Goal: Task Accomplishment & Management: Manage account settings

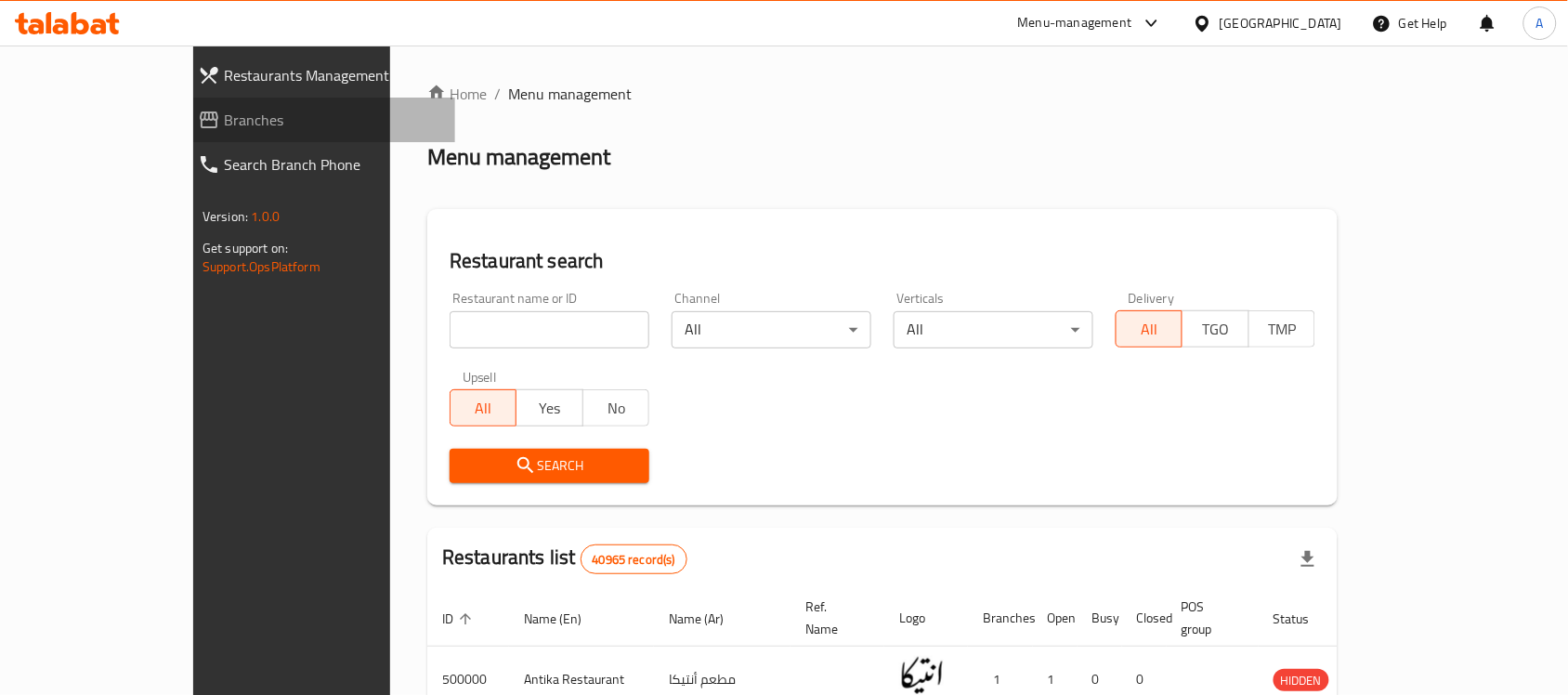
click at [224, 126] on span "Branches" at bounding box center [332, 119] width 217 height 22
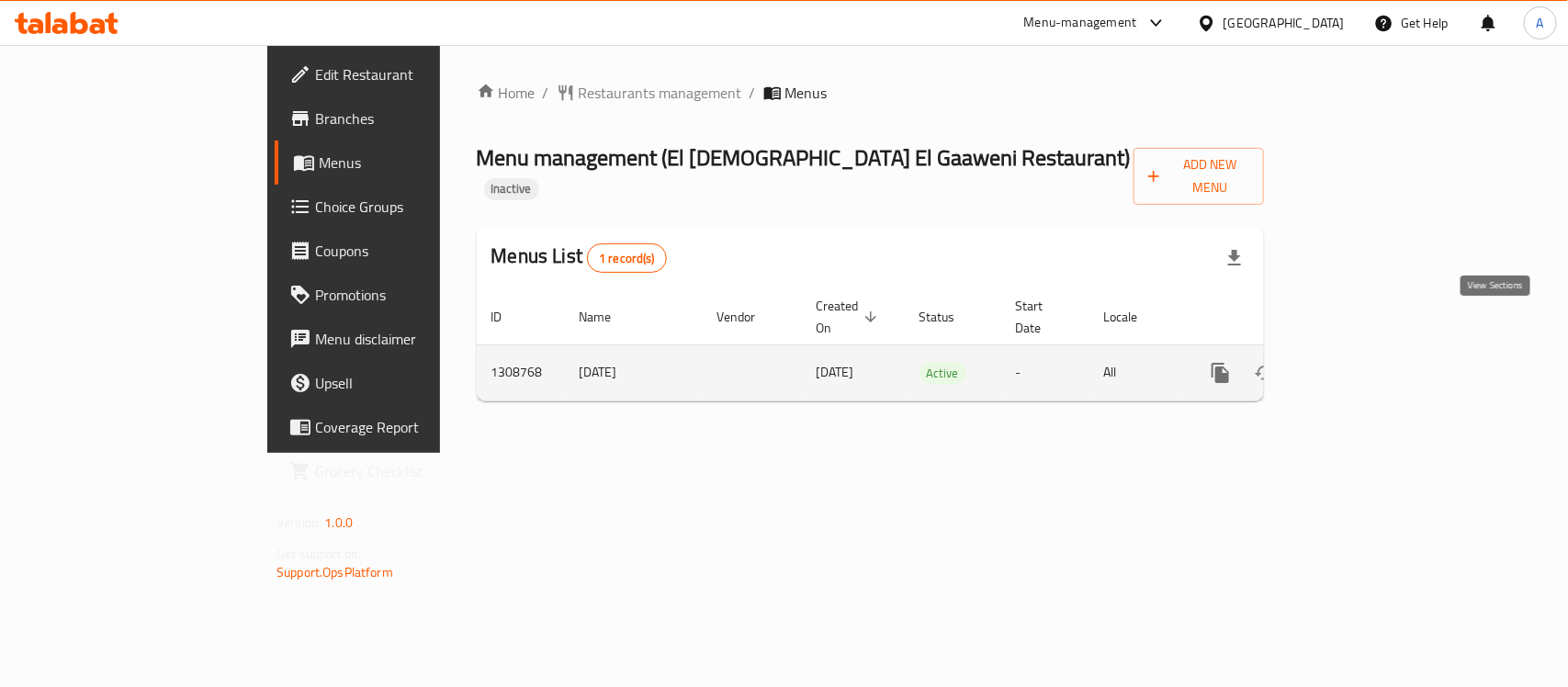
click at [1375, 350] on link "enhanced table" at bounding box center [1353, 372] width 44 height 44
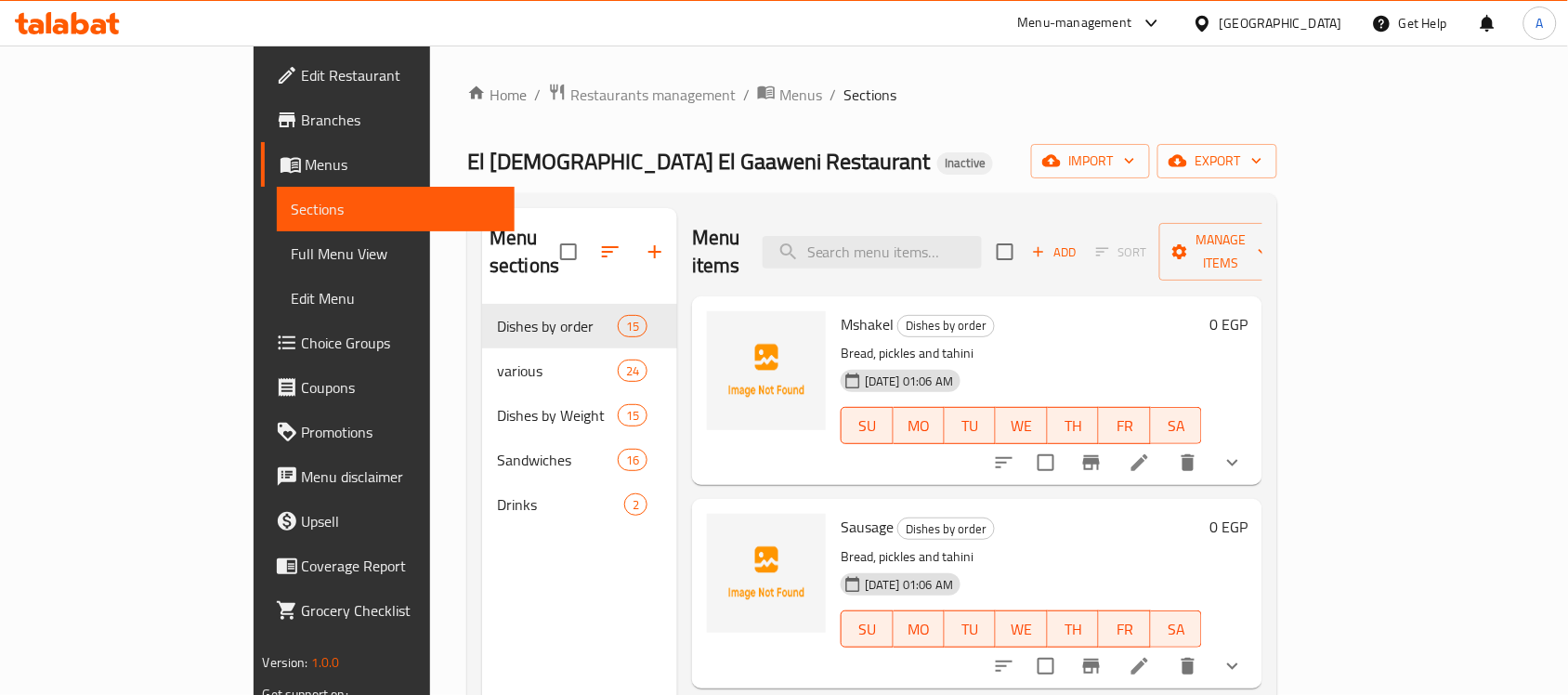
click at [1079, 342] on p "Bread, pickles and tahini" at bounding box center [1021, 353] width 361 height 23
click at [946, 247] on input "search" at bounding box center [873, 253] width 219 height 33
paste input "Meat Fruit Jar"
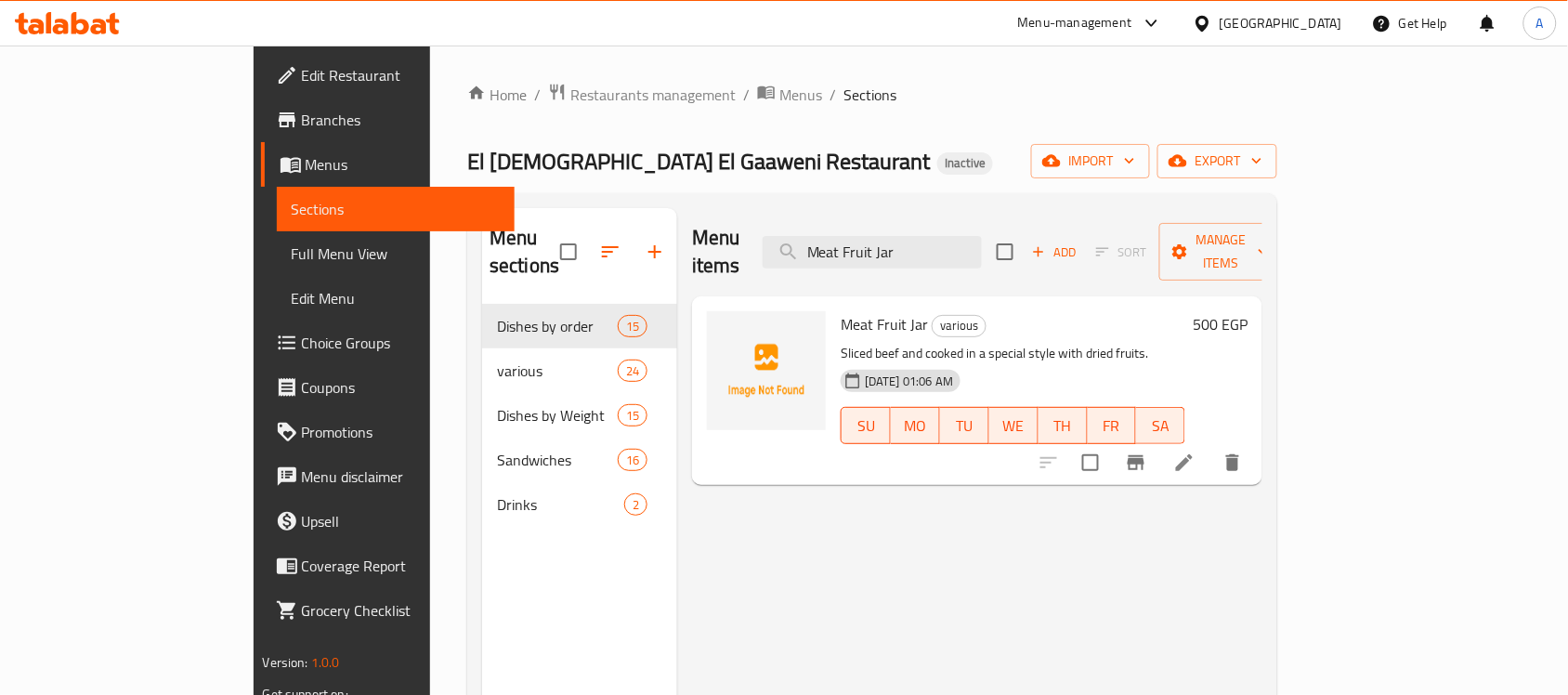
type input "Meat Fruit Jar"
click at [1193, 454] on icon at bounding box center [1184, 462] width 16 height 16
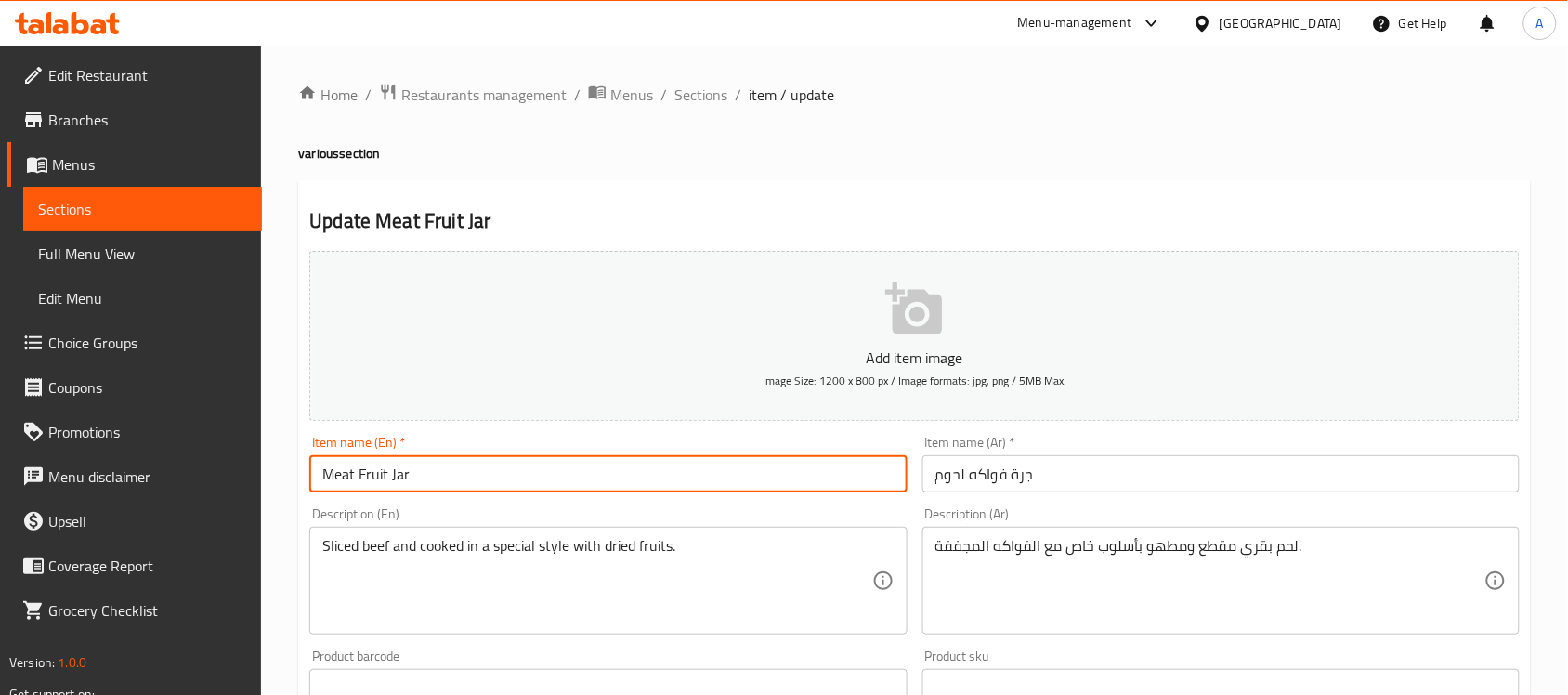
click at [448, 479] on input "Meat Fruit Jar" at bounding box center [607, 473] width 598 height 37
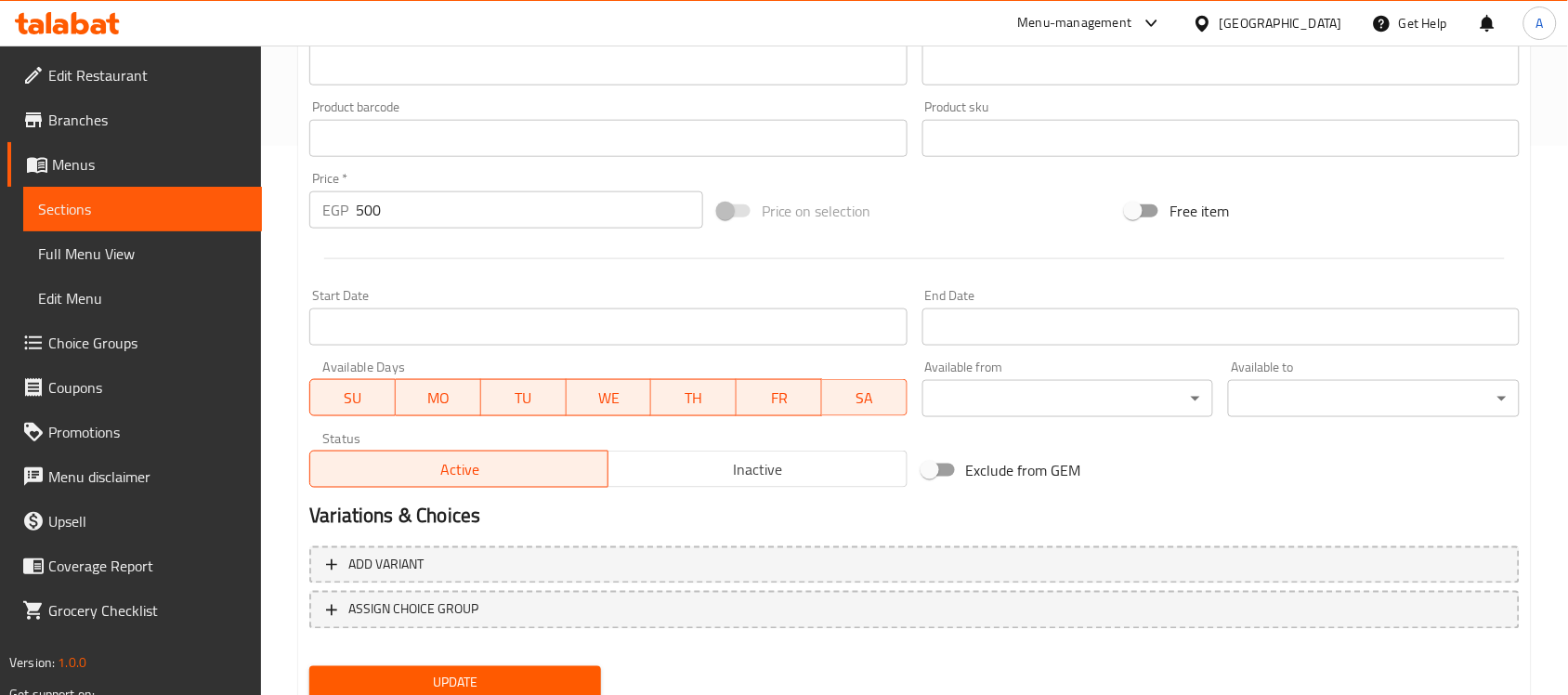
scroll to position [614, 0]
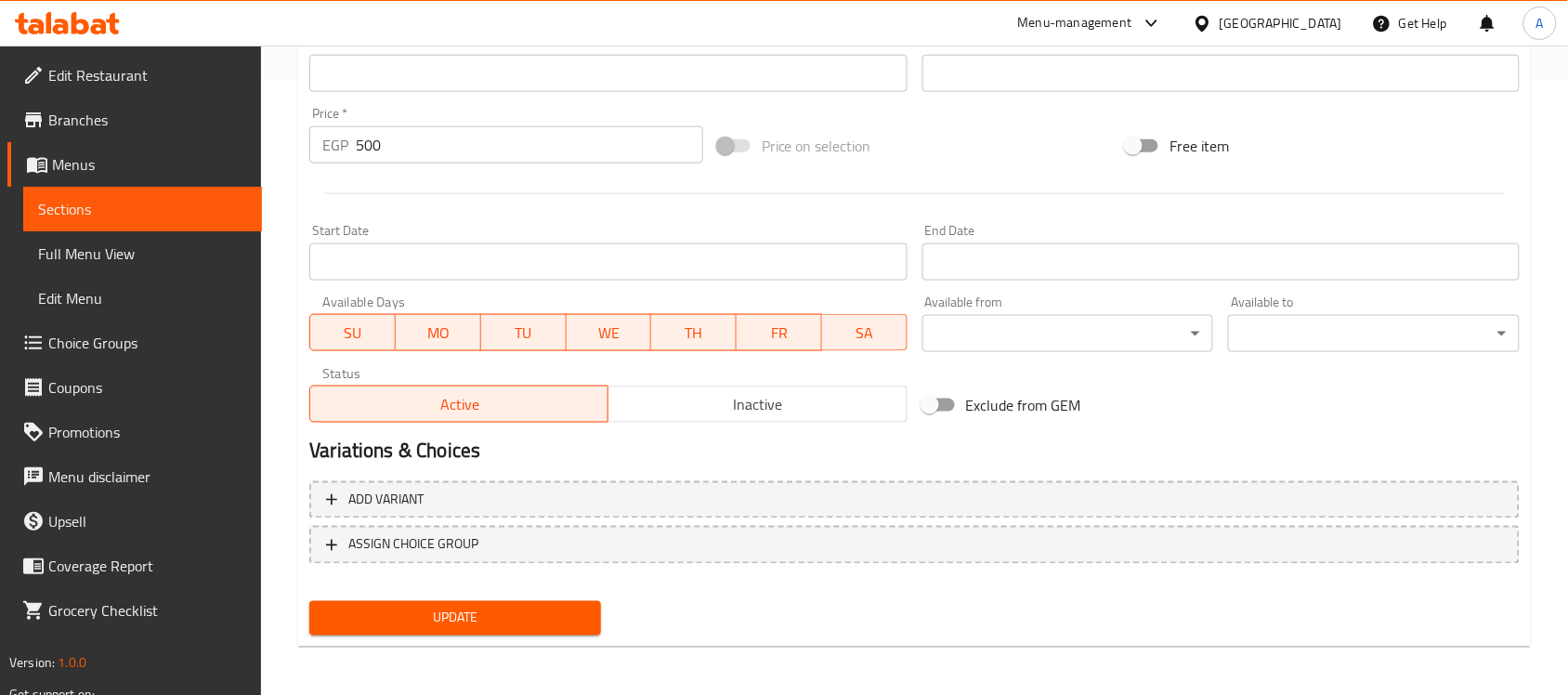
type input "Meat Fruit Jara"
click at [493, 622] on span "Update" at bounding box center [455, 618] width 262 height 23
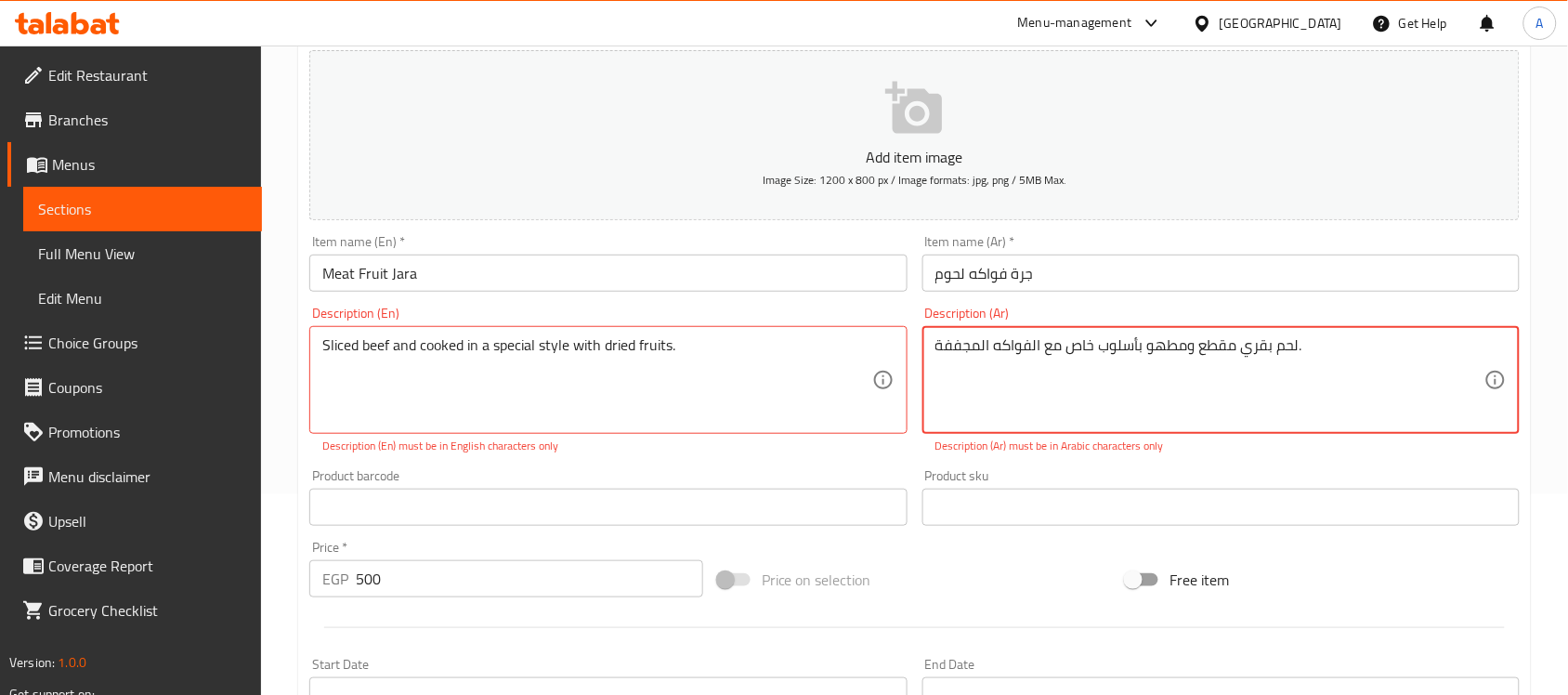
scroll to position [634, 0]
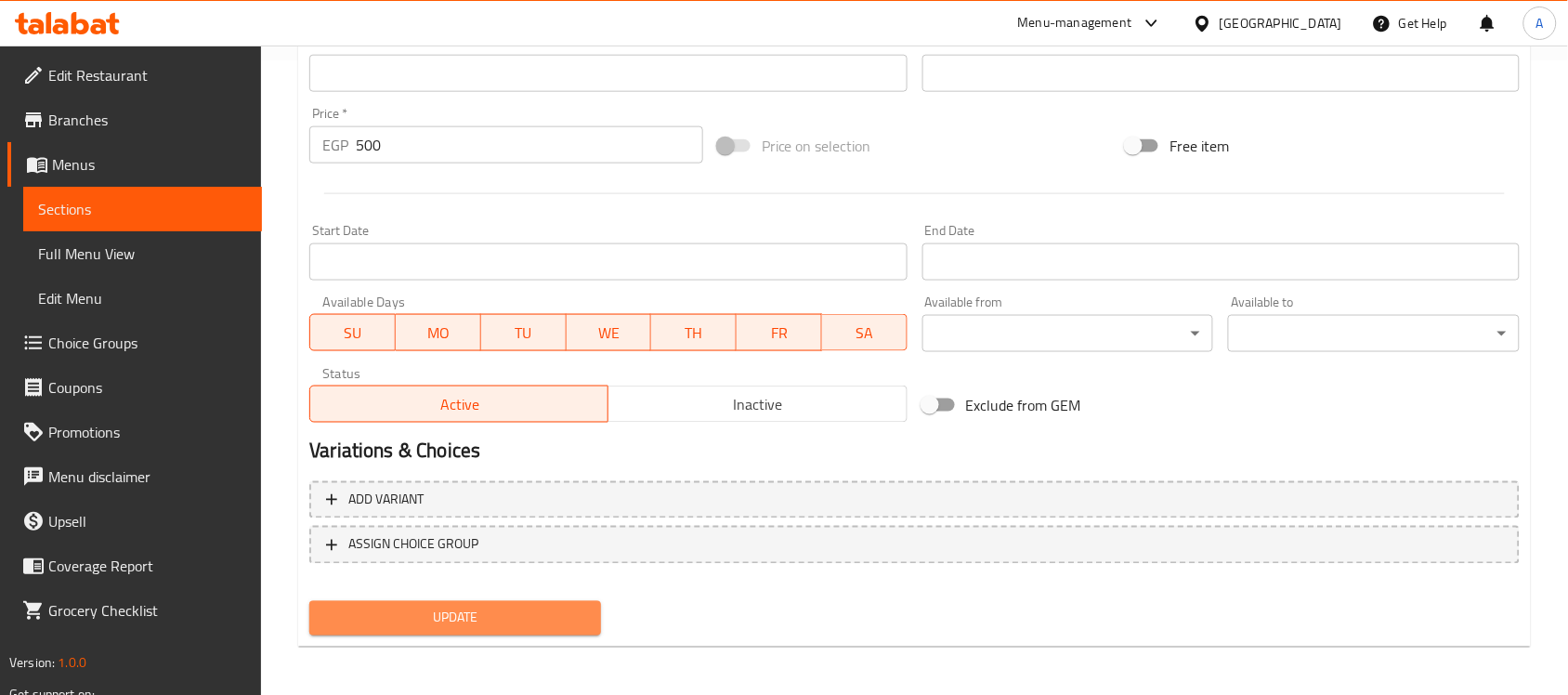
click at [471, 601] on button "Update" at bounding box center [454, 618] width 292 height 34
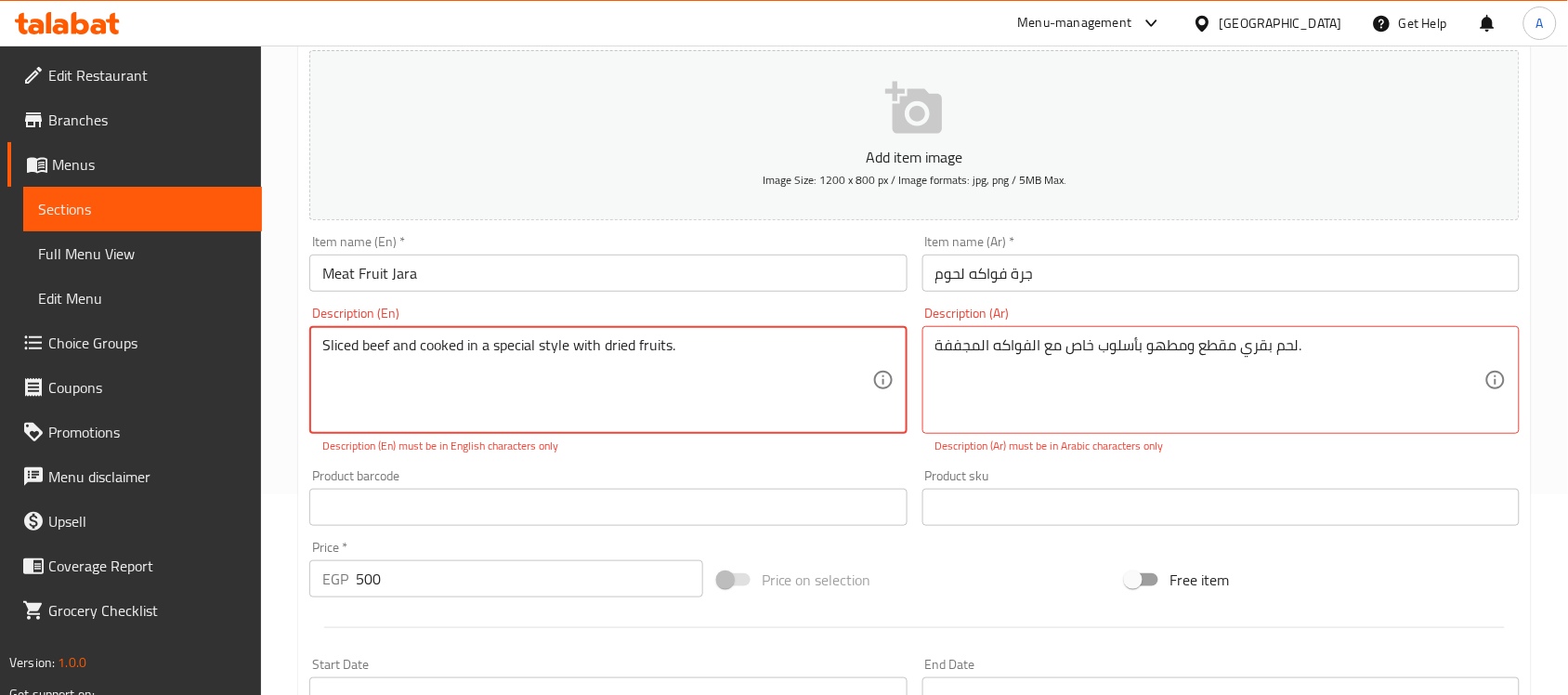
scroll to position [0, 0]
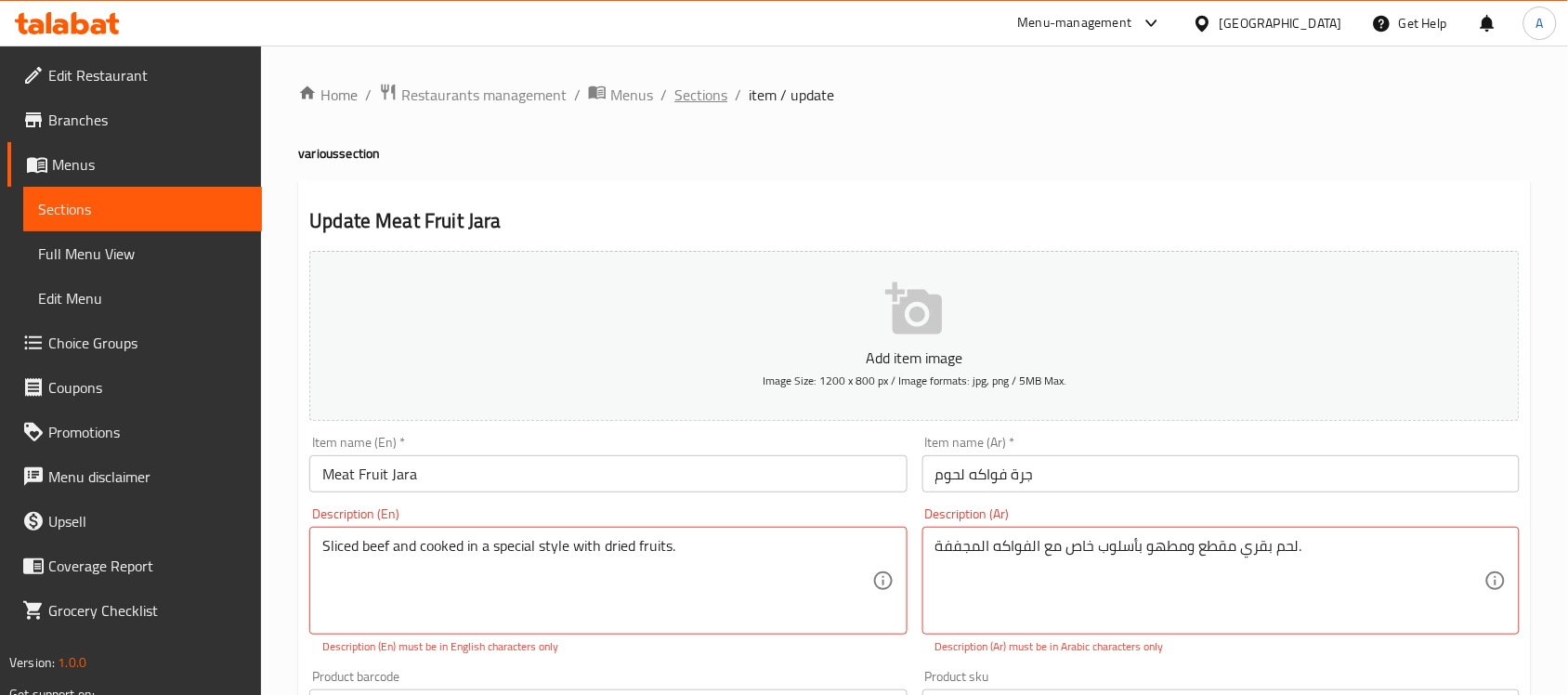
click at [698, 105] on span "Sections" at bounding box center [700, 94] width 53 height 22
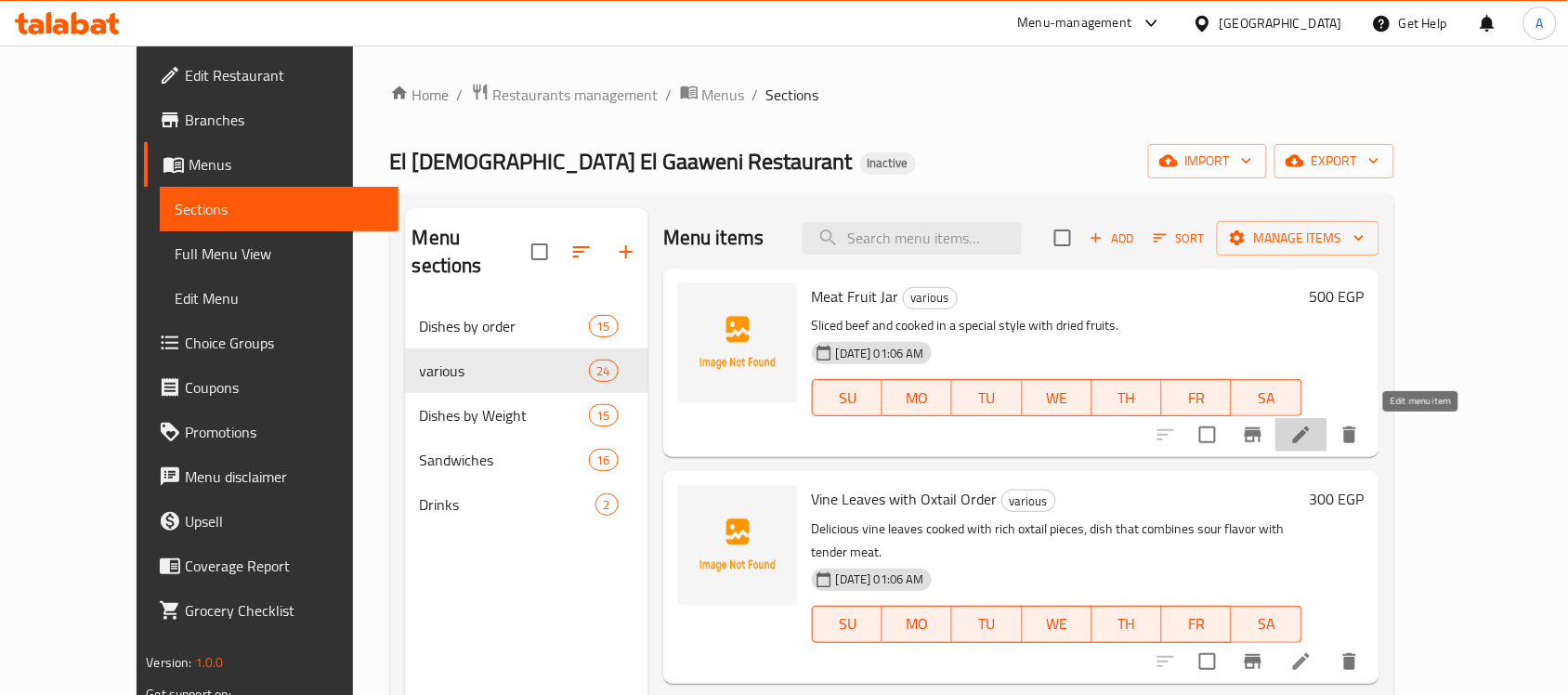
click at [1313, 438] on icon at bounding box center [1302, 434] width 22 height 22
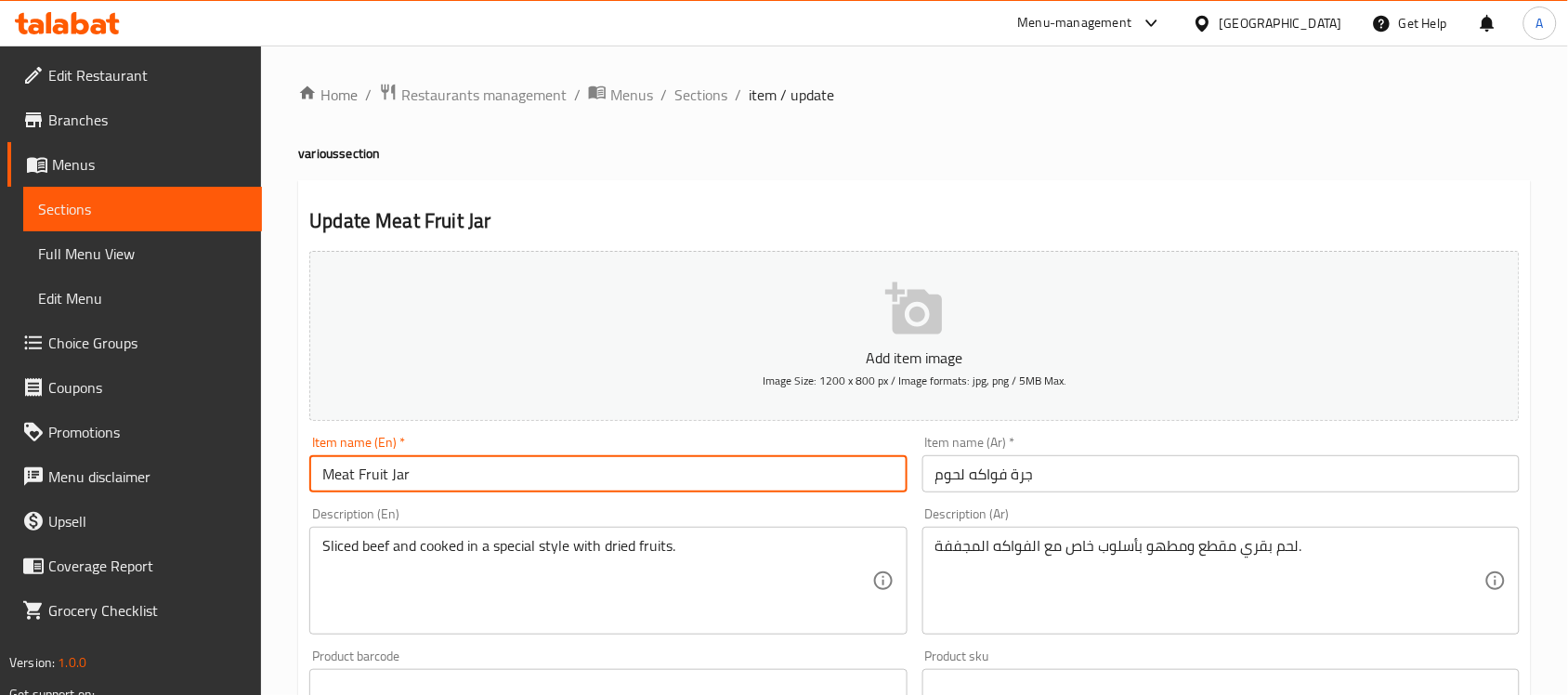
click at [424, 476] on input "Meat Fruit Jar" at bounding box center [607, 473] width 598 height 37
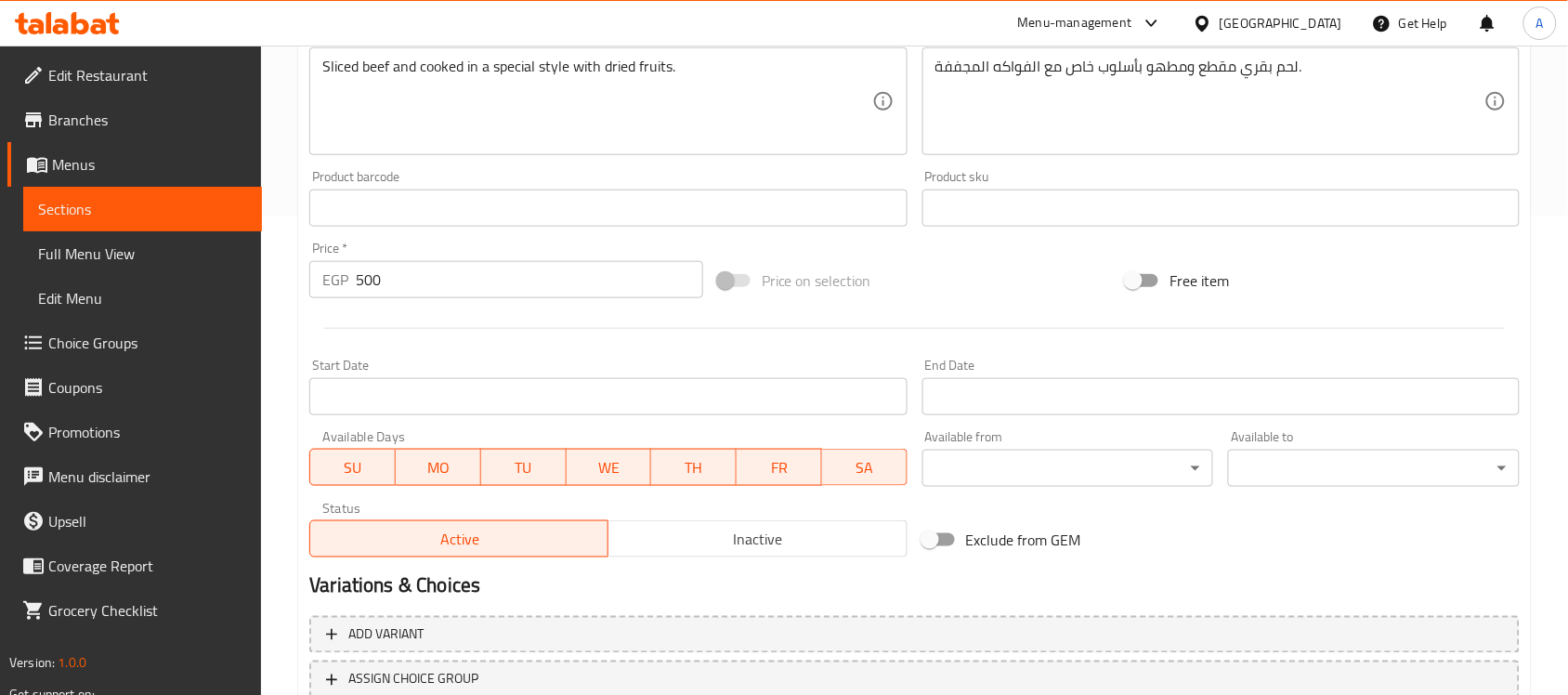
scroll to position [614, 0]
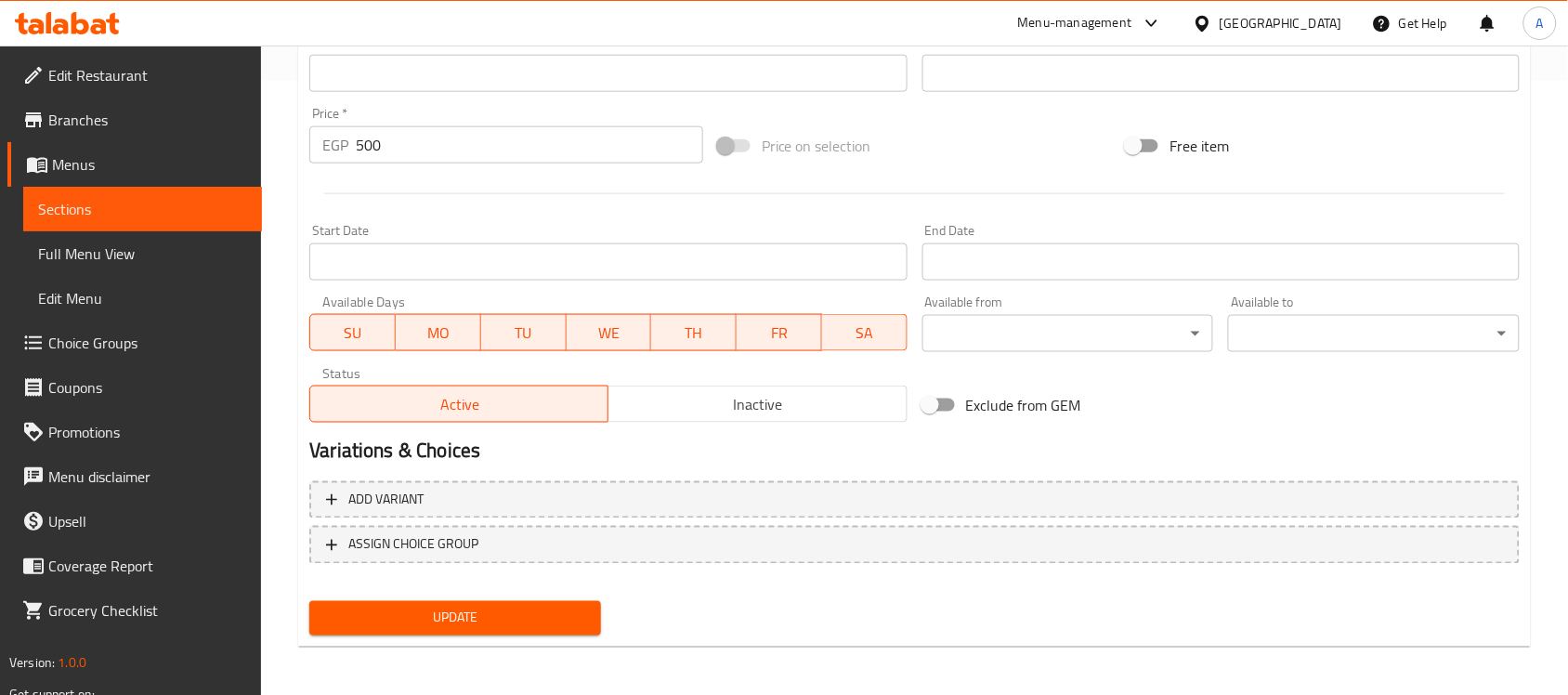
type input "Meat Fruit Jara"
click at [450, 601] on button "Update" at bounding box center [454, 618] width 292 height 34
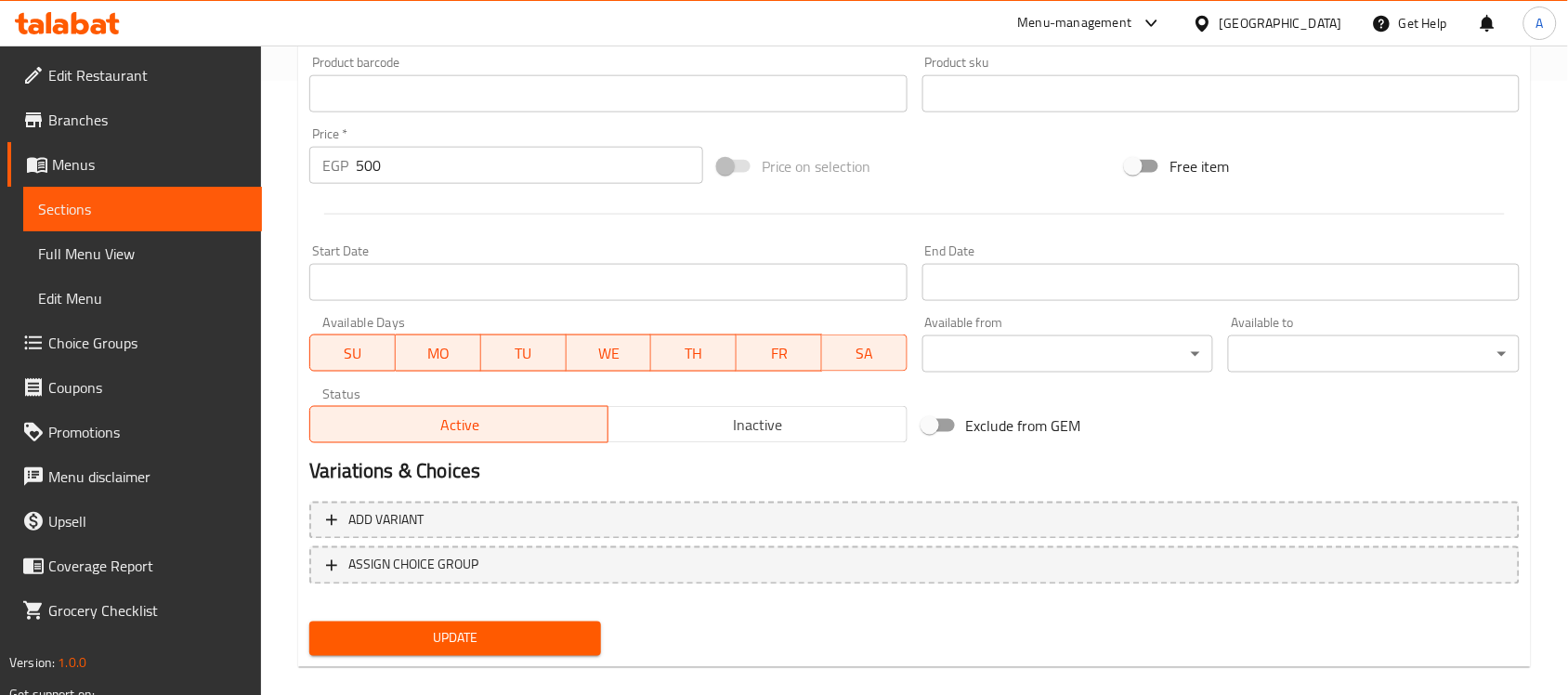
scroll to position [200, 0]
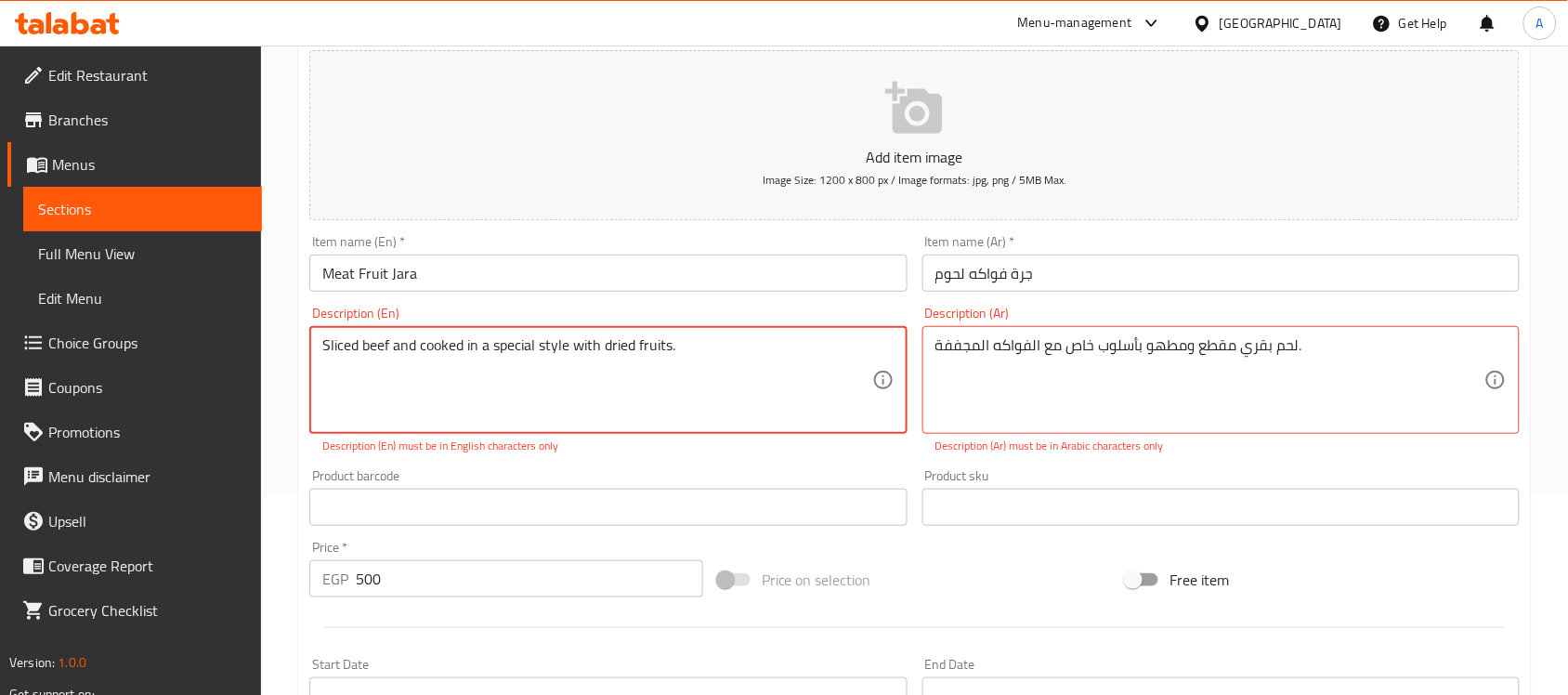
click at [697, 354] on textarea "Sliced ​​beef and cooked in a special style with dried fruits." at bounding box center [597, 379] width 549 height 88
click at [629, 344] on textarea "Sliced ​​beef and cooked in a special style with dried fruits. sliced beef and …" at bounding box center [597, 379] width 549 height 88
type textarea "sliced beef and cooked in a special style with dried fruits"
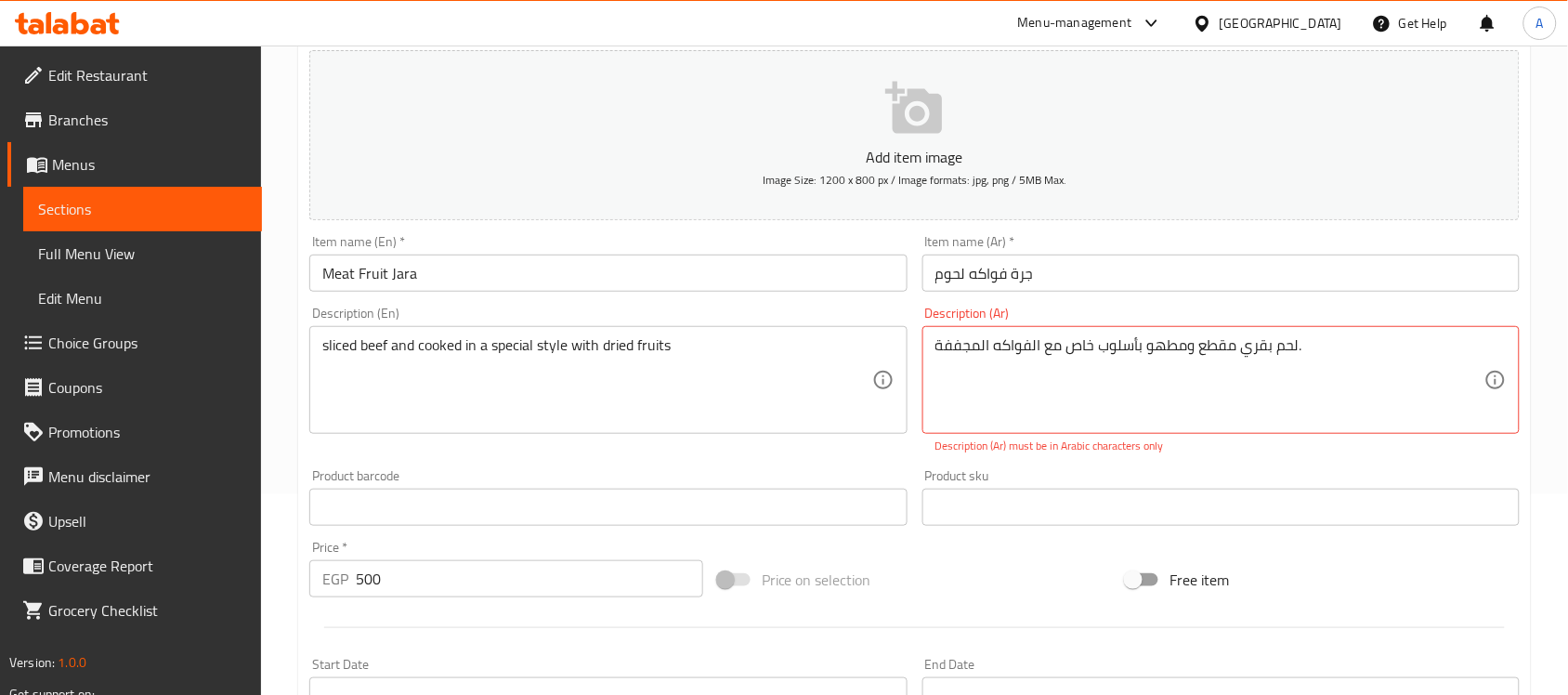
click at [719, 476] on div "Product barcode Product barcode" at bounding box center [607, 497] width 598 height 57
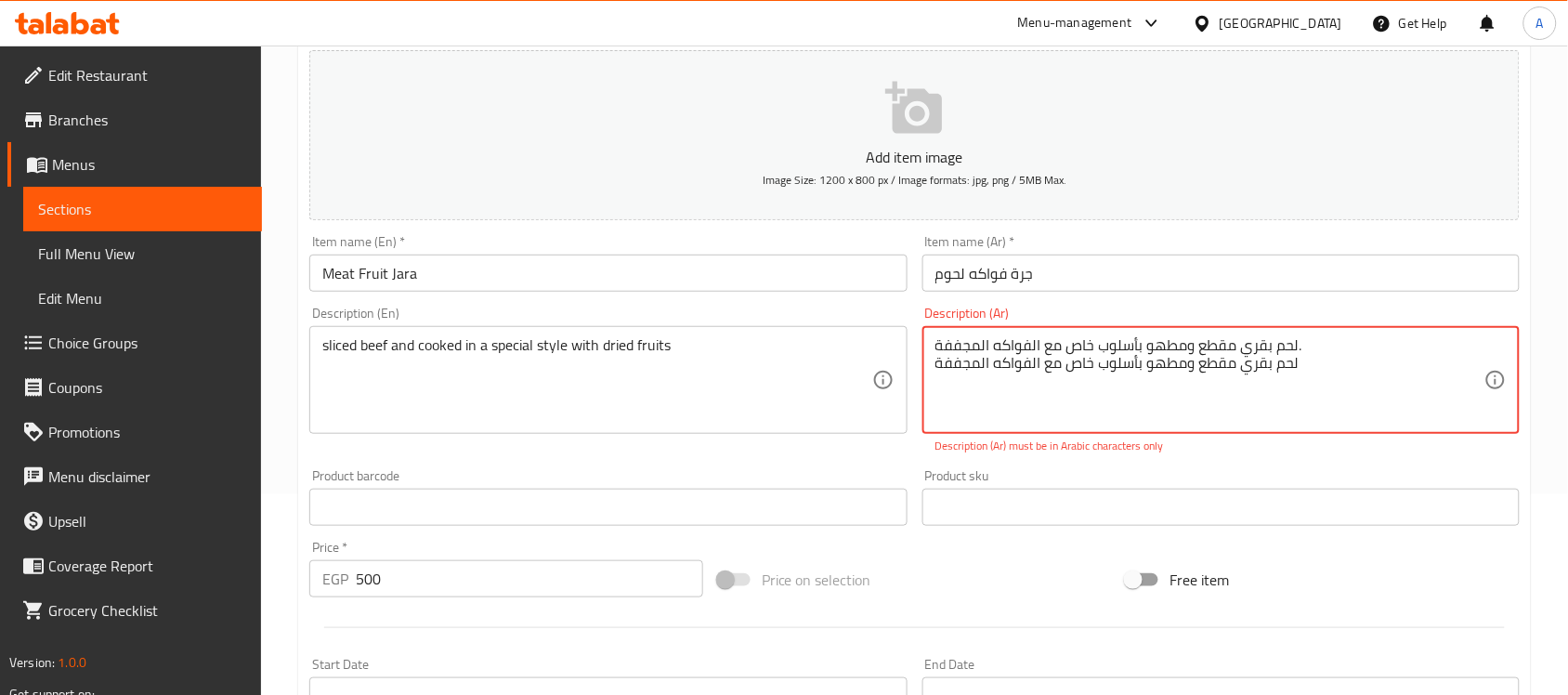
click at [1241, 342] on textarea "لحم بقري مقطع ومطھو بأسلوب خاص مع الفواكه المجففة. لحم بقري مقطع ومطهو بأسلوب خ…" at bounding box center [1210, 379] width 549 height 88
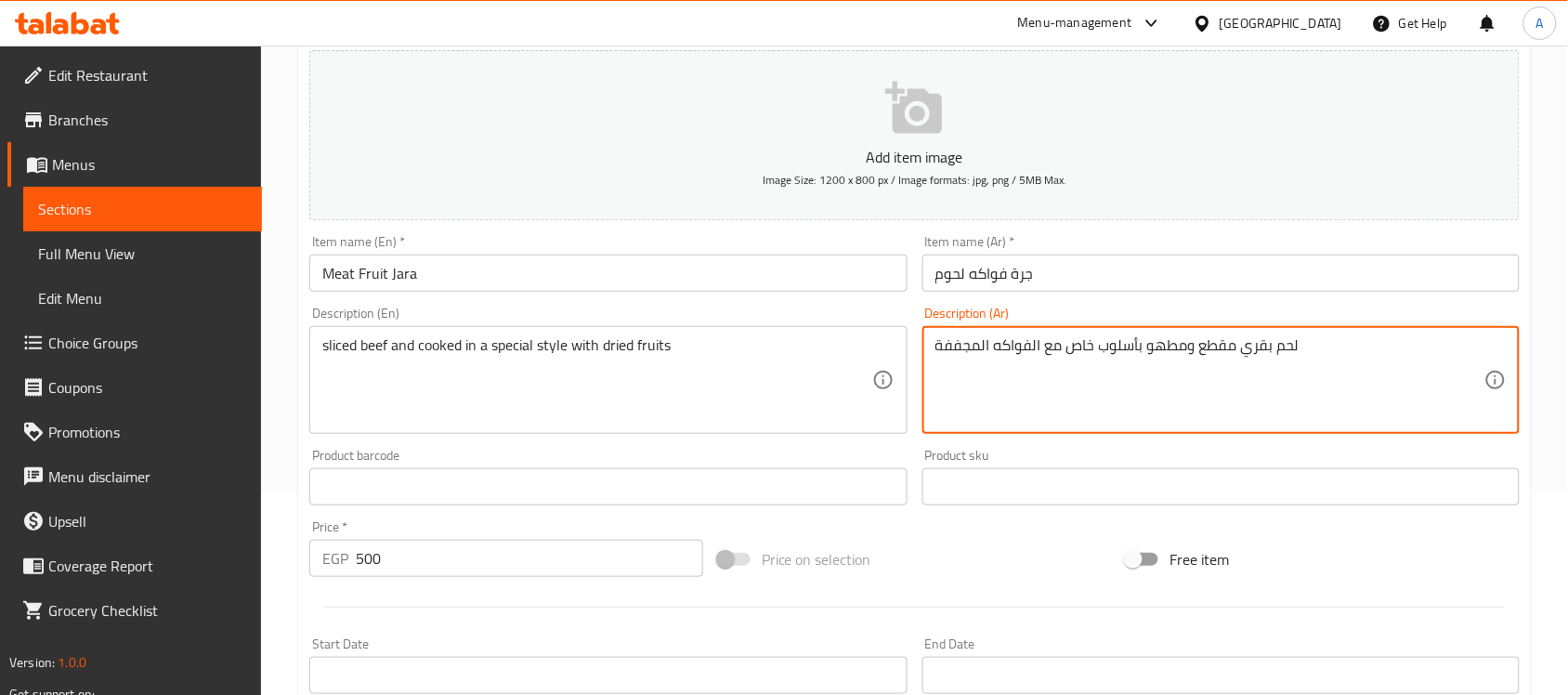
type textarea "لحم بقري مقطع ومطهو بأسلوب خاص مع الفواكه المجففة"
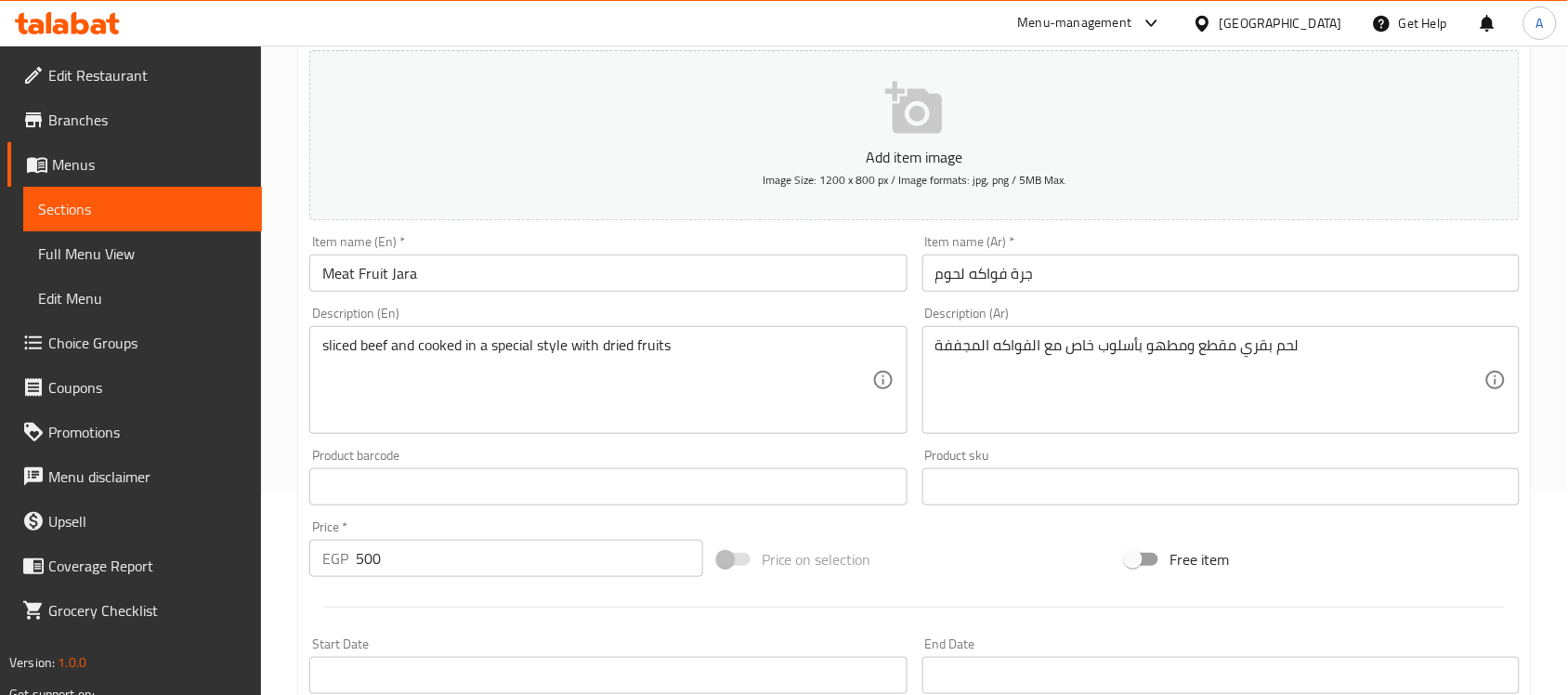
click at [1563, 450] on div "Home / Restaurants management / Menus / Sections / item / update various sectio…" at bounding box center [915, 478] width 1307 height 1267
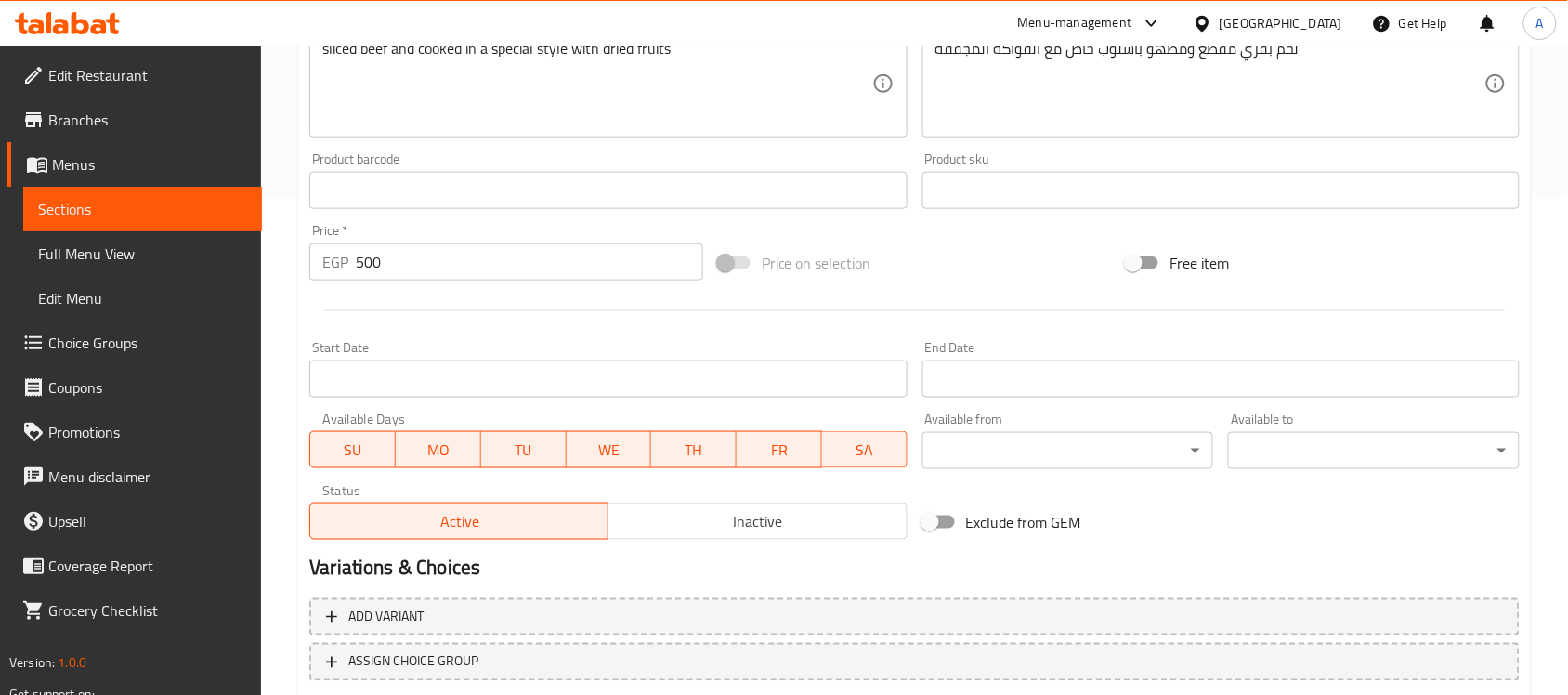
scroll to position [614, 0]
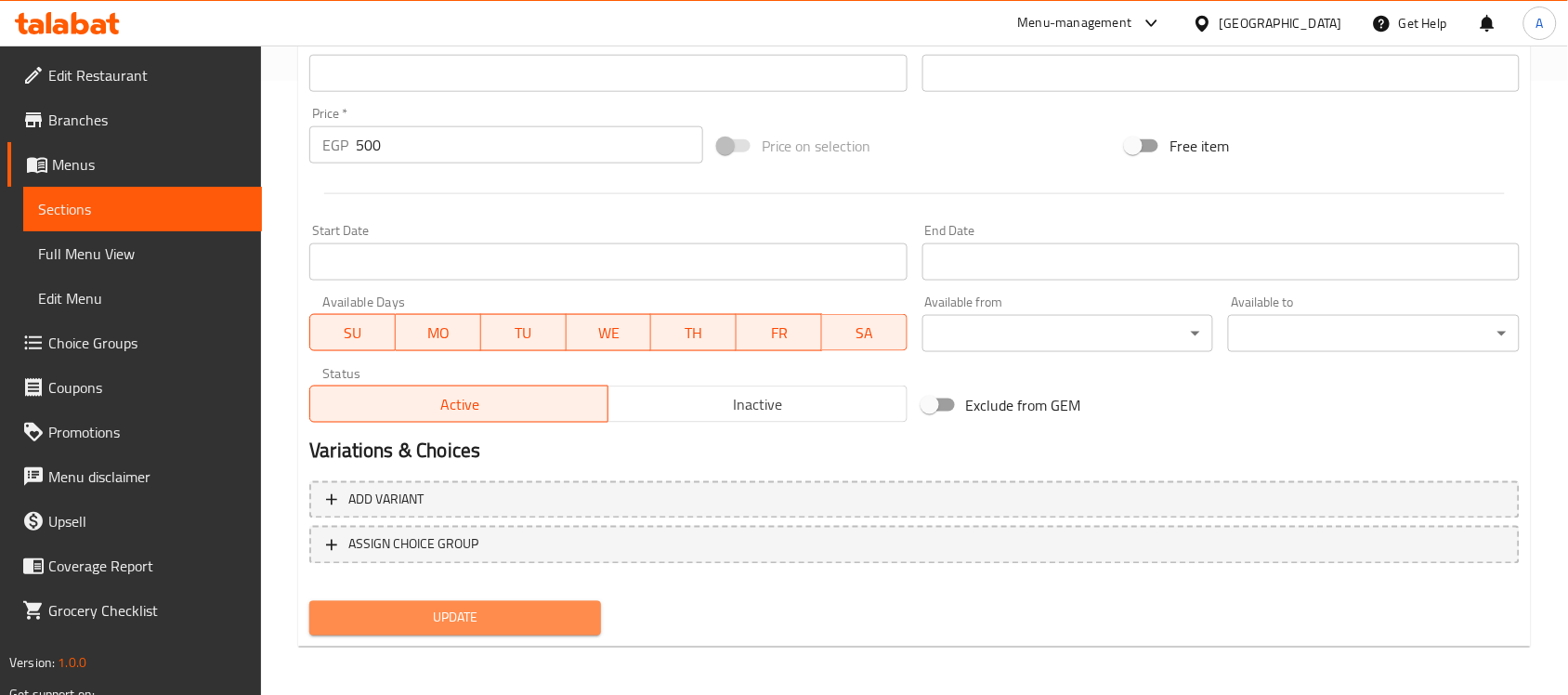
click at [493, 601] on button "Update" at bounding box center [454, 618] width 292 height 34
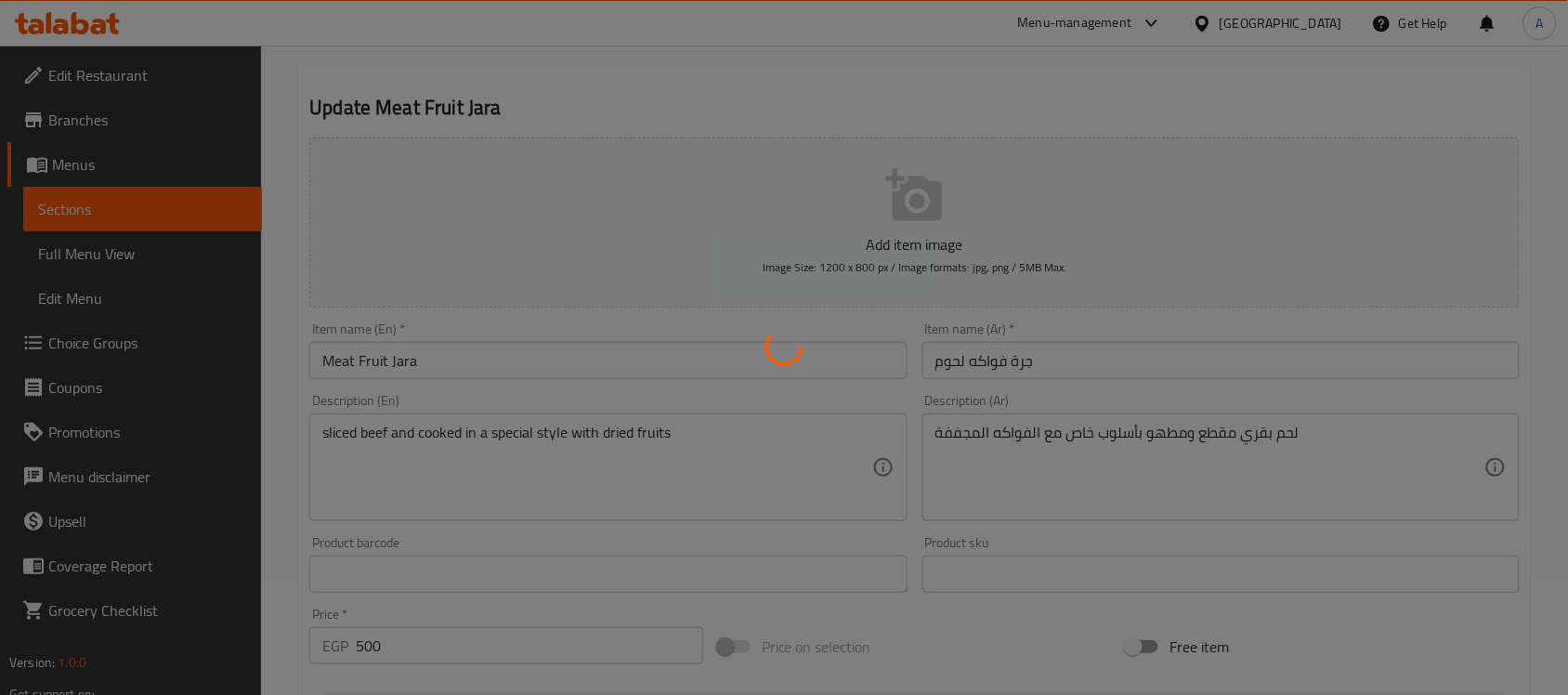
scroll to position [109, 0]
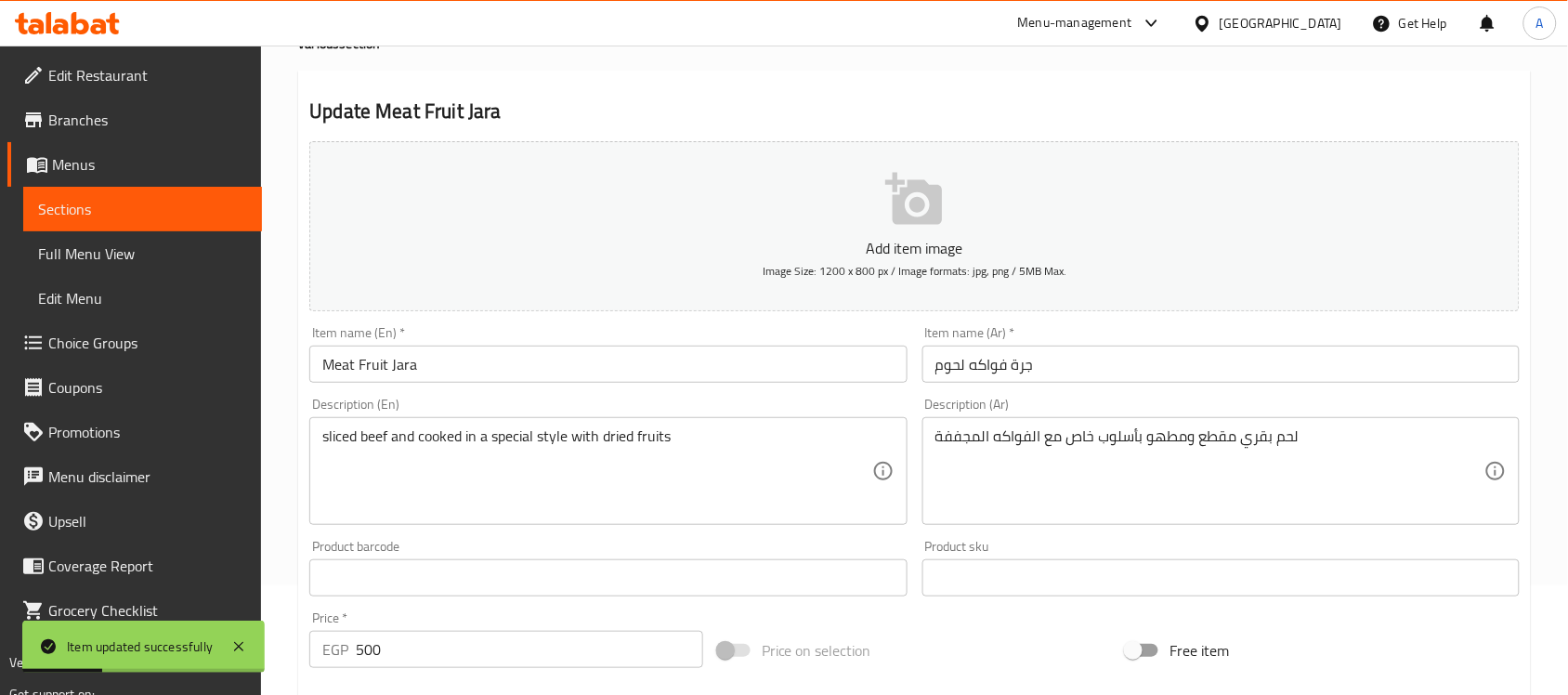
drag, startPoint x: 493, startPoint y: 601, endPoint x: 422, endPoint y: 77, distance: 528.8
click at [422, 77] on div "Update Meat Fruit Jara Add item image Image Size: 1200 x 800 px / Image formats…" at bounding box center [914, 611] width 1233 height 1081
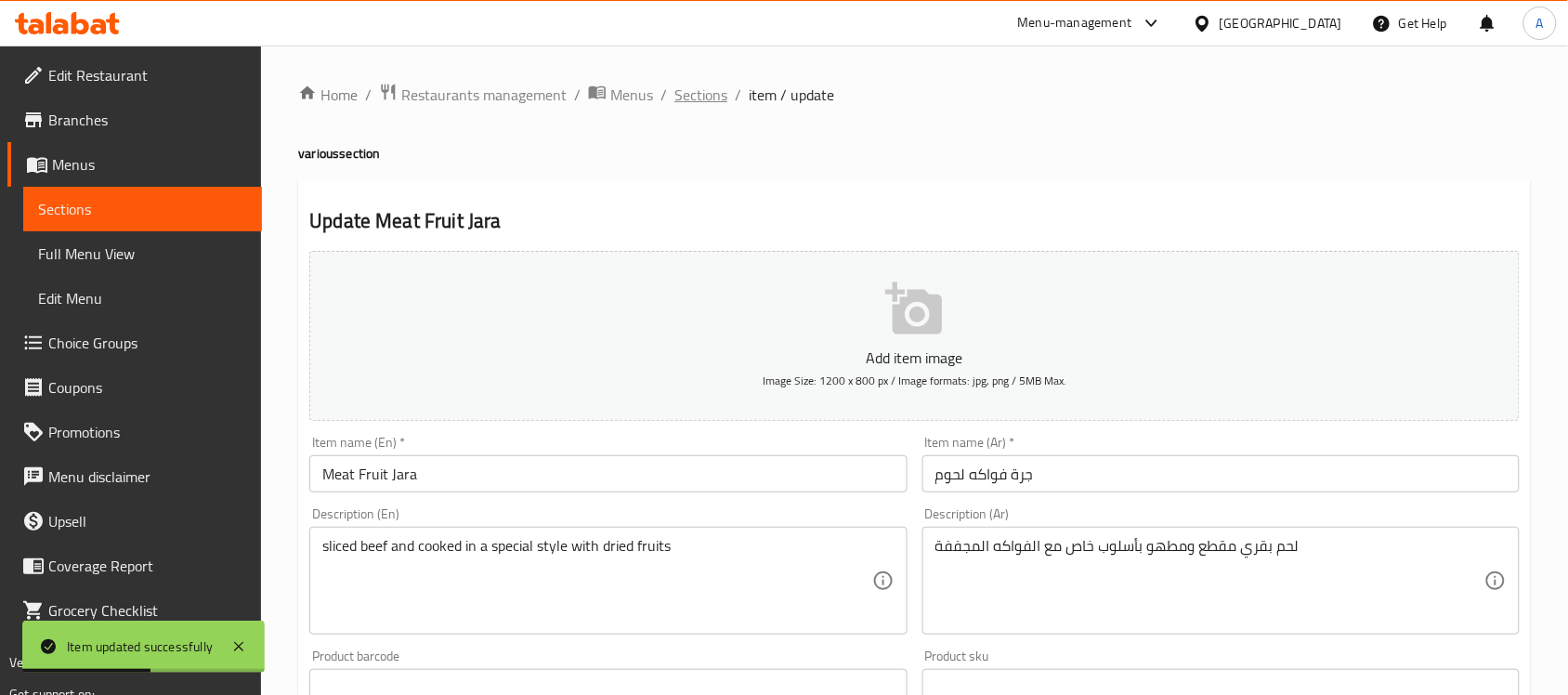
click at [702, 89] on span "Sections" at bounding box center [700, 94] width 53 height 22
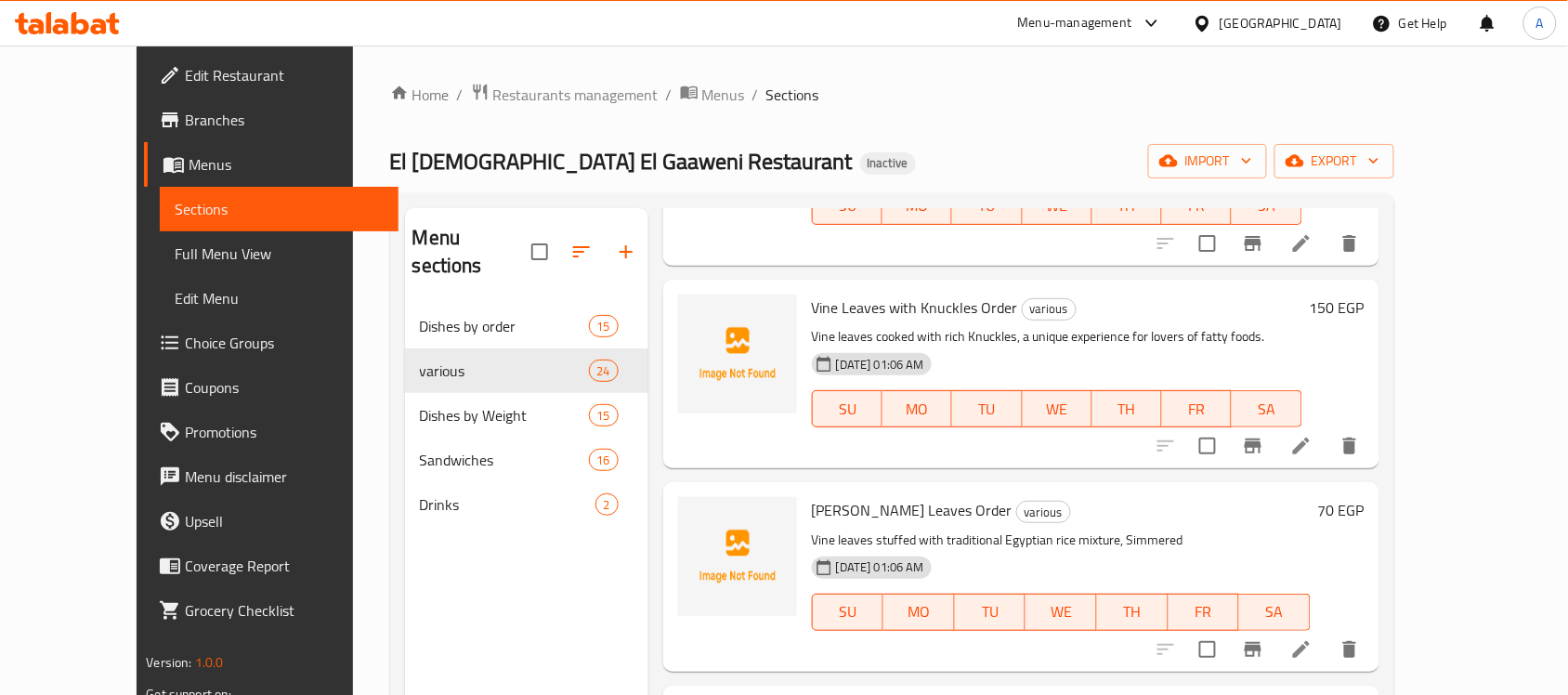
scroll to position [419, 0]
click at [1328, 430] on li at bounding box center [1302, 444] width 52 height 34
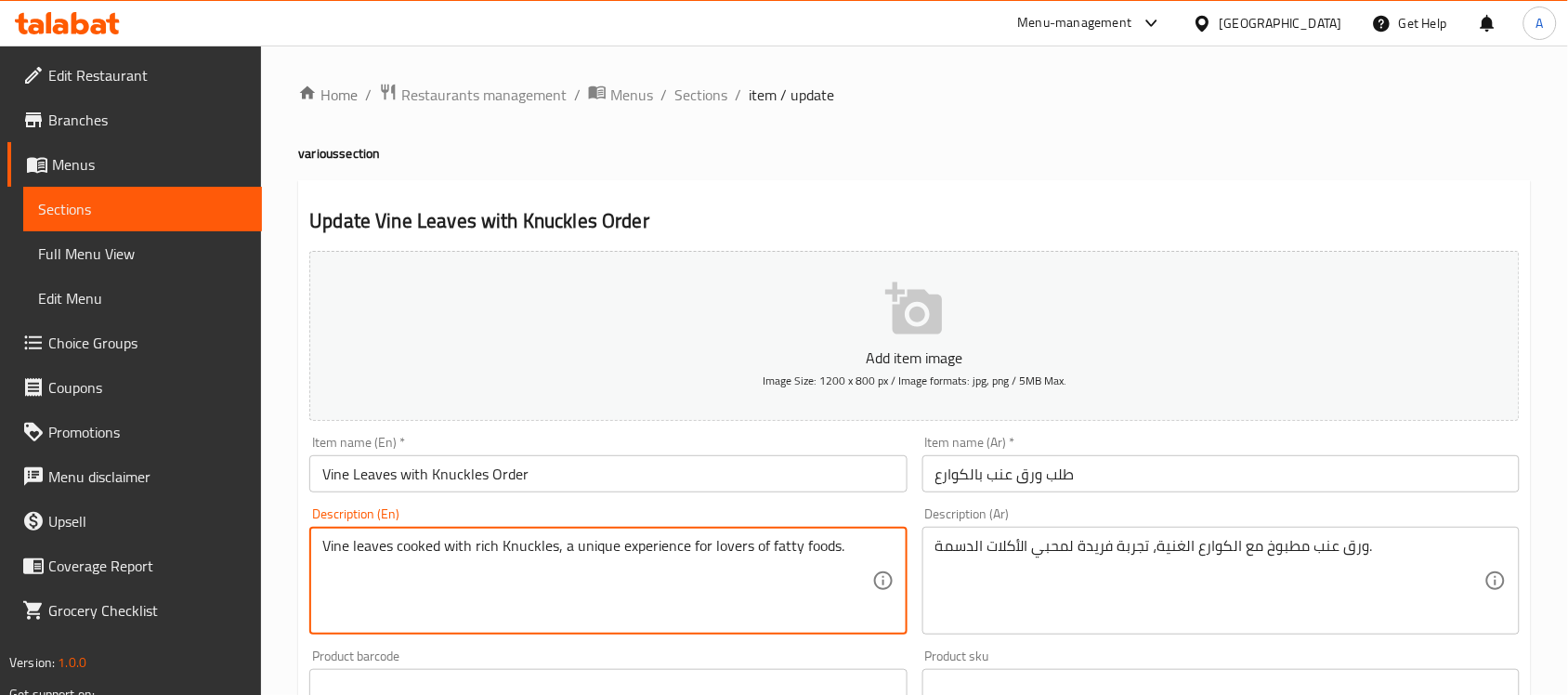
click at [579, 548] on textarea "Vine leaves cooked with rich Knuckles, a unique experience for lovers of fatty …" at bounding box center [597, 580] width 549 height 88
paste textarea "Traditional Egyptian Dish Made with Stuffed Vine Leaves and Beef Knuckles Cooke…"
type textarea "Traditional Egyptian Dish Made with Stuffed Vine Leaves and Beef Knuckles Cooke…"
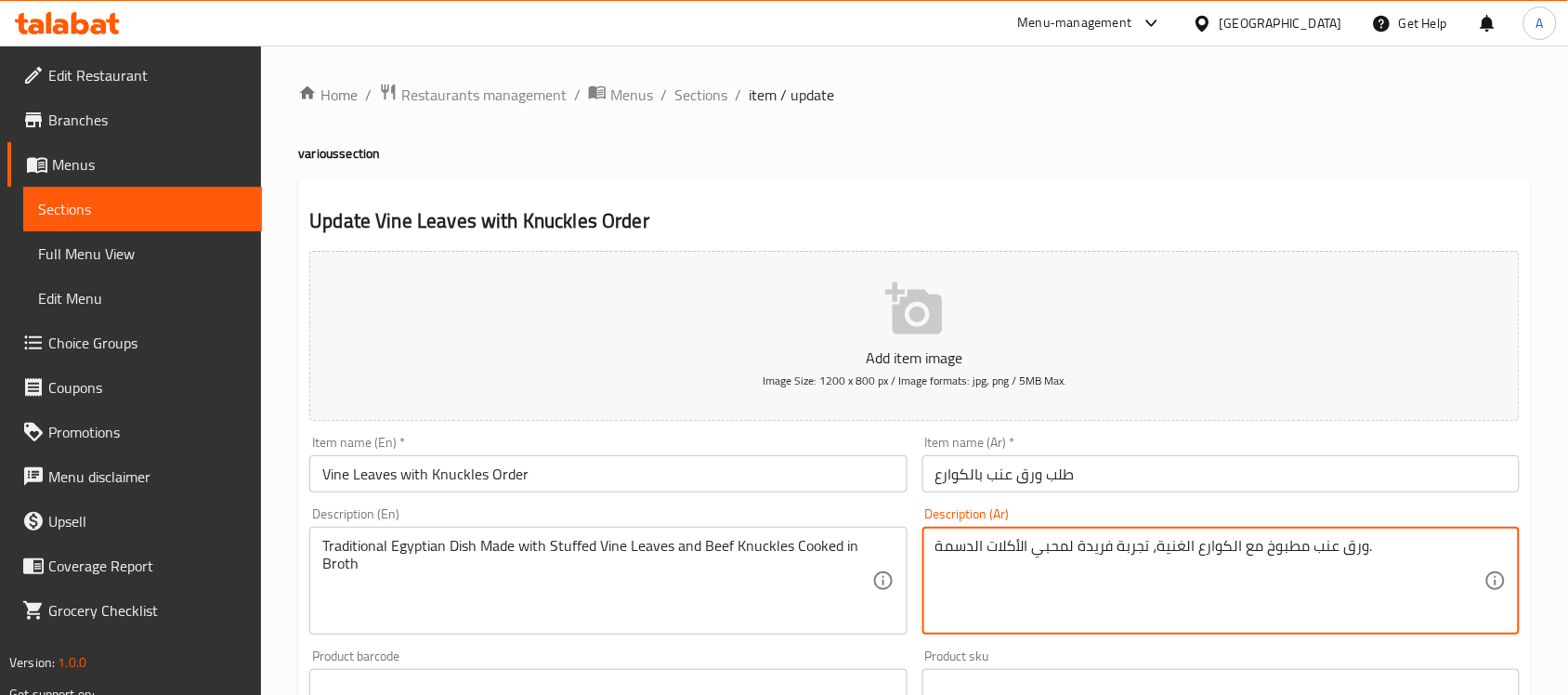
click at [1028, 554] on textarea "ورق عنب مطبوخ مع الكوارع الغنیة، تجربة فریدة لمحبي الأكلات الدسمة." at bounding box center [1210, 580] width 549 height 88
click at [1060, 548] on textarea "ورق عنب مطبوخ مع الكوارع الغنیة، تجربة فریدة لمحبي الأكلات الدسمة." at bounding box center [1210, 580] width 549 height 88
paste textarea "طبق مصري تقليدي مصنوع من ورق العنب المحشو ومفاصل اللحم المطبوخة في المرق"
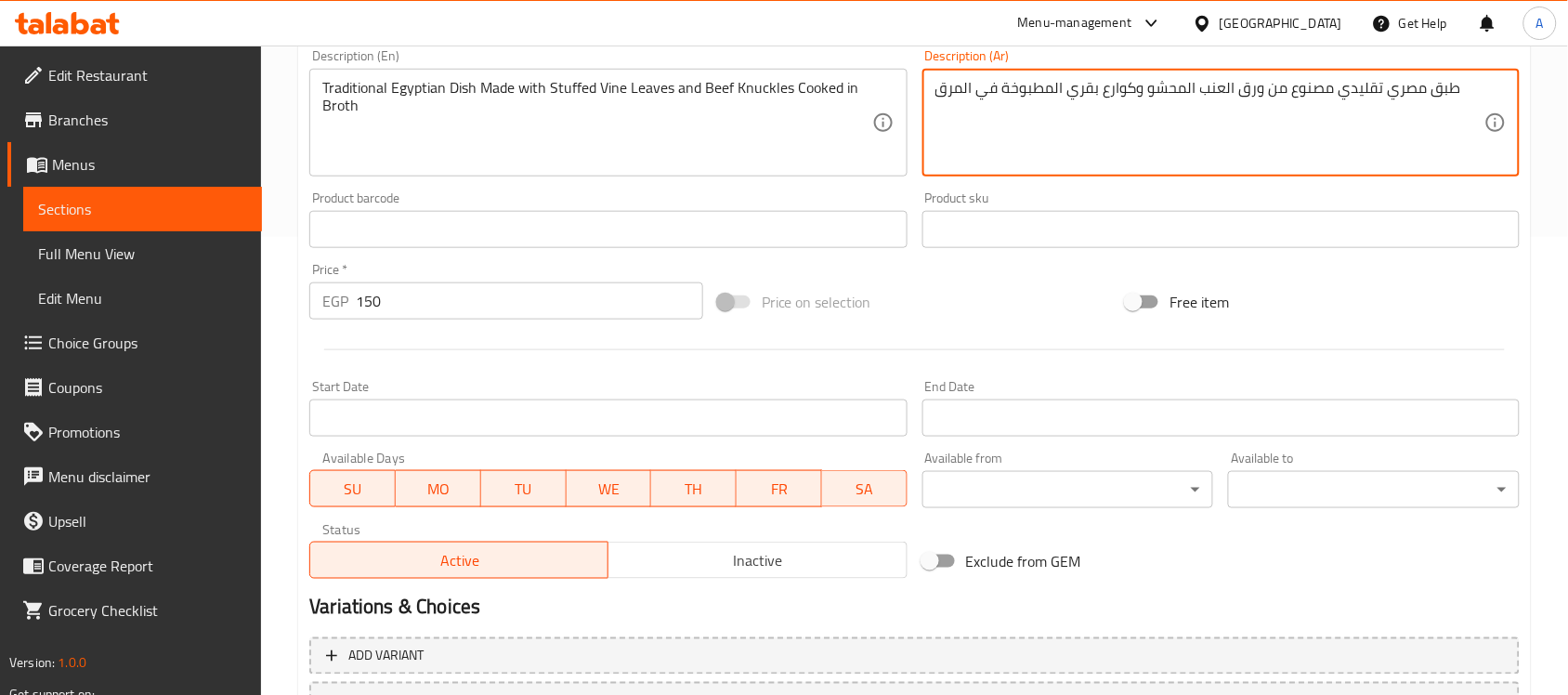
scroll to position [614, 0]
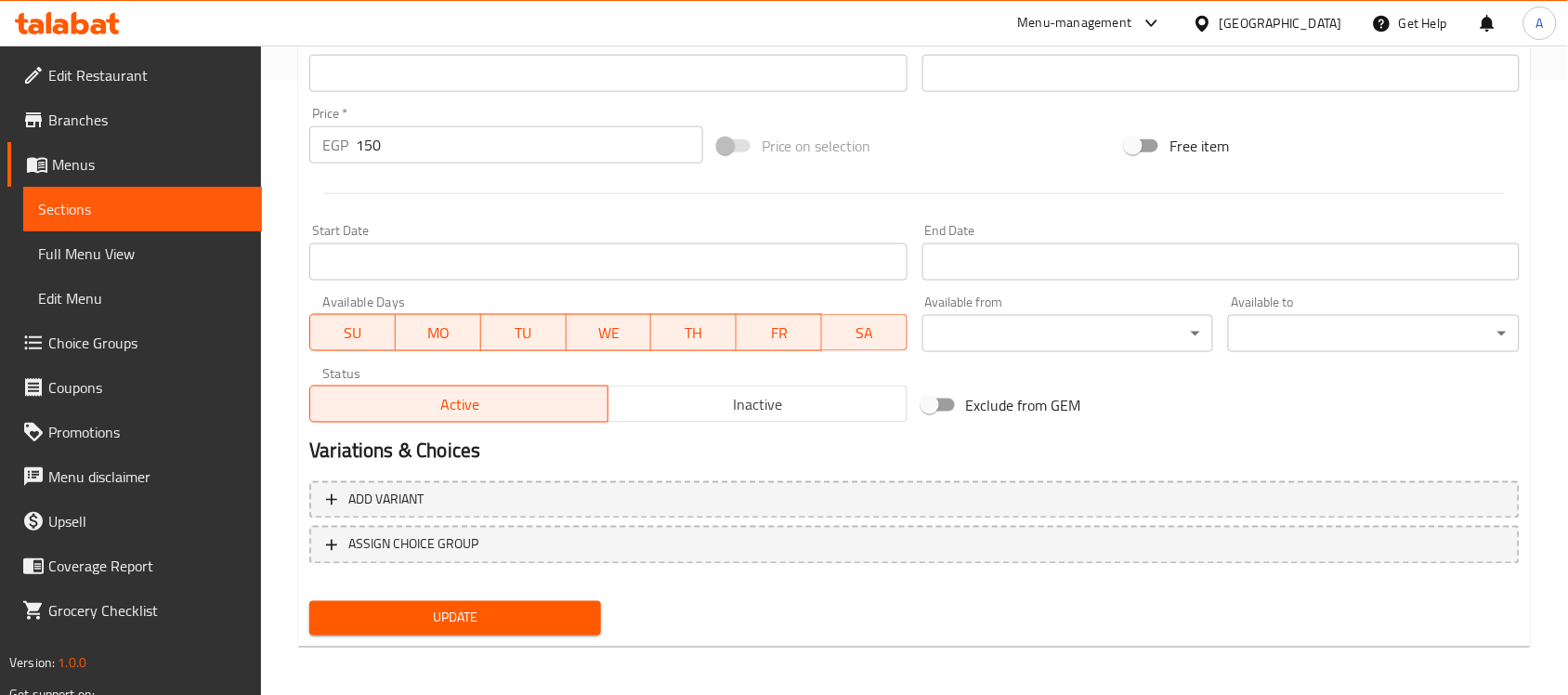
type textarea "طبق مصري تقليدي مصنوع من ورق العنب المحشو وكوارع بقري المطبوخة في المرق"
click at [565, 606] on span "Update" at bounding box center [455, 618] width 262 height 23
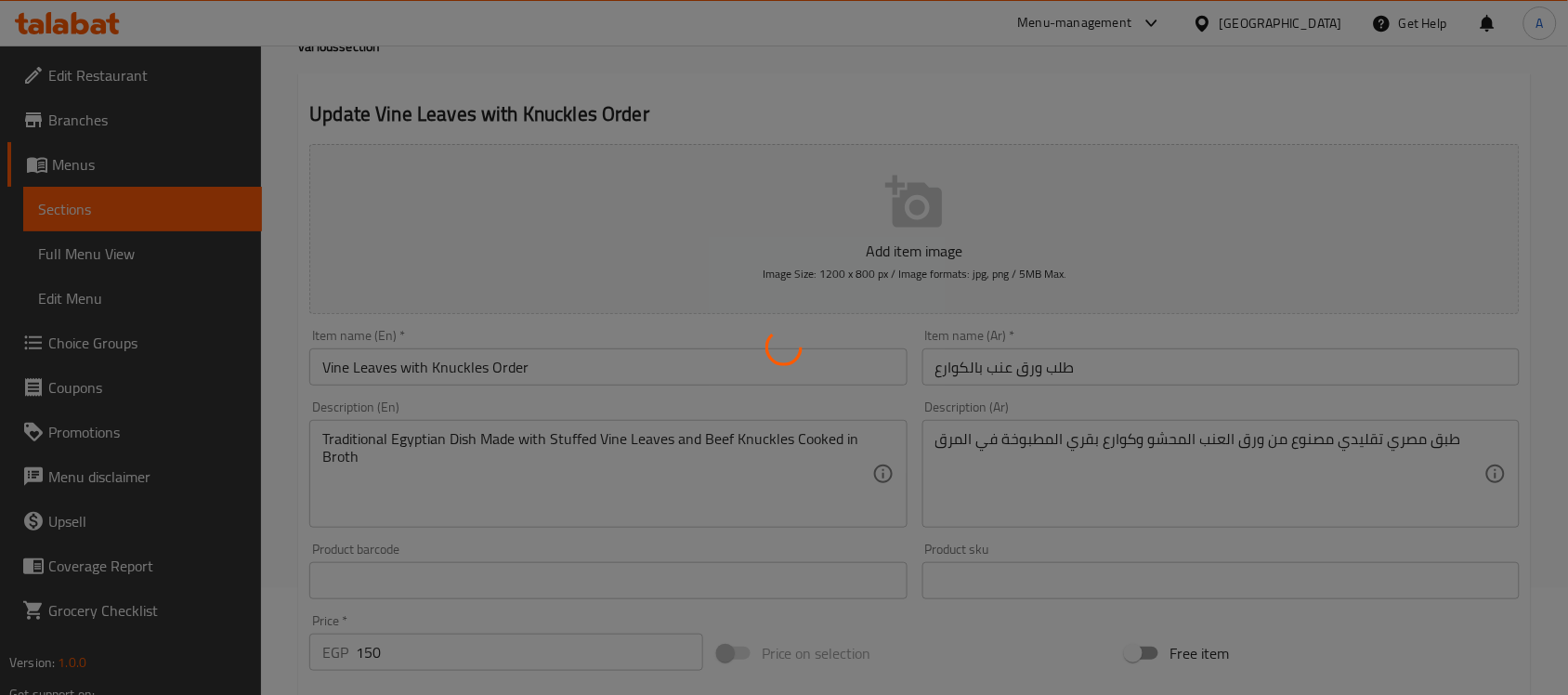
scroll to position [0, 0]
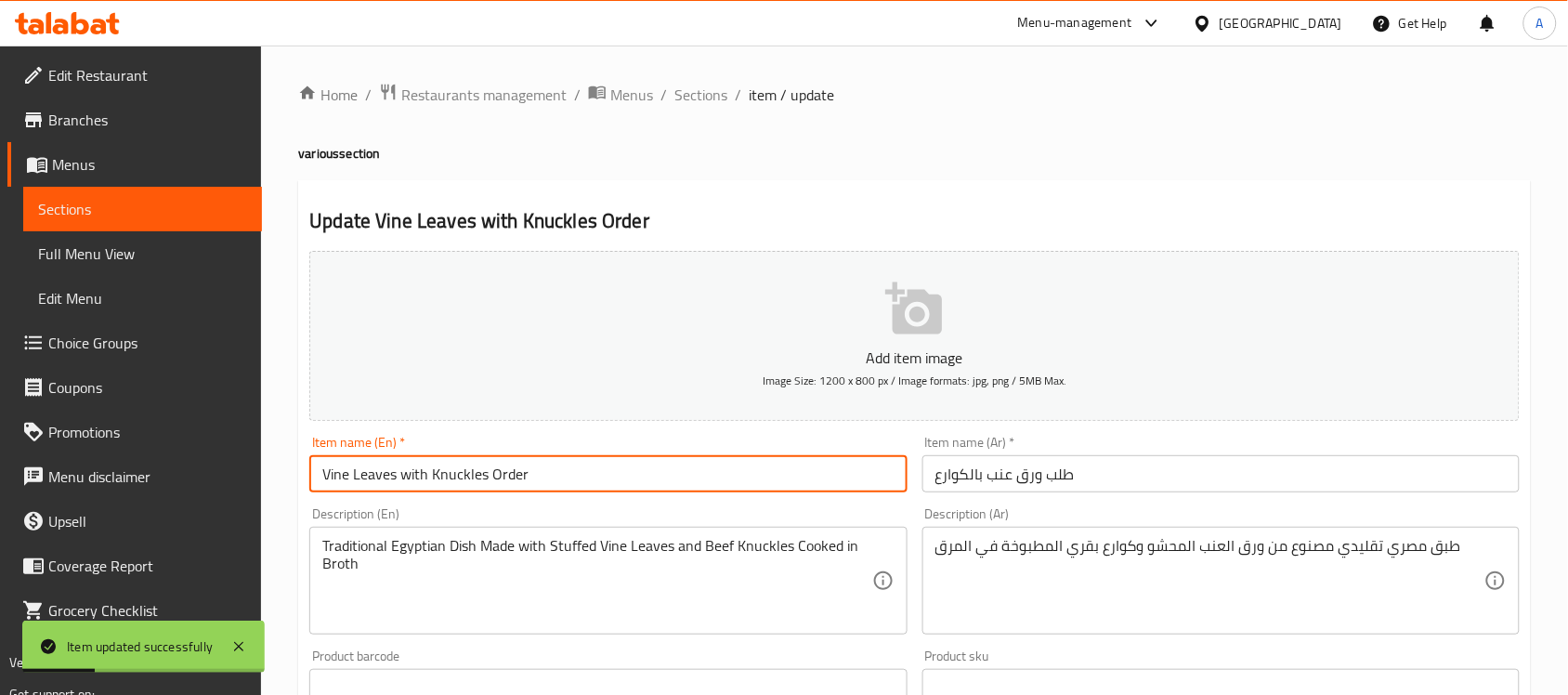
click at [577, 478] on input "Vine Leaves with Knuckles Order" at bounding box center [607, 473] width 598 height 37
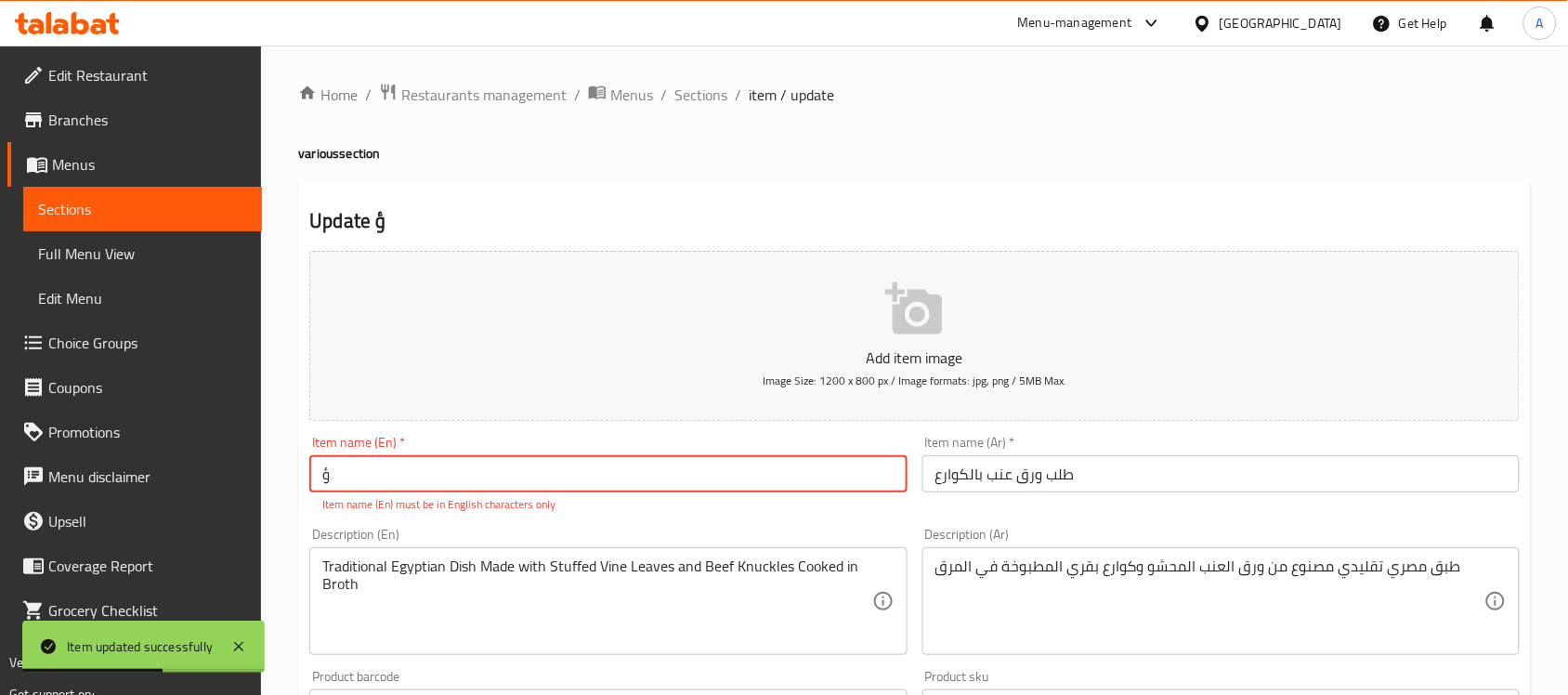
type input "Vine Leaves with Knuckles Order"
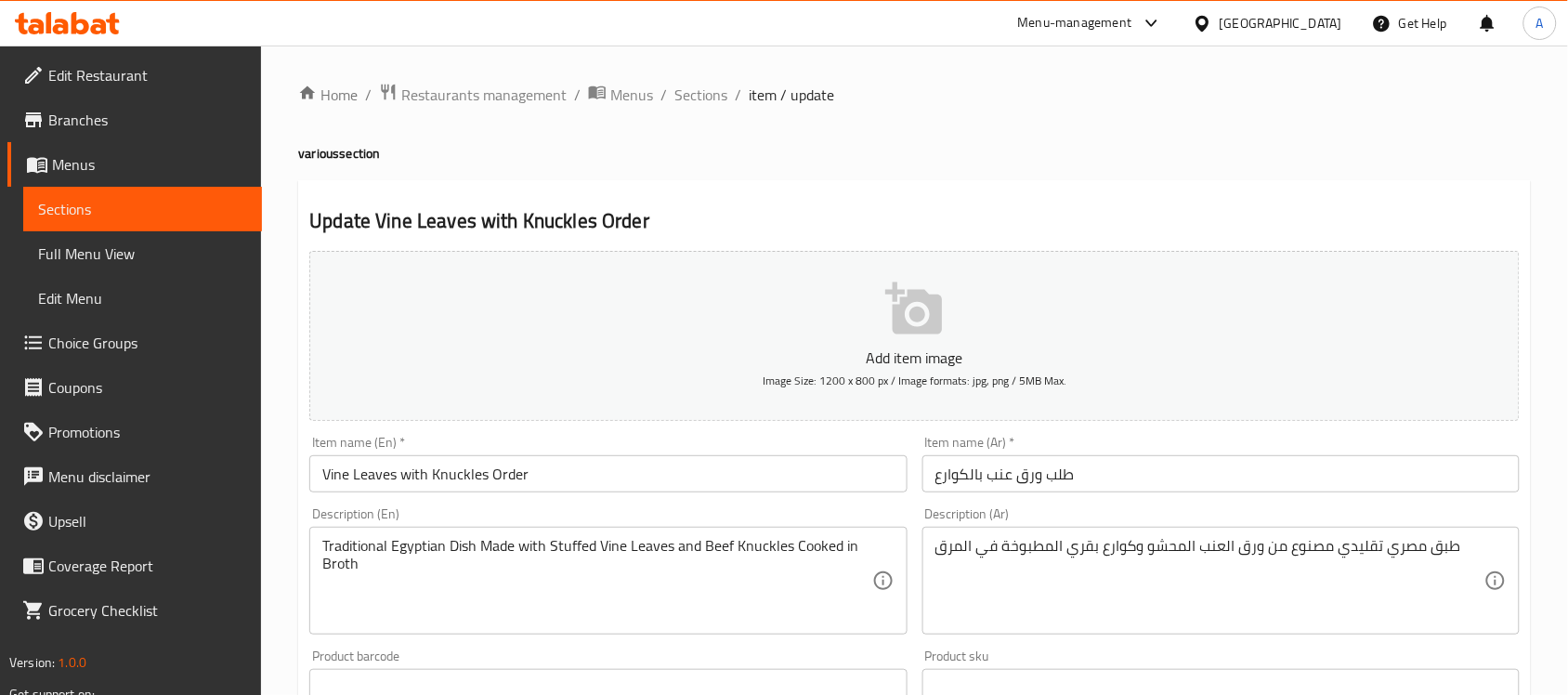
click at [917, 228] on h2 "Update Vine Leaves with Knuckles Order" at bounding box center [914, 221] width 1211 height 28
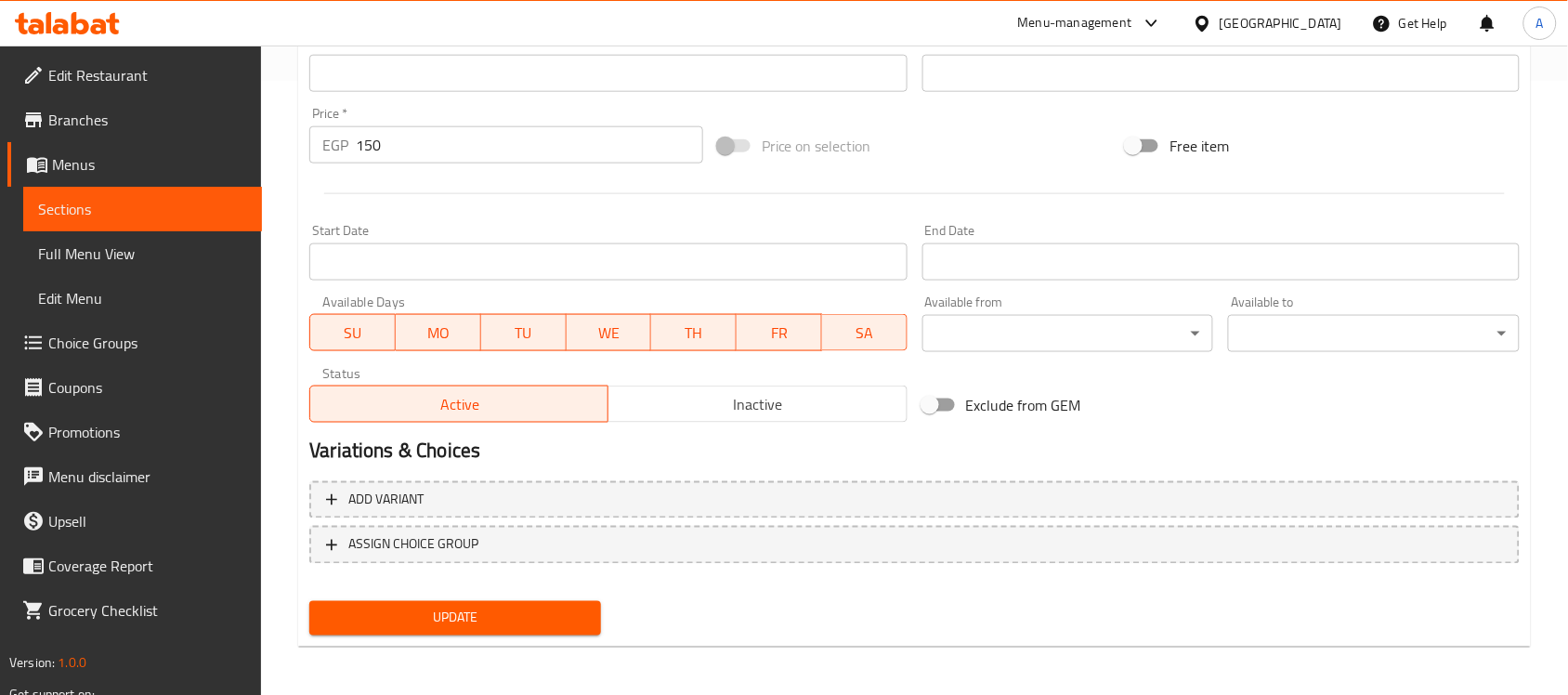
click at [560, 610] on span "Update" at bounding box center [455, 618] width 262 height 23
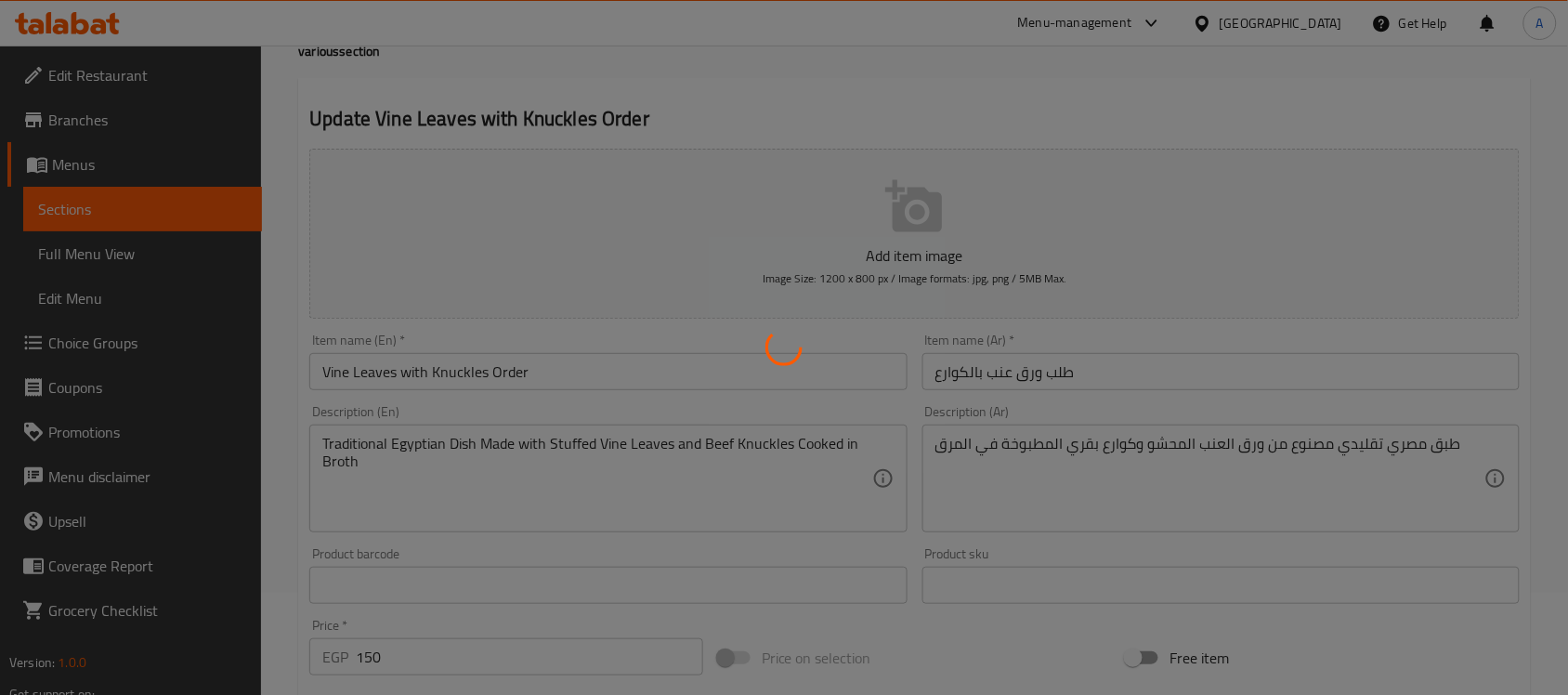
scroll to position [0, 0]
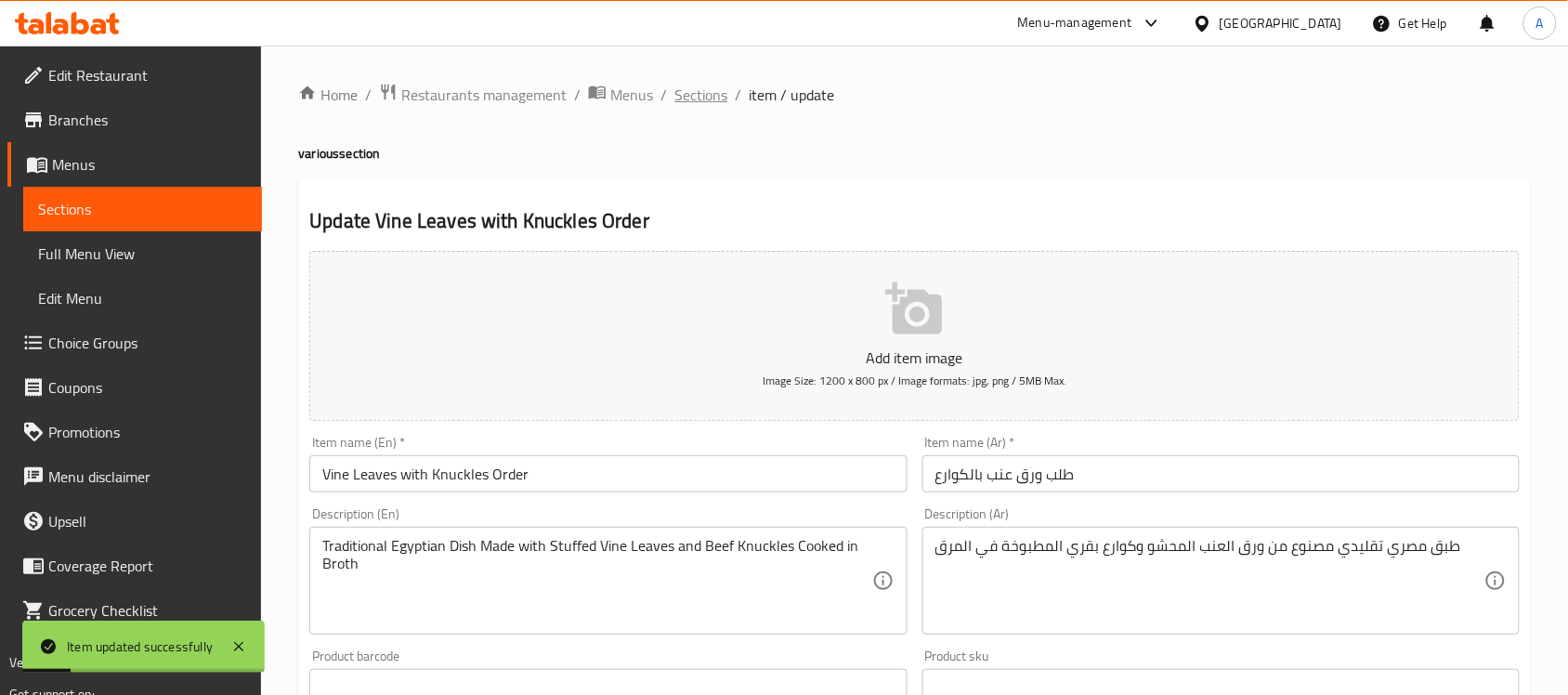
click at [689, 101] on span "Sections" at bounding box center [700, 94] width 53 height 22
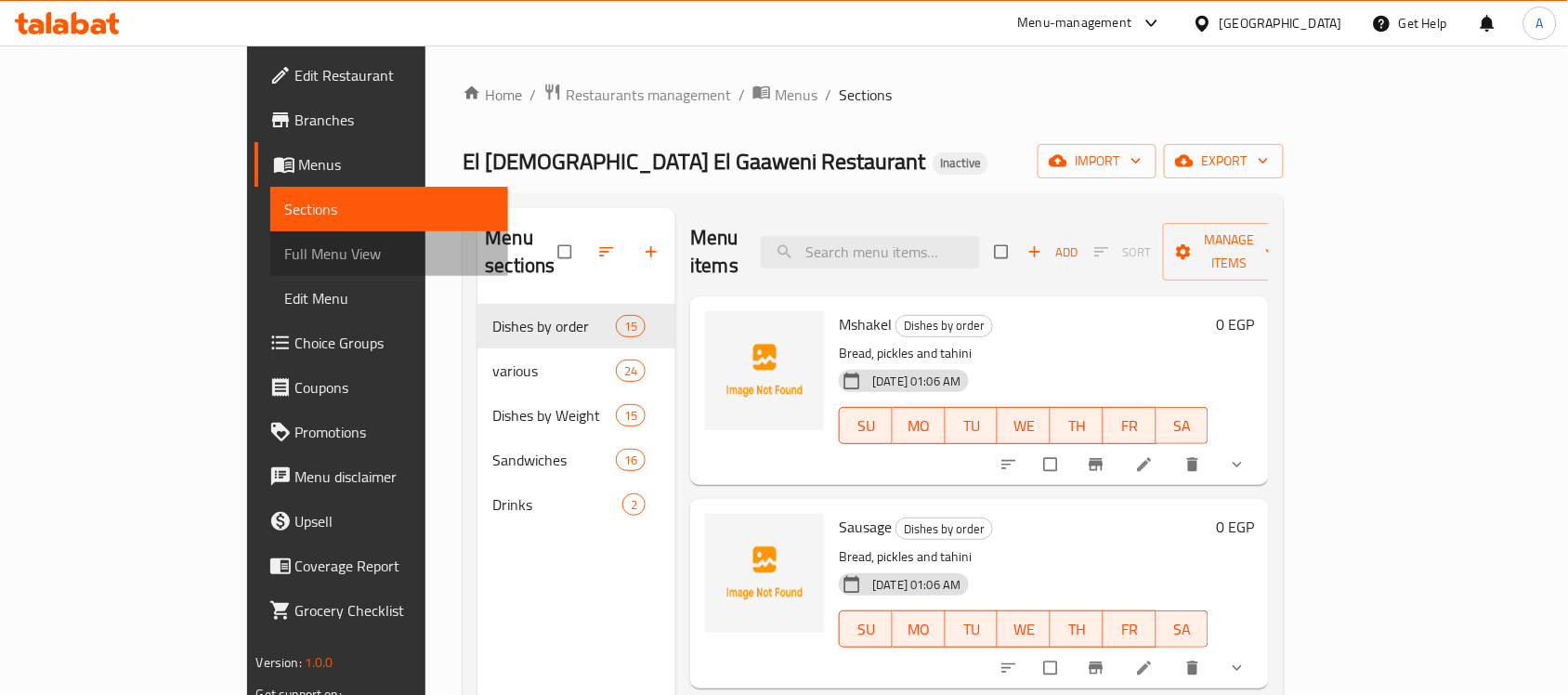
click at [286, 258] on span "Full Menu View" at bounding box center [390, 253] width 209 height 22
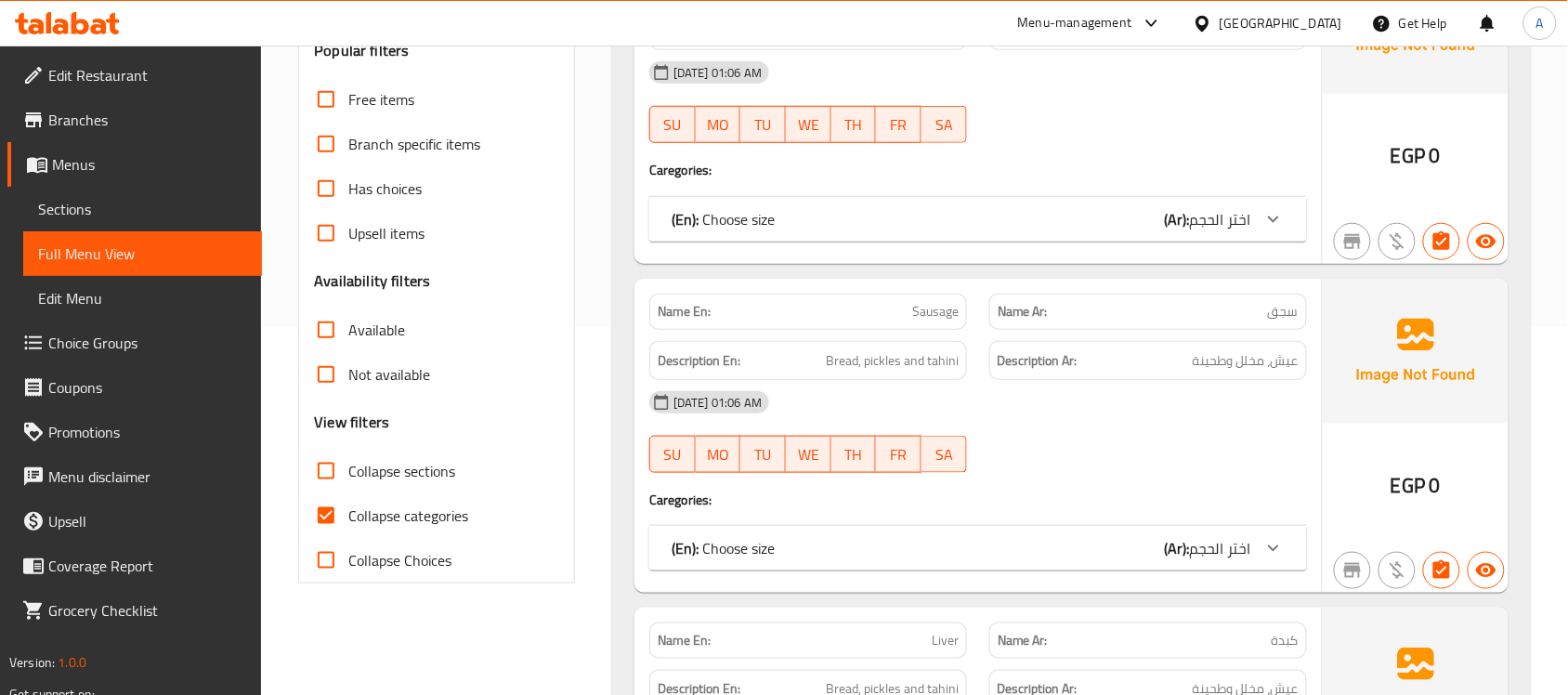
scroll to position [369, 0]
click at [331, 517] on input "Collapse categories" at bounding box center [326, 514] width 45 height 45
checkbox input "false"
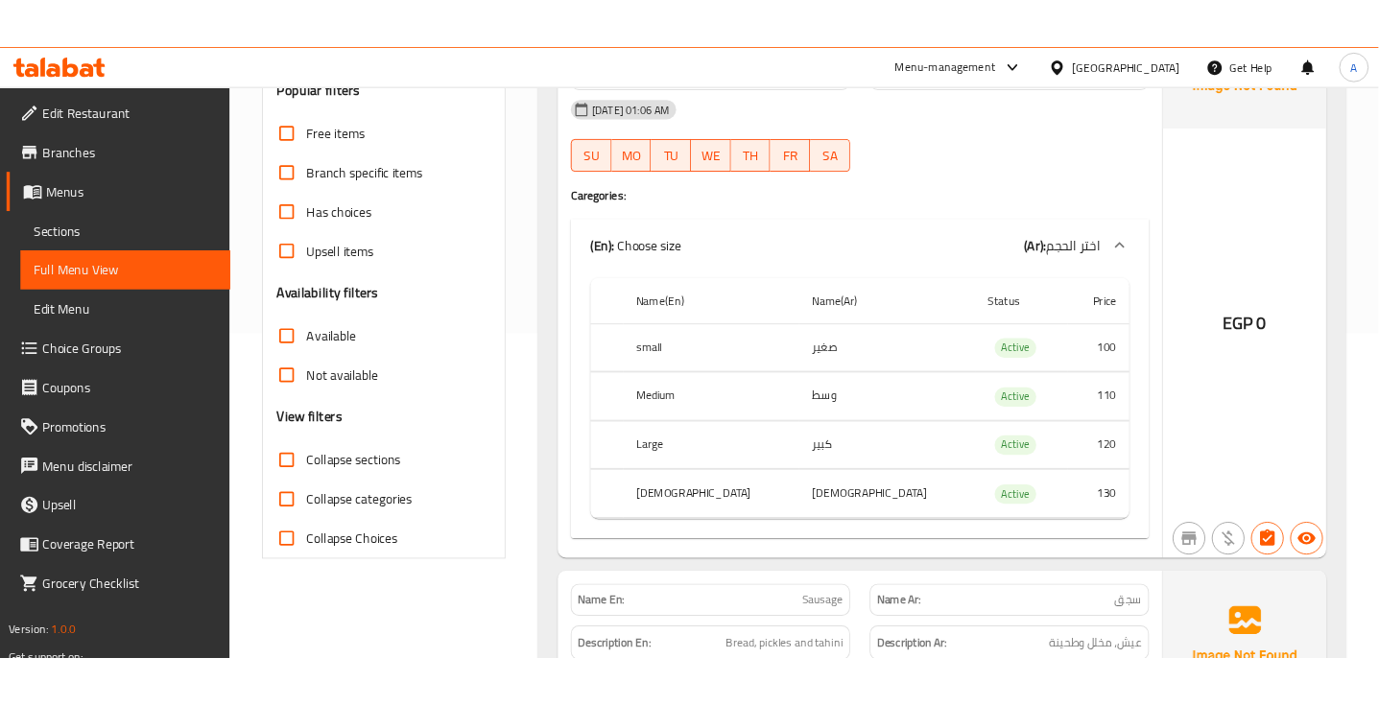
scroll to position [0, 0]
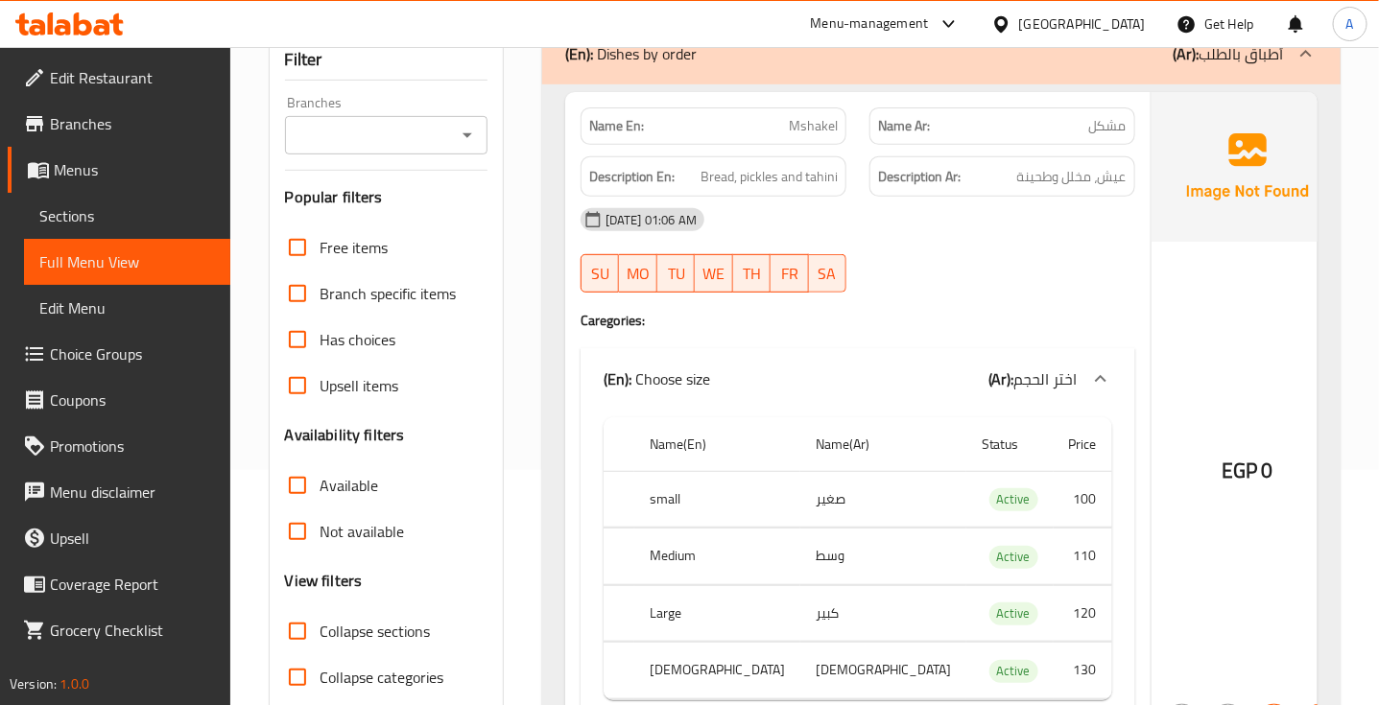
scroll to position [236, 0]
click at [489, 611] on div "Filter Branches Branches Popular filters Free items Branch specific items Has c…" at bounding box center [386, 391] width 235 height 709
click at [804, 223] on div "[DATE] 01:06 AM" at bounding box center [858, 219] width 578 height 46
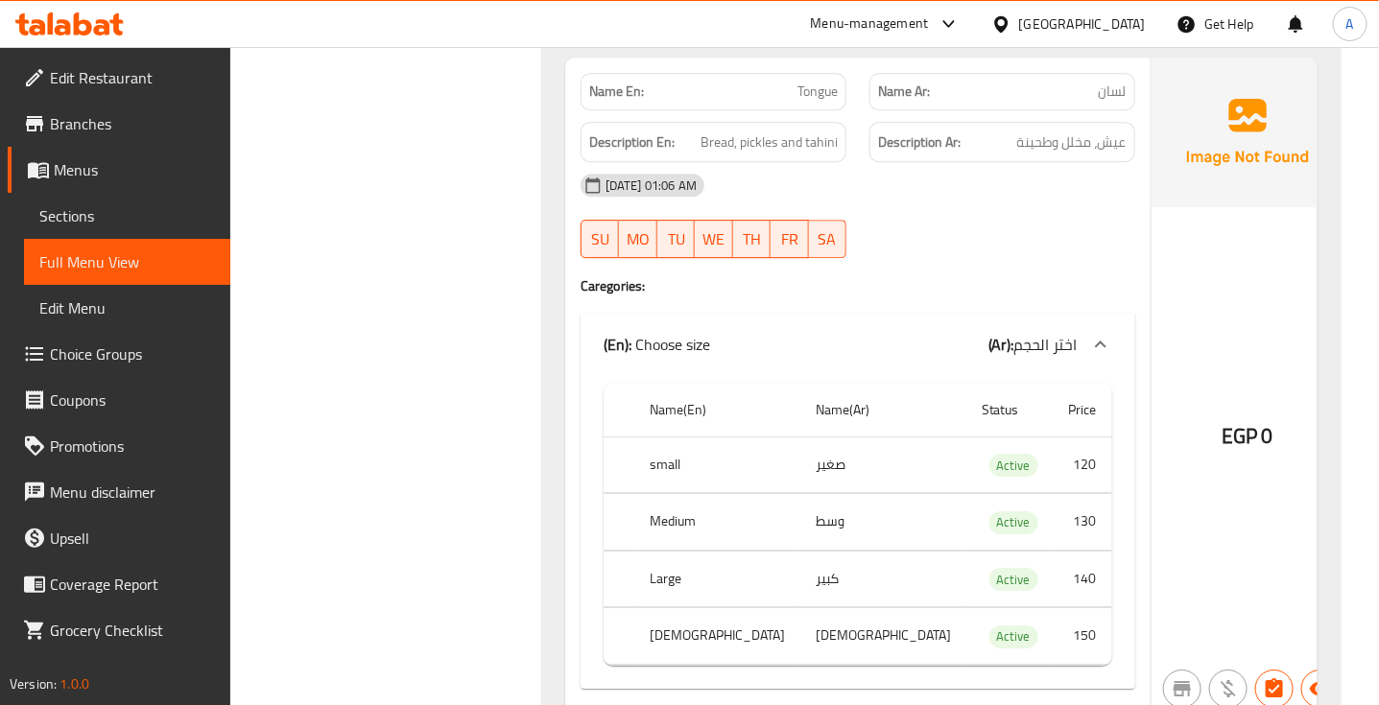
scroll to position [7633, 0]
click at [1098, 101] on span "لسان" at bounding box center [1112, 91] width 28 height 20
copy span "لسان"
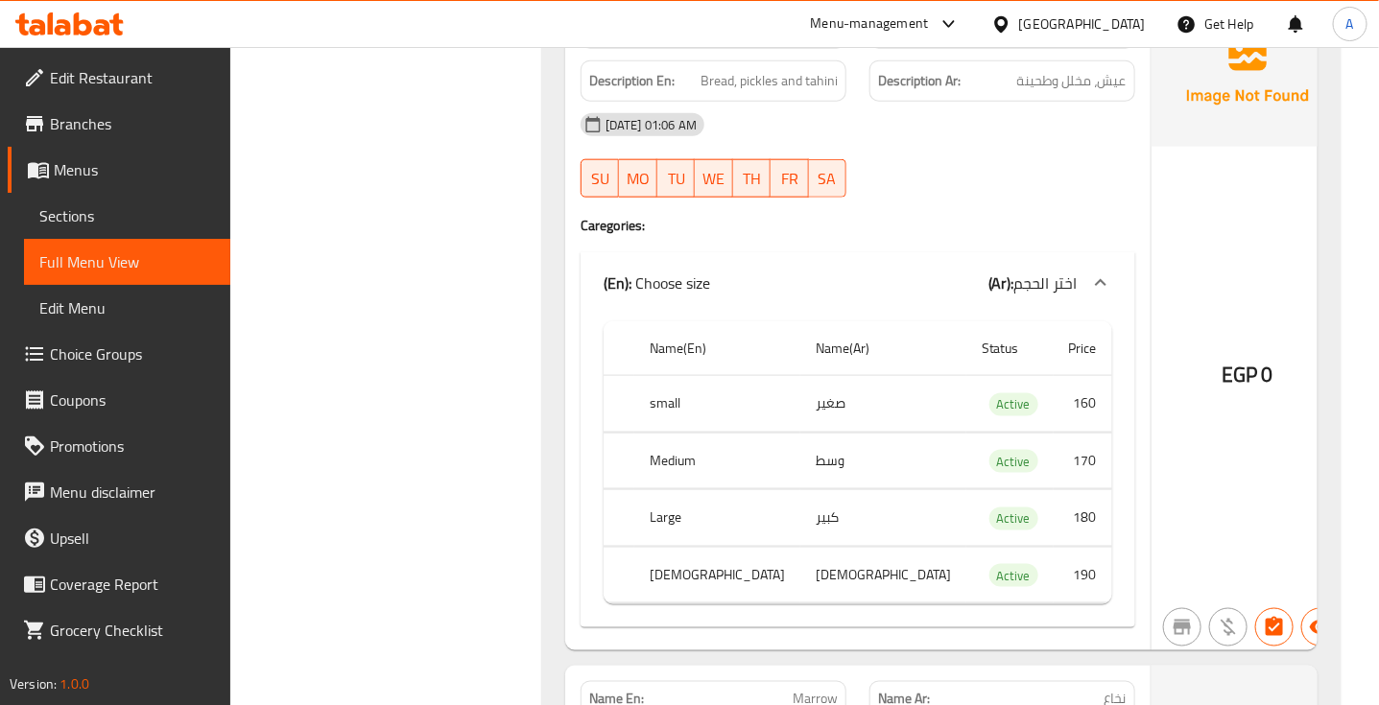
scroll to position [9033, 0]
click at [1063, 488] on td "170" at bounding box center [1082, 460] width 59 height 57
click at [1065, 546] on td "180" at bounding box center [1082, 517] width 59 height 57
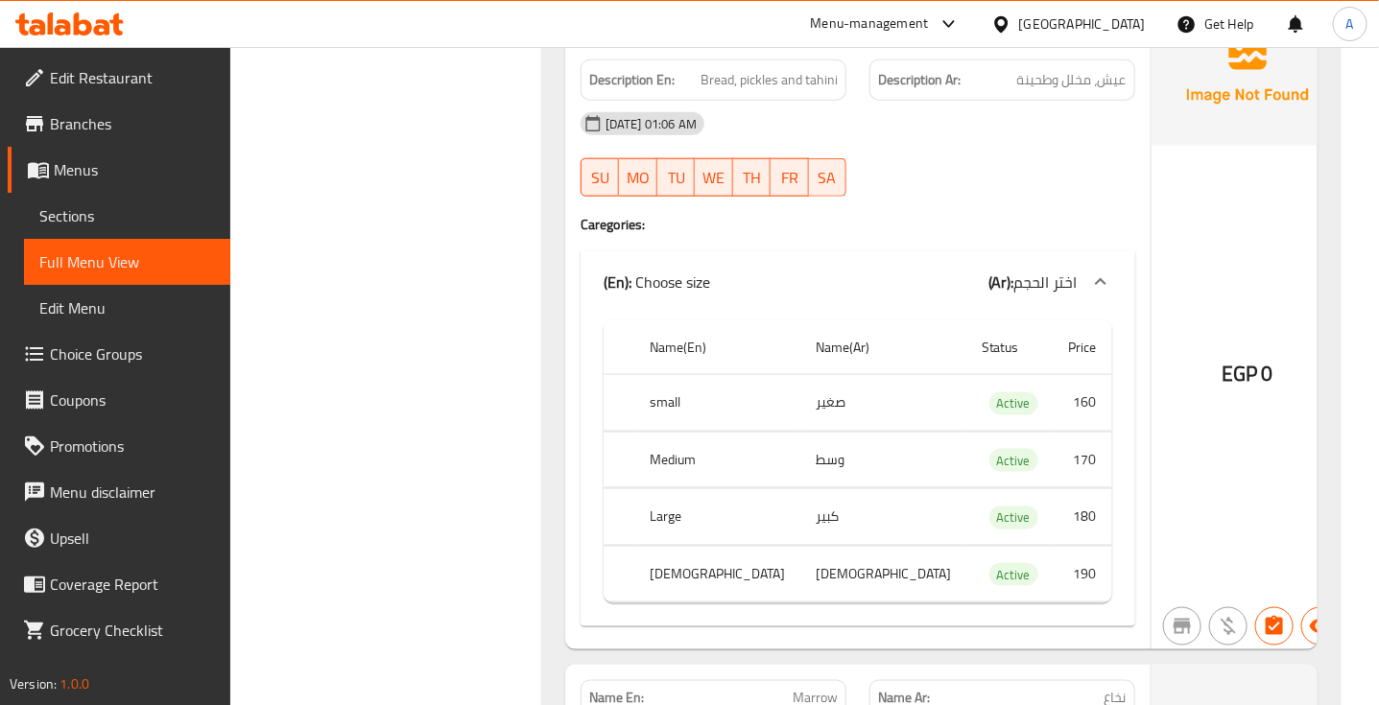
click at [1060, 602] on td "190" at bounding box center [1082, 574] width 59 height 57
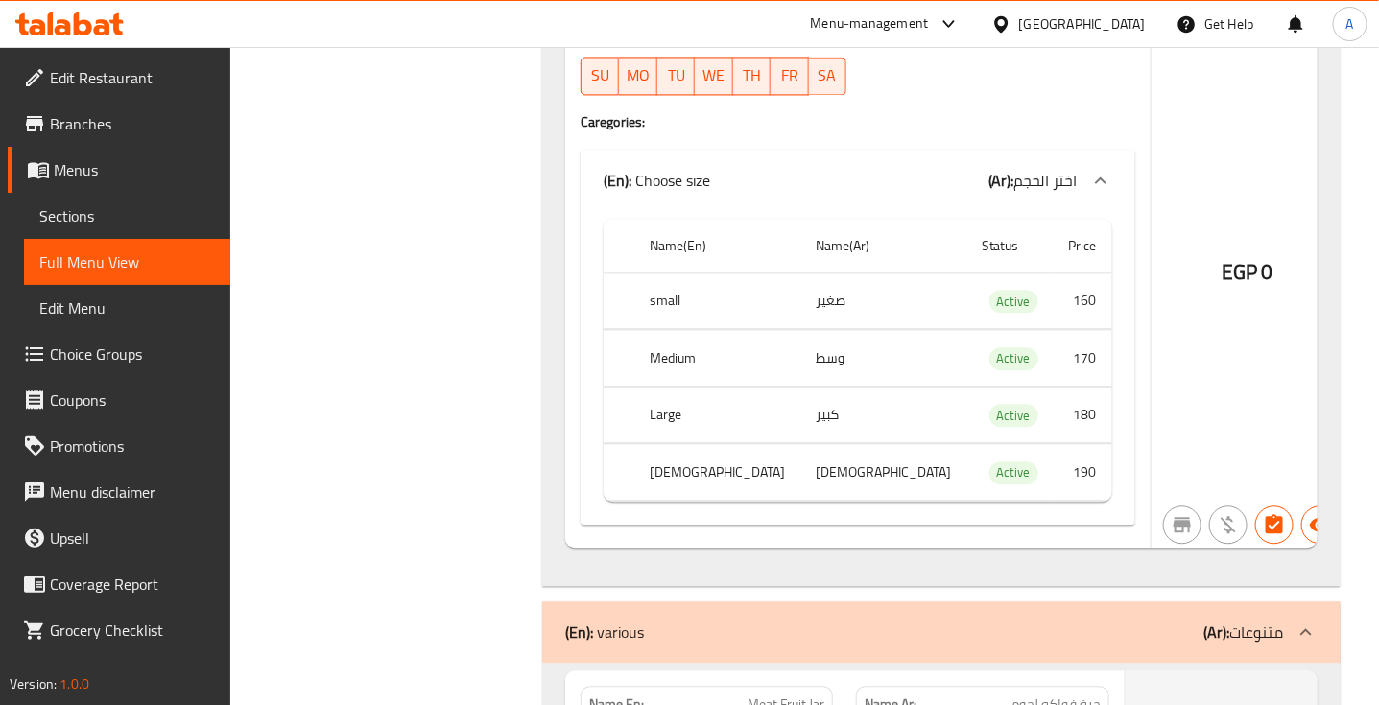
scroll to position [9805, 0]
click at [1055, 328] on td "160" at bounding box center [1082, 299] width 59 height 57
click at [1058, 386] on td "170" at bounding box center [1082, 357] width 59 height 57
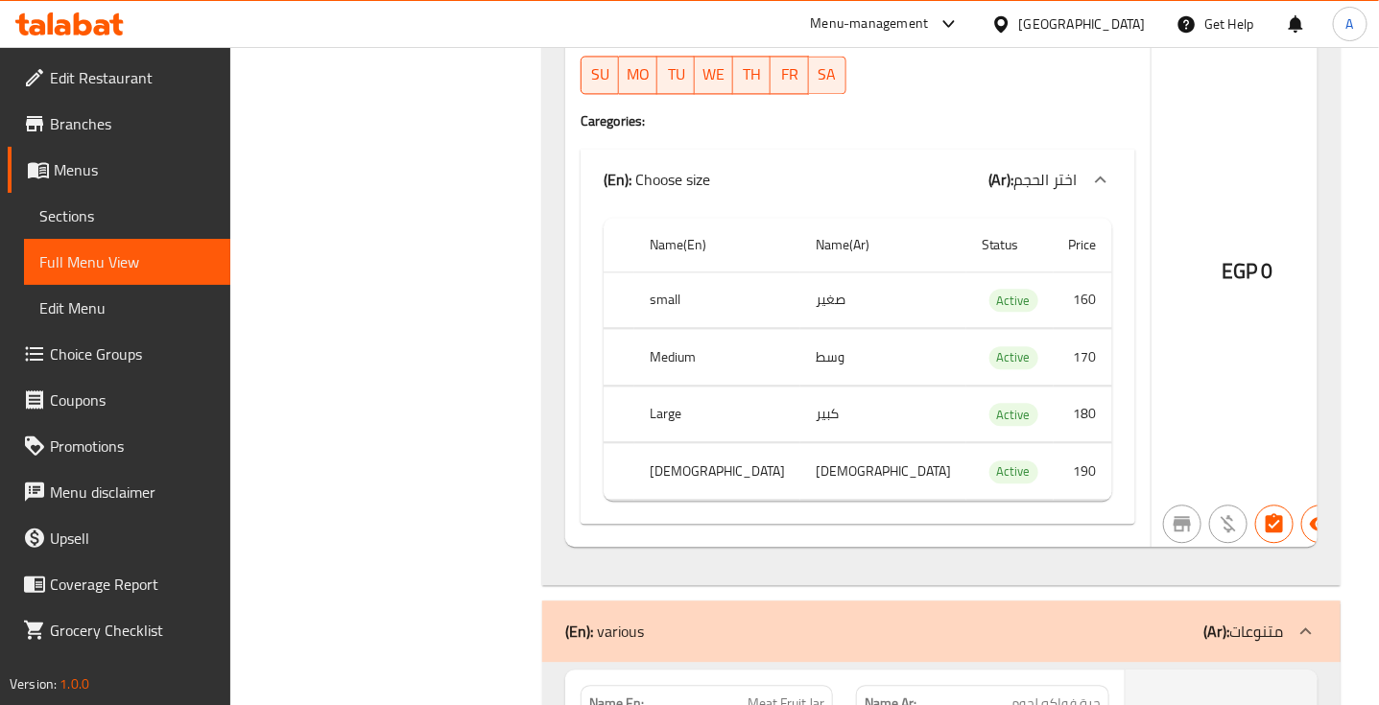
click at [1060, 442] on td "180" at bounding box center [1082, 414] width 59 height 57
click at [1061, 500] on td "190" at bounding box center [1082, 471] width 59 height 57
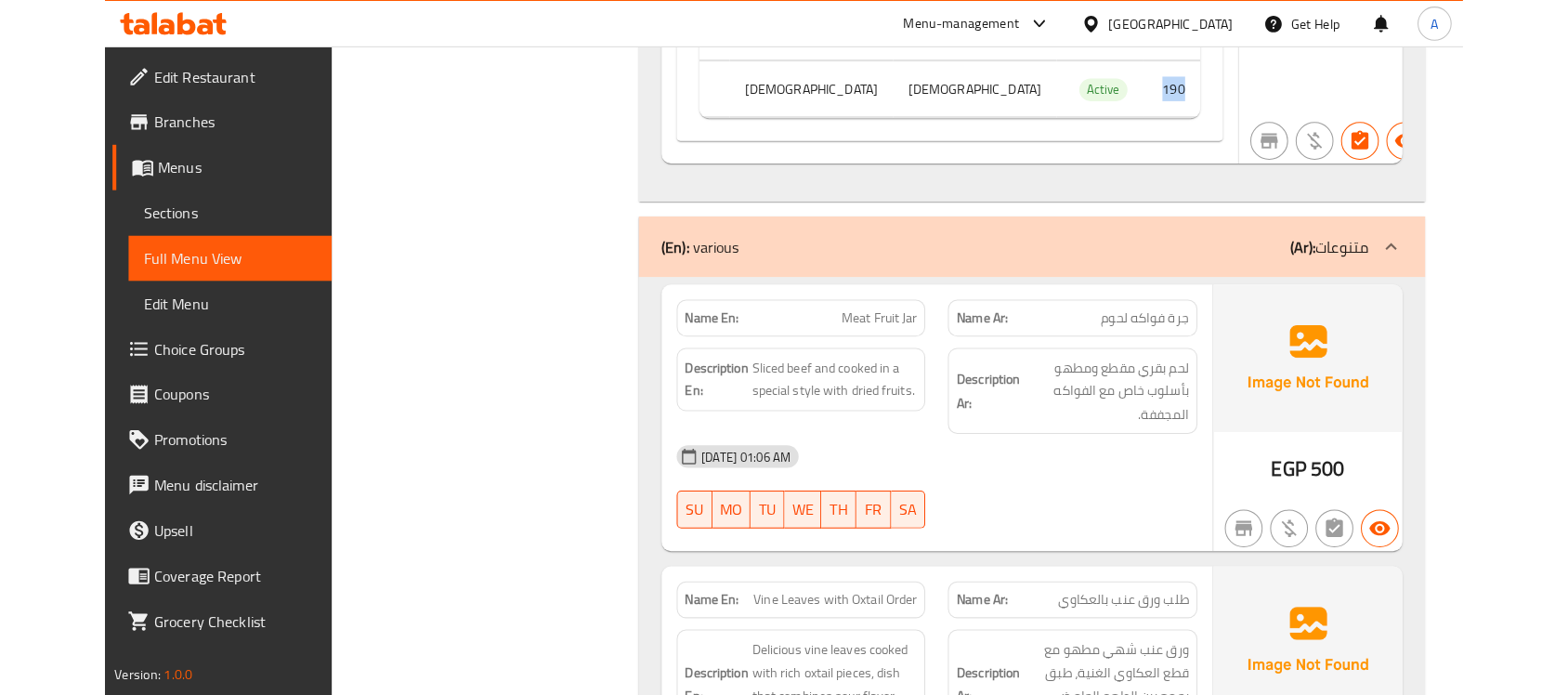
scroll to position [10063, 0]
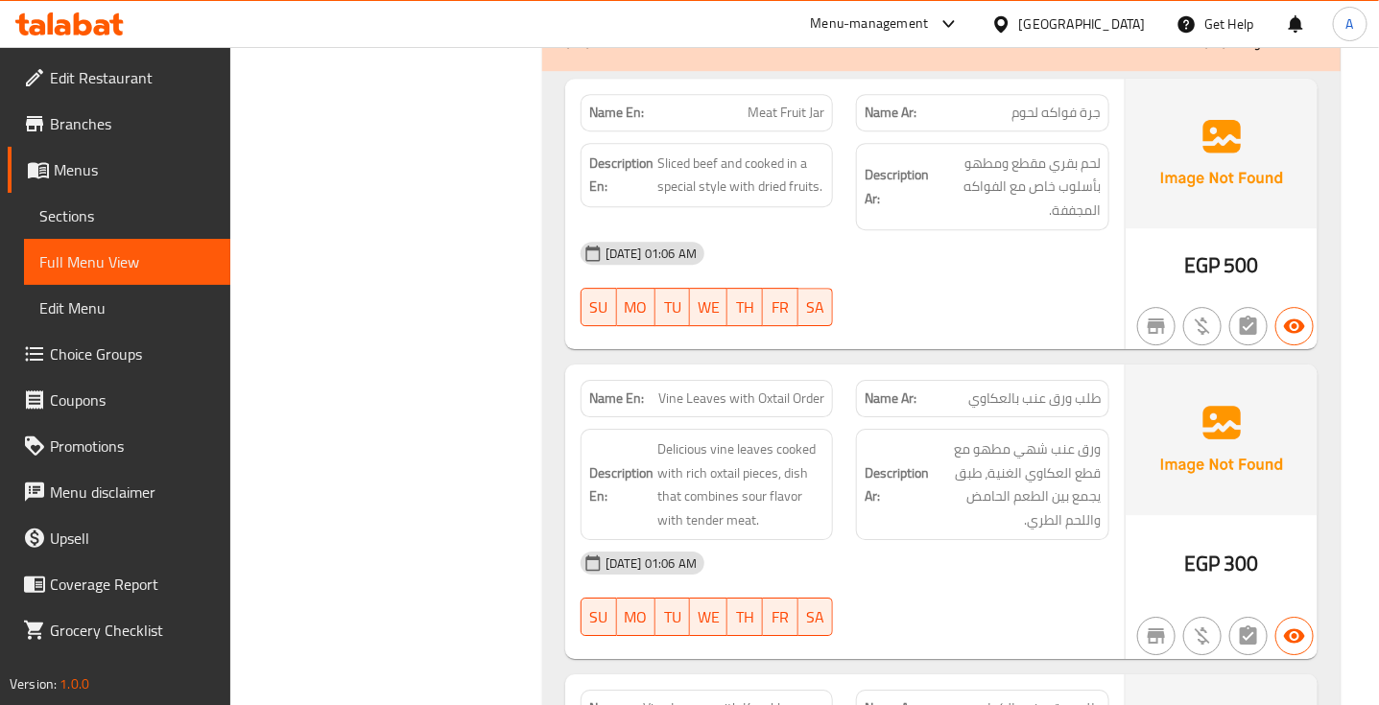
click at [825, 276] on div "[DATE] 01:06 AM" at bounding box center [845, 253] width 552 height 46
click at [1075, 123] on span "جرة فواكه لحوم" at bounding box center [1055, 113] width 89 height 20
click at [809, 123] on span "Meat Fruit Jar" at bounding box center [785, 113] width 77 height 20
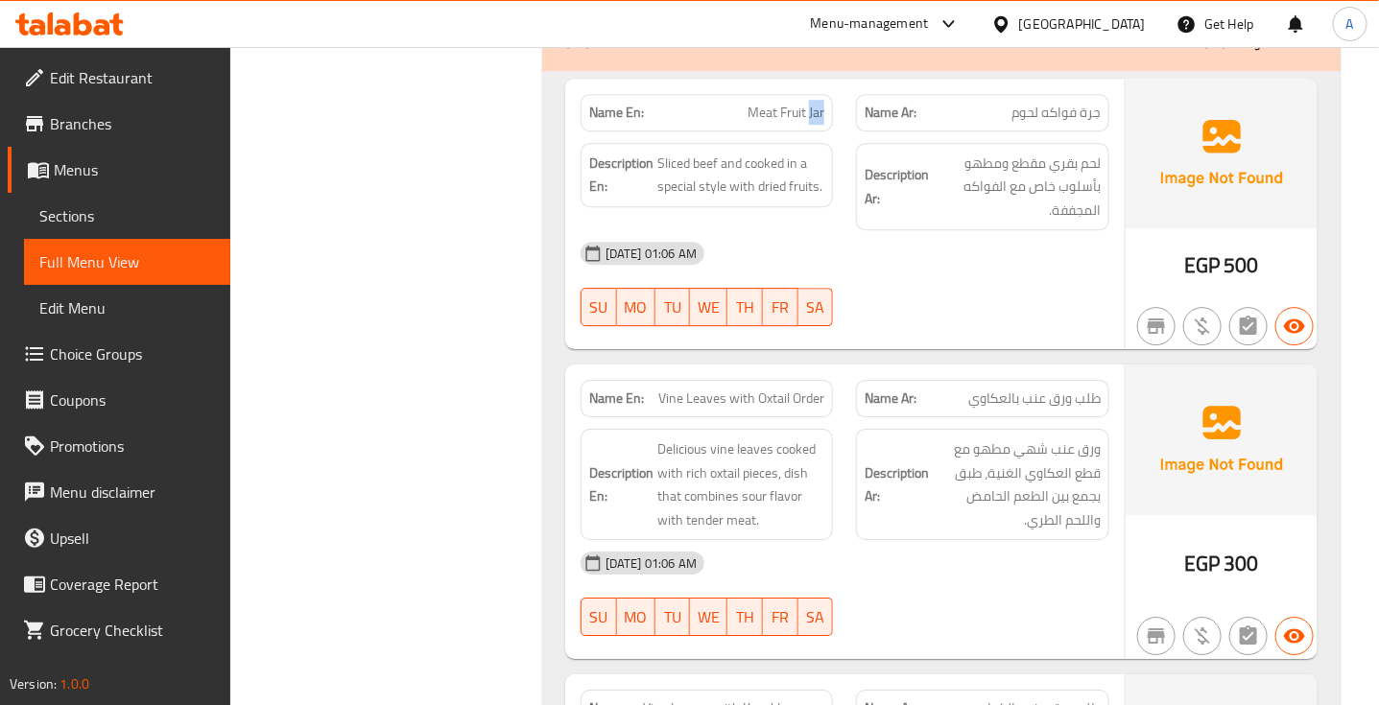
click at [809, 123] on span "Meat Fruit Jar" at bounding box center [785, 113] width 77 height 20
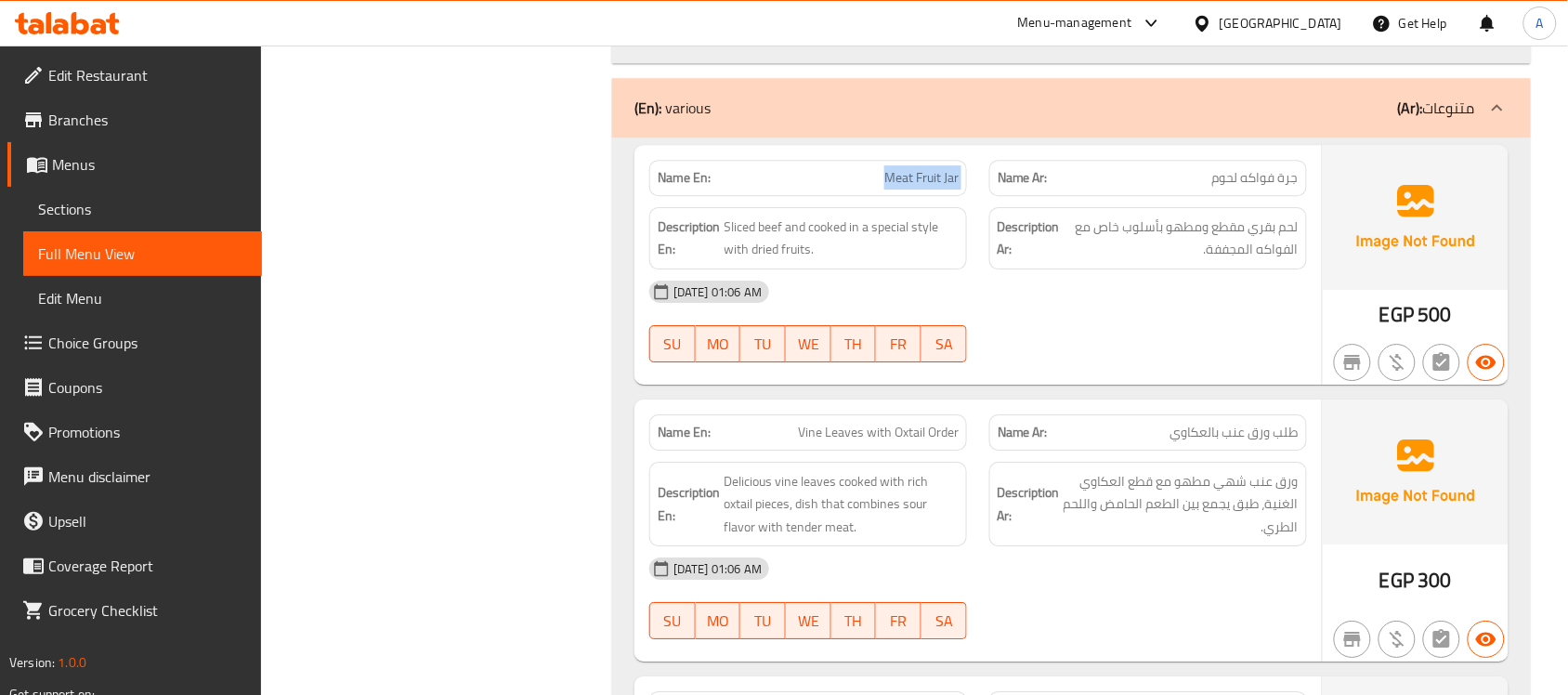
scroll to position [9993, 0]
click at [930, 196] on div "Name En: Meat Fruit Jar" at bounding box center [809, 178] width 318 height 36
drag, startPoint x: 930, startPoint y: 232, endPoint x: 930, endPoint y: 246, distance: 14.0
click at [930, 196] on div "Name En: Meat Fruit Jar" at bounding box center [809, 178] width 318 height 36
click at [930, 189] on span "Meat Fruit Jar" at bounding box center [921, 179] width 75 height 19
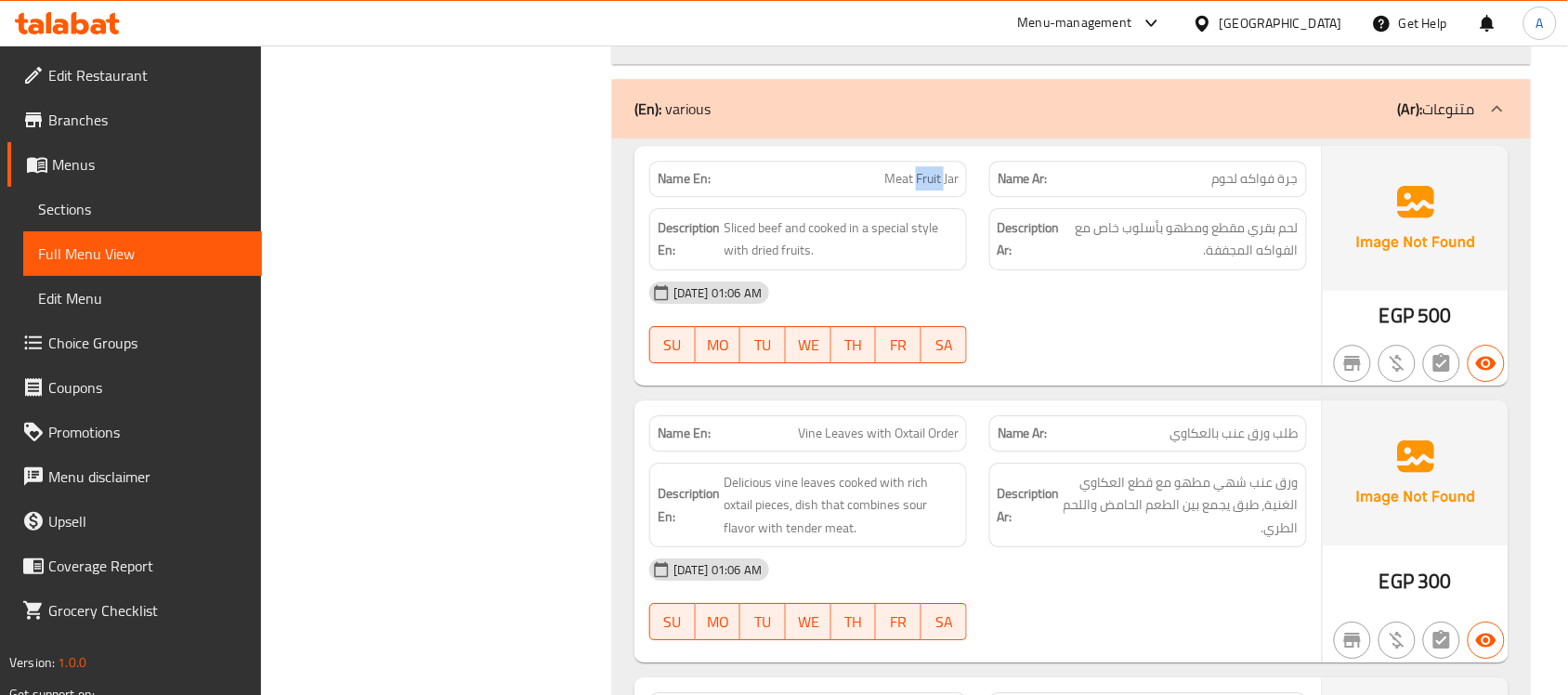
click at [930, 189] on span "Meat Fruit Jar" at bounding box center [921, 179] width 75 height 19
click at [875, 443] on span "Vine Leaves with Oxtail Order" at bounding box center [878, 433] width 161 height 19
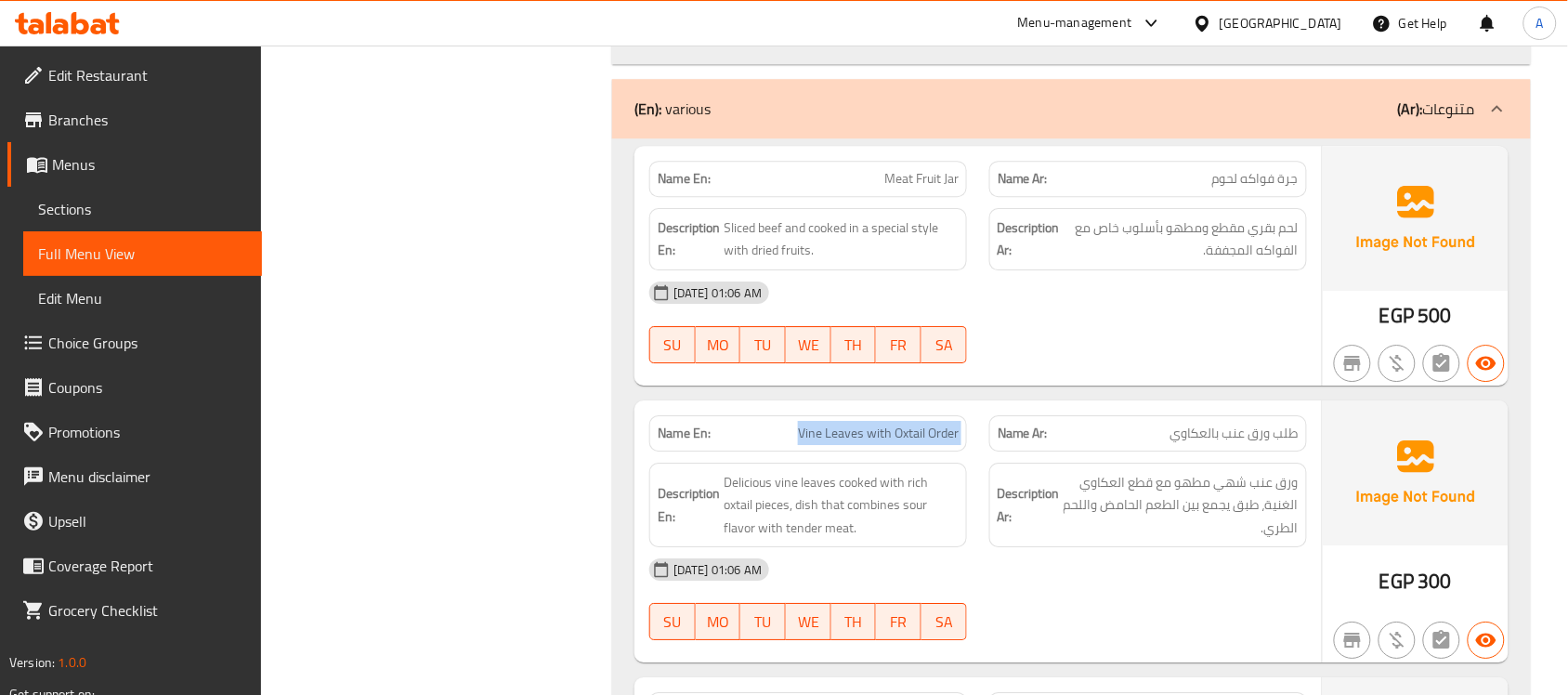
copy span "Vine Leaves with Oxtail Order"
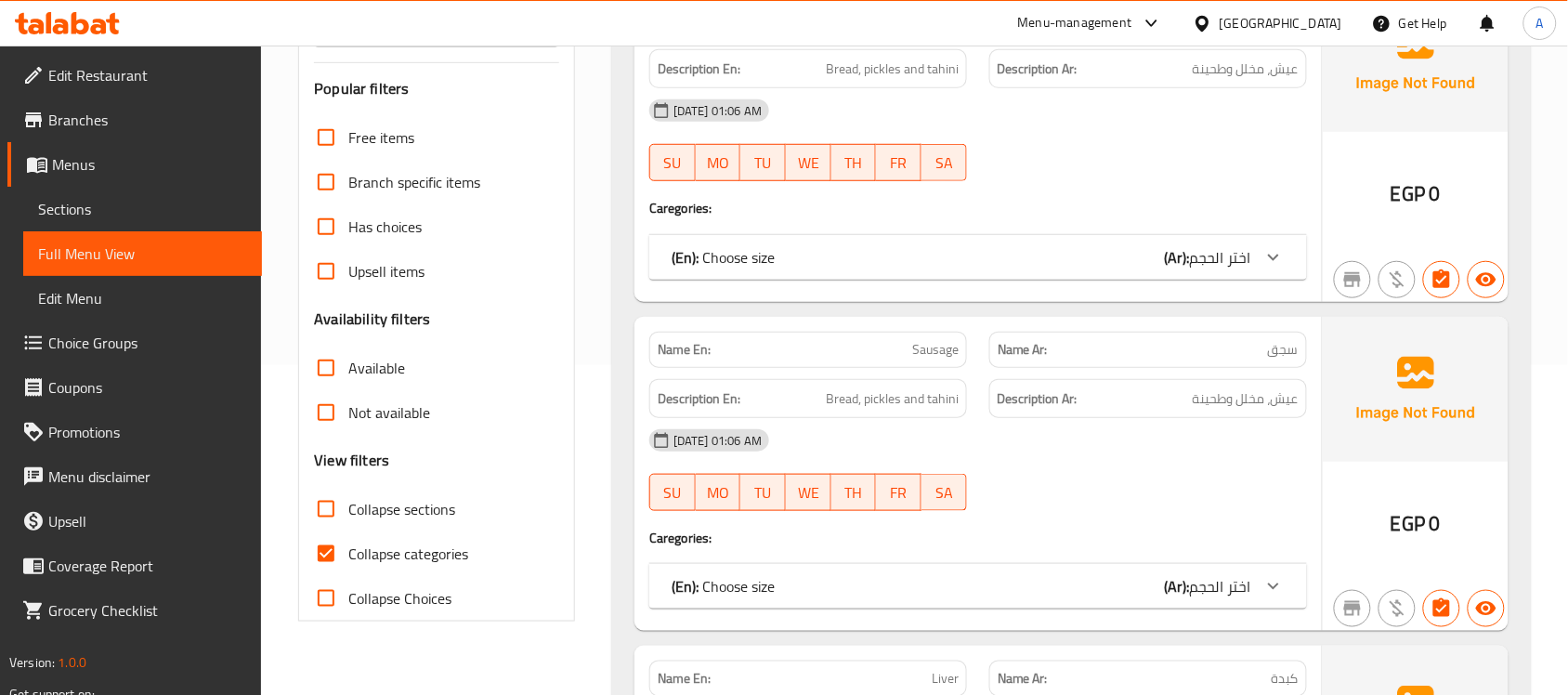
scroll to position [332, 0]
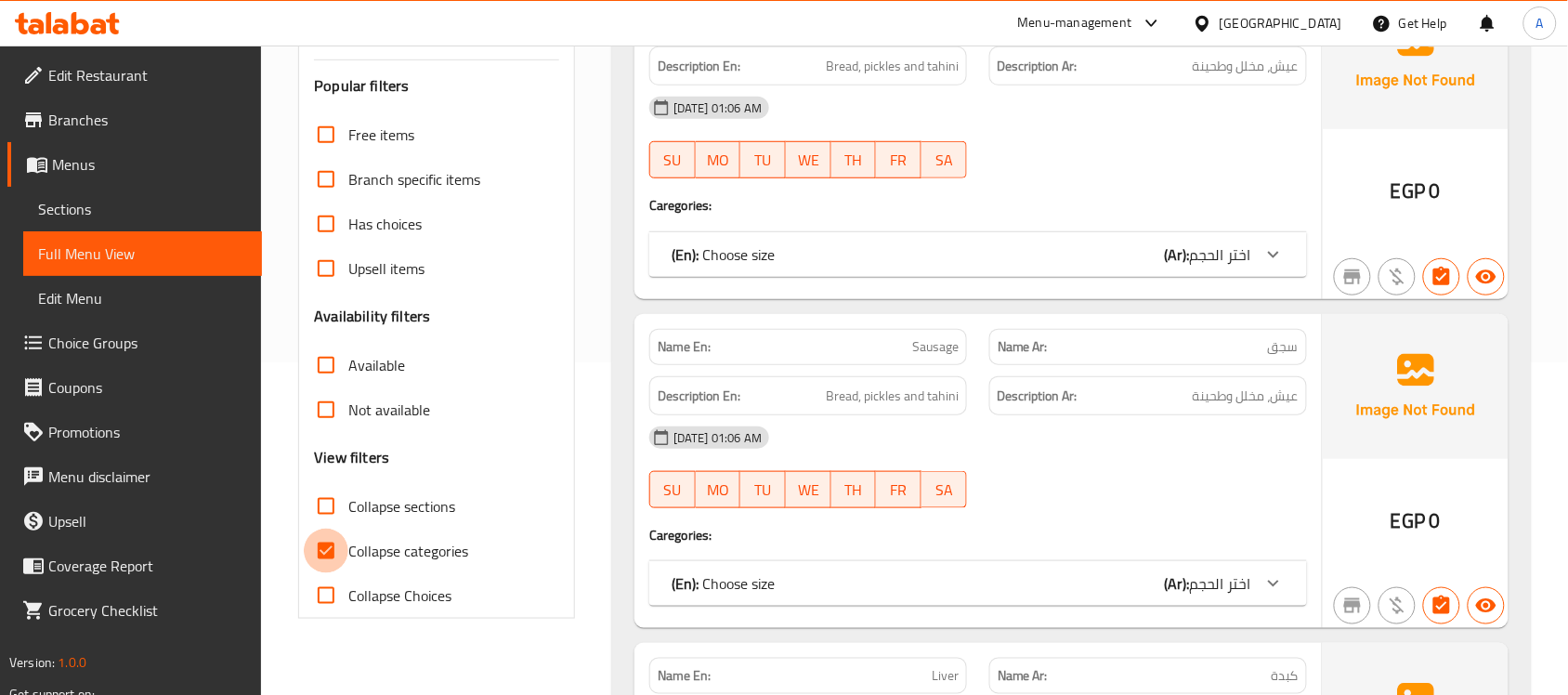
click at [332, 544] on input "Collapse categories" at bounding box center [326, 551] width 45 height 45
checkbox input "false"
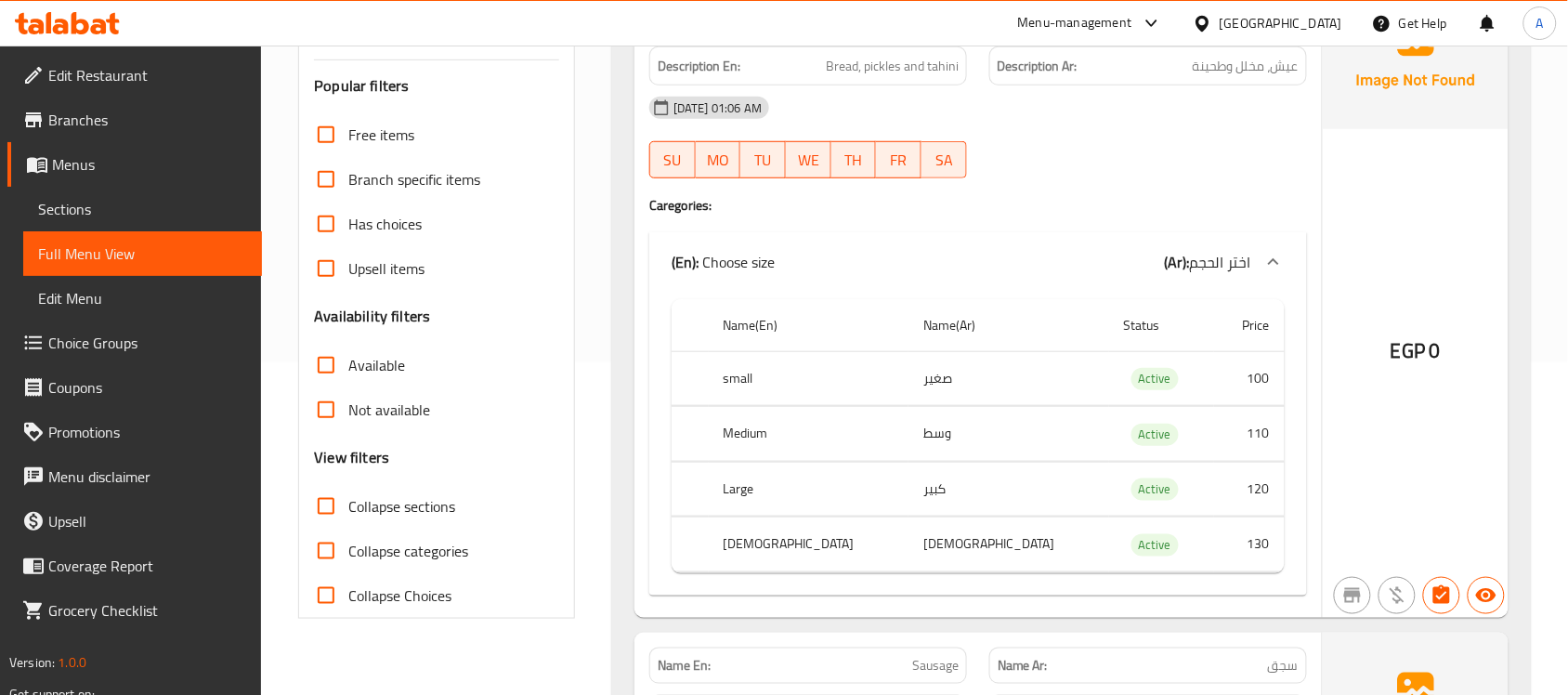
scroll to position [0, 0]
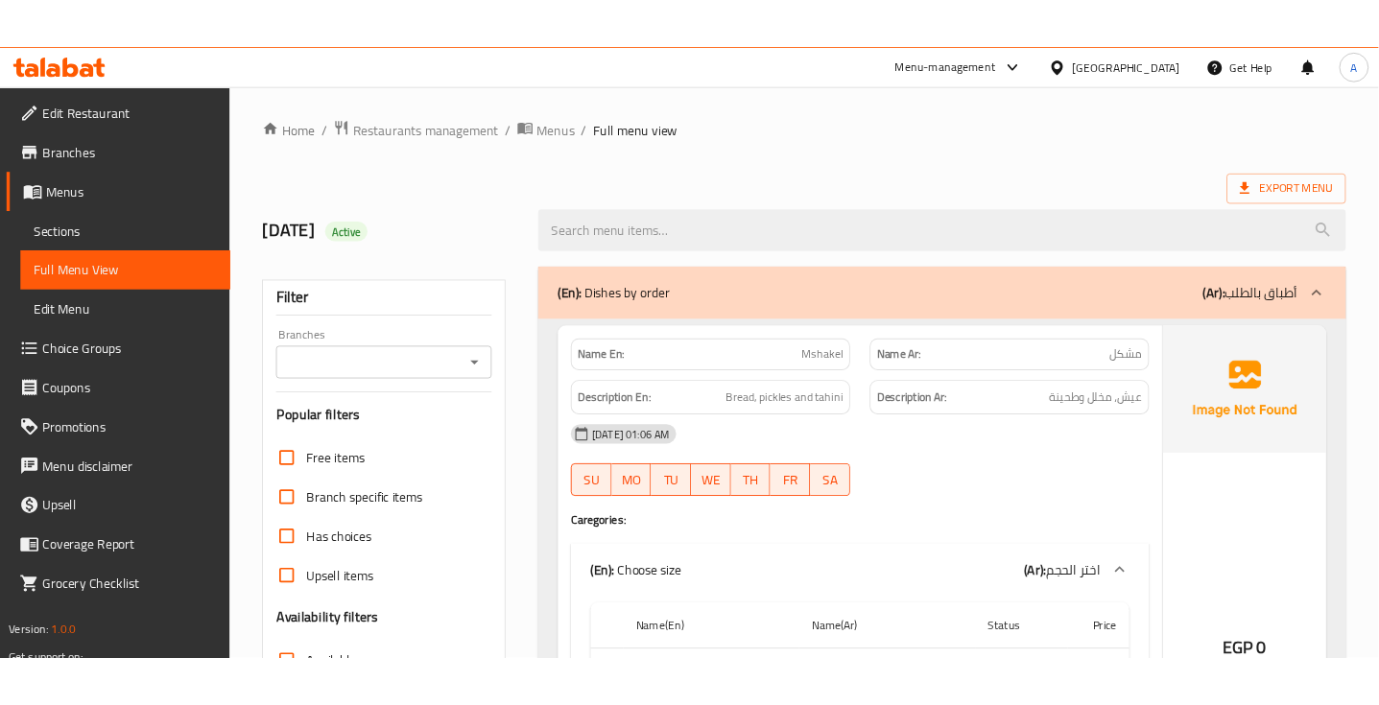
scroll to position [10486, 0]
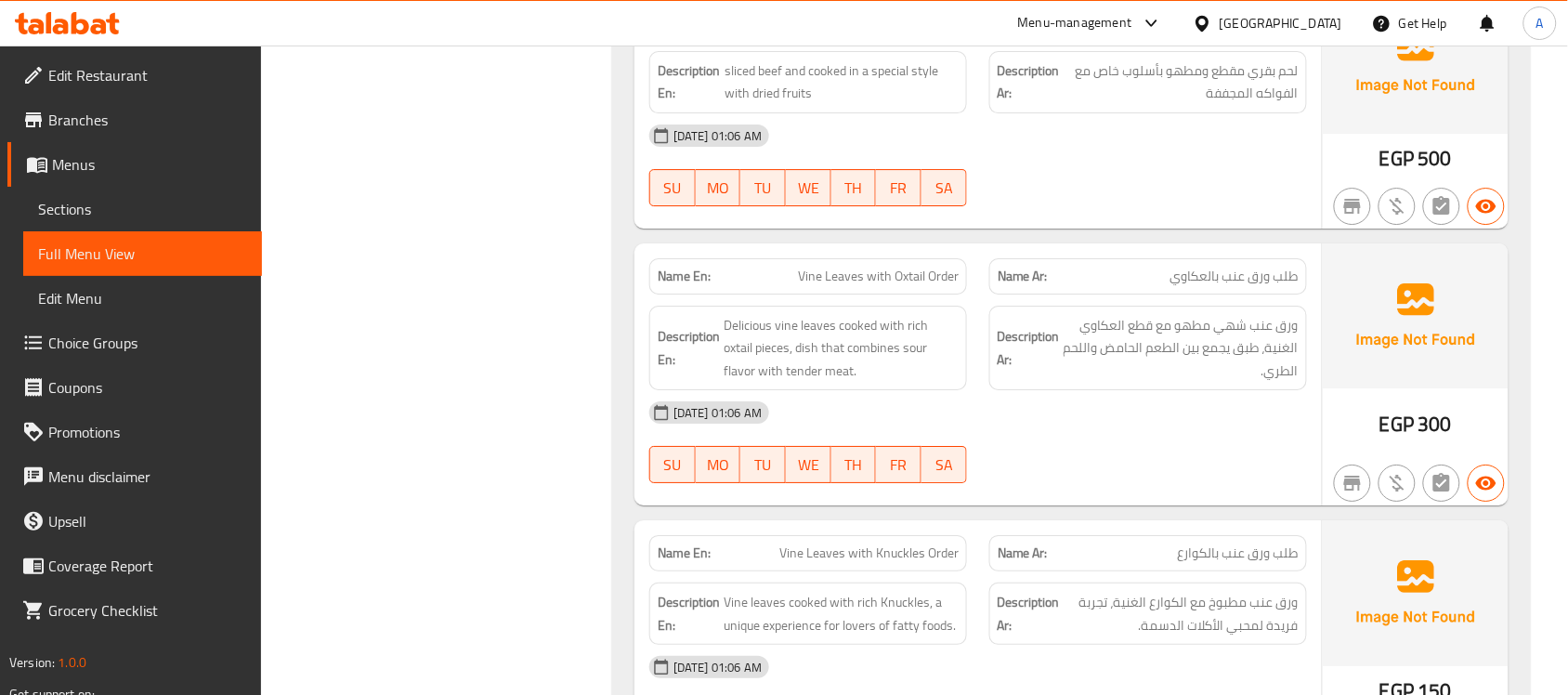
click at [1244, 286] on span "طلب ورق عنب بالعكاوي" at bounding box center [1235, 276] width 128 height 19
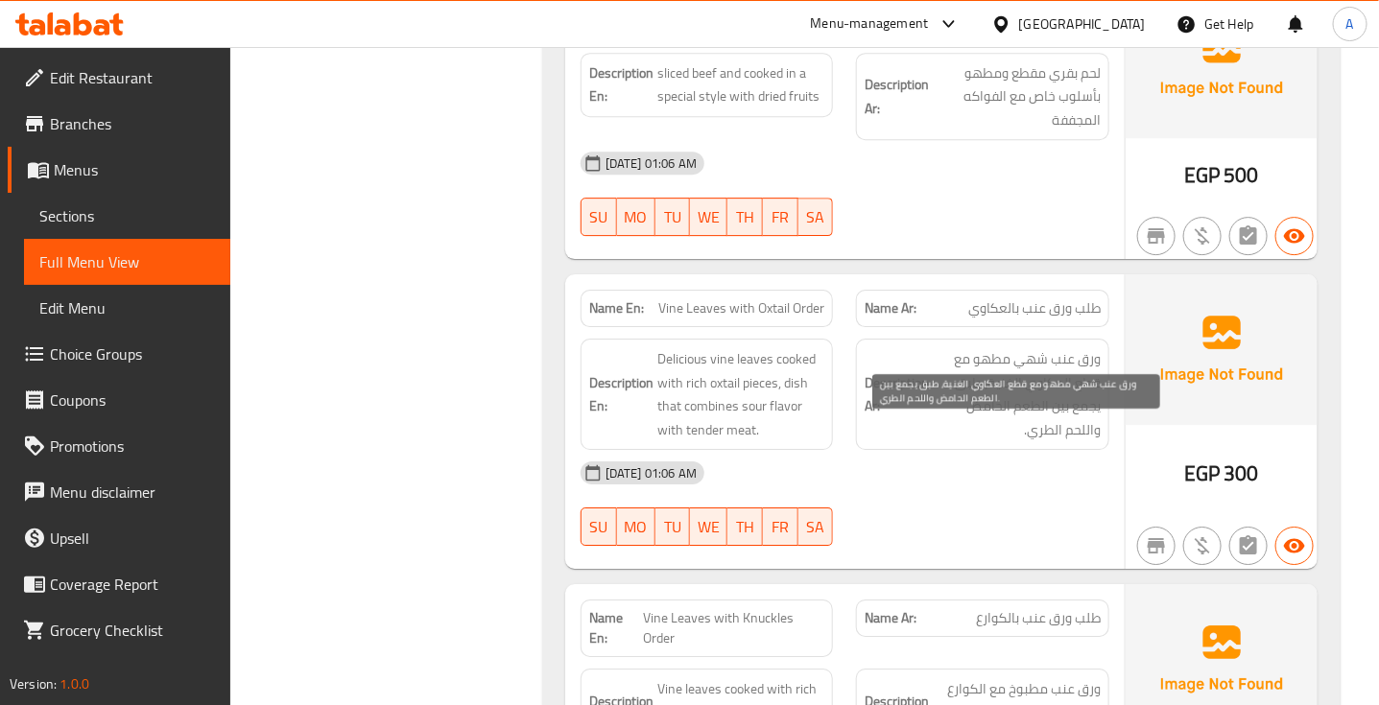
click at [1065, 427] on span "ورق عنب شھي مطھو مع قطع العكاوي الغنیة، طبق یجمع بین الطعم الحامض واللحم الطري." at bounding box center [1016, 394] width 168 height 94
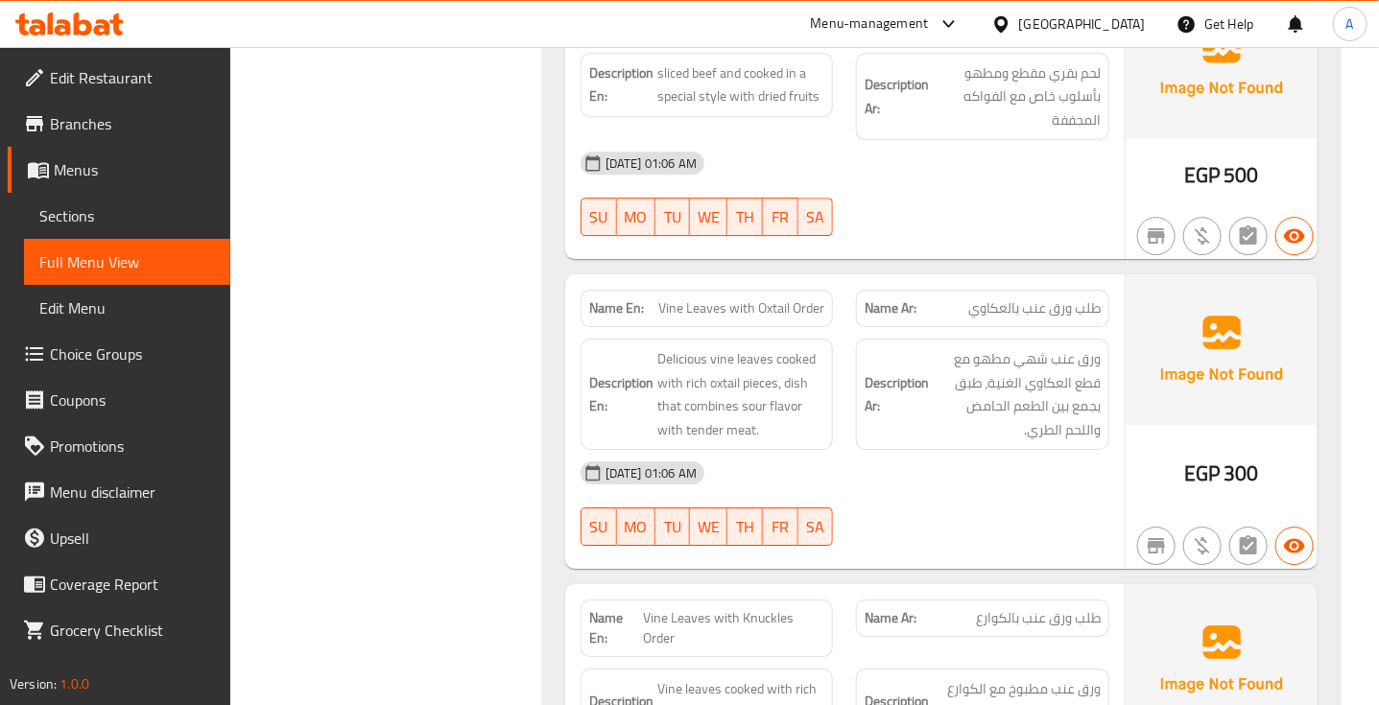
click at [913, 557] on div "[DATE] 01:06 AM SU MO TU WE TH FR SA" at bounding box center [845, 503] width 552 height 107
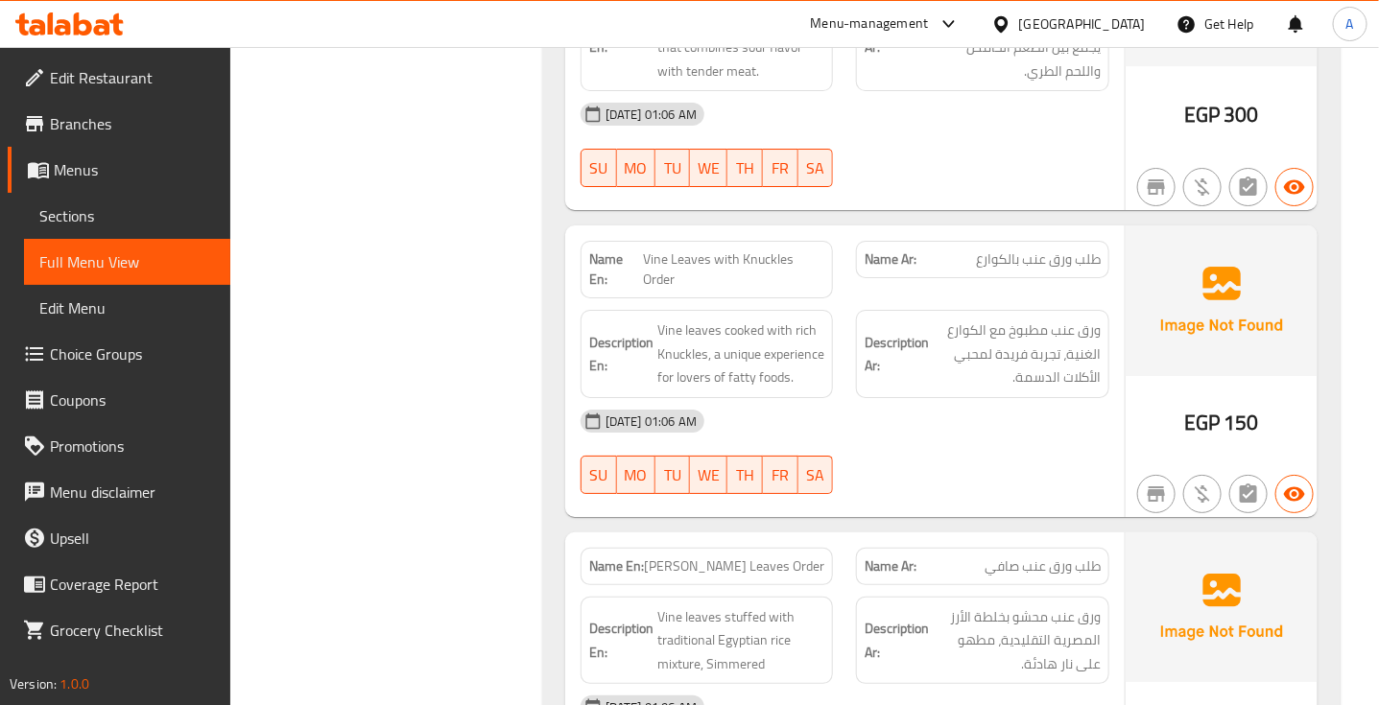
scroll to position [10846, 0]
click at [1039, 269] on span "طلب ورق عنب بالكوارع" at bounding box center [1038, 258] width 125 height 20
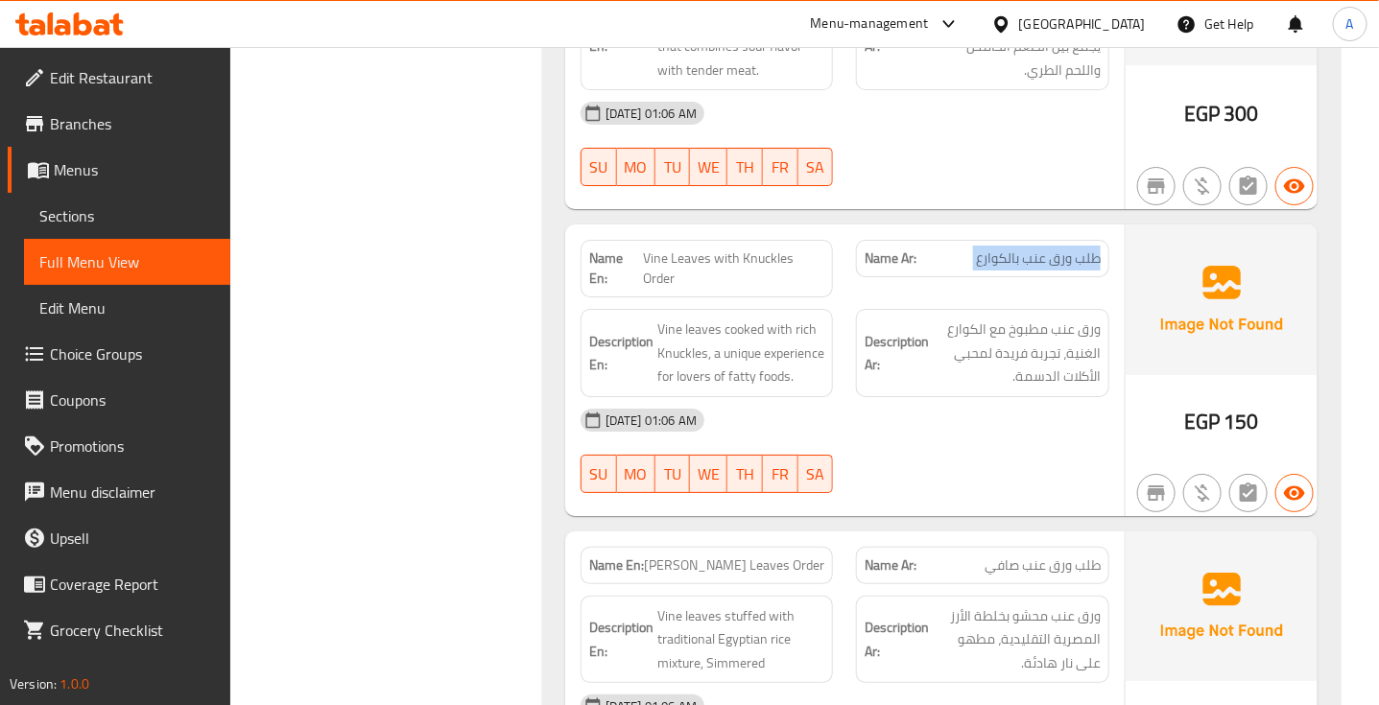
click at [1039, 269] on span "طلب ورق عنب بالكوارع" at bounding box center [1038, 258] width 125 height 20
click at [715, 289] on span "Vine Leaves with Knuckles Order" at bounding box center [734, 268] width 182 height 40
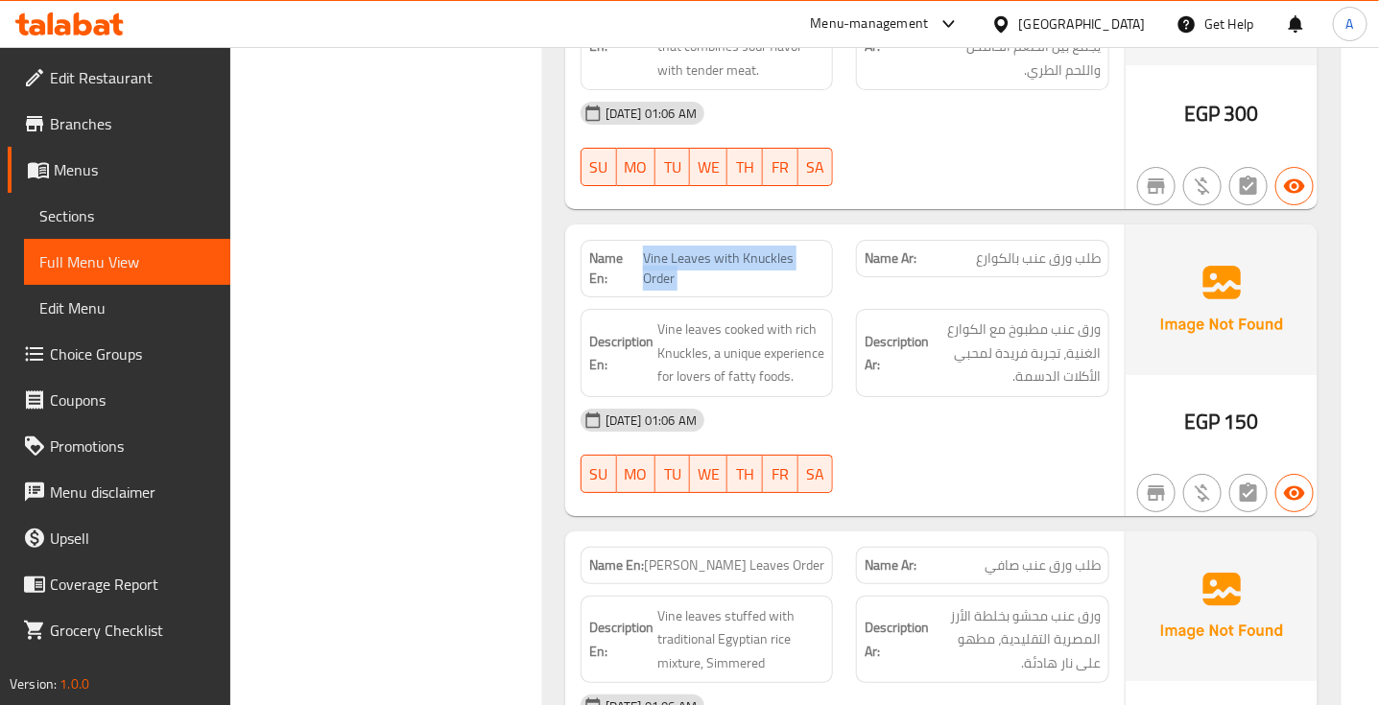
click at [715, 289] on span "Vine Leaves with Knuckles Order" at bounding box center [734, 268] width 182 height 40
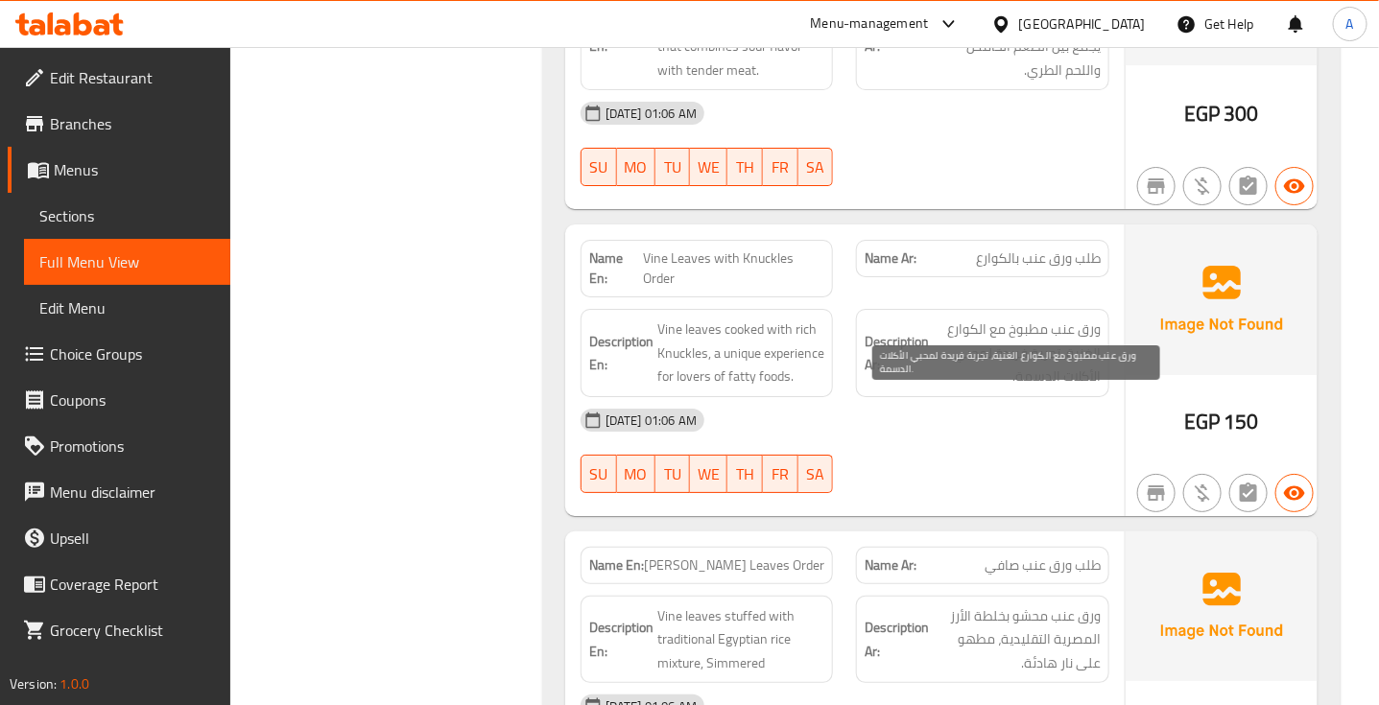
click at [1073, 389] on span "ورق عنب مطبوخ مع الكوارع الغنیة، تجربة فریدة لمحبي الأكلات الدسمة." at bounding box center [1016, 353] width 168 height 71
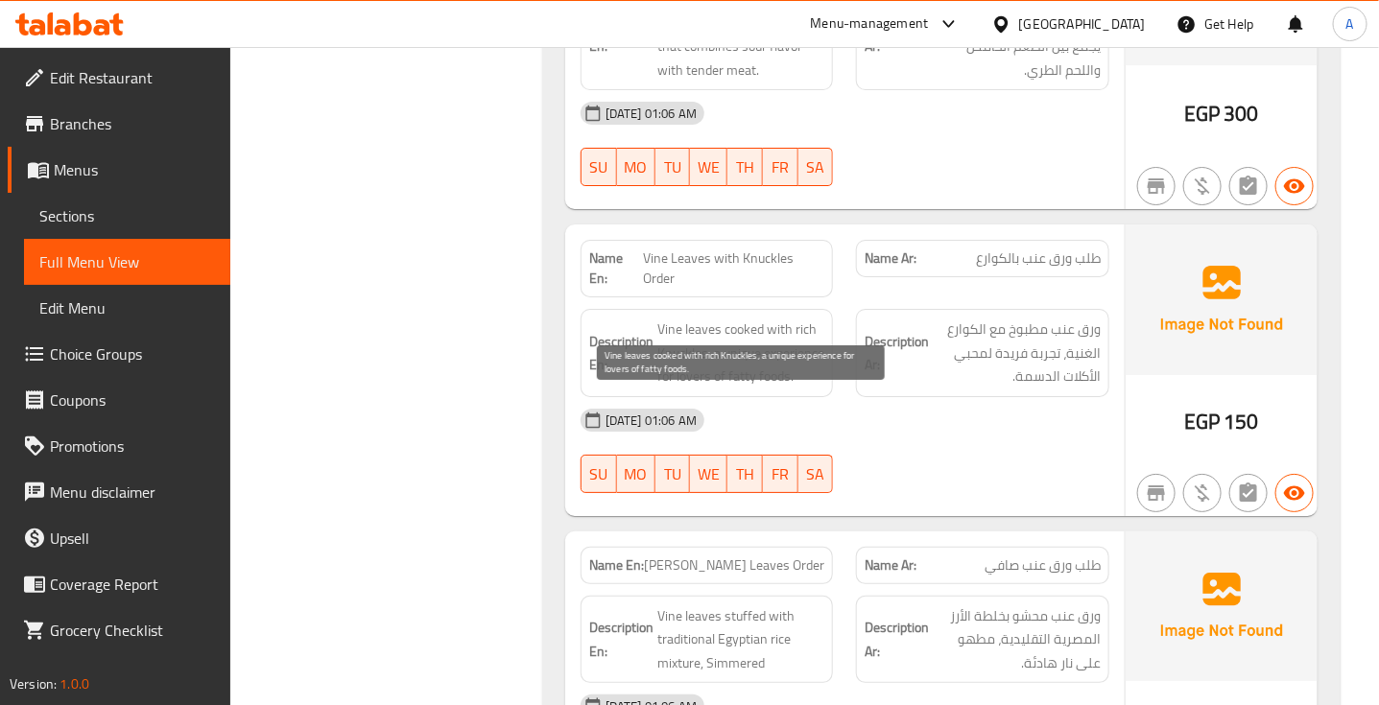
click at [778, 389] on span "Vine leaves cooked with rich Knuckles, a unique experience for lovers of fatty …" at bounding box center [741, 353] width 168 height 71
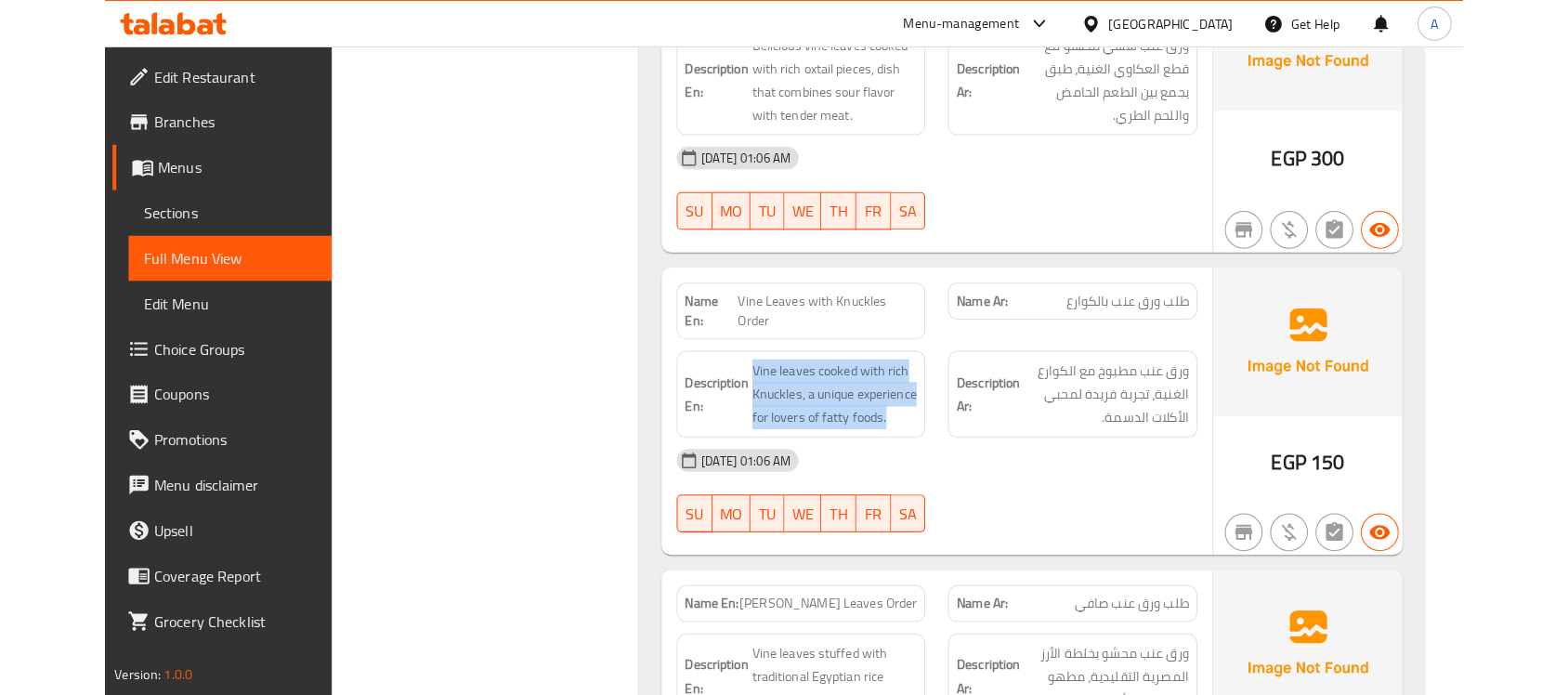
scroll to position [10452, 0]
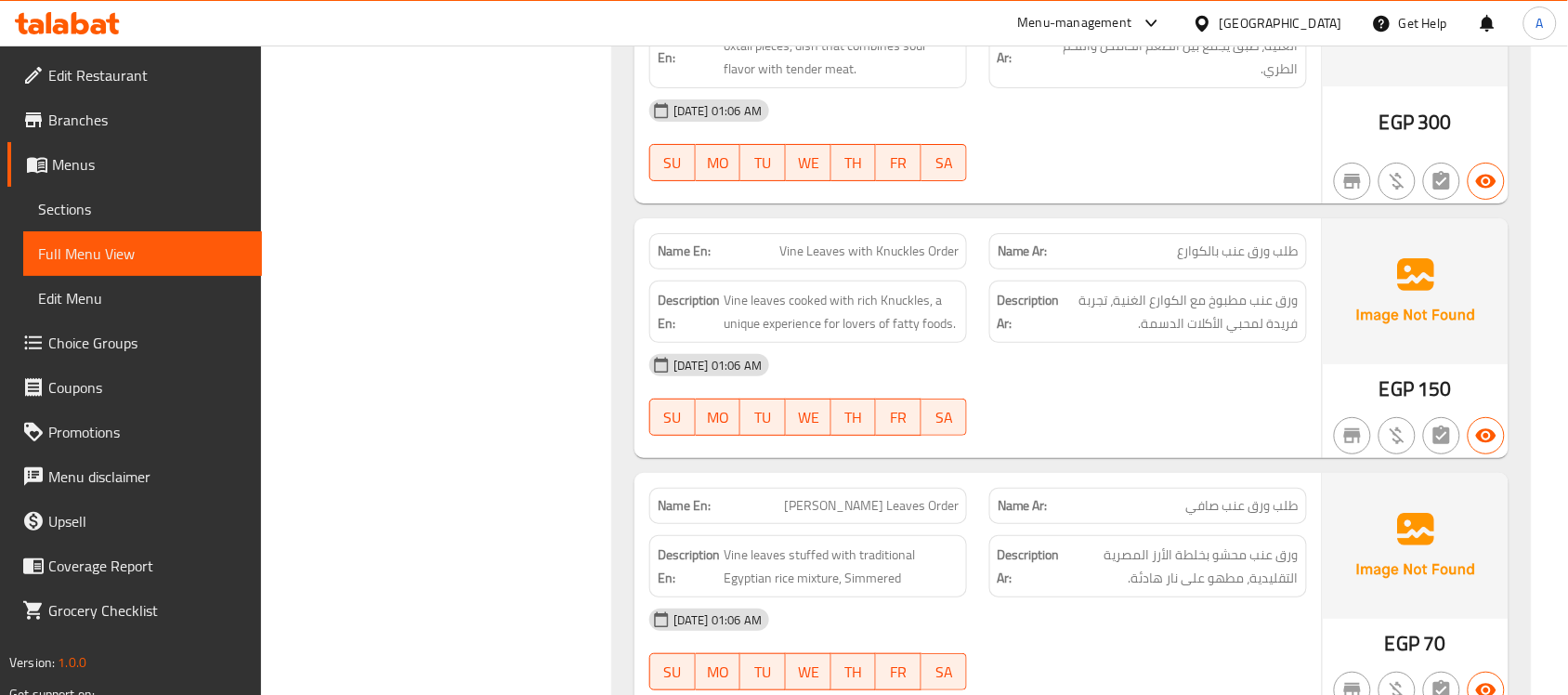
click at [844, 261] on span "Vine Leaves with Knuckles Order" at bounding box center [869, 251] width 179 height 19
copy span "Vine Leaves with Knuckles Order"
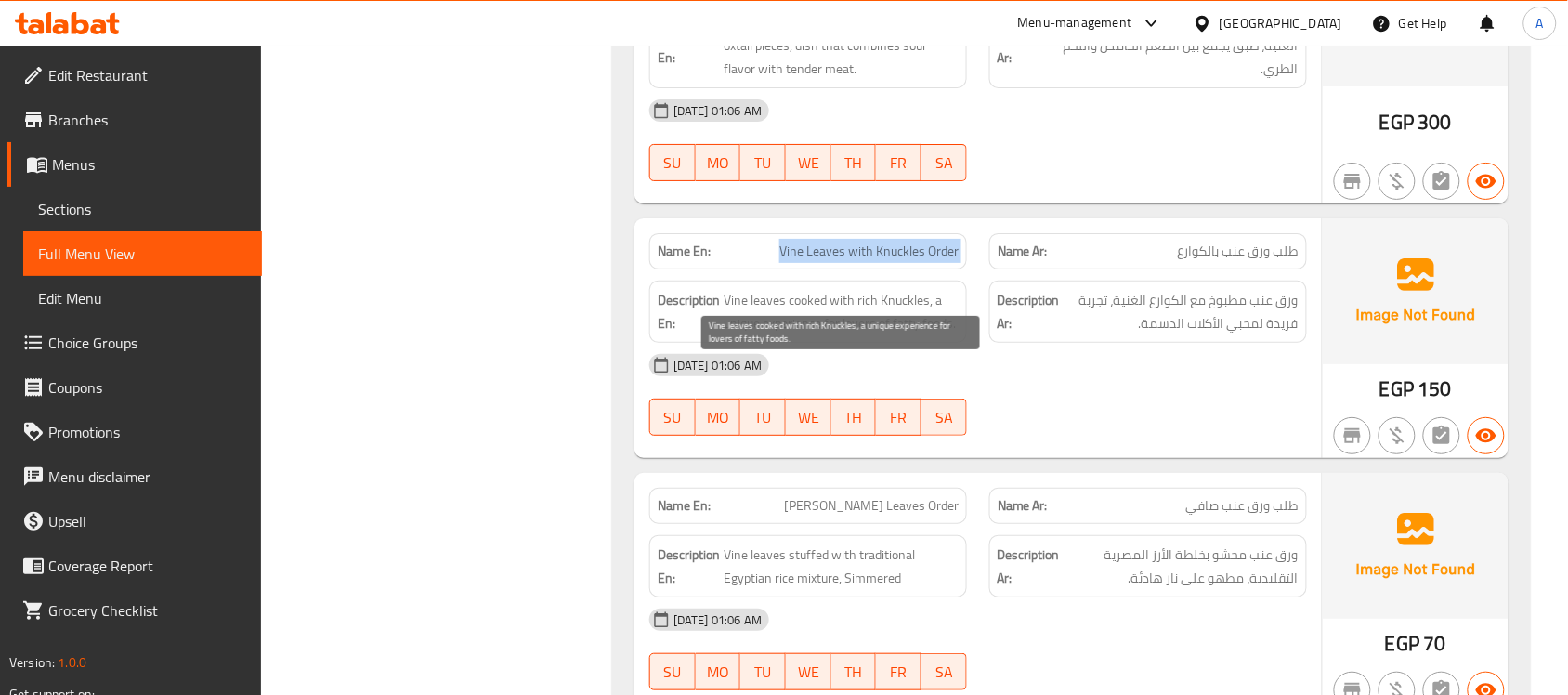
copy span "Vine Leaves with Knuckles Order"
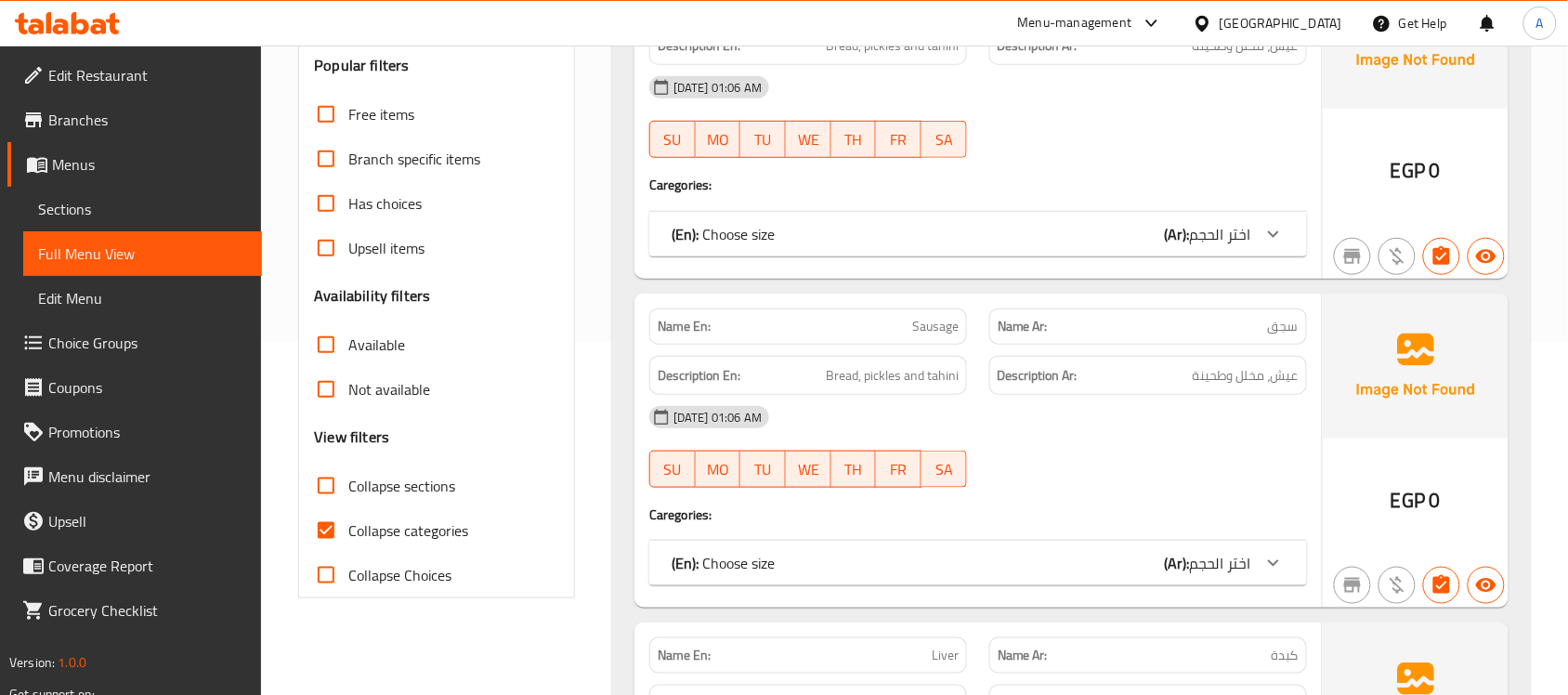
scroll to position [365, 0]
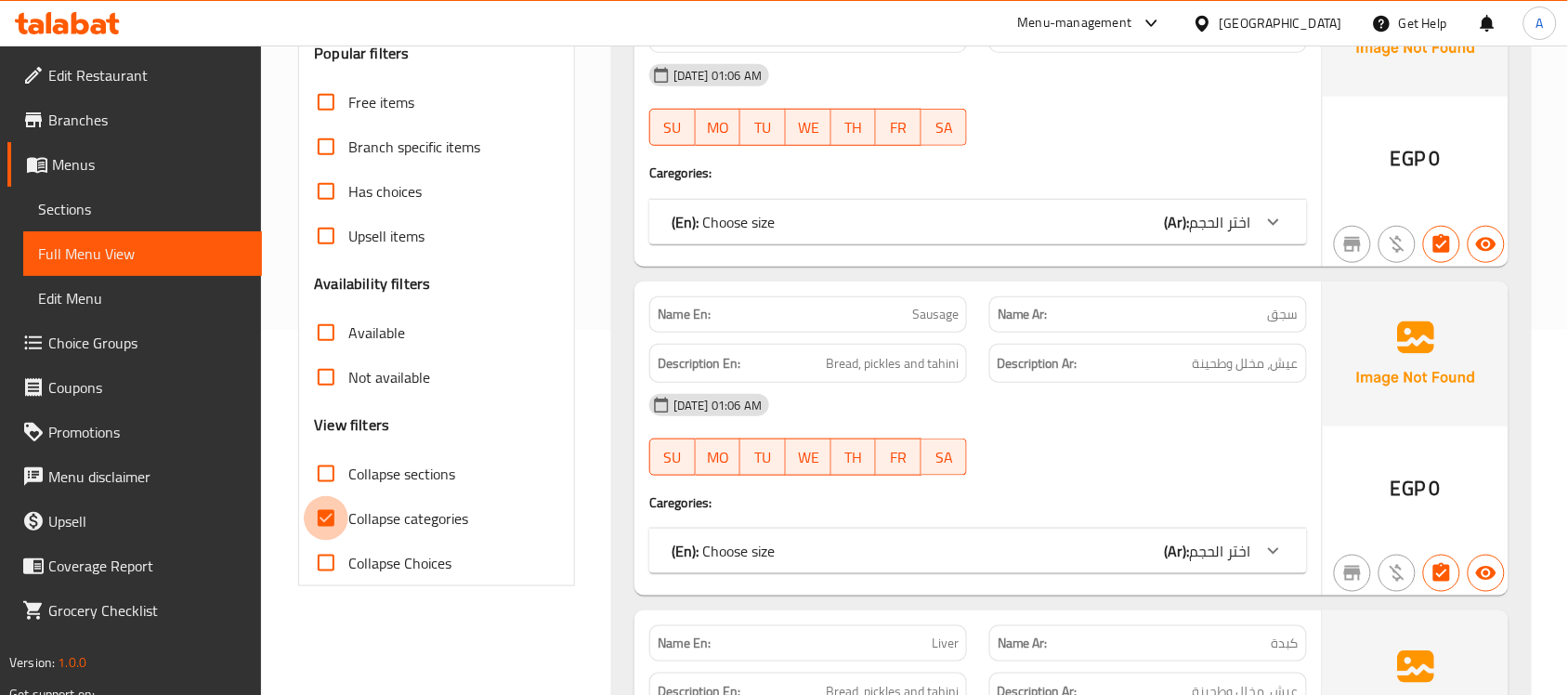
click at [323, 517] on input "Collapse categories" at bounding box center [326, 518] width 45 height 45
checkbox input "false"
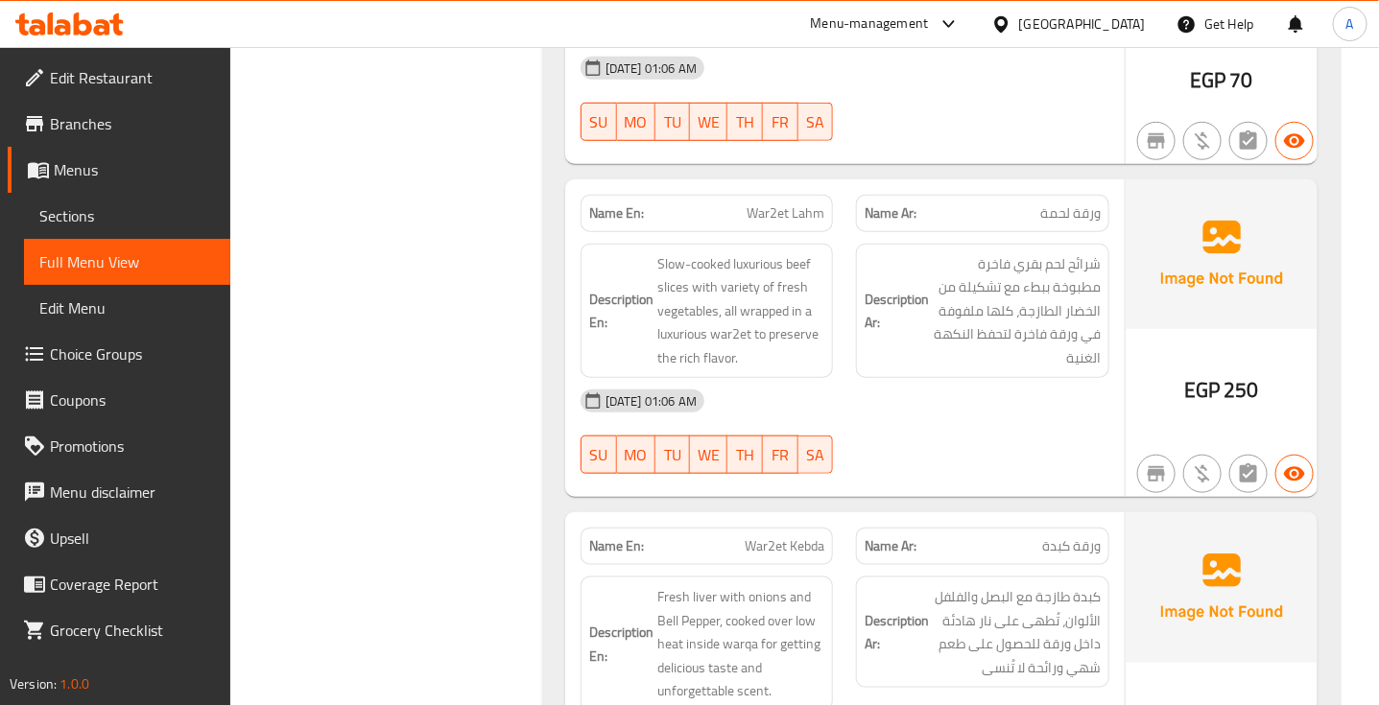
scroll to position [11509, 0]
click at [782, 223] on span "War2et Lahm" at bounding box center [785, 212] width 78 height 20
click at [1087, 223] on span "ورقة لحمة" at bounding box center [1070, 212] width 60 height 20
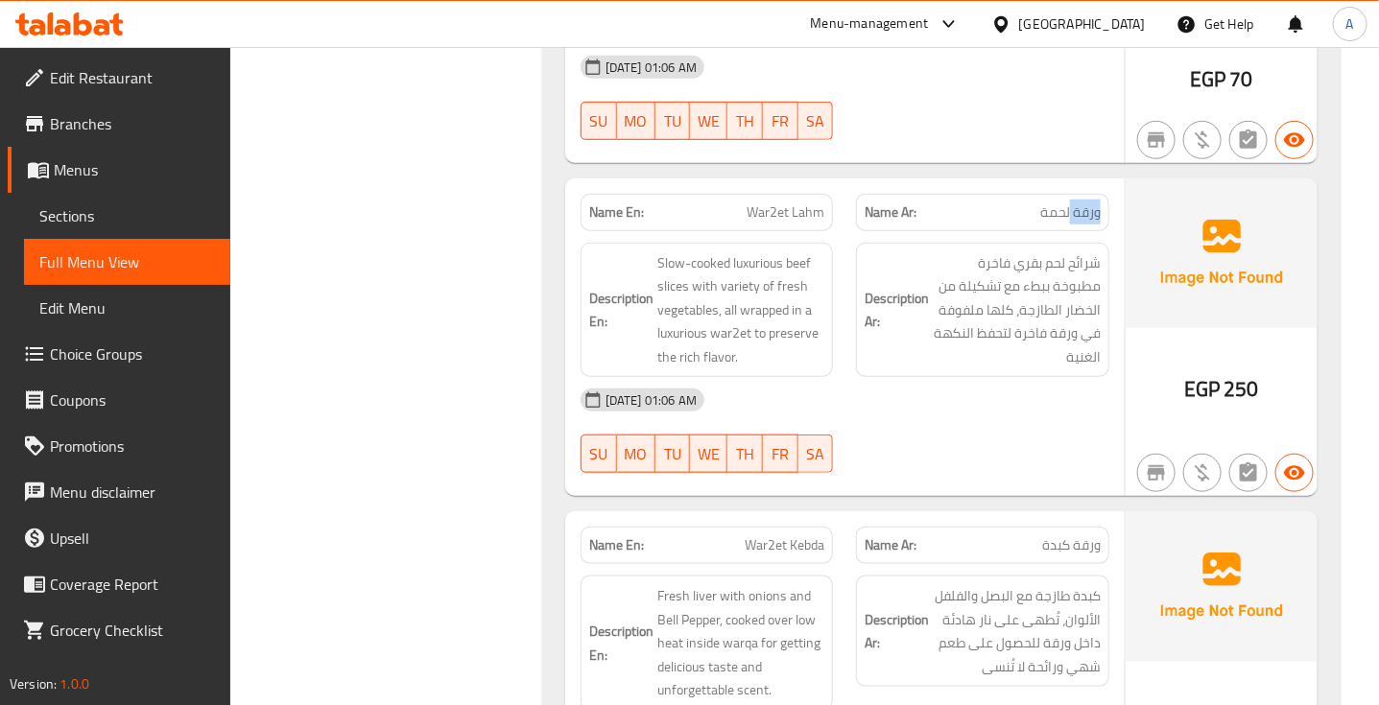
click at [1087, 223] on span "ورقة لحمة" at bounding box center [1070, 212] width 60 height 20
copy span "ورقة لحمة"
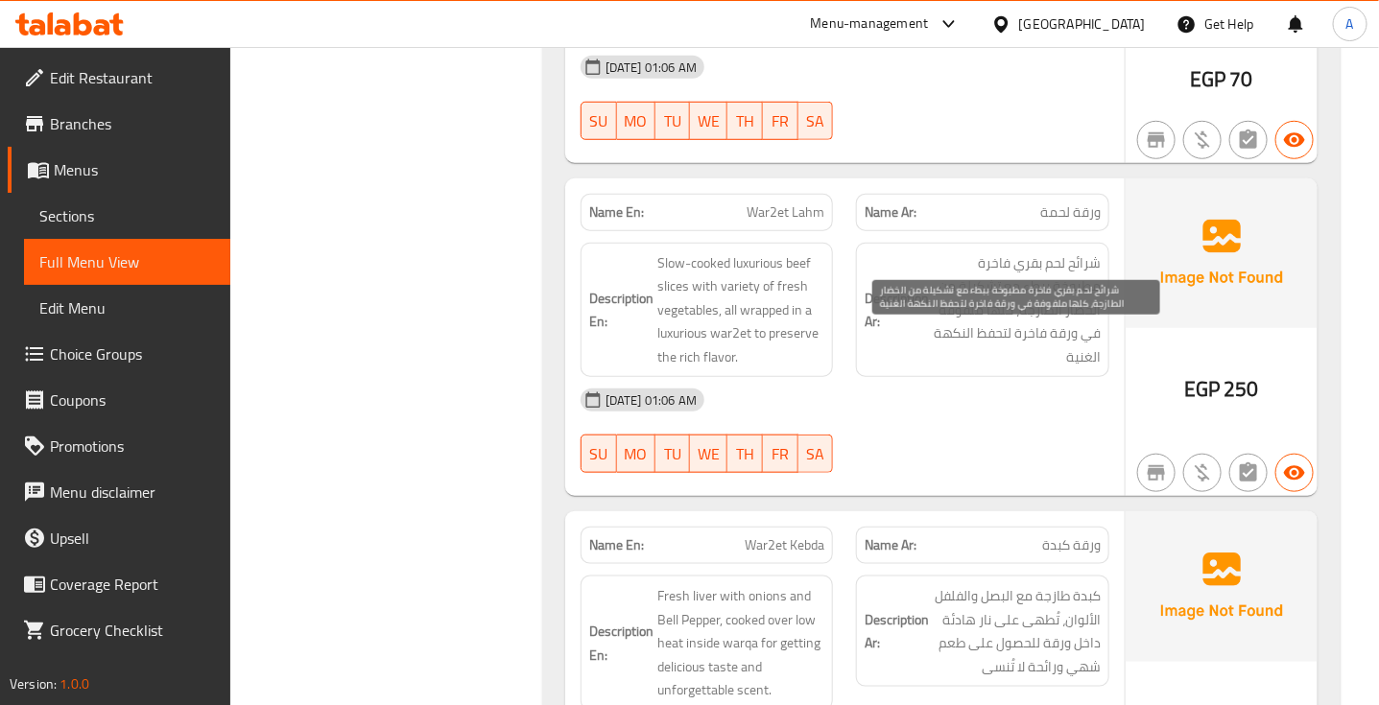
click at [1049, 342] on span "شرائح لحم بقري فاخرة مطبوخة ببطء مع تشكیلة من الخضار الطازجة، كلھا ملفوفة في ور…" at bounding box center [1016, 310] width 168 height 118
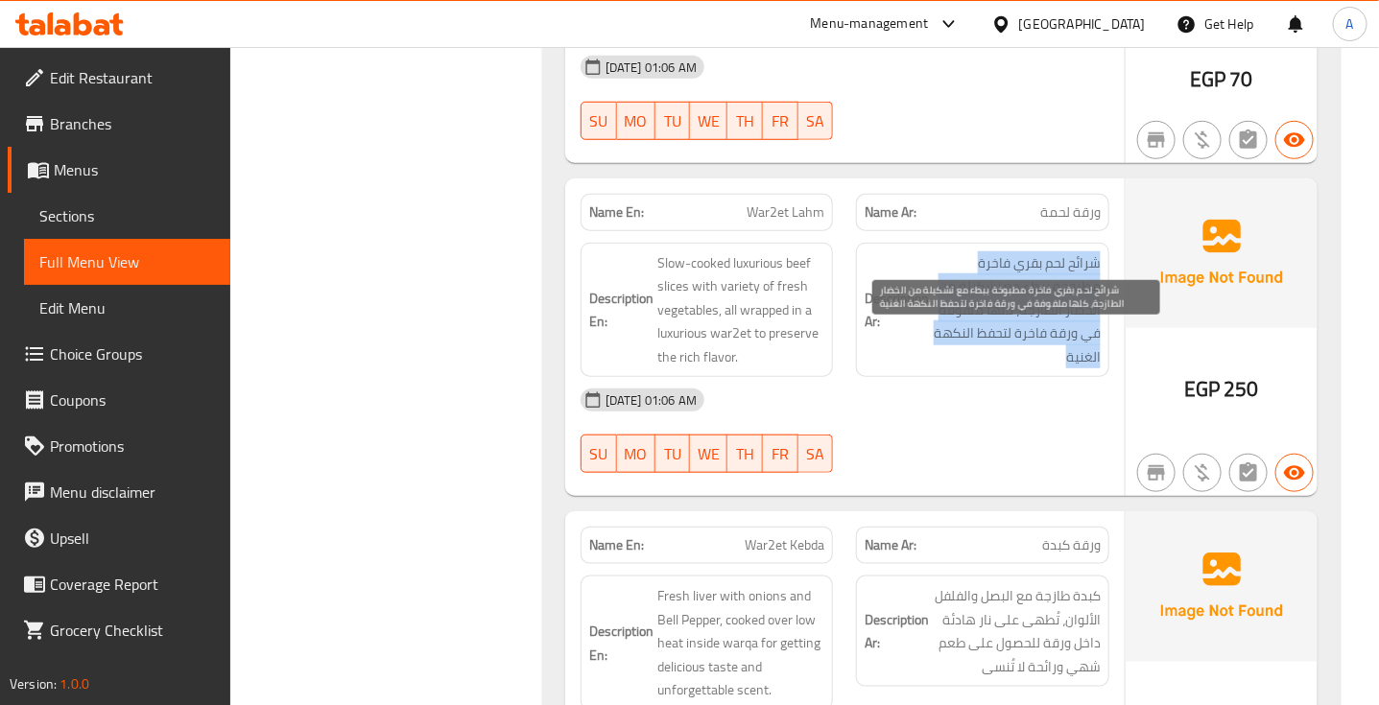
click at [1049, 342] on span "شرائح لحم بقري فاخرة مطبوخة ببطء مع تشكیلة من الخضار الطازجة، كلھا ملفوفة في ور…" at bounding box center [1016, 310] width 168 height 118
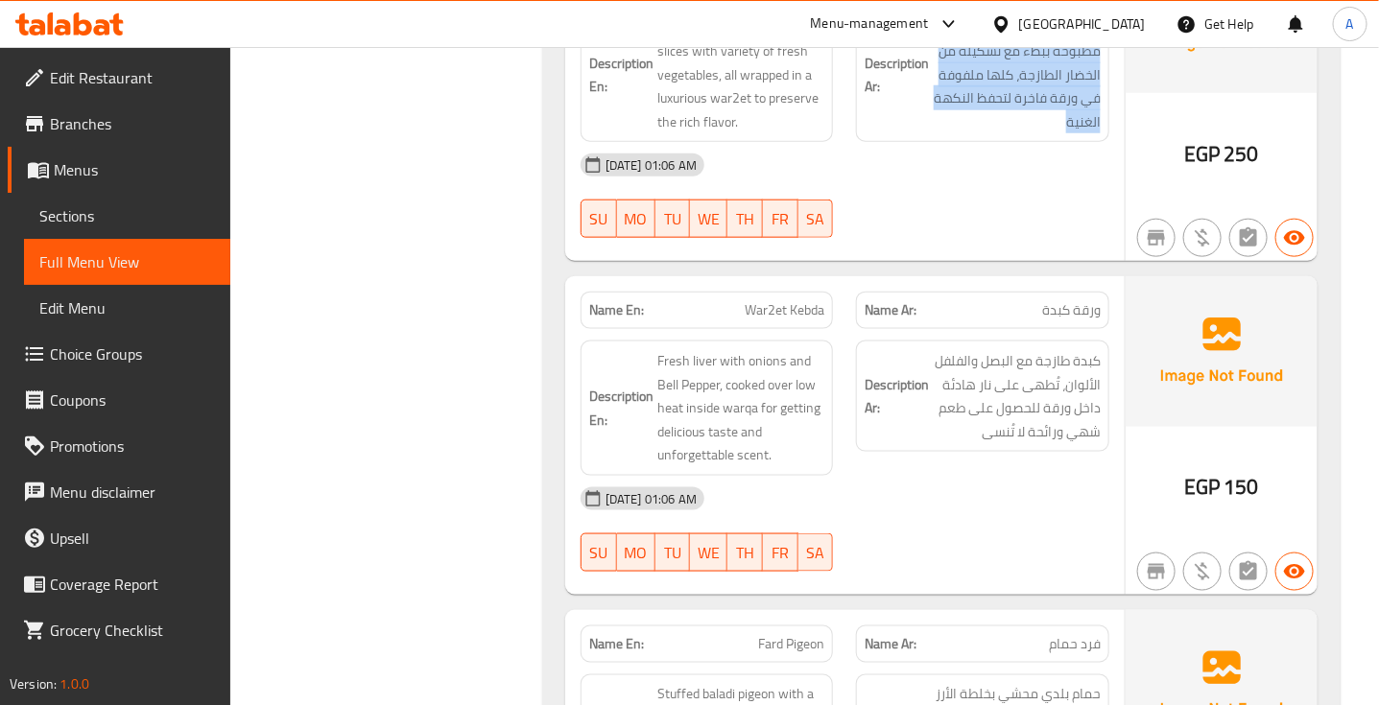
scroll to position [11745, 0]
click at [1063, 319] on span "ورقة كبدة" at bounding box center [1071, 309] width 59 height 20
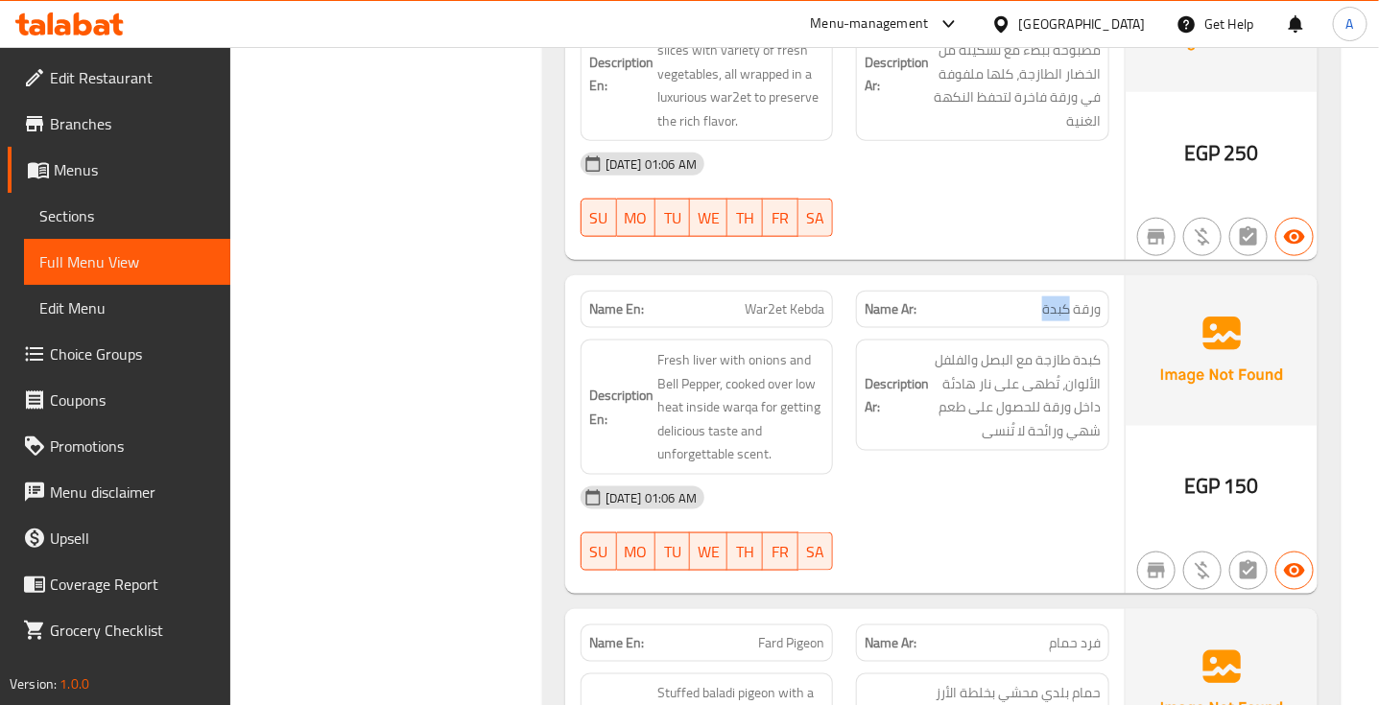
click at [1063, 319] on span "ورقة كبدة" at bounding box center [1071, 309] width 59 height 20
click at [746, 319] on span "War2et Kebda" at bounding box center [784, 309] width 80 height 20
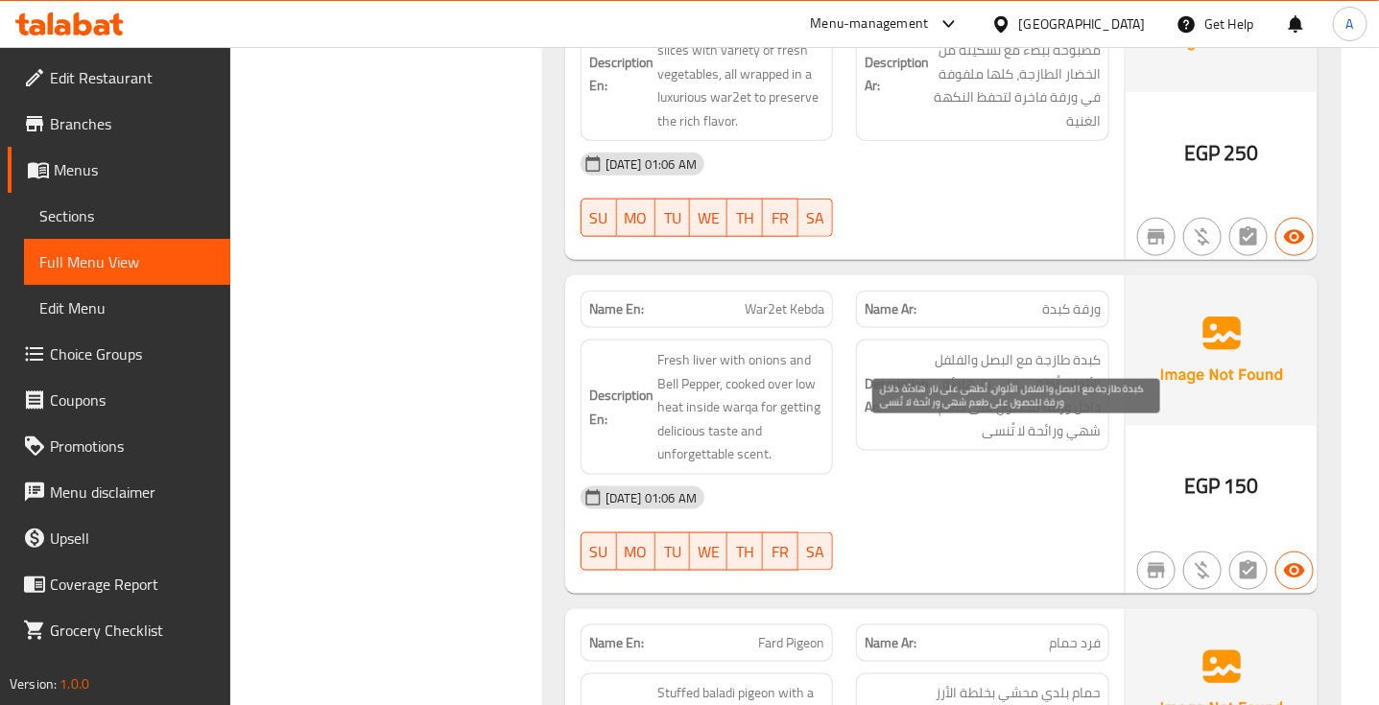
click at [1065, 442] on span "كبدة طازجة مع البصل والفلفل الألوان، تُطھى على نار ھادئة داخل ورقة للحصول على ط…" at bounding box center [1016, 395] width 168 height 94
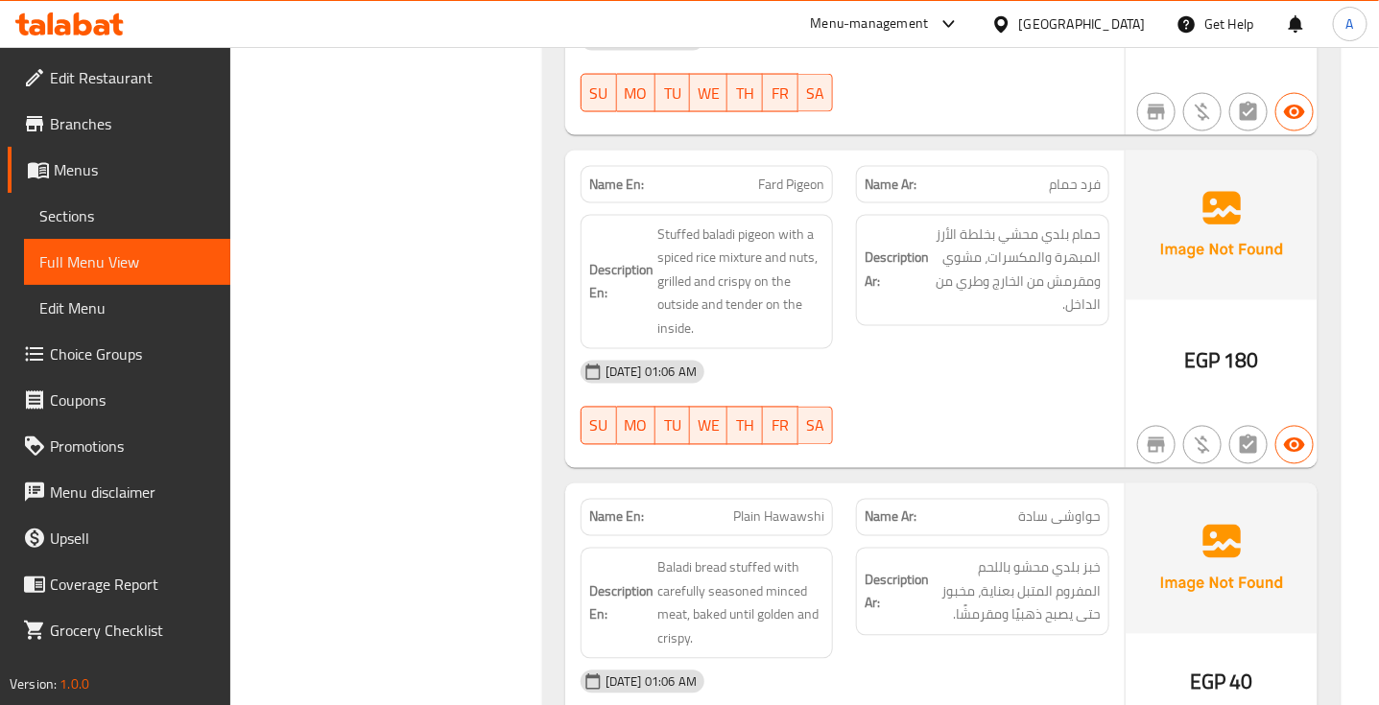
scroll to position [12205, 0]
click at [832, 394] on div "[DATE] 01:06 AM" at bounding box center [845, 371] width 552 height 46
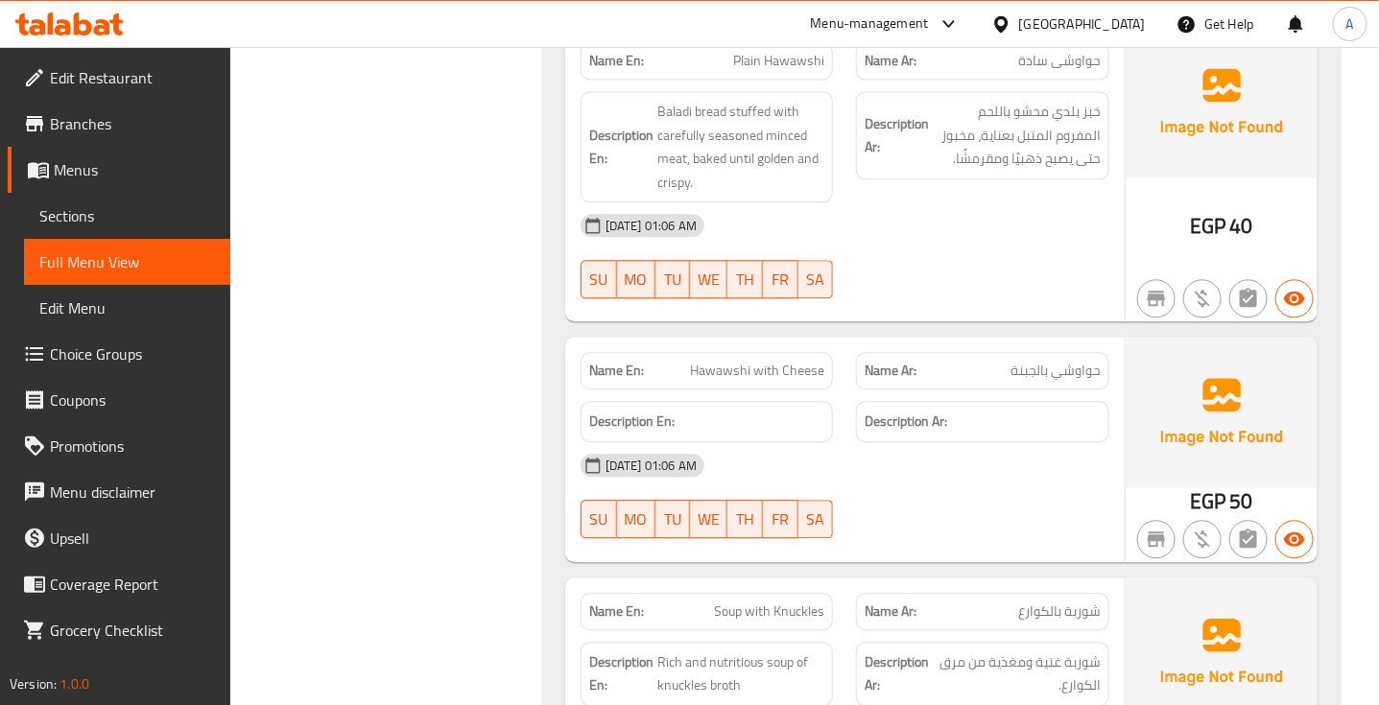
scroll to position [12663, 0]
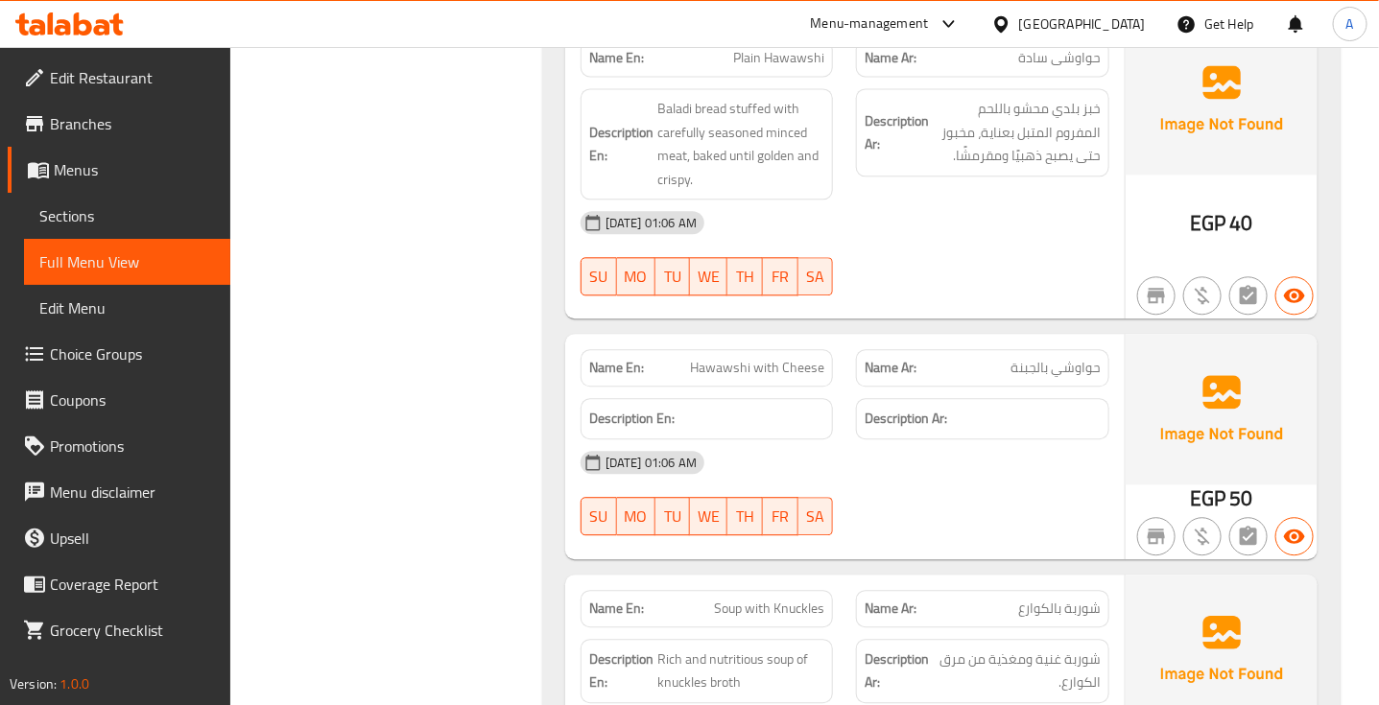
click at [985, 558] on div "Name En: Hawawshi with Cheese Name Ar: حواوشي بالجبنة Description En: Descripti…" at bounding box center [844, 446] width 559 height 224
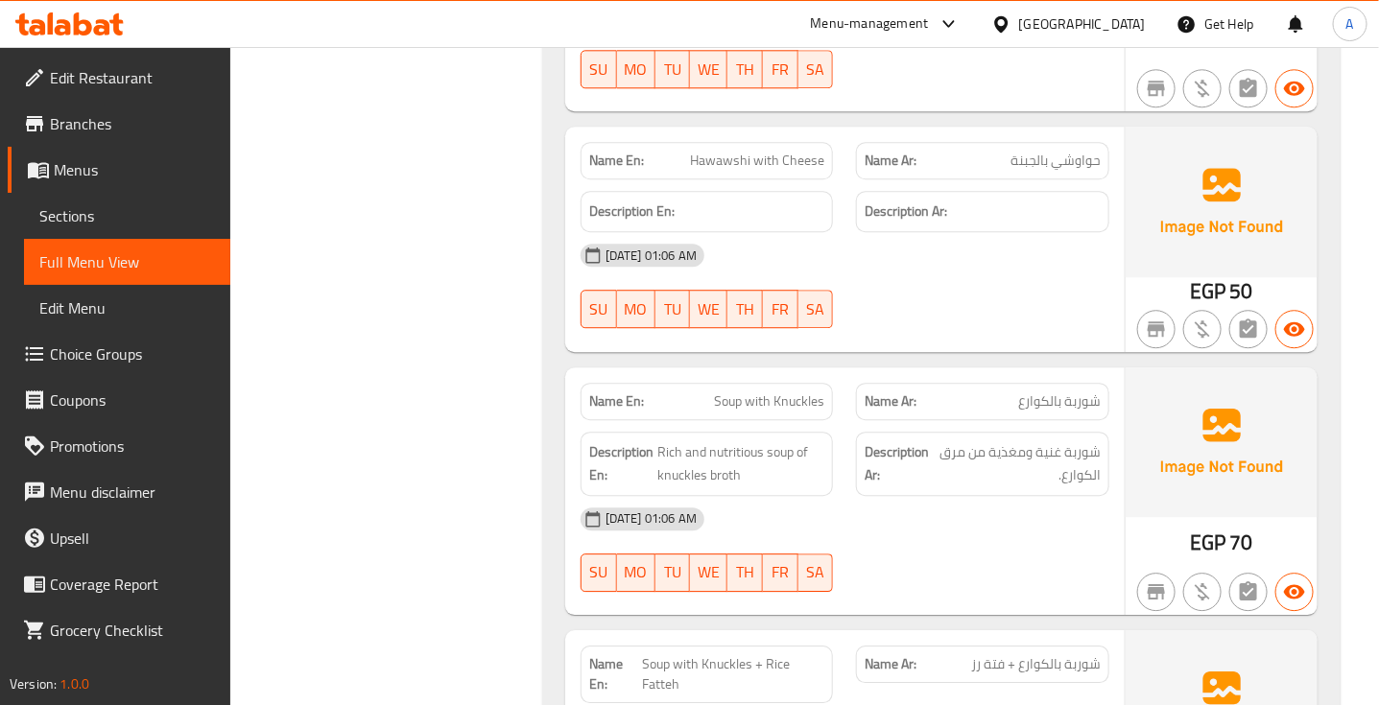
scroll to position [12871, 0]
click at [851, 277] on div "[DATE] 01:06 AM" at bounding box center [845, 254] width 552 height 46
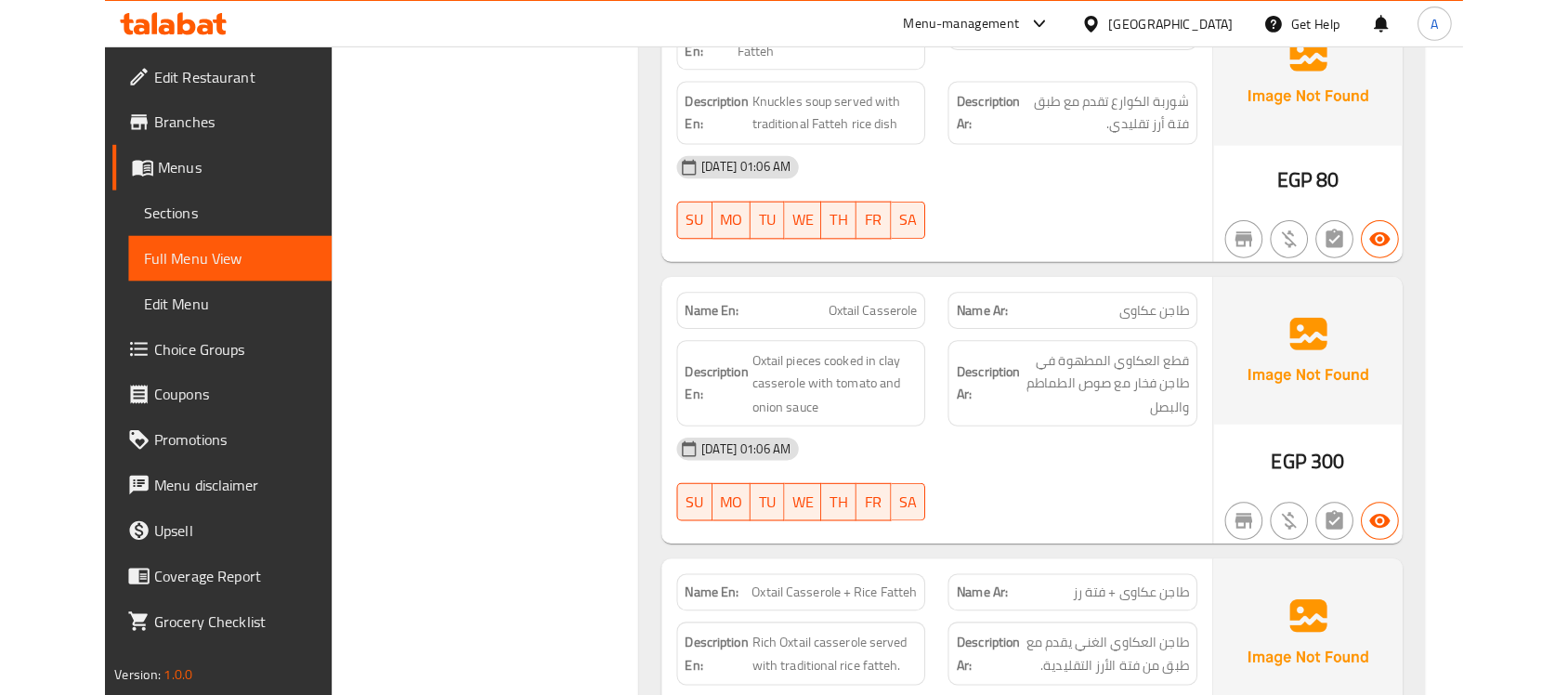
scroll to position [13070, 0]
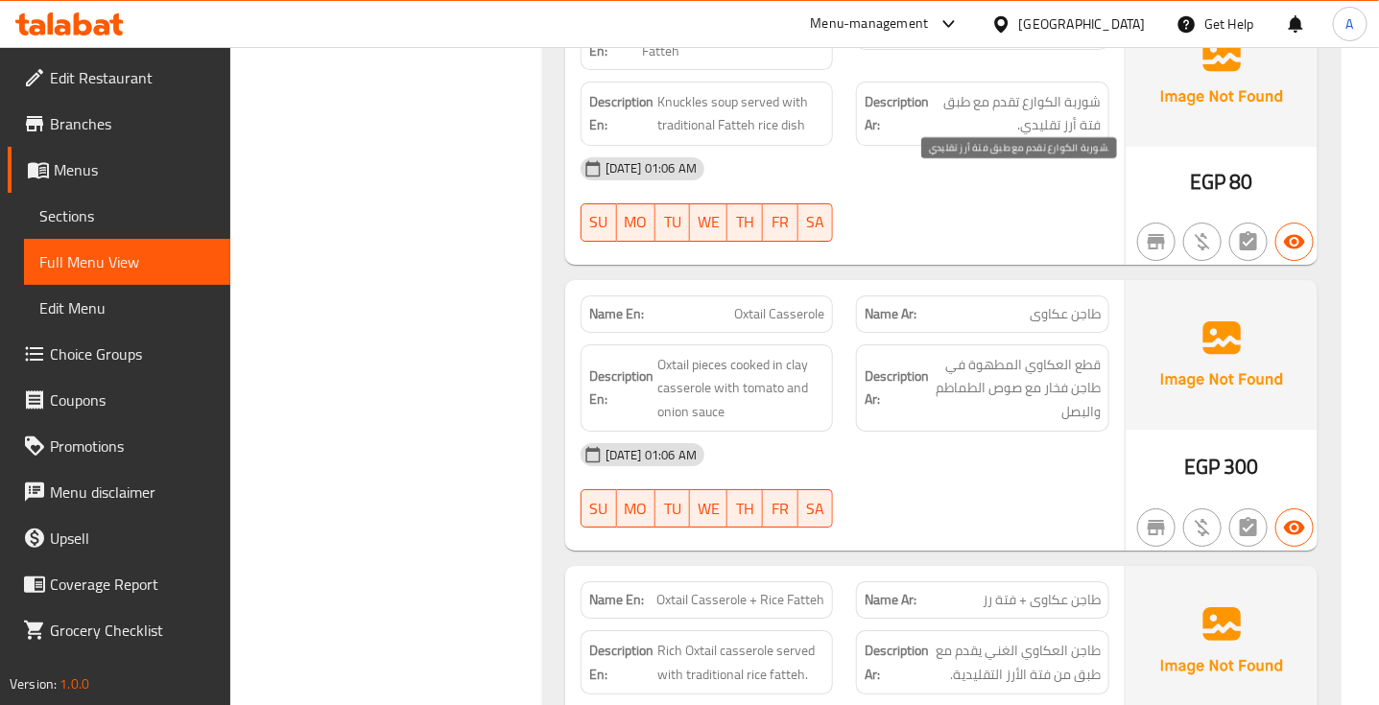
click at [1046, 137] on span "شوربة الكوارع تقدم مع طبق فتة أرز تقلیدي." at bounding box center [1016, 113] width 168 height 47
click at [753, 61] on span "Soup with Knuckles + Rice Fatteh" at bounding box center [733, 41] width 182 height 40
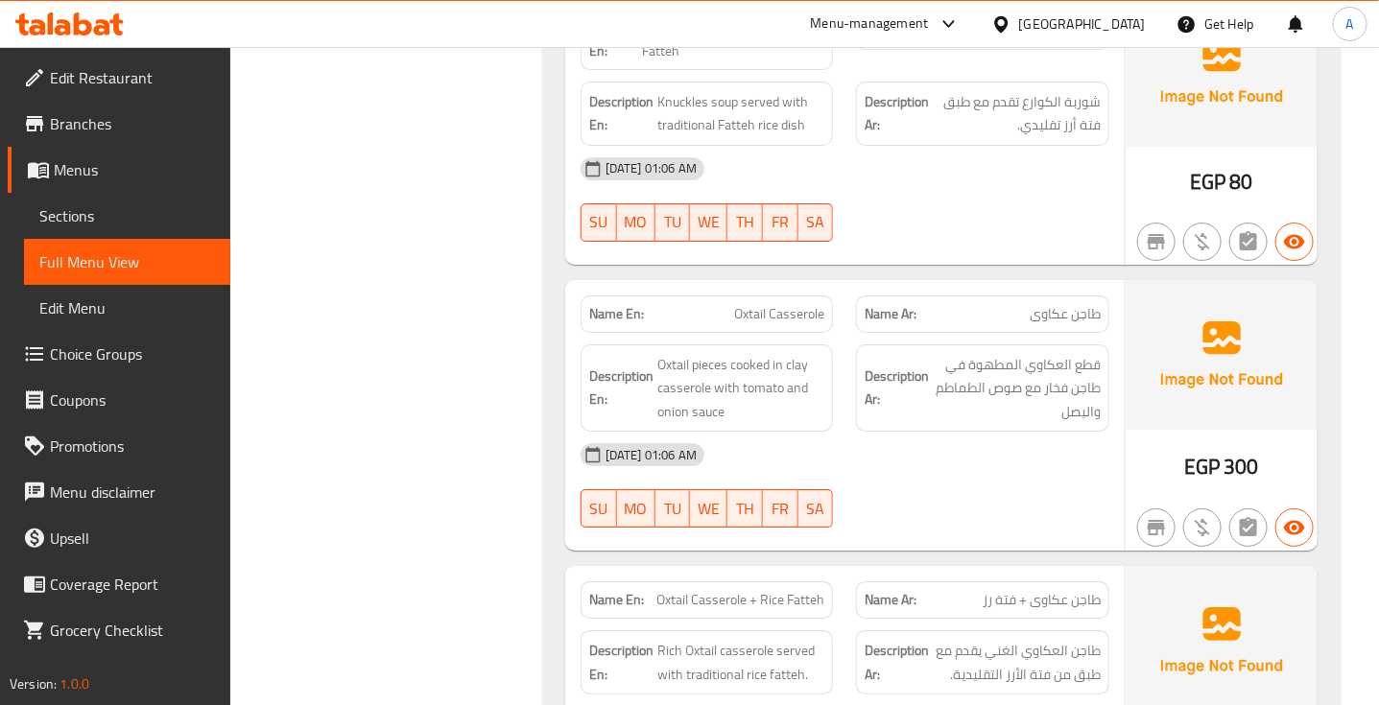
click at [753, 61] on span "Soup with Knuckles + Rice Fatteh" at bounding box center [733, 41] width 182 height 40
copy span "Soup with Knuckles + Rice Fatteh"
click at [1025, 253] on div "29-08-2025 01:06 AM SU MO TU WE TH FR SA" at bounding box center [845, 199] width 552 height 107
click at [755, 61] on span "Soup with Knuckles + Rice Fatteh" at bounding box center [733, 41] width 182 height 40
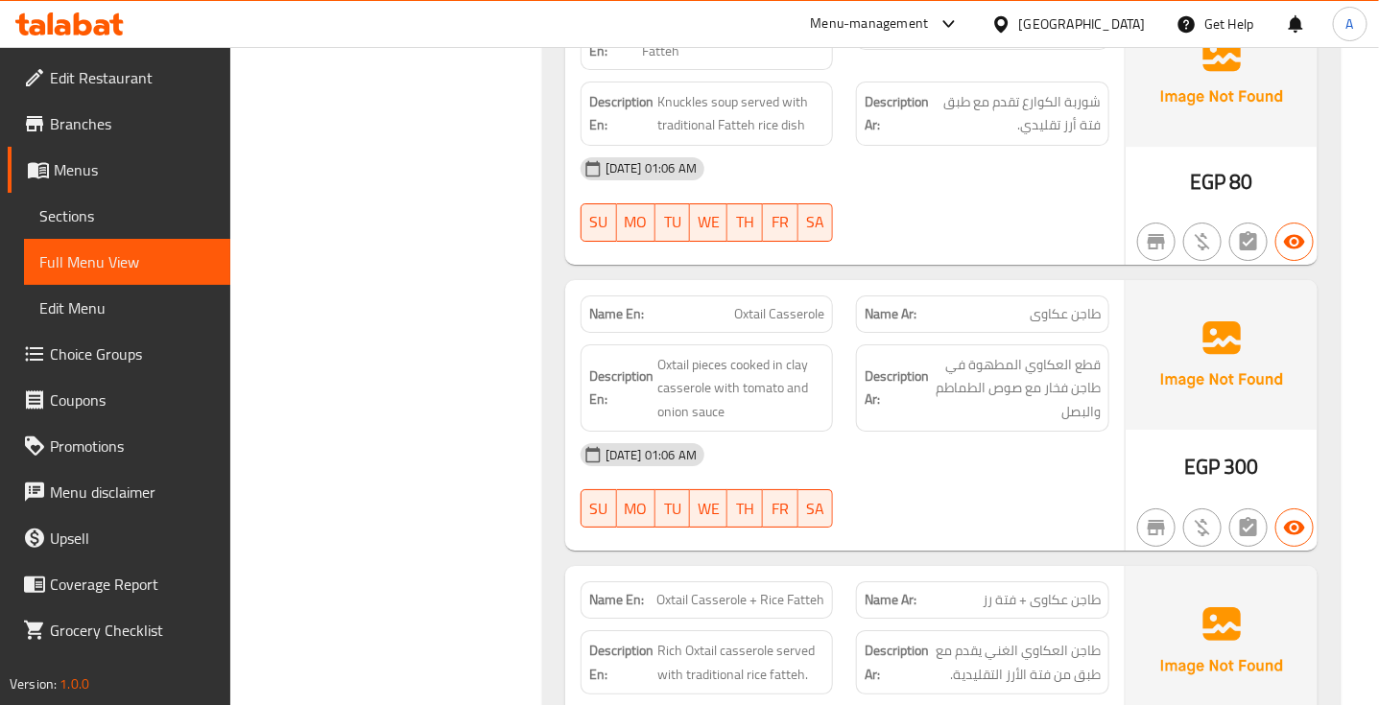
click at [755, 61] on span "Soup with Knuckles + Rice Fatteh" at bounding box center [733, 41] width 182 height 40
copy span "Soup with Knuckles + Rice Fatteh"
click at [735, 61] on span "Soup with Knuckles + Rice Fatteh" at bounding box center [733, 41] width 182 height 40
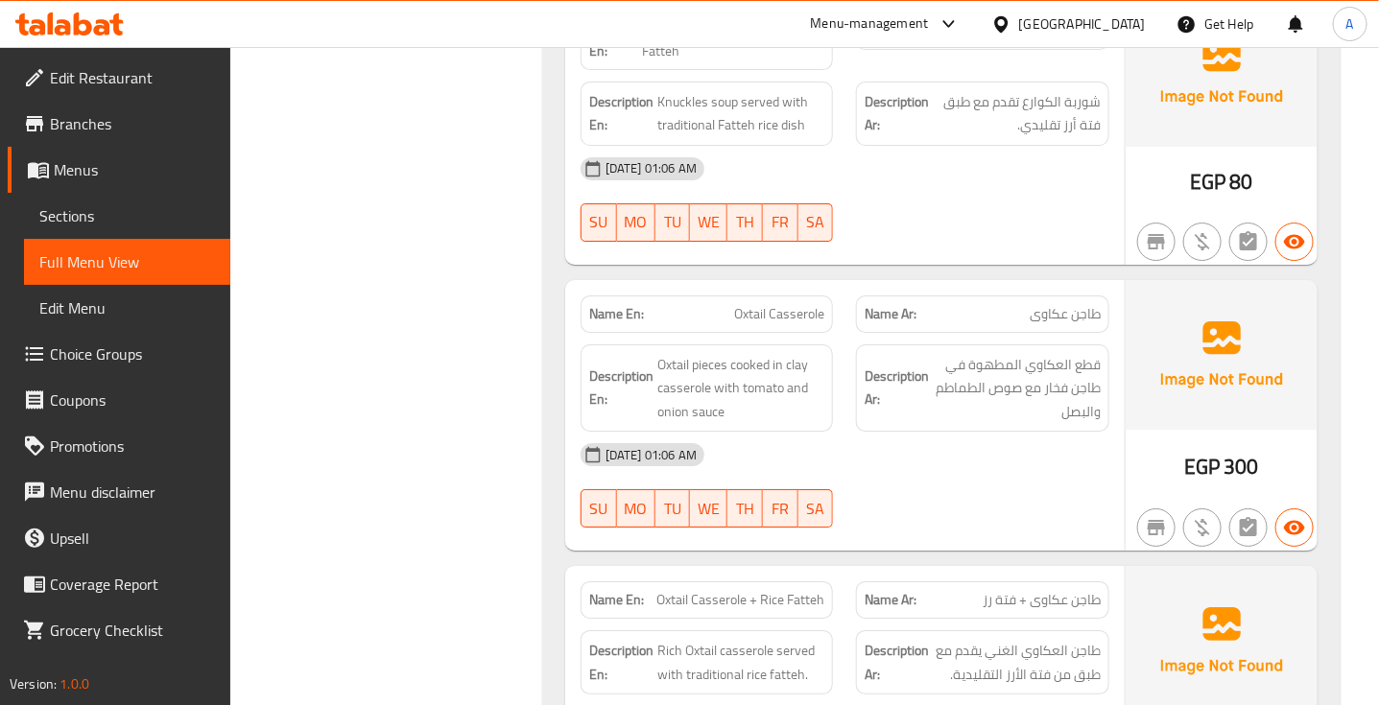
click at [719, 61] on span "Soup with Knuckles + Rice Fatteh" at bounding box center [733, 41] width 182 height 40
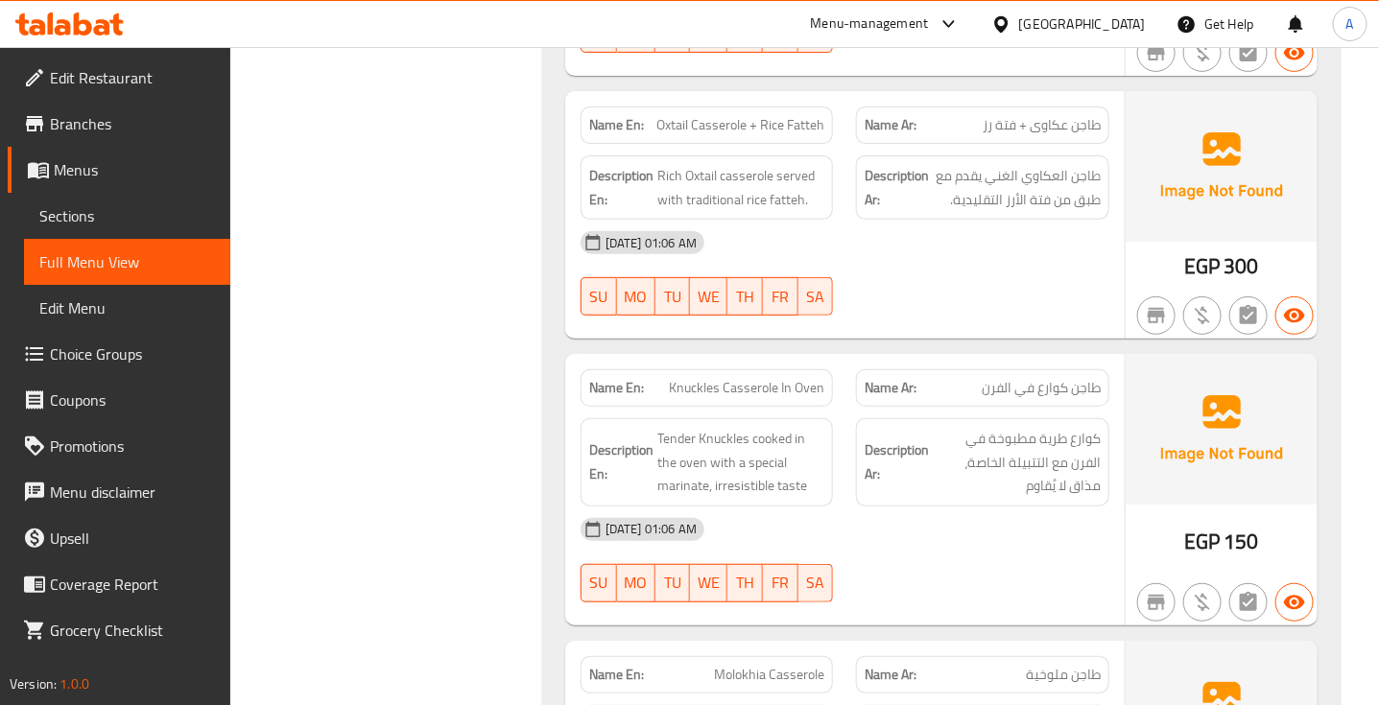
scroll to position [13979, 0]
click at [857, 265] on div "[DATE] 01:06 AM" at bounding box center [845, 242] width 552 height 46
click at [756, 134] on span "Oxtail Casserole + Rice Fatteh" at bounding box center [740, 124] width 168 height 20
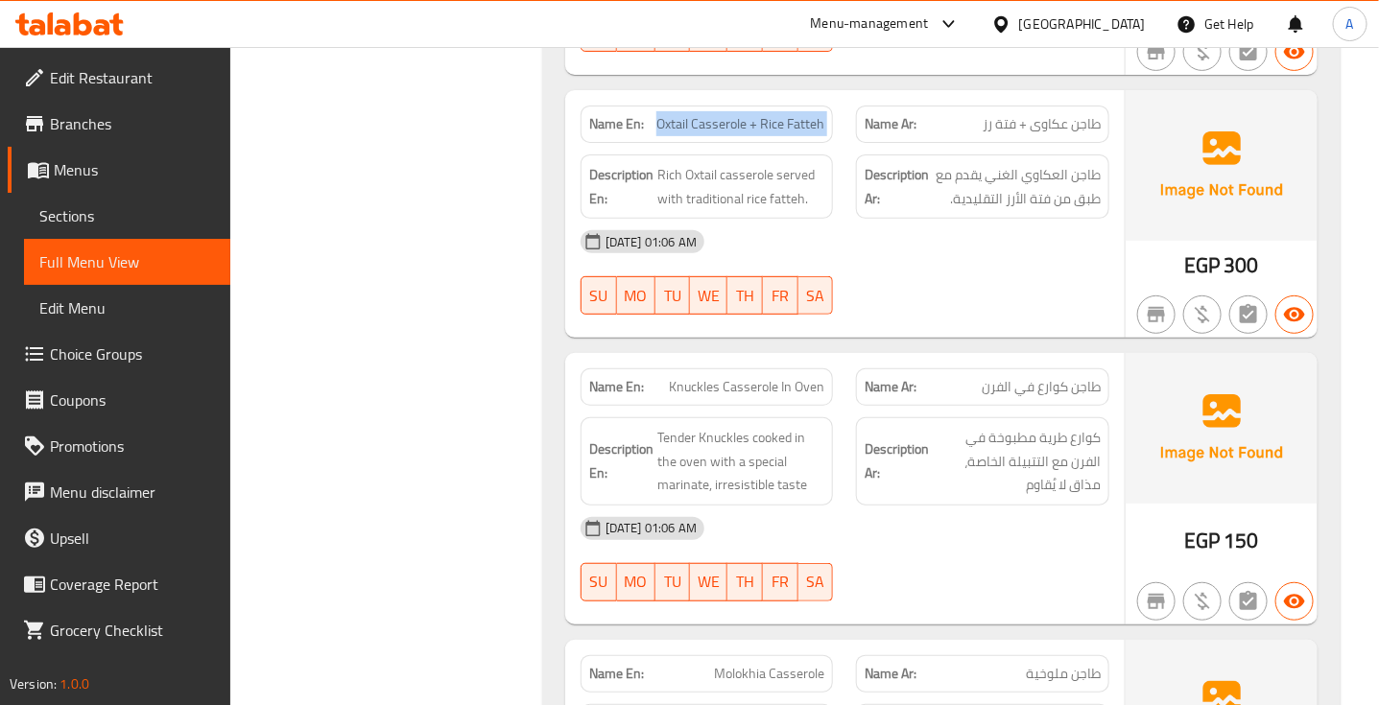
click at [756, 134] on span "Oxtail Casserole + Rice Fatteh" at bounding box center [740, 124] width 168 height 20
copy span "Oxtail Casserole + Rice Fatteh"
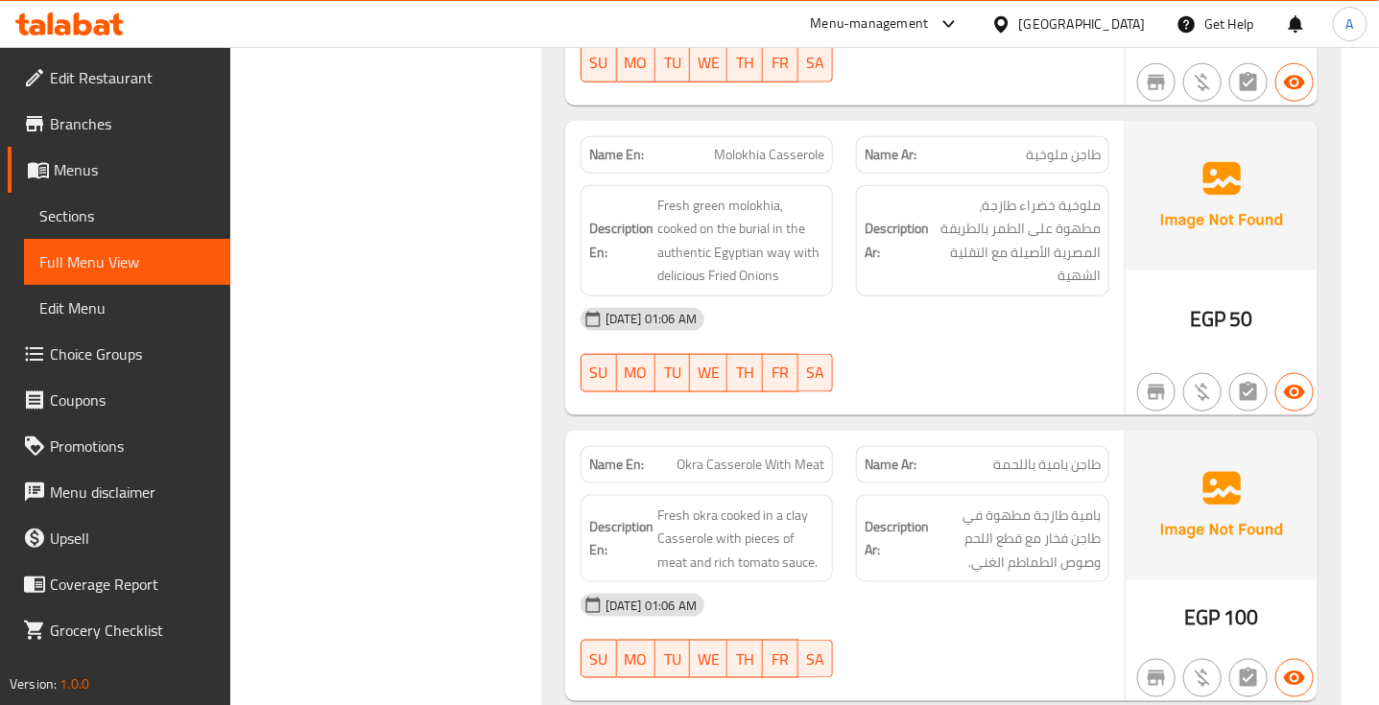
scroll to position [14500, 0]
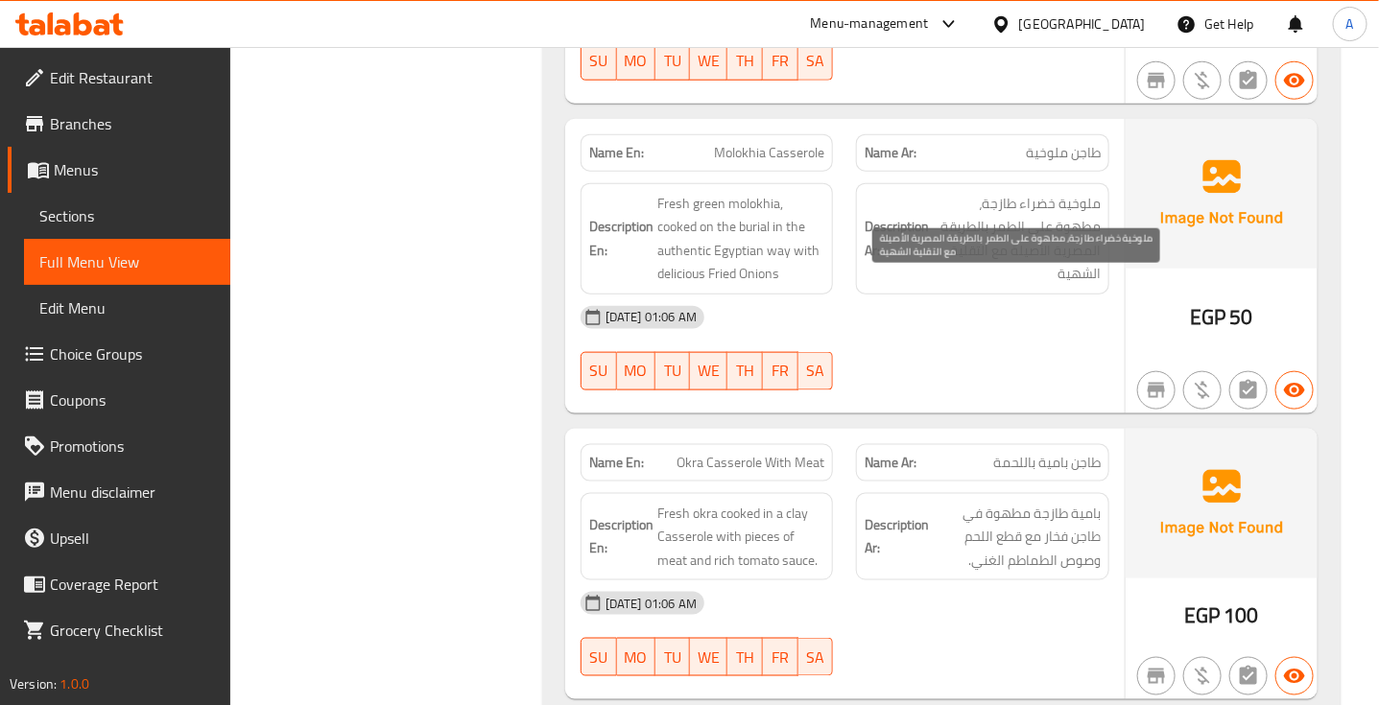
click at [1053, 286] on span "ملوخیة خضراء طازجة، مطھوة على الطمر بالطریقة المصریة الأصیلة مع التقلیة الشھیة" at bounding box center [1016, 239] width 168 height 94
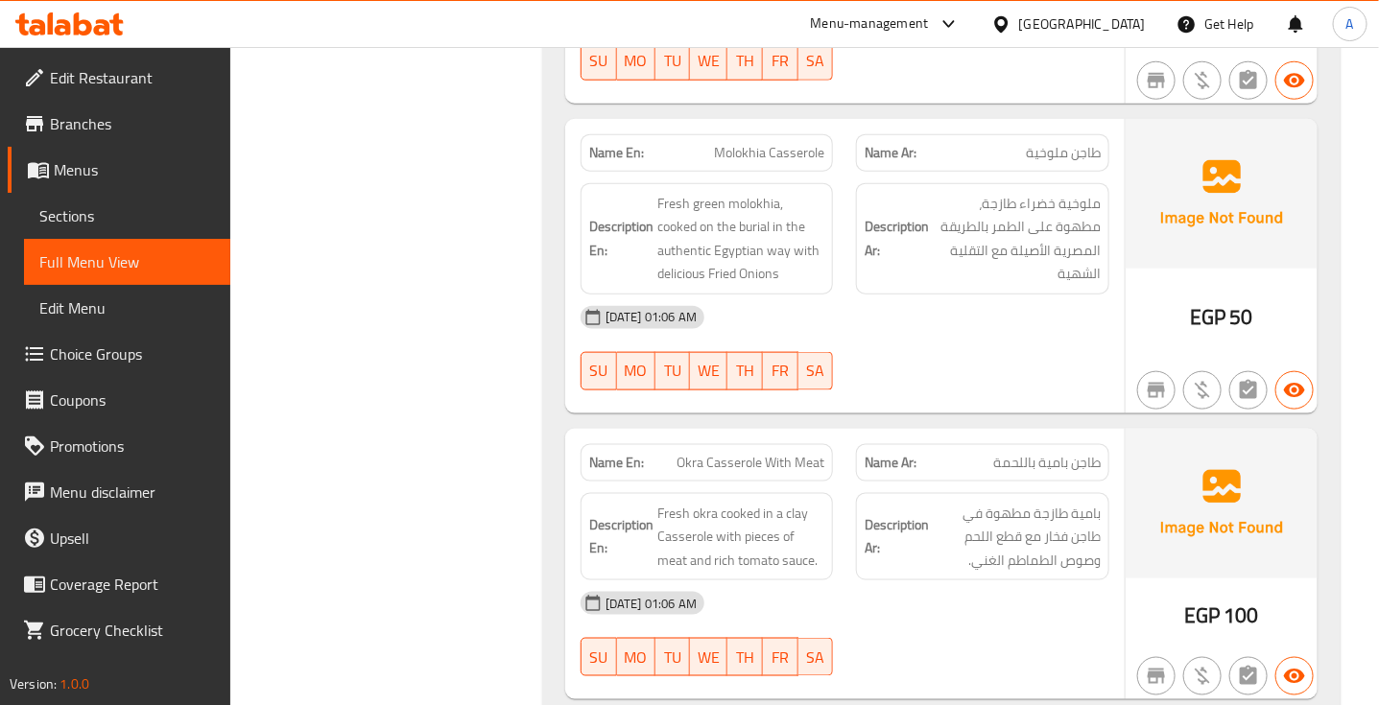
click at [766, 163] on span "Molokhia Casserole" at bounding box center [769, 153] width 110 height 20
copy span "Molokhia Casserole"
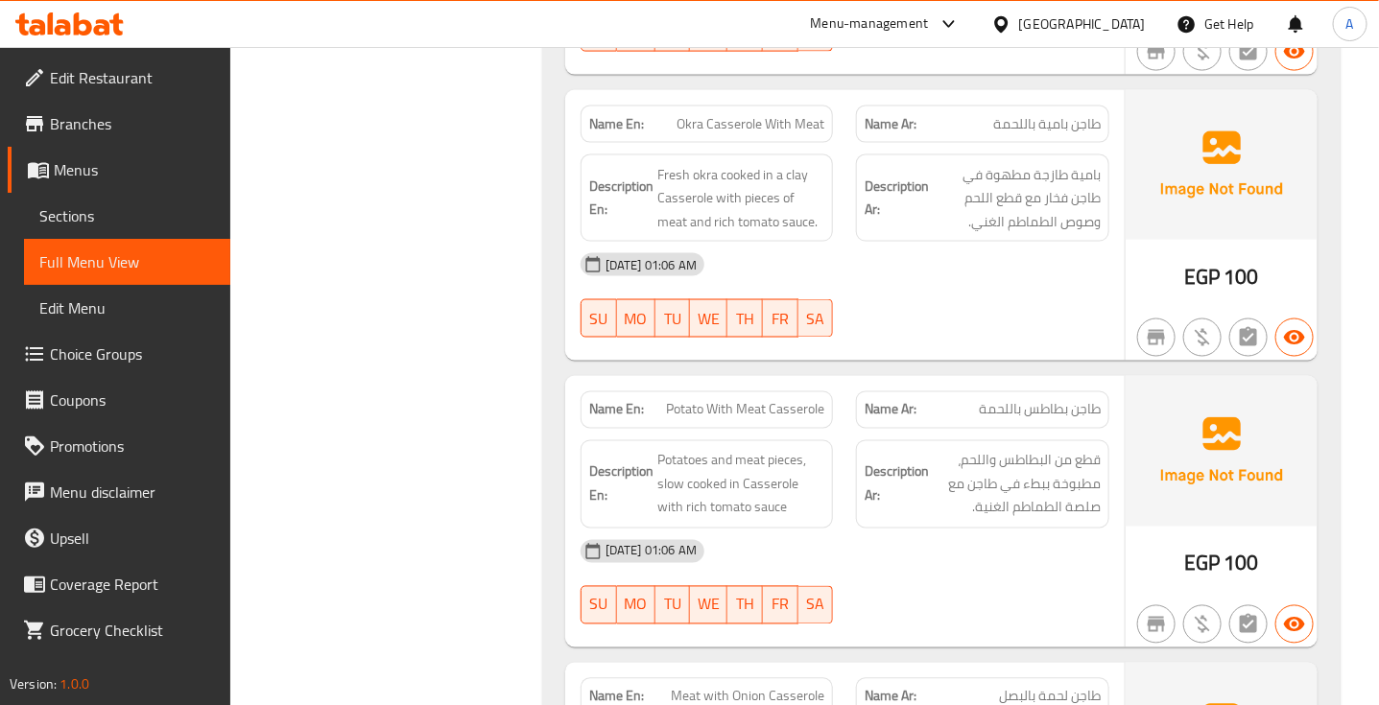
scroll to position [14841, 0]
click at [1047, 153] on div "Name Ar: طاجن بامية باللحمة" at bounding box center [982, 122] width 276 height 60
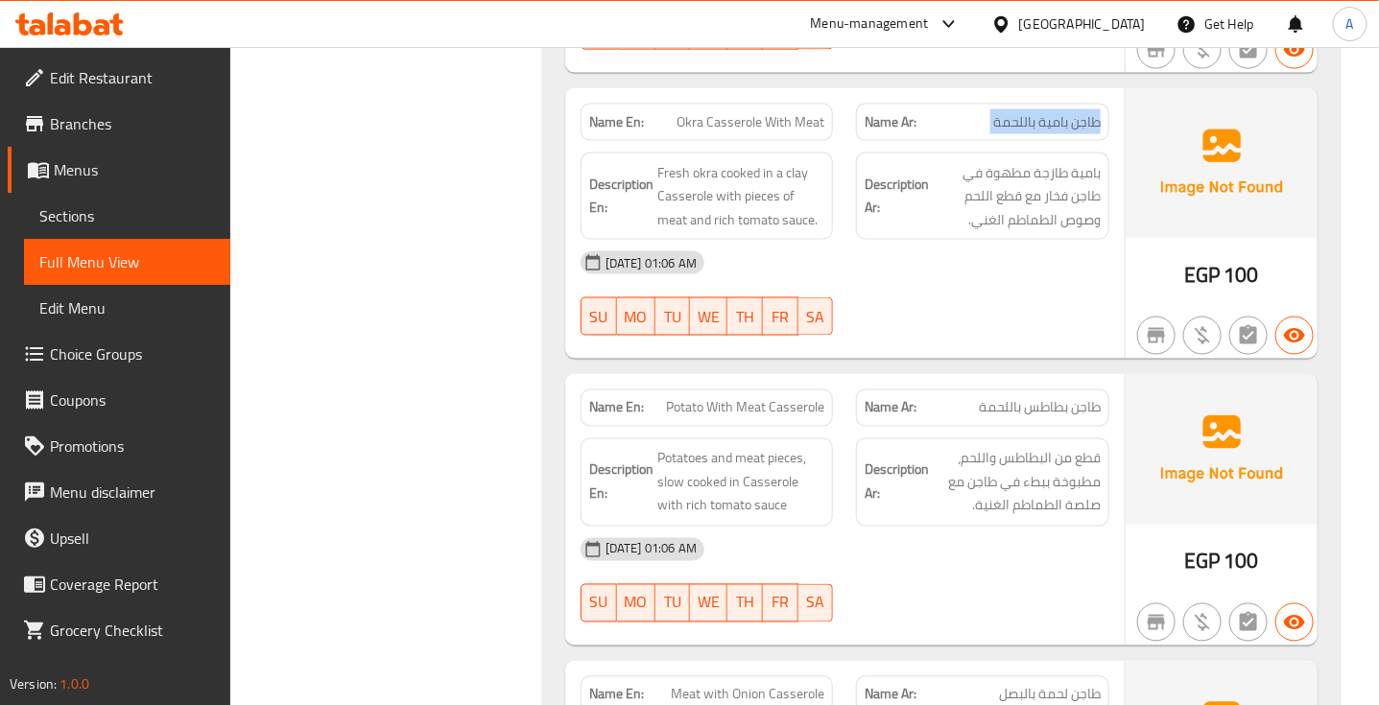
click at [1047, 153] on div "Name Ar: طاجن بامية باللحمة" at bounding box center [982, 122] width 276 height 60
click at [769, 132] on span "Okra Casserole With Meat" at bounding box center [750, 122] width 148 height 20
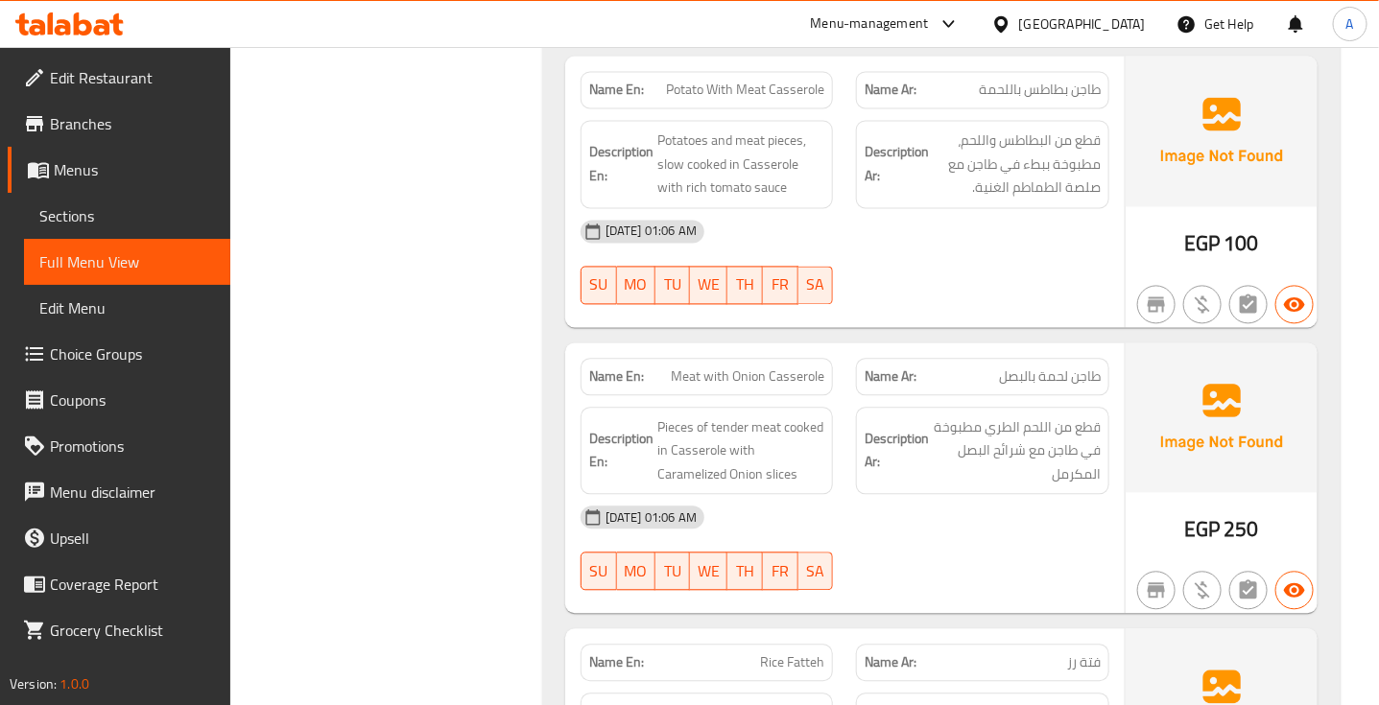
scroll to position [15163, 0]
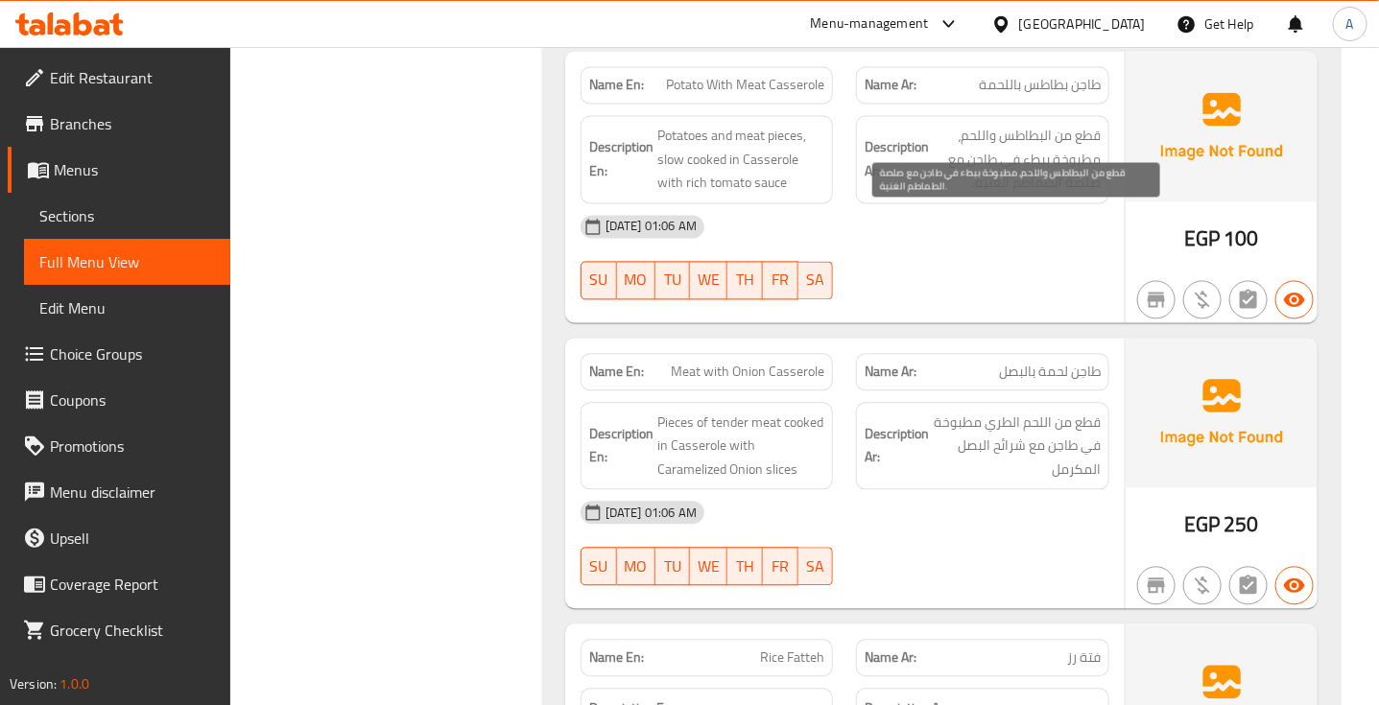
click at [1050, 196] on span "قطع من البطاطس واللحم، مطبوخة ببطء في طاجن مع صلصة الطماطم الغنیة." at bounding box center [1016, 160] width 168 height 71
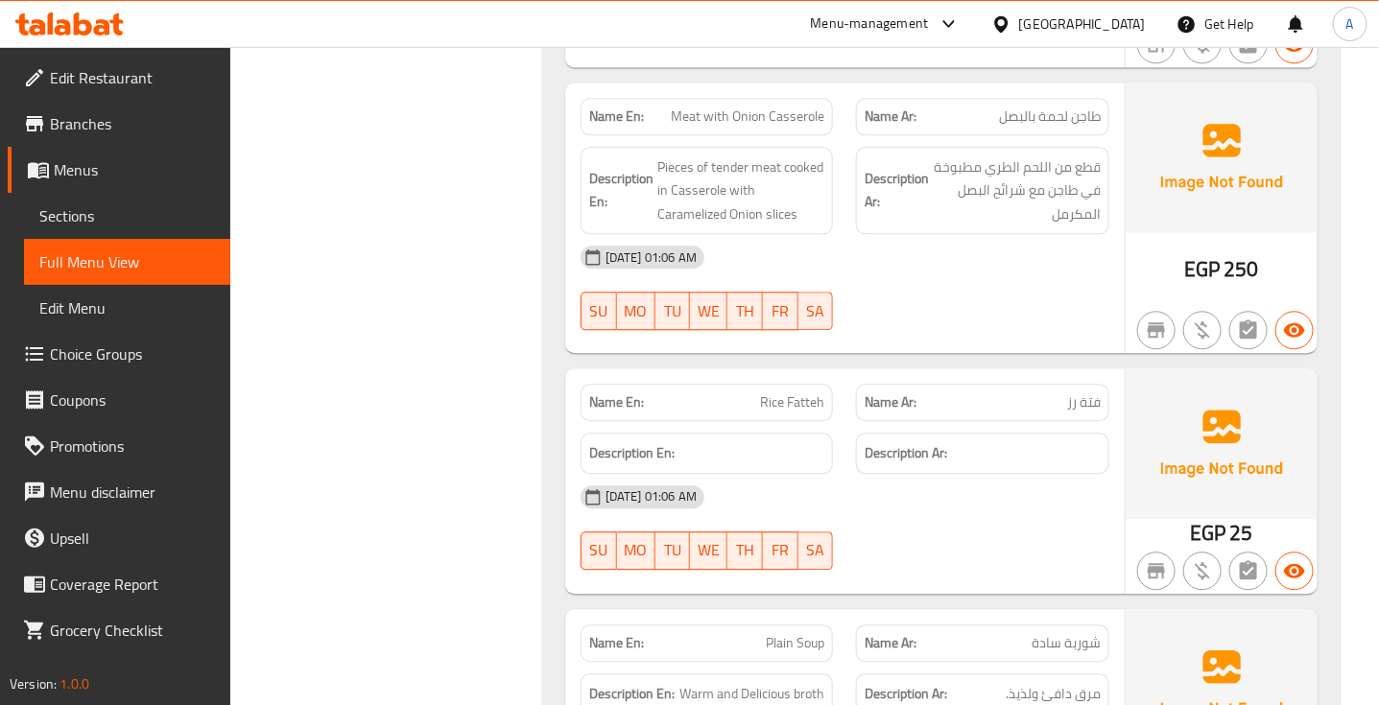
scroll to position [15440, 0]
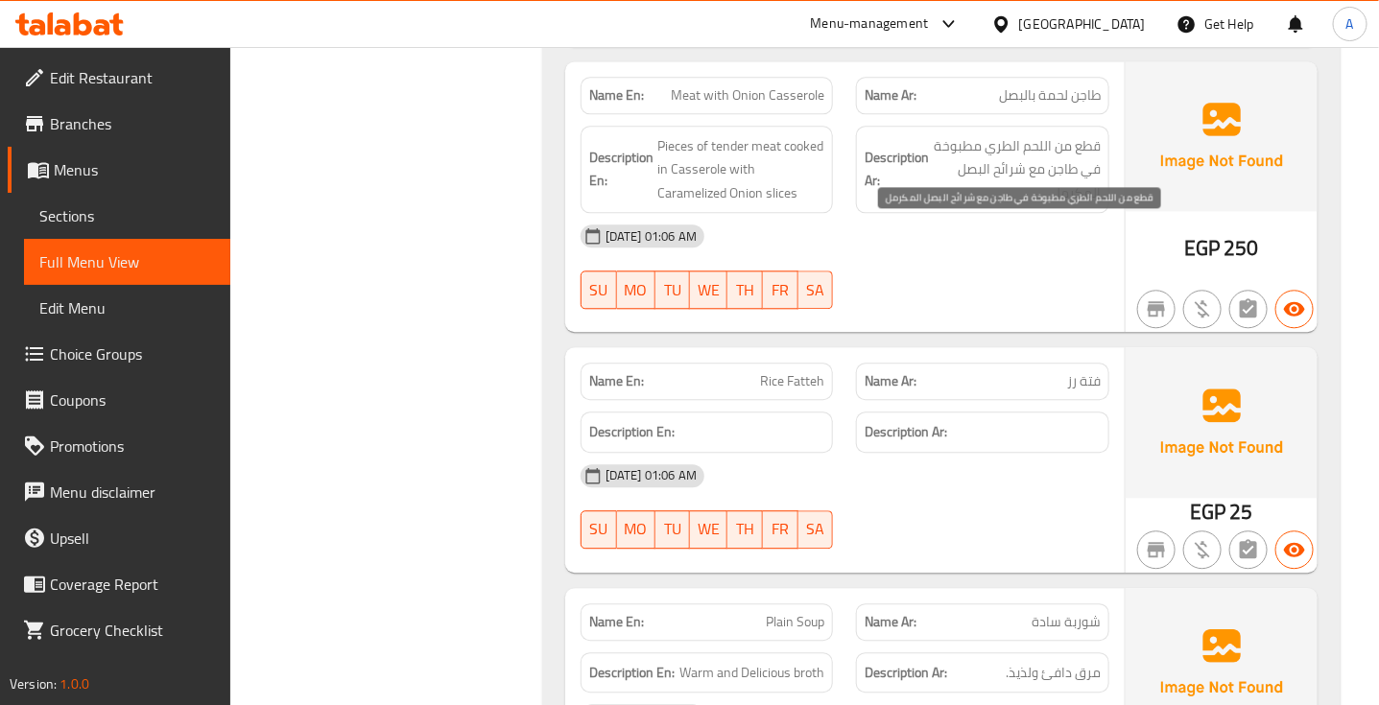
click at [1053, 205] on span "قطع من اللحم الطري مطبوخة في طاجن مع شرائح البصل المكرمل" at bounding box center [1016, 169] width 168 height 71
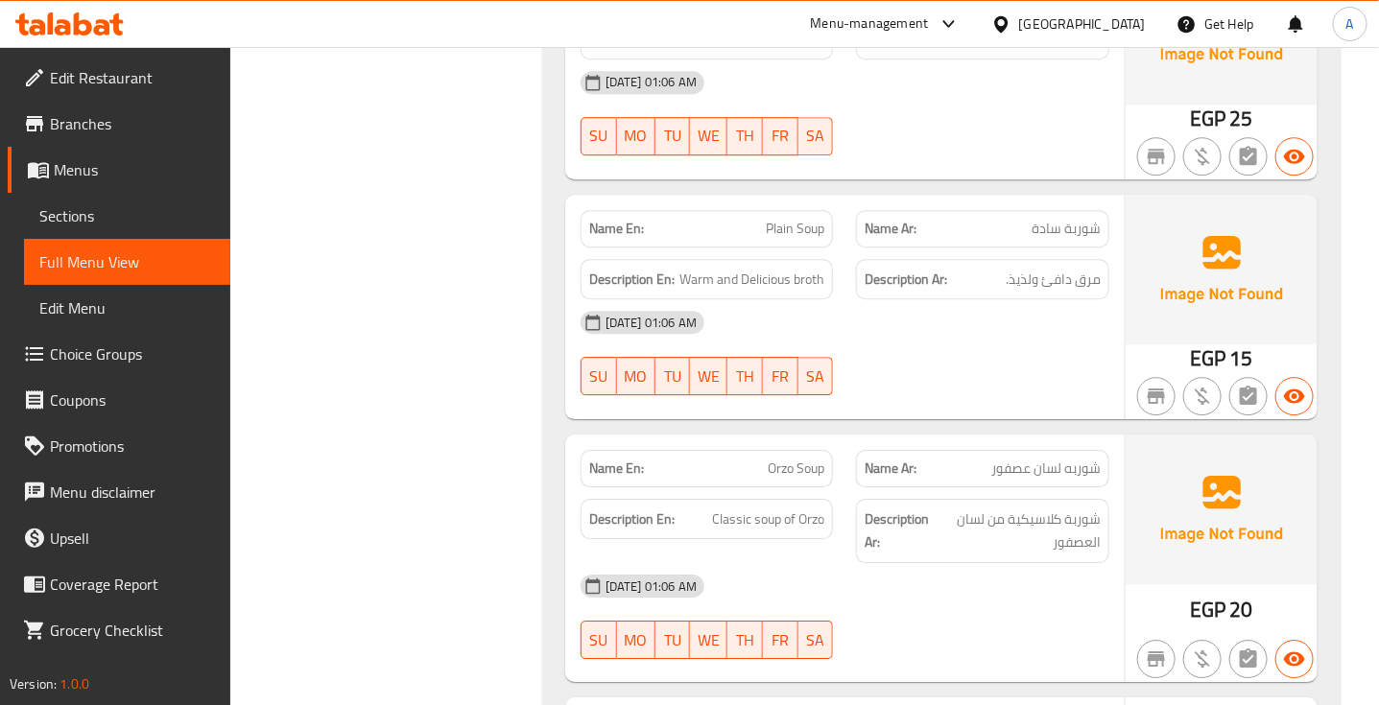
scroll to position [15837, 0]
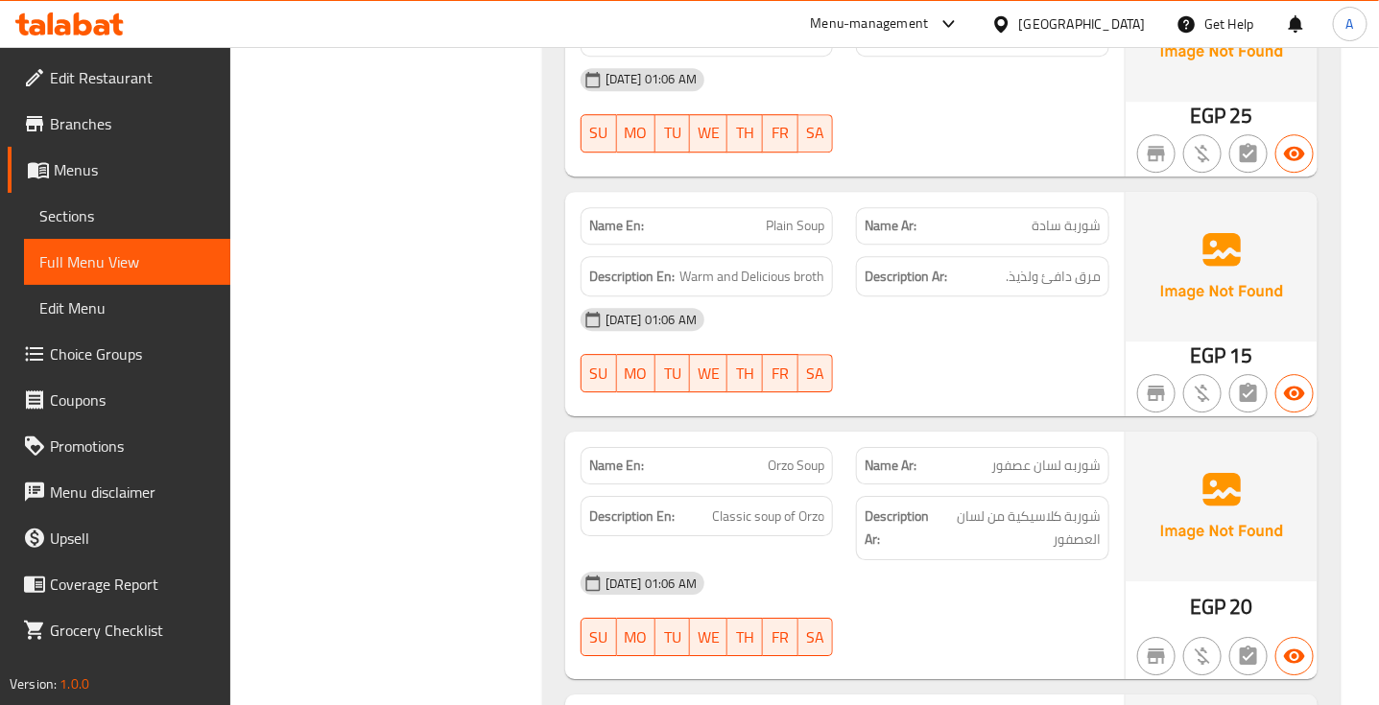
click at [953, 342] on div "[DATE] 01:06 AM" at bounding box center [845, 319] width 552 height 46
click at [852, 164] on div "29-08-2025 01:06 AM SU MO TU WE TH FR SA" at bounding box center [845, 110] width 552 height 107
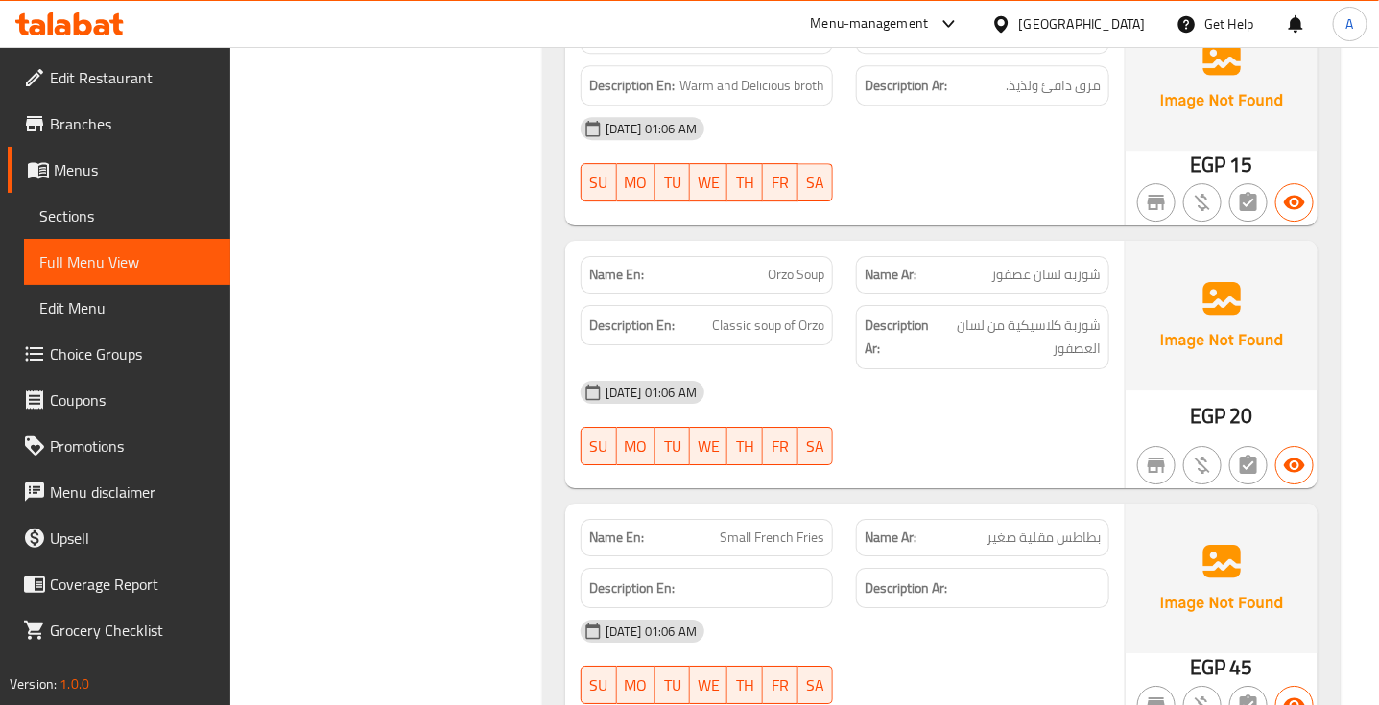
scroll to position [16028, 0]
click at [1033, 284] on span "شوربه لسان عصفور" at bounding box center [1045, 274] width 109 height 20
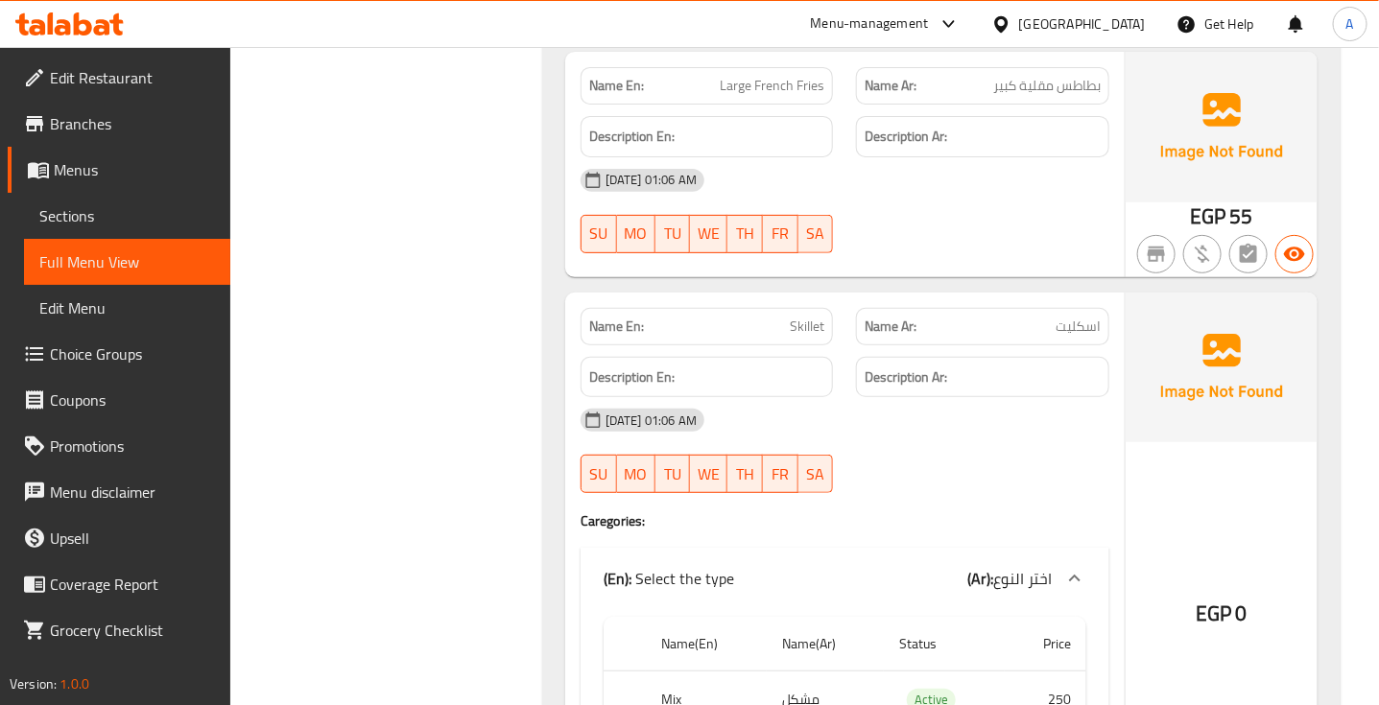
scroll to position [16721, 0]
click at [835, 201] on div "[DATE] 01:06 AM" at bounding box center [845, 178] width 552 height 46
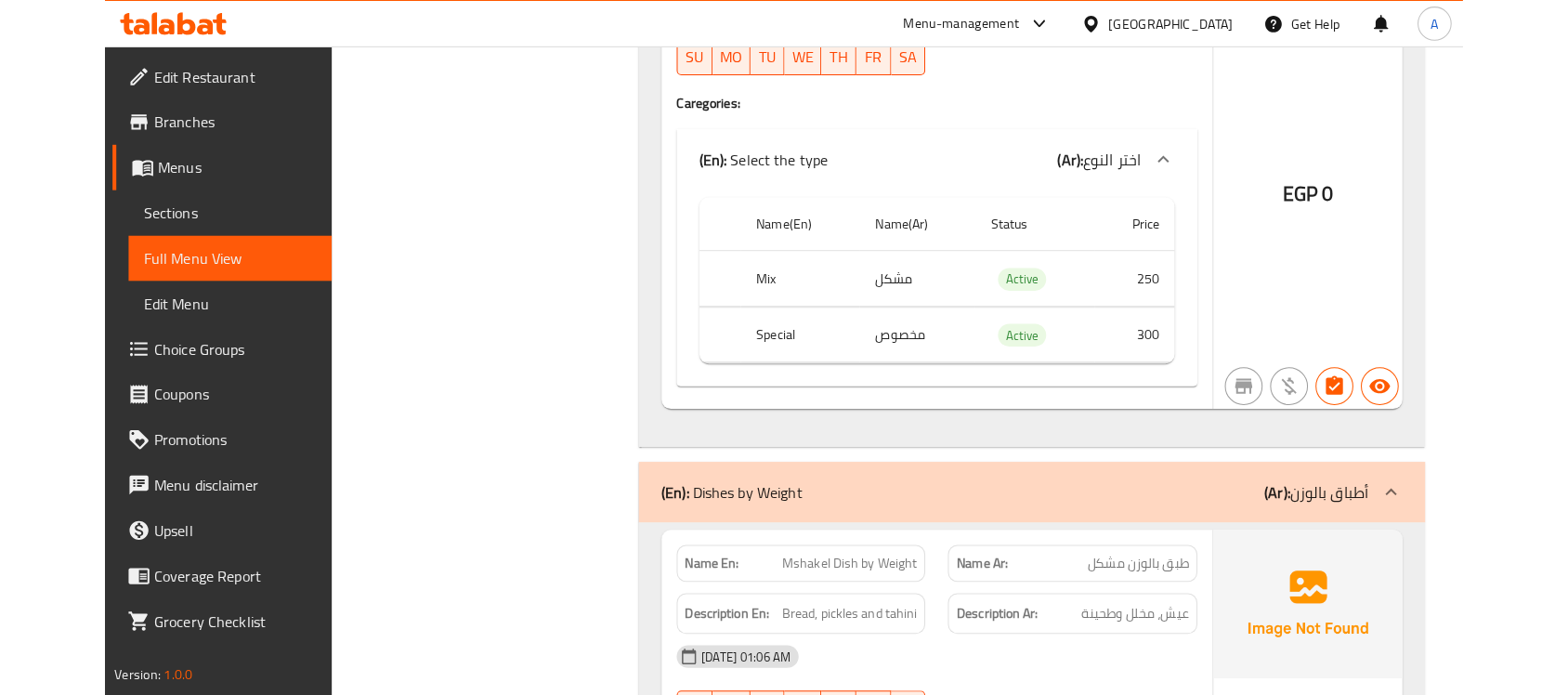
scroll to position [16572, 0]
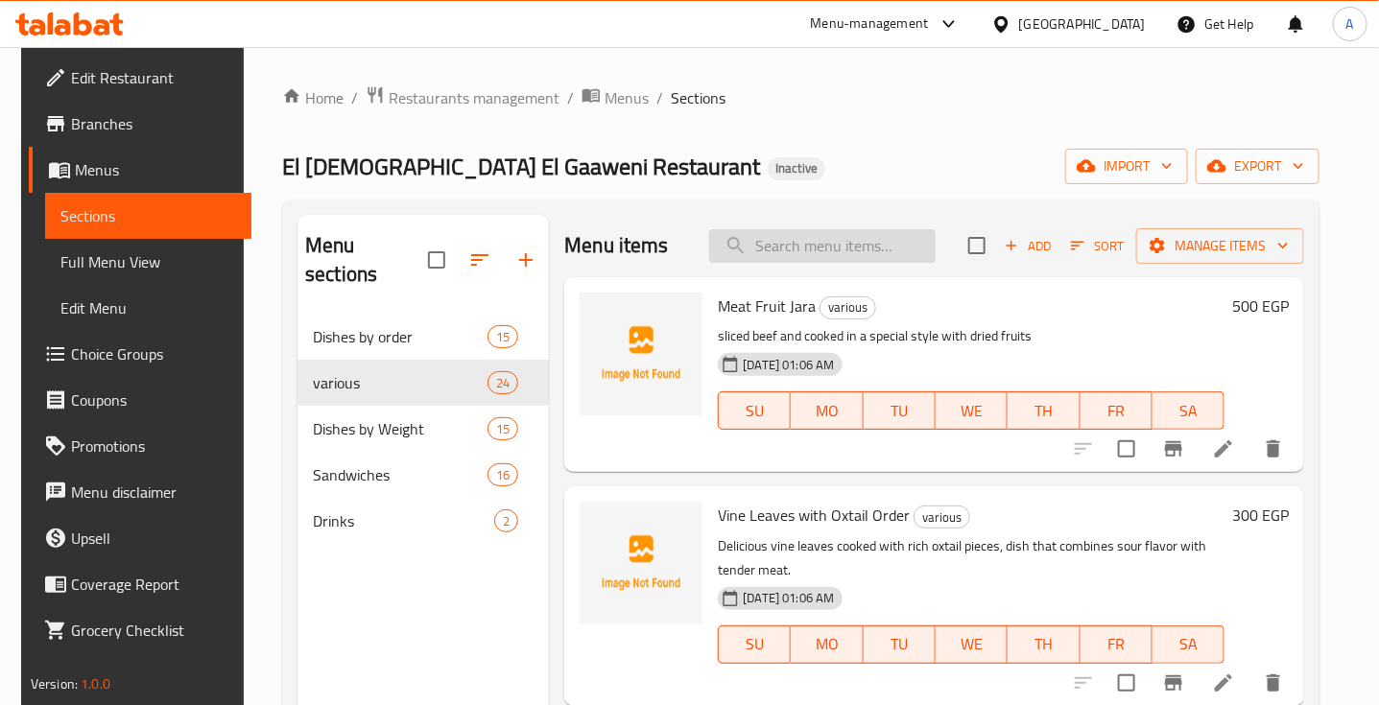
click at [775, 241] on input "search" at bounding box center [822, 246] width 226 height 34
paste input "Soup with Knuckles + Rice Fatteh"
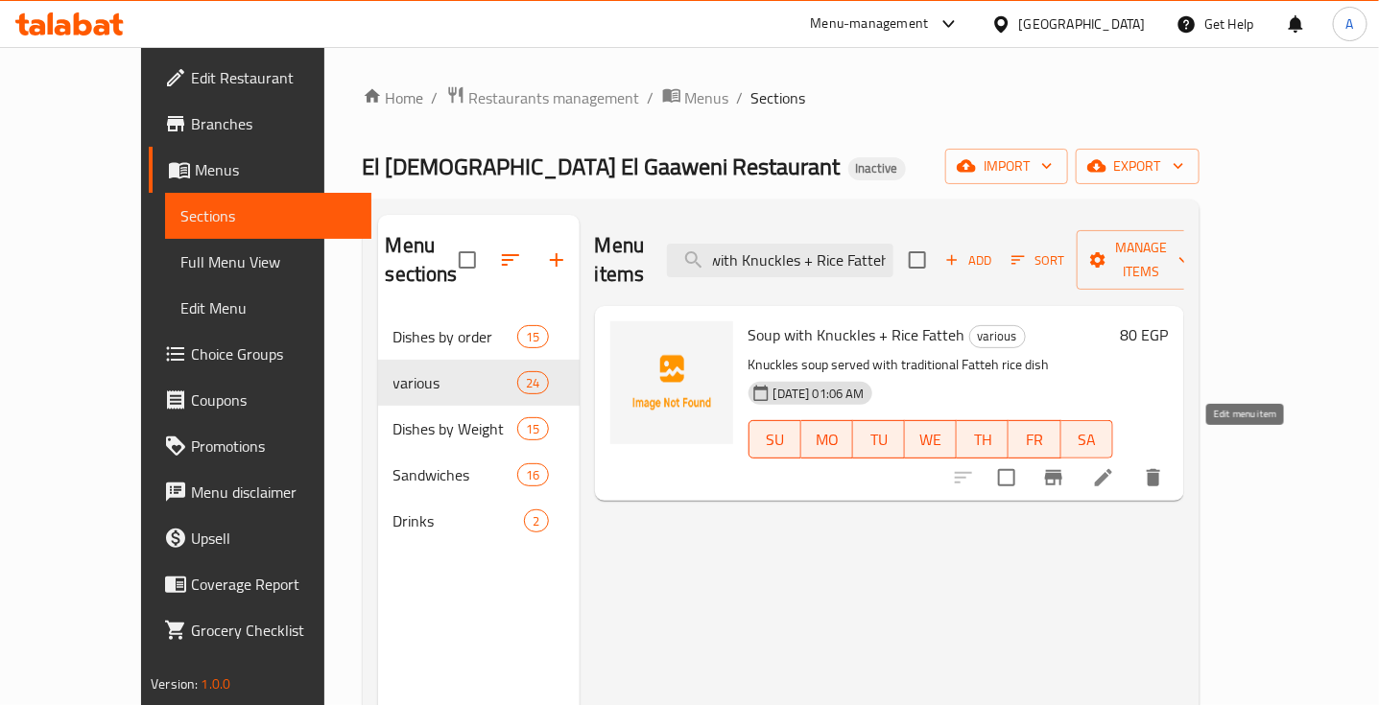
type input "Soup with Knuckles + Rice Fatteh"
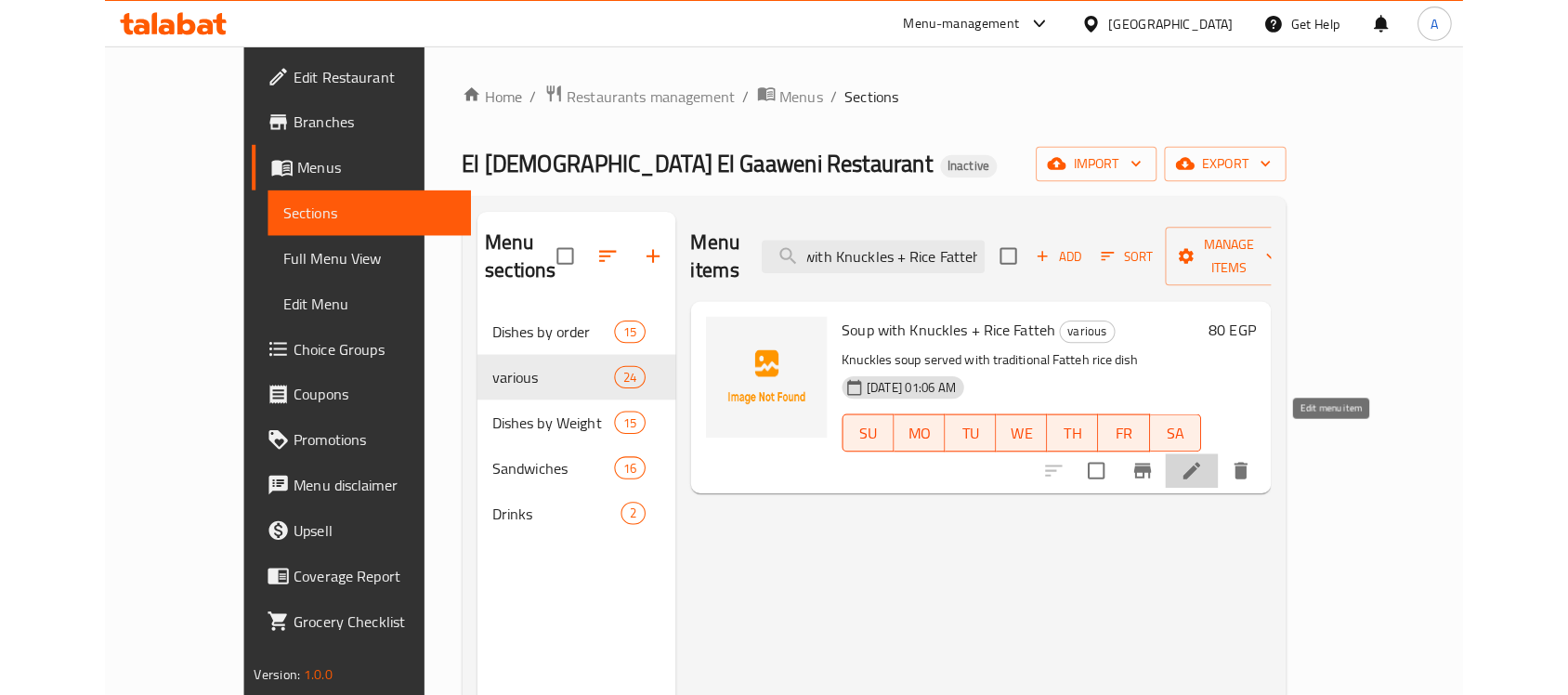
scroll to position [0, 0]
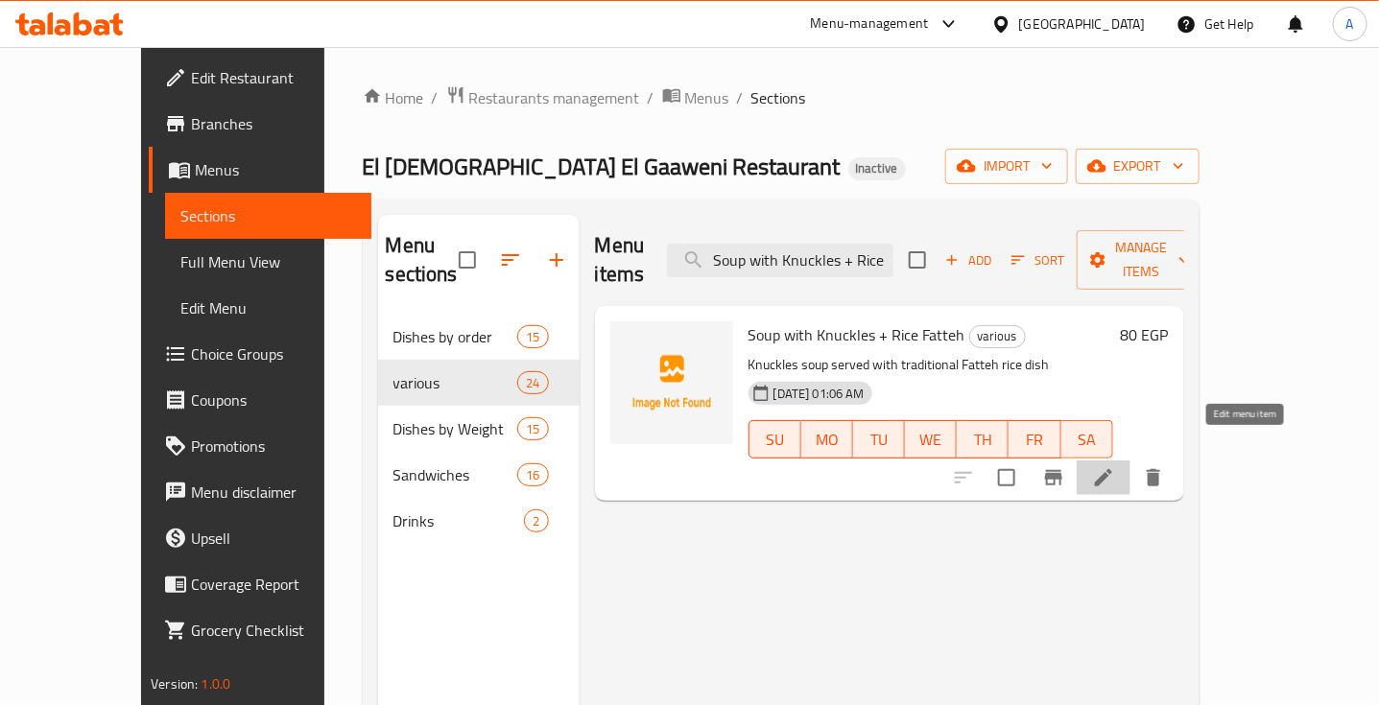
click at [1115, 466] on icon at bounding box center [1103, 477] width 23 height 23
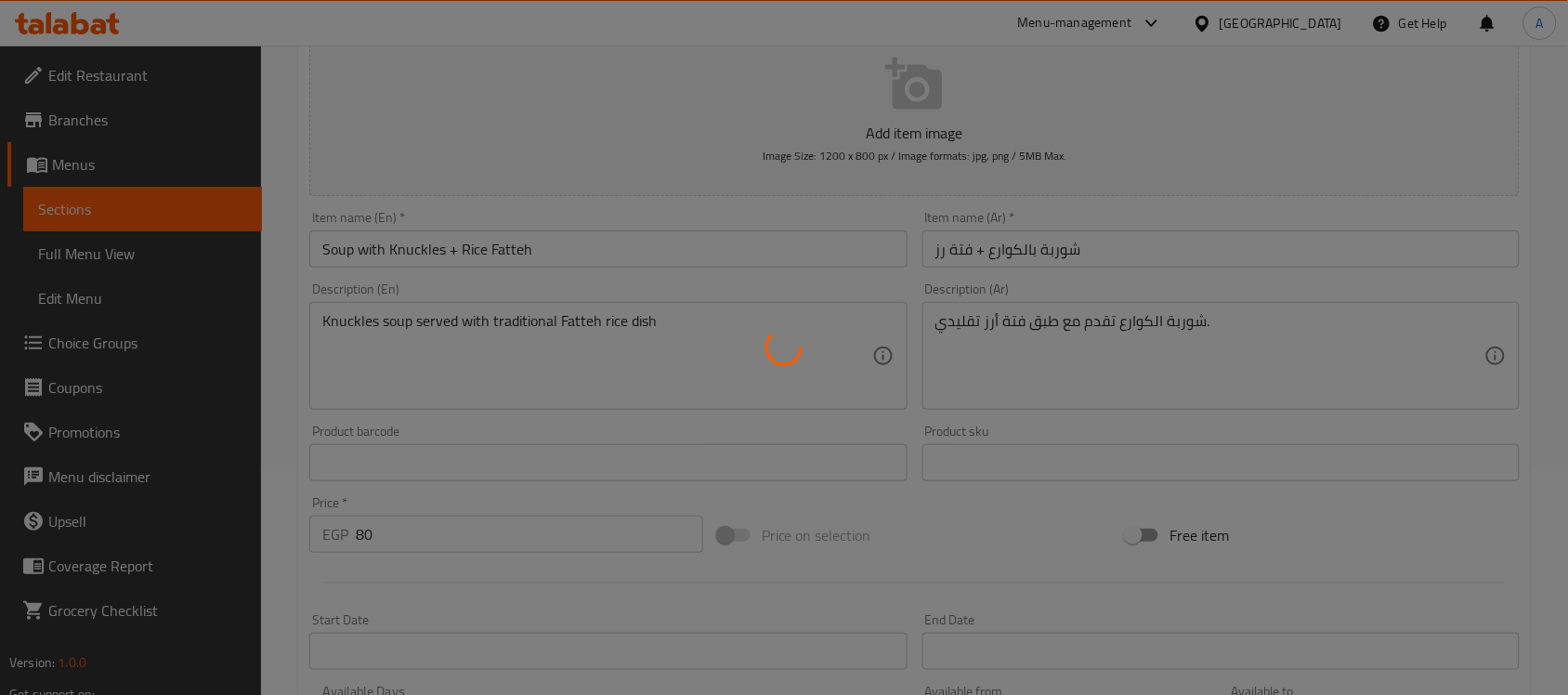
scroll to position [226, 0]
click at [718, 318] on div at bounding box center [784, 348] width 1568 height 695
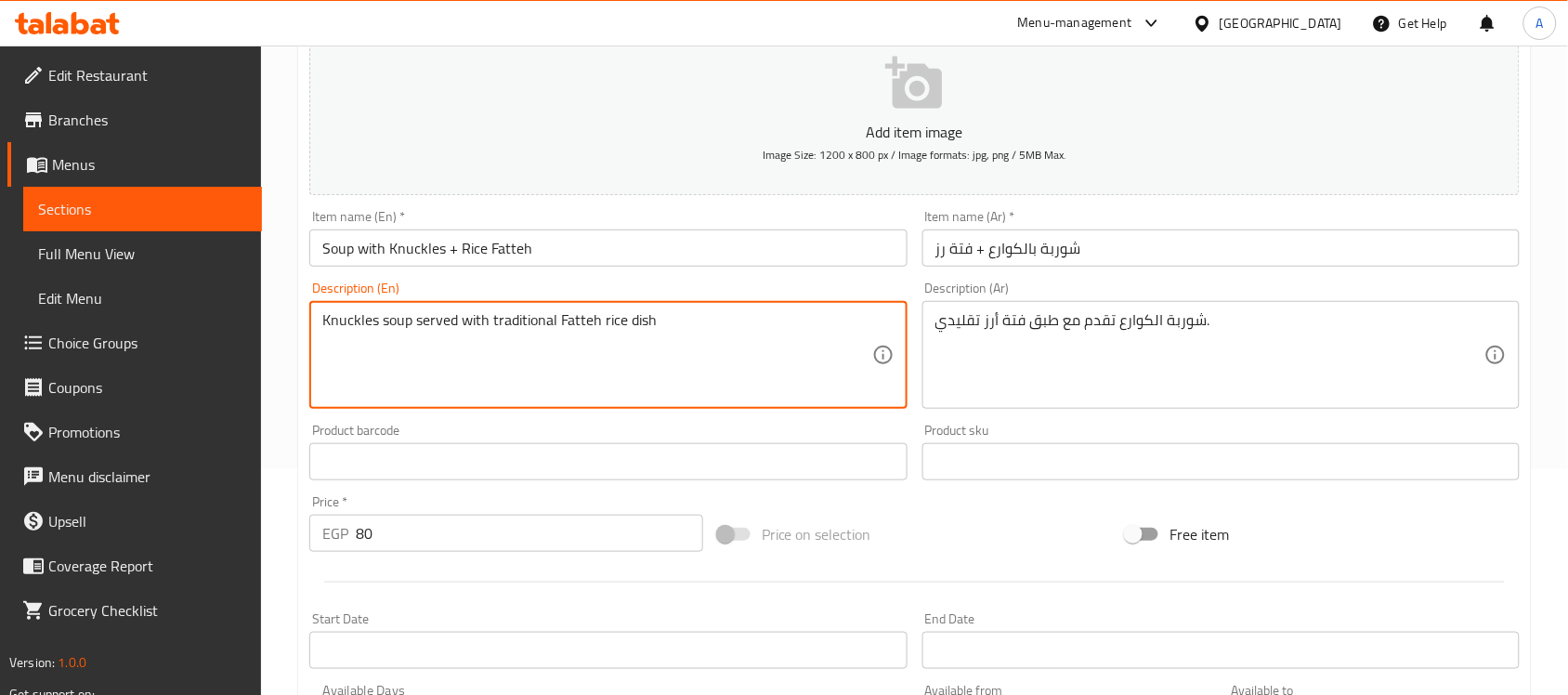
click at [718, 318] on textarea "Knuckles soup served with traditional Fatteh rice dish" at bounding box center [597, 354] width 549 height 88
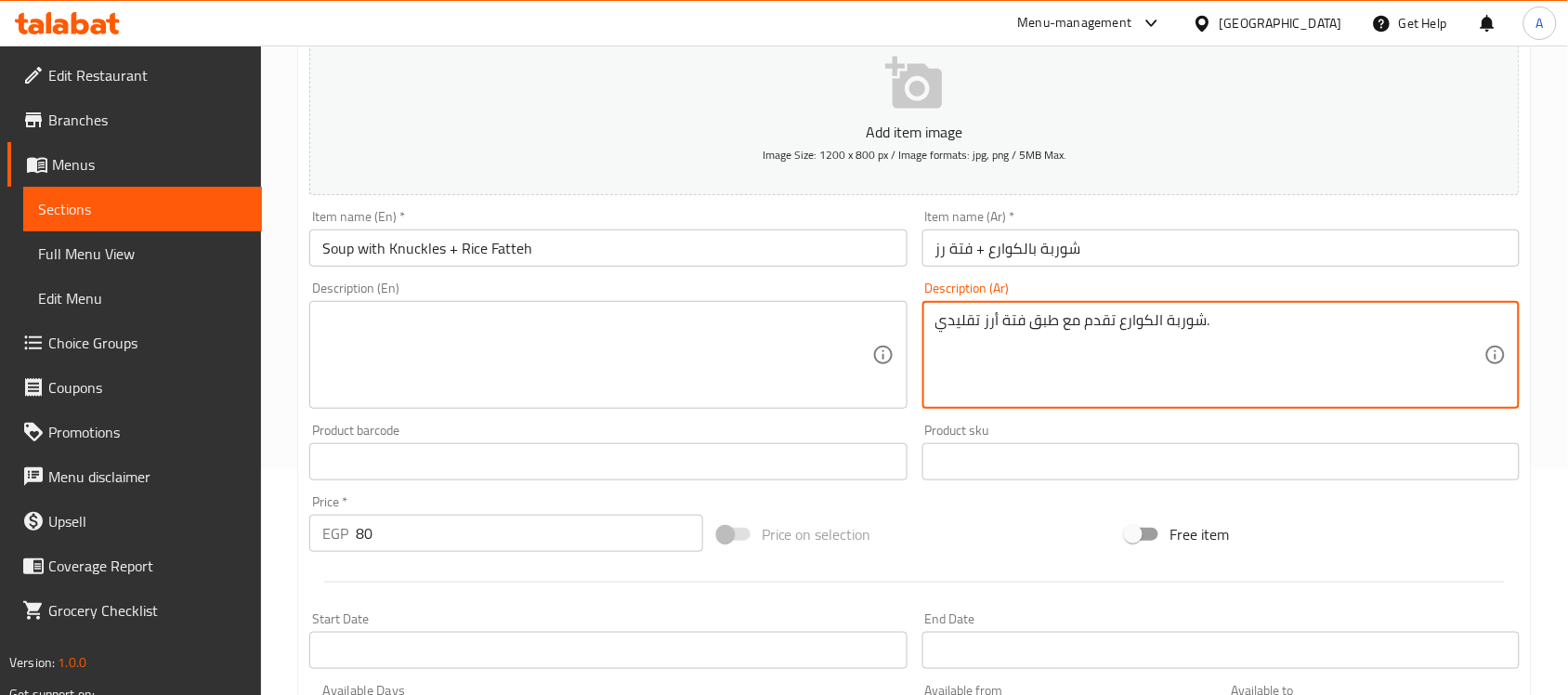
click at [1206, 322] on textarea "شوربة الكوارع تقدم مع طبق فتة أرز تقلیدي." at bounding box center [1210, 354] width 549 height 88
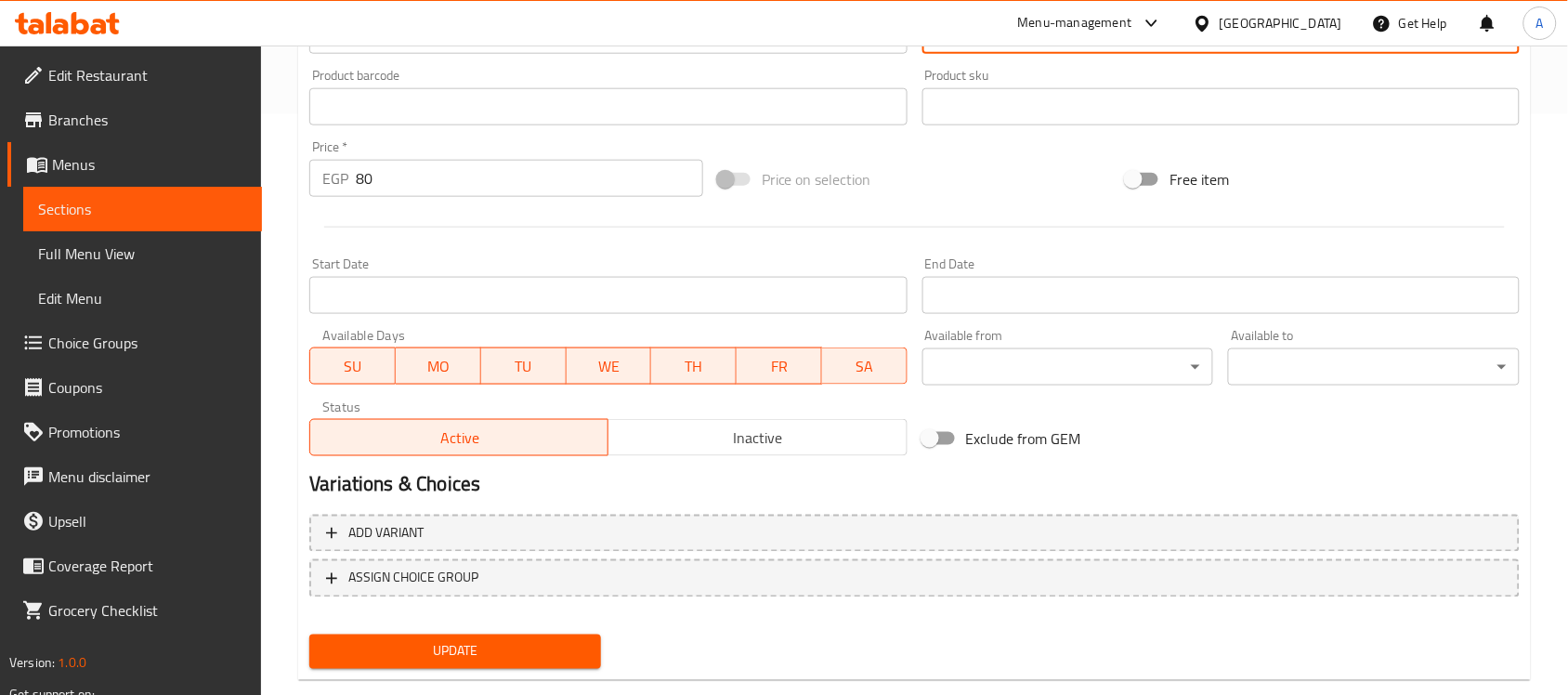
scroll to position [614, 0]
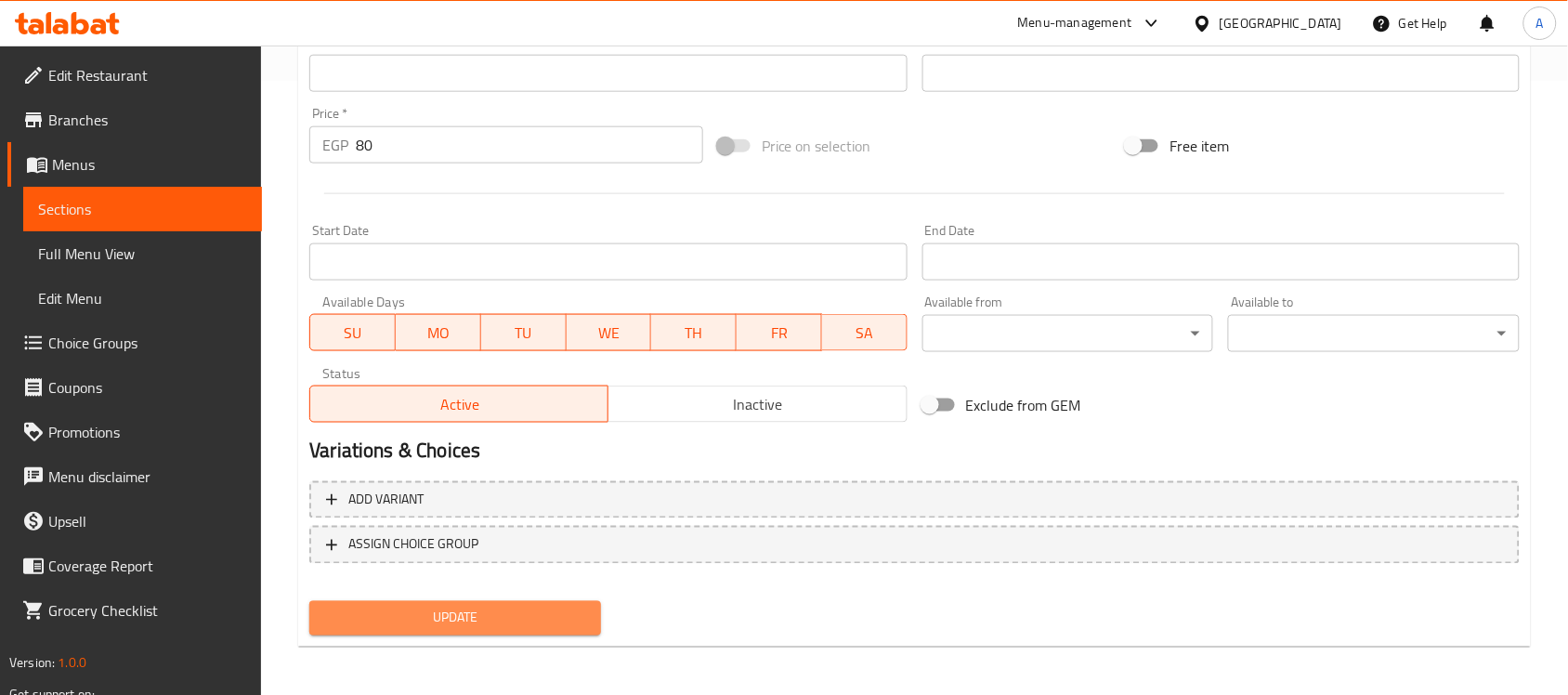
click at [505, 608] on span "Update" at bounding box center [455, 618] width 262 height 23
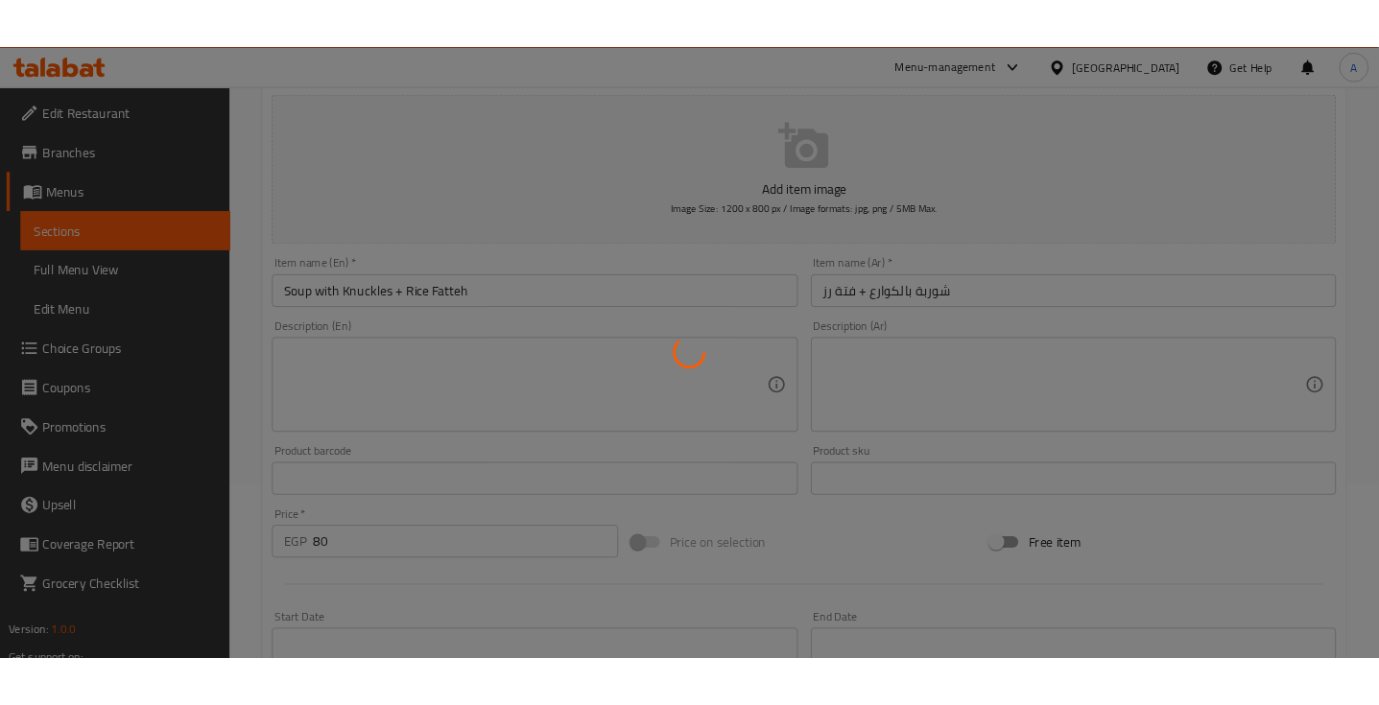
scroll to position [0, 0]
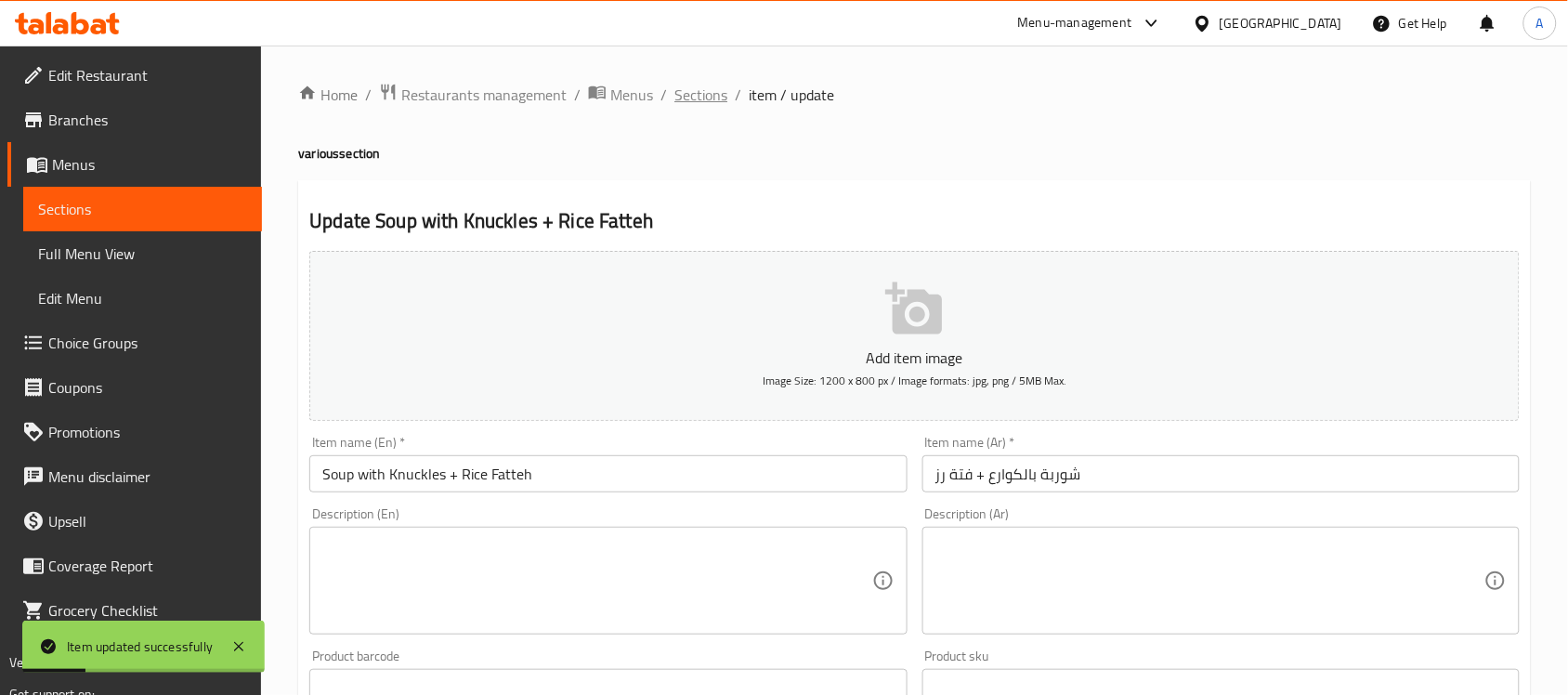
click at [698, 95] on span "Sections" at bounding box center [700, 94] width 53 height 22
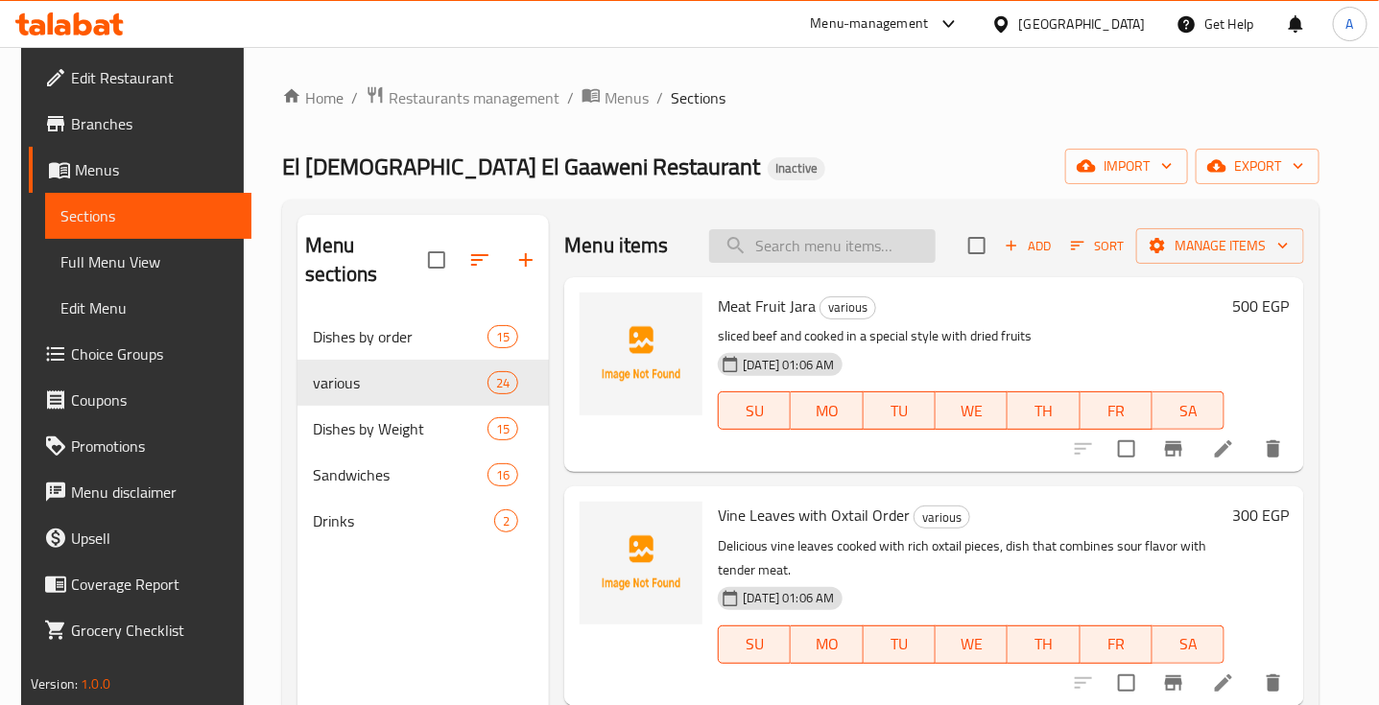
click at [782, 246] on input "search" at bounding box center [822, 246] width 226 height 34
paste input "Oxtail Casserole + Rice Fatteh"
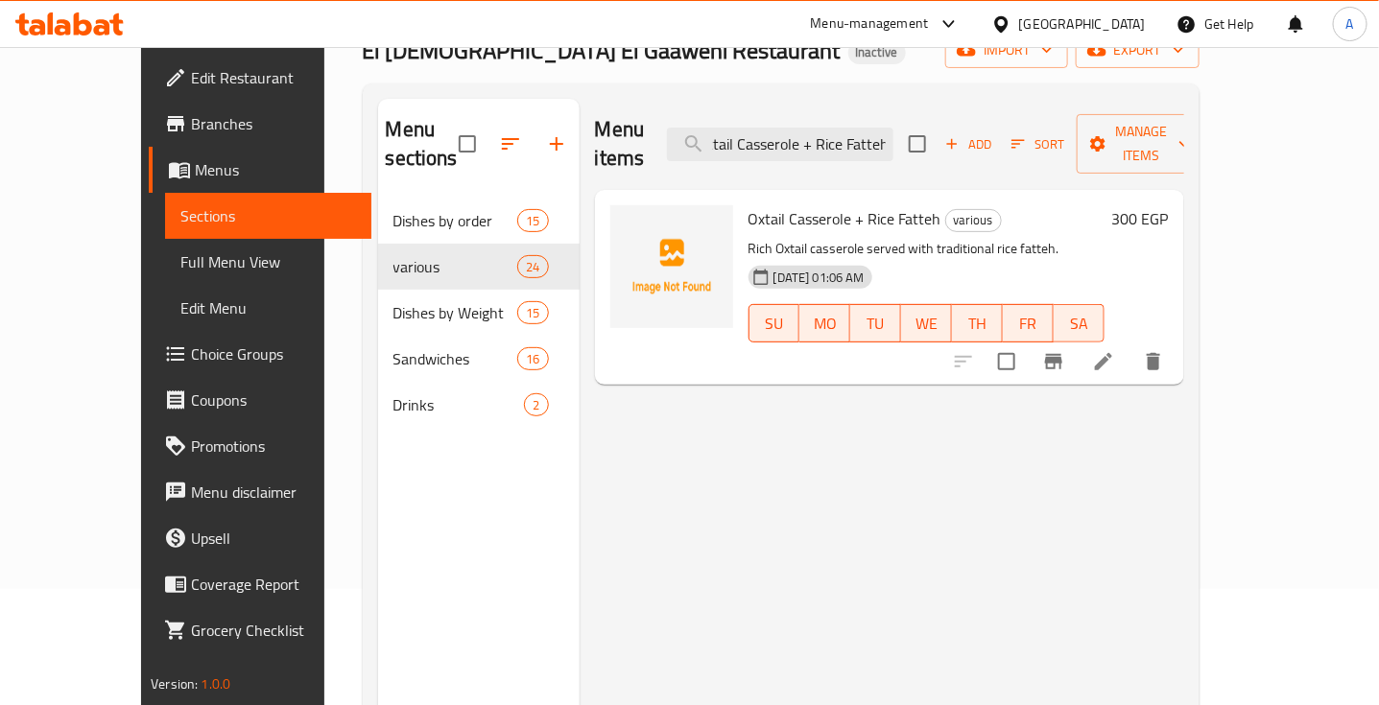
scroll to position [146, 0]
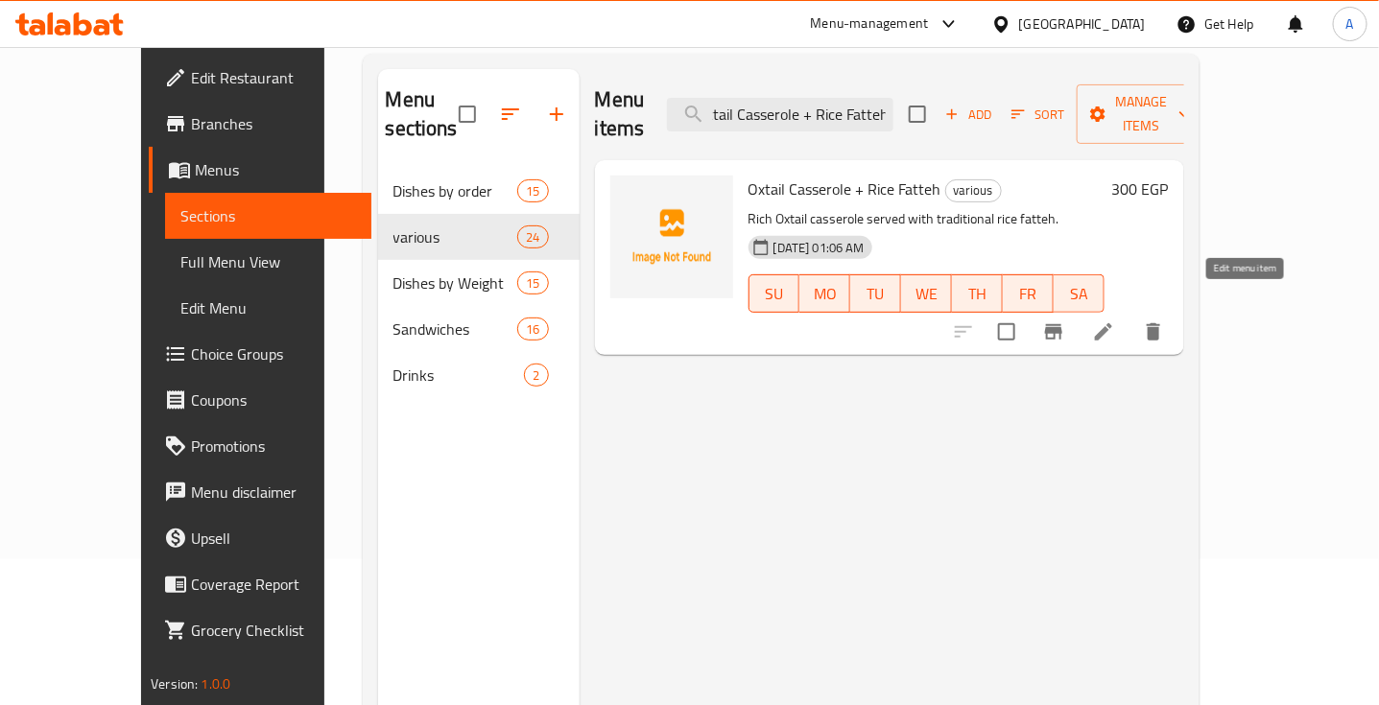
type input "Oxtail Casserole + Rice Fatteh"
click at [1115, 320] on icon at bounding box center [1103, 331] width 23 height 23
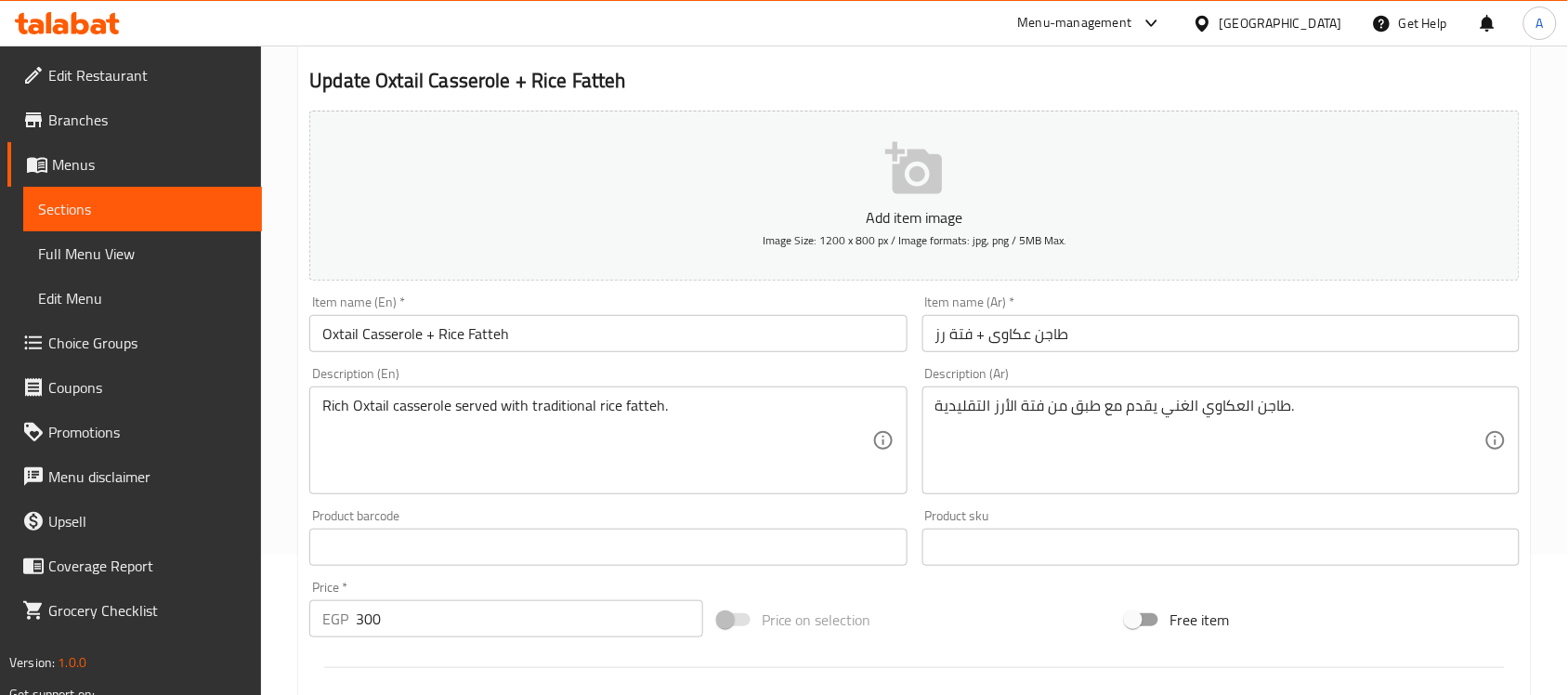
scroll to position [141, 0]
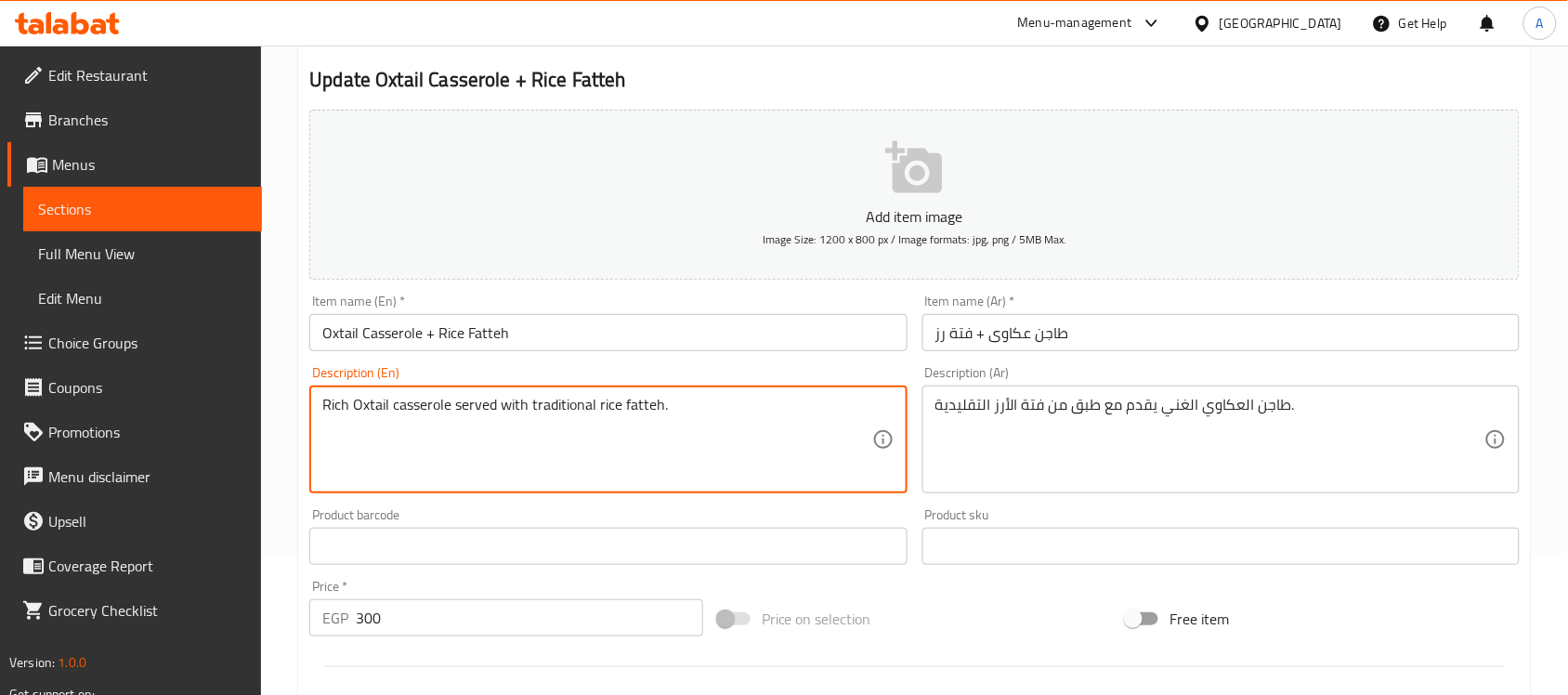
click at [716, 404] on textarea "Rich Oxtail casserole served with traditional rice fatteh." at bounding box center [597, 439] width 549 height 88
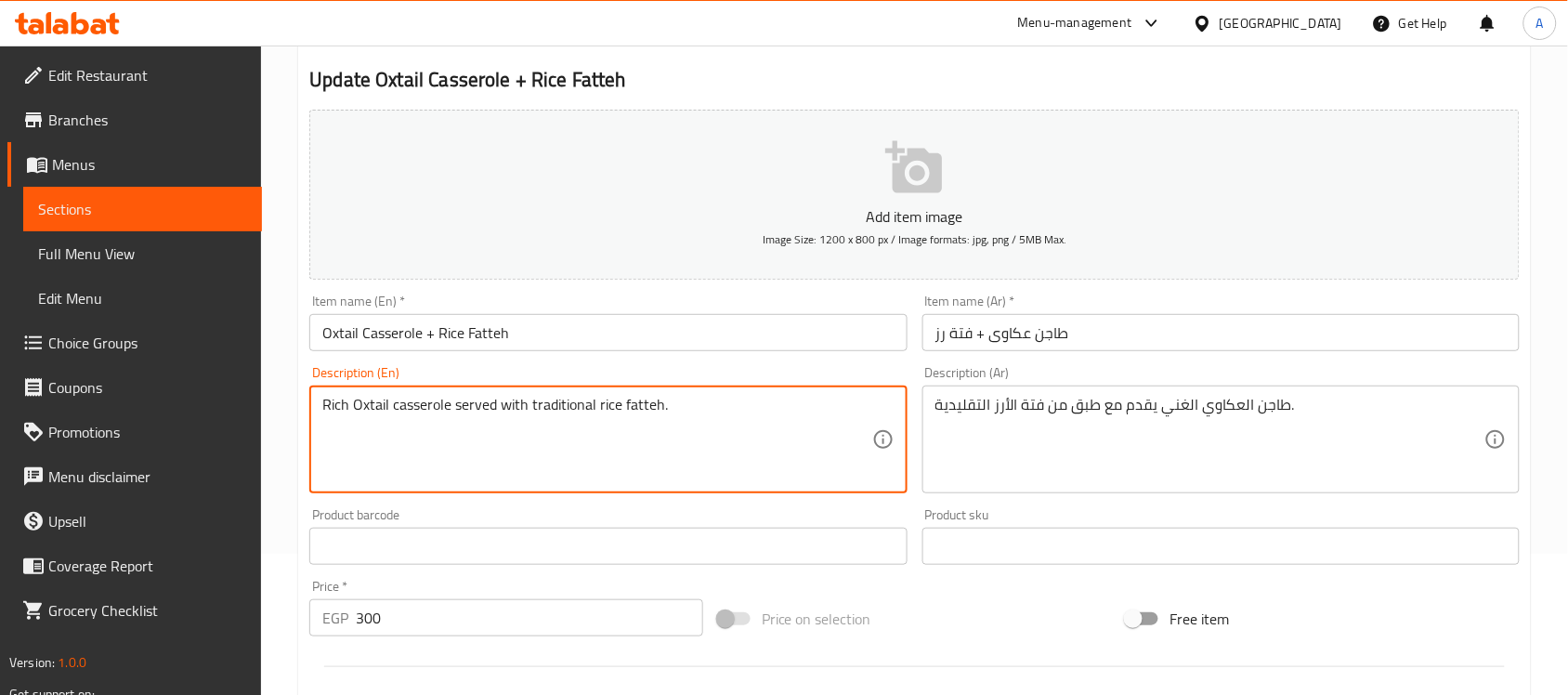
click at [716, 404] on textarea "Rich Oxtail casserole served with traditional rice fatteh." at bounding box center [597, 439] width 549 height 88
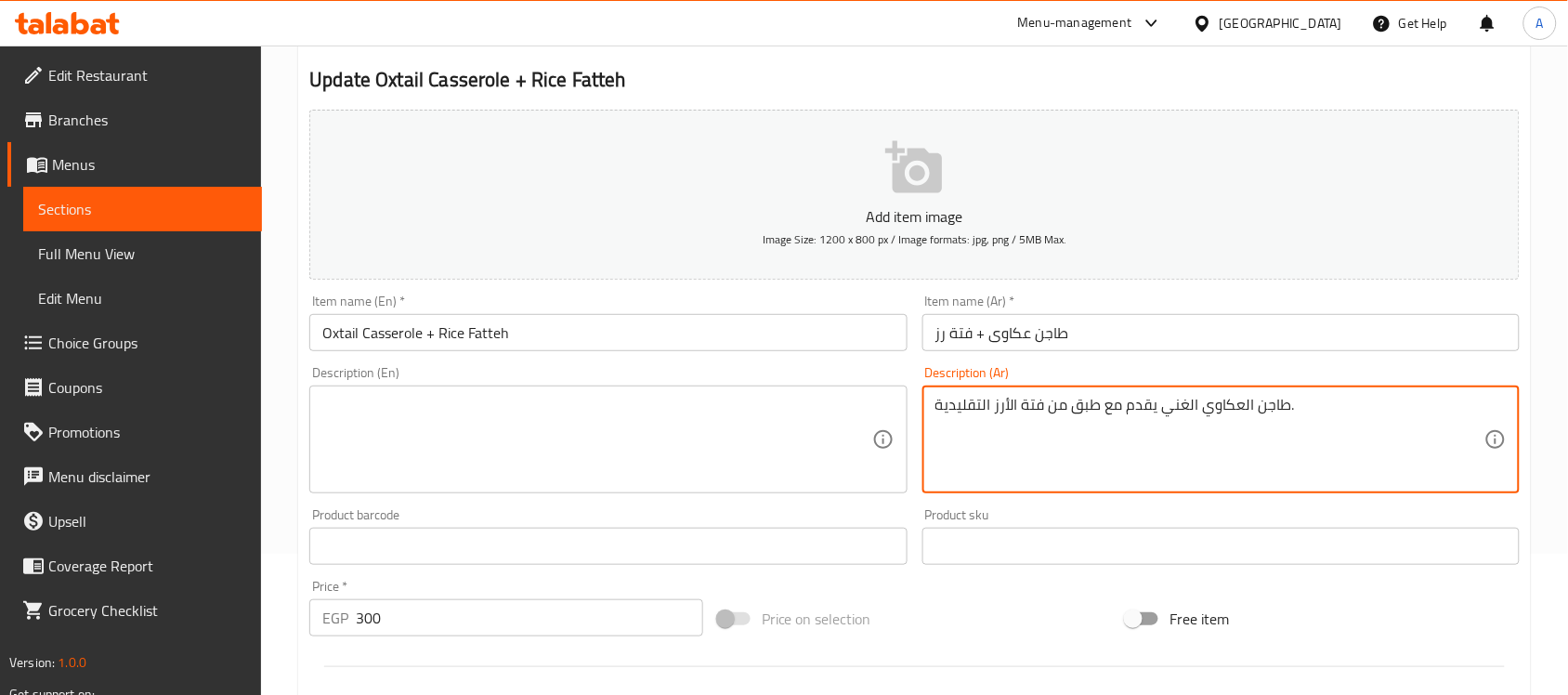
click at [1161, 397] on textarea "طاجن العكاوي الغني یقدم مع طبق من فتة الأرز التقلیدیة." at bounding box center [1210, 439] width 549 height 88
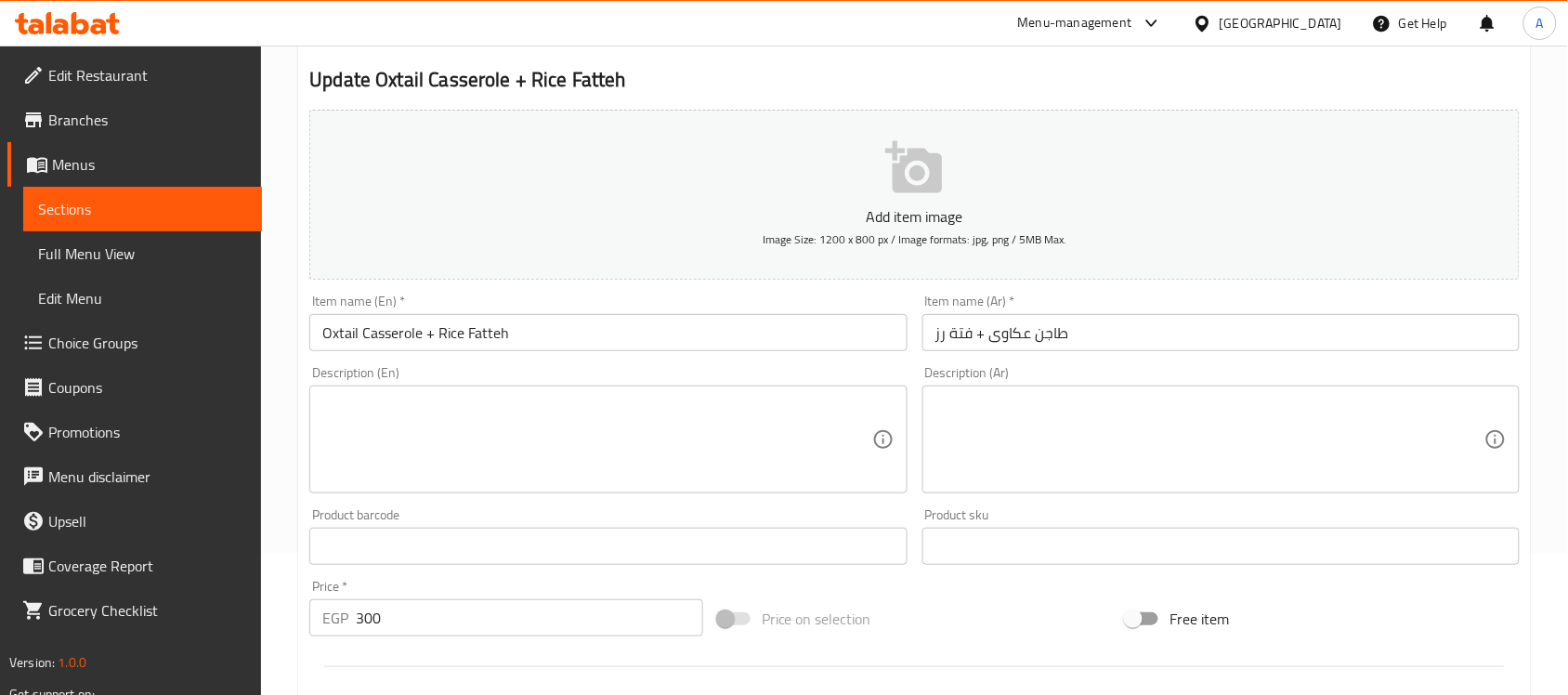
click at [725, 312] on div "Item name (En)   * Oxtail Casserole + Rice Fatteh Item name (En) *" at bounding box center [607, 322] width 598 height 57
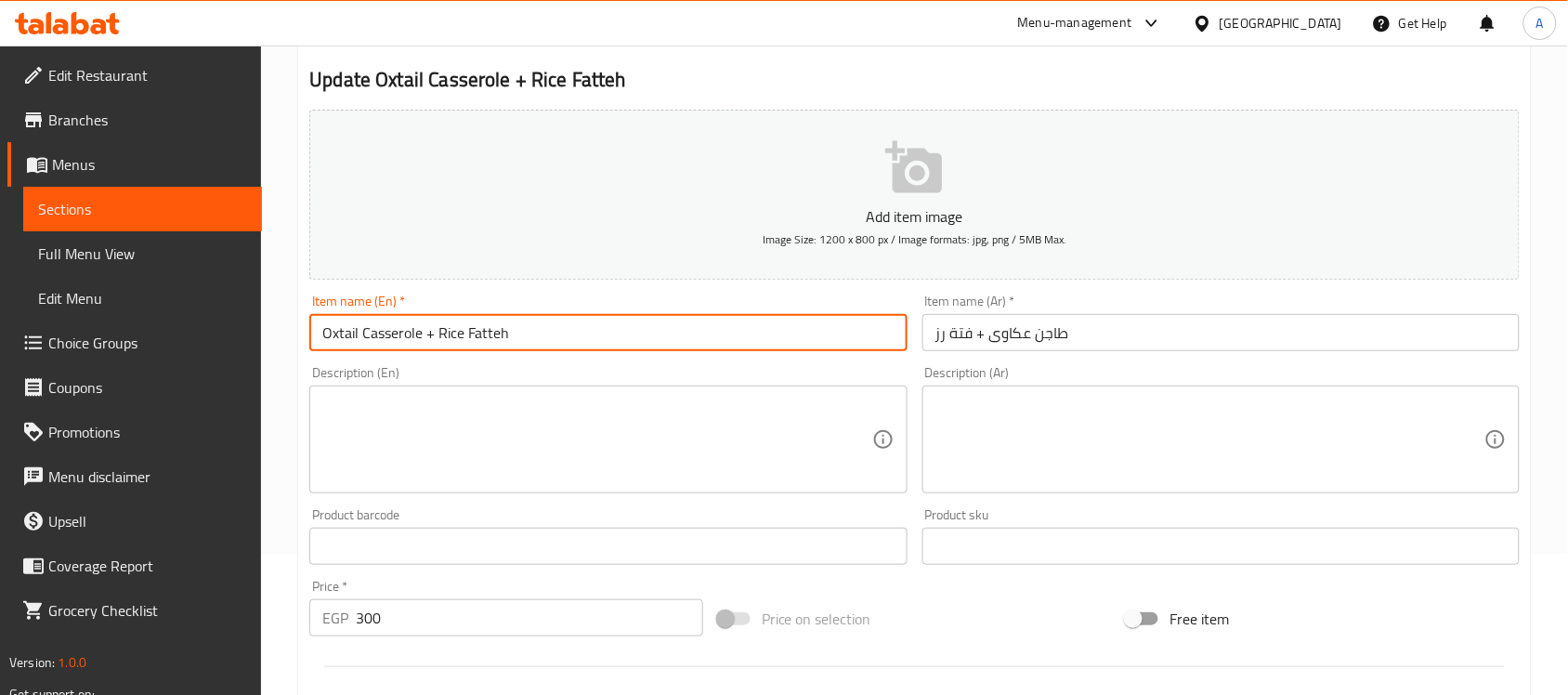
click at [674, 332] on input "Oxtail Casserole + Rice Fatteh" at bounding box center [607, 332] width 598 height 37
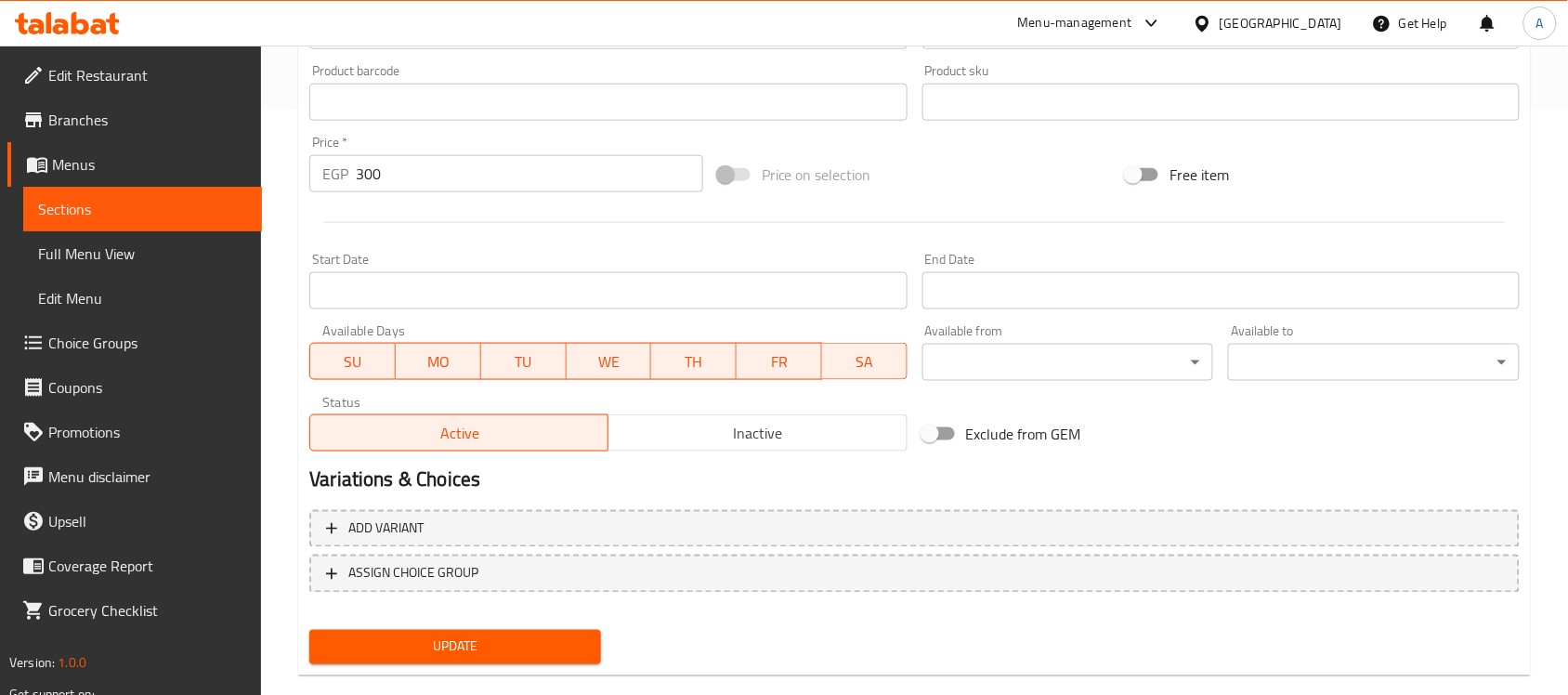
scroll to position [587, 0]
click at [595, 642] on button "Update" at bounding box center [454, 645] width 292 height 34
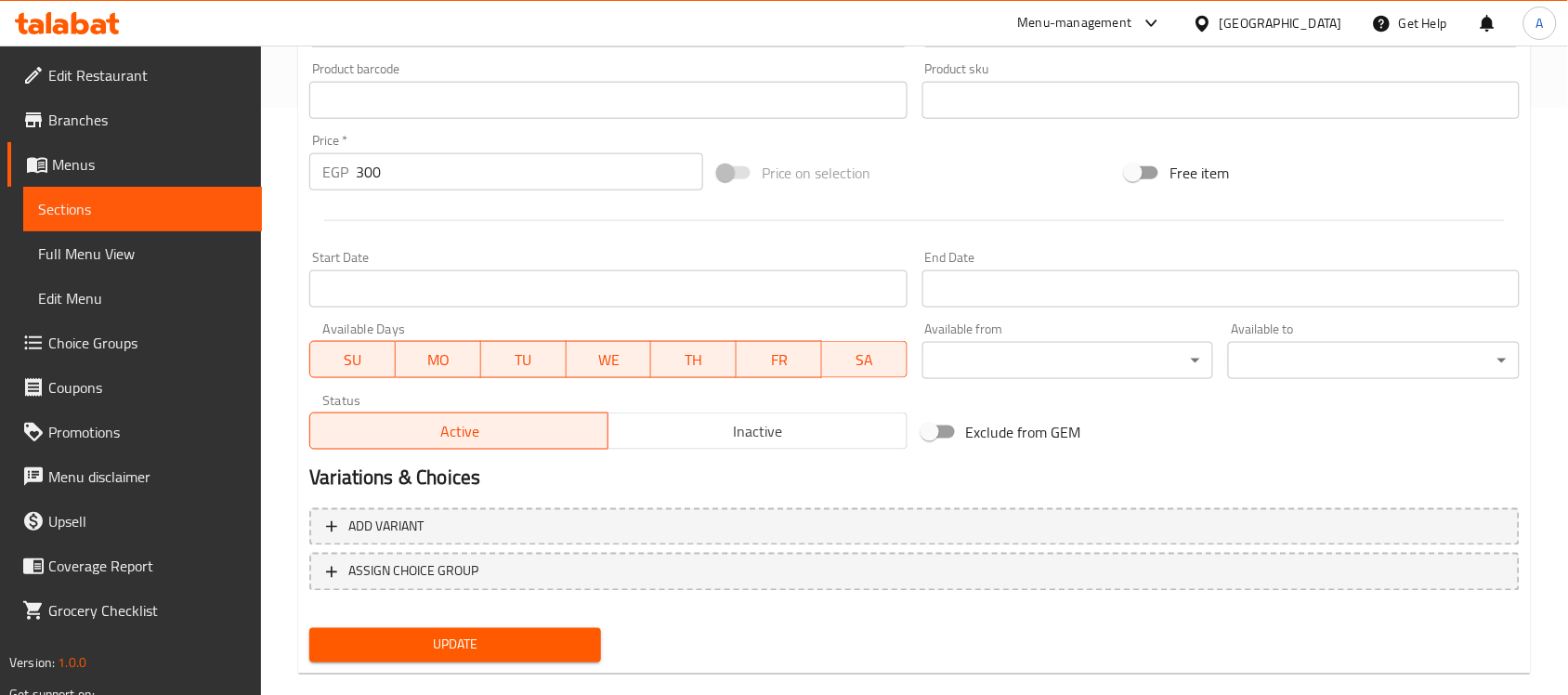
click at [781, 257] on div "Start Date Start Date" at bounding box center [607, 279] width 598 height 57
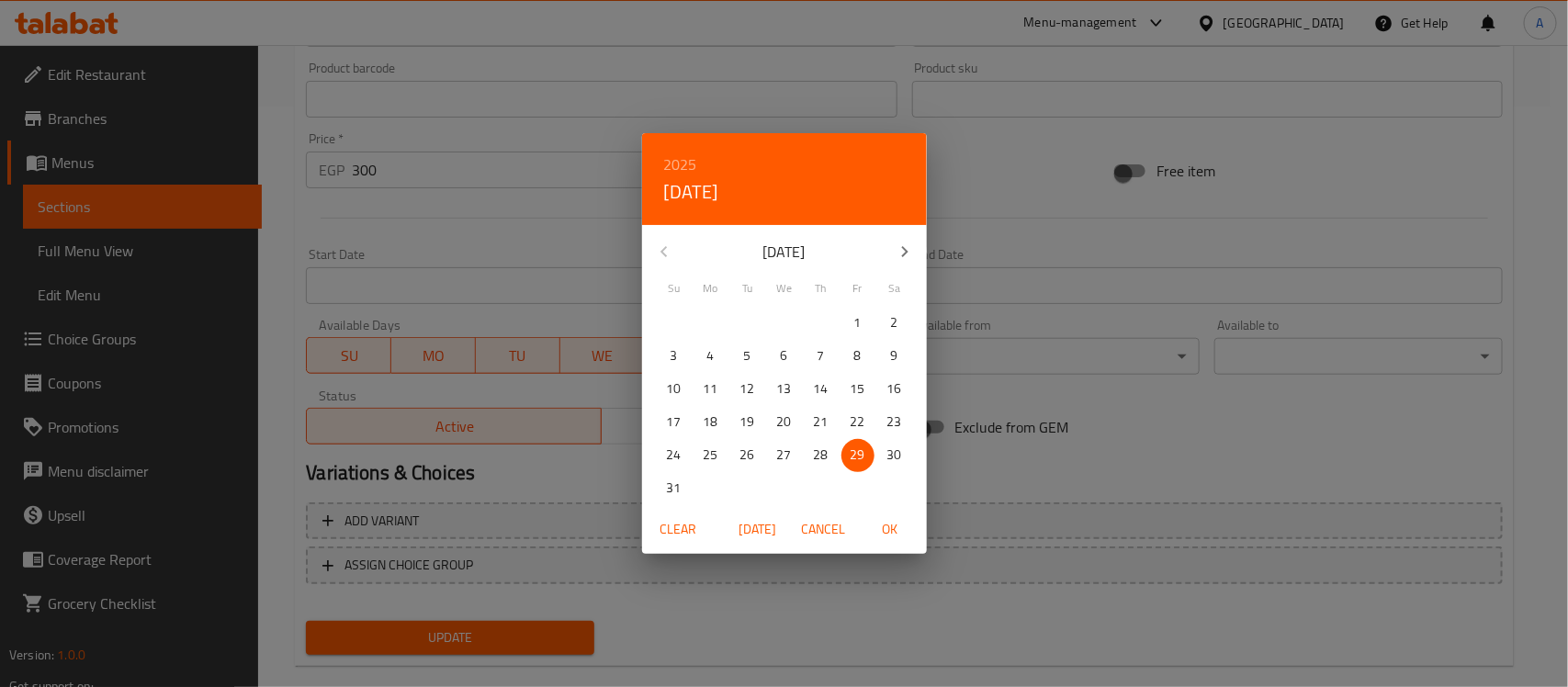
click at [783, 585] on div "2025 Fri, Aug [DATE] Mo Tu We Th Fr Sa 27 28 29 30 31 1 2 3 4 5 6 7 8 9 10 11 1…" at bounding box center [784, 344] width 1568 height 687
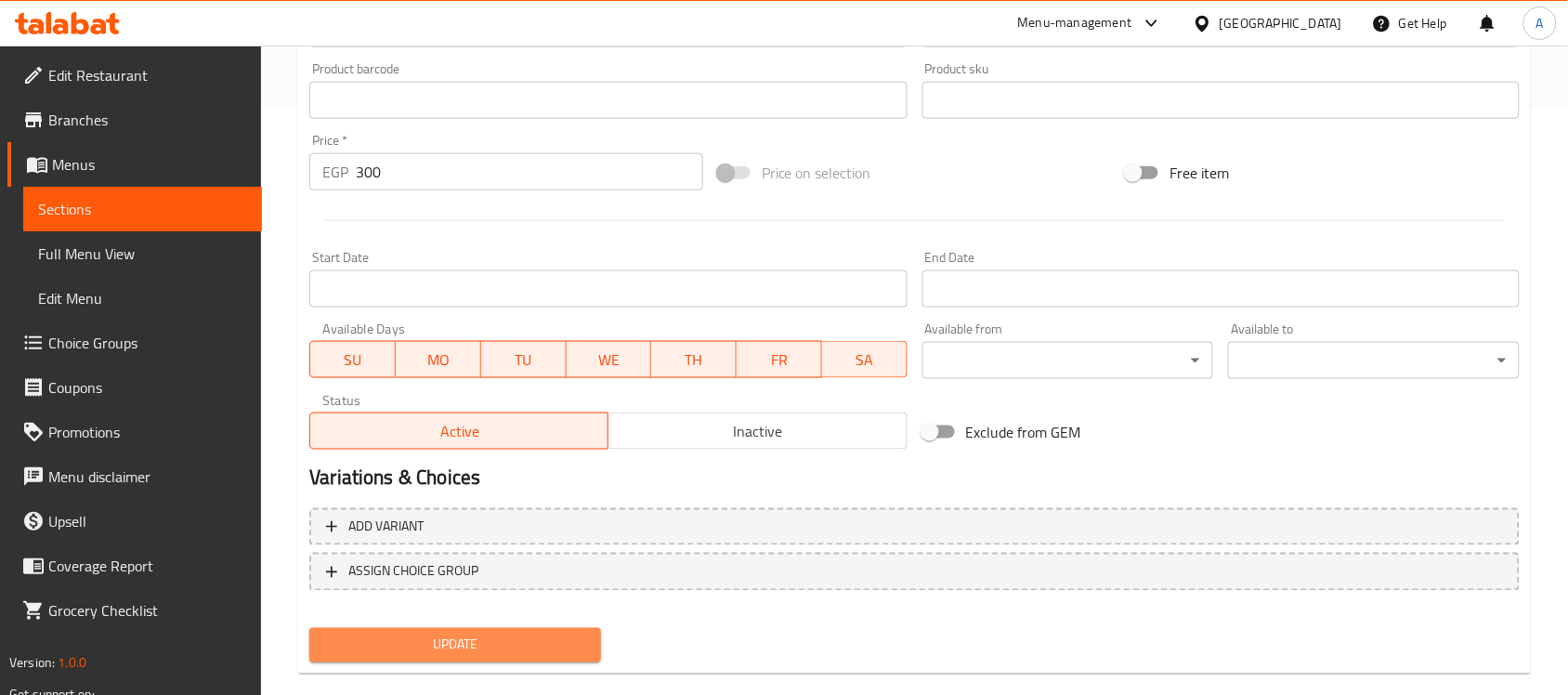
click at [549, 634] on span "Update" at bounding box center [455, 645] width 262 height 23
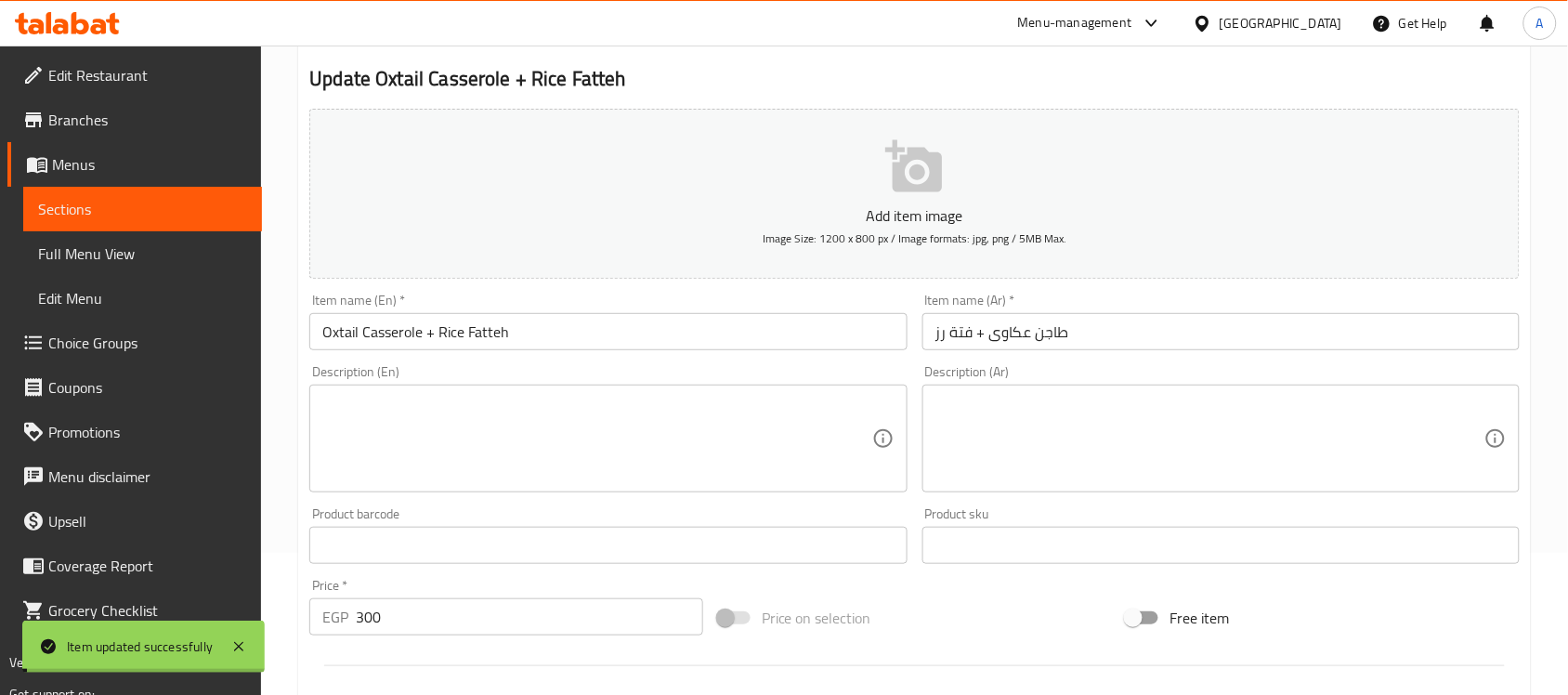
scroll to position [0, 0]
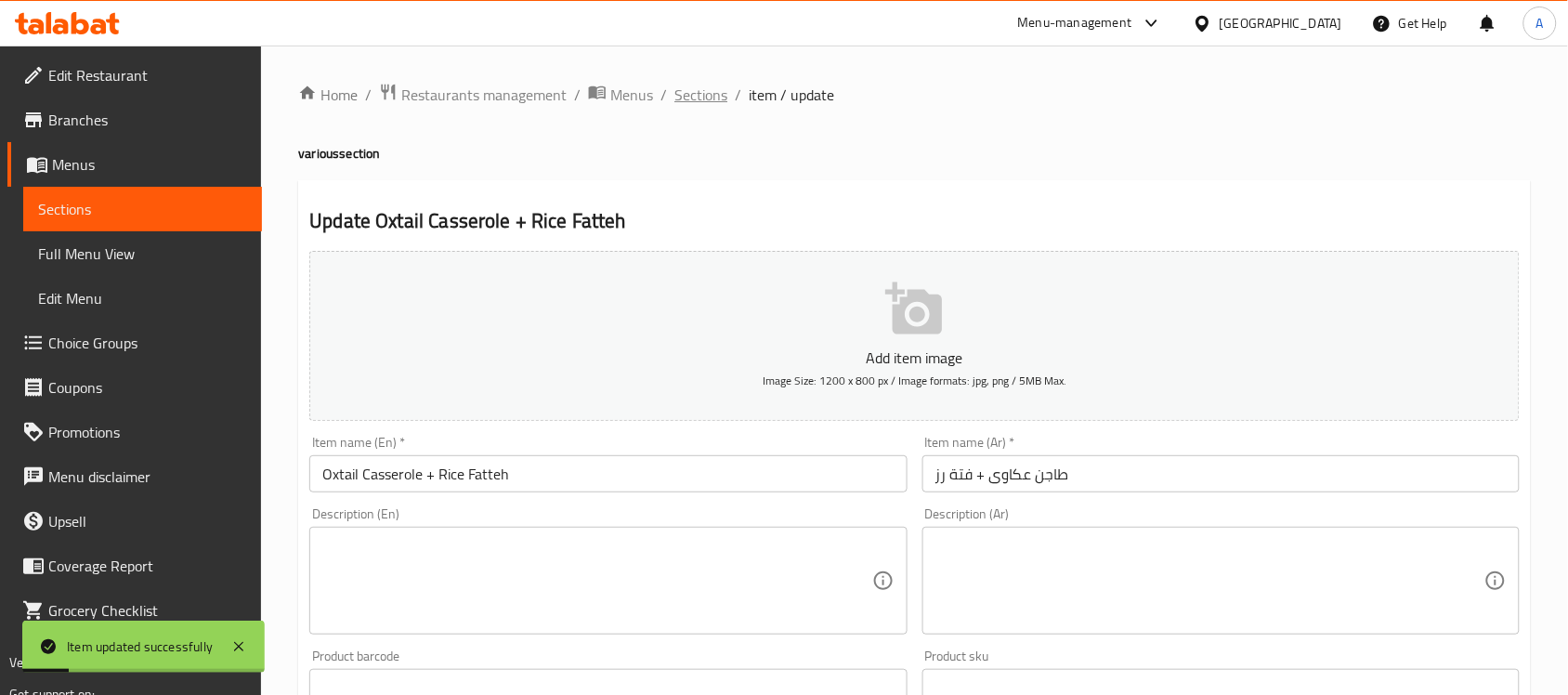
click at [711, 89] on span "Sections" at bounding box center [700, 94] width 53 height 22
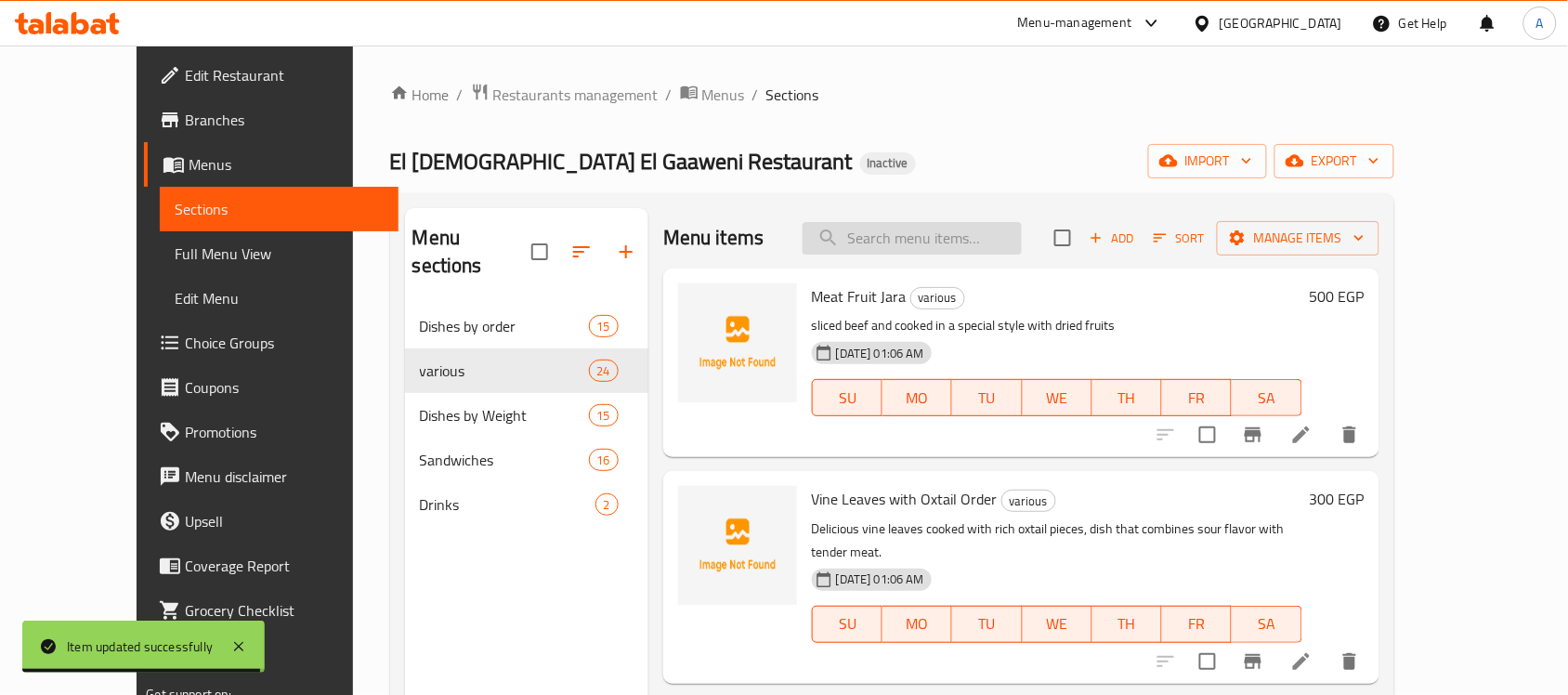
click at [917, 238] on input "search" at bounding box center [912, 238] width 219 height 33
paste input "Molokhia Casserole"
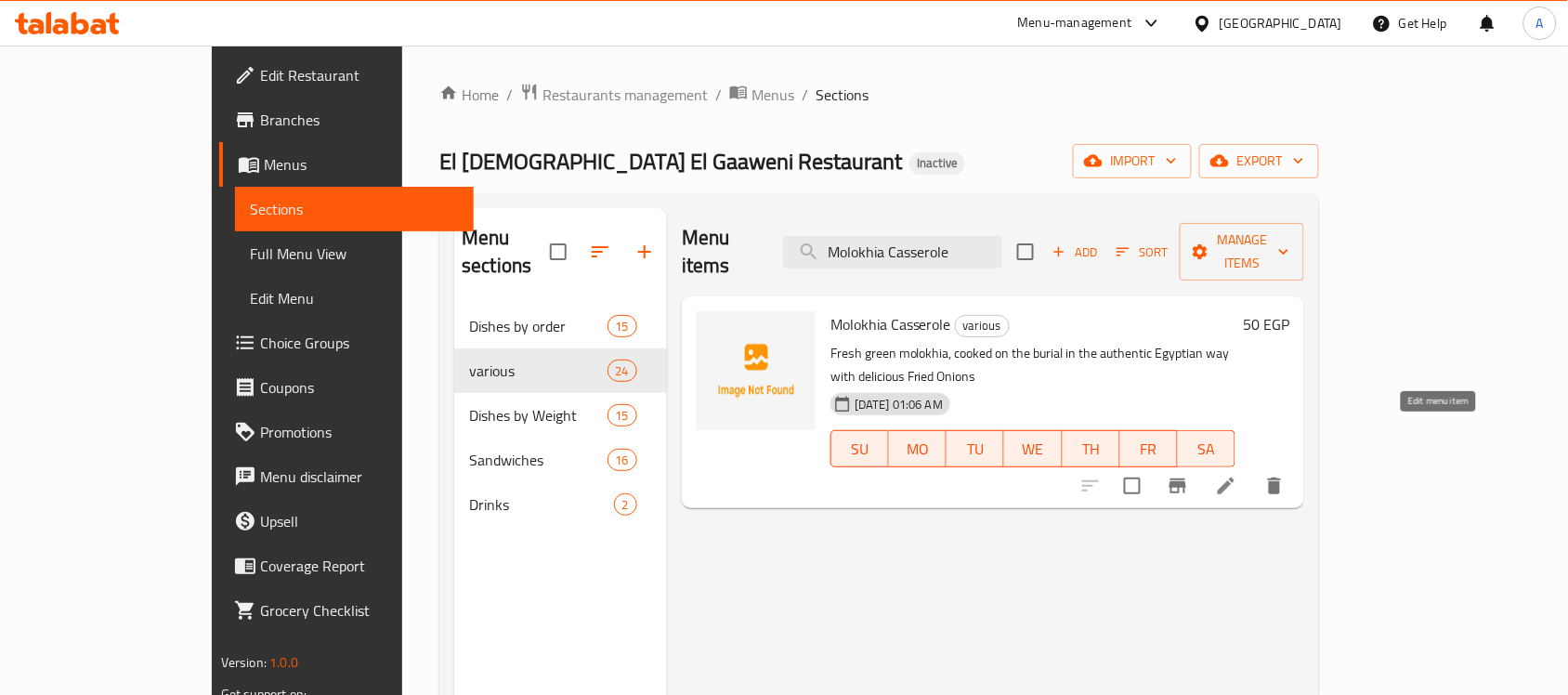
type input "Molokhia Casserole"
click at [1235, 477] on icon at bounding box center [1226, 485] width 16 height 16
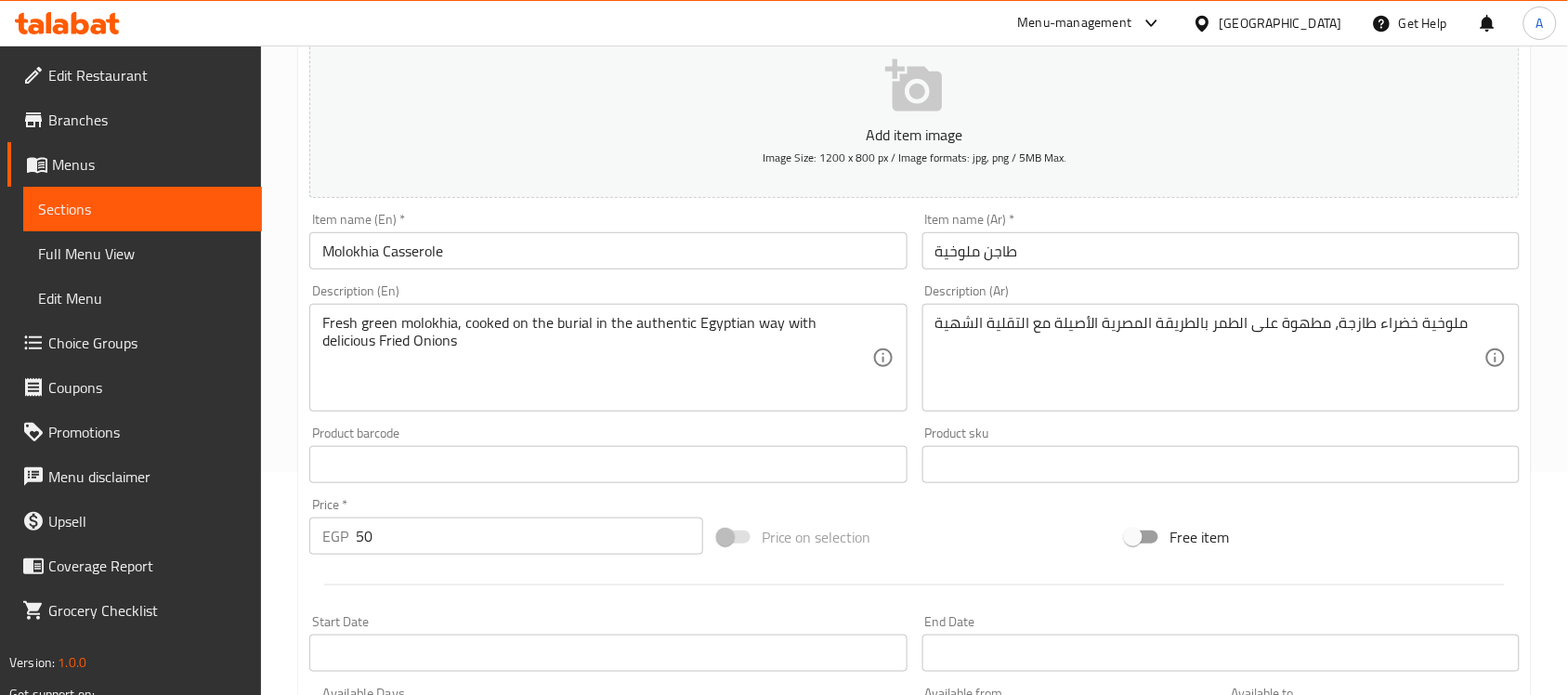
scroll to position [227, 0]
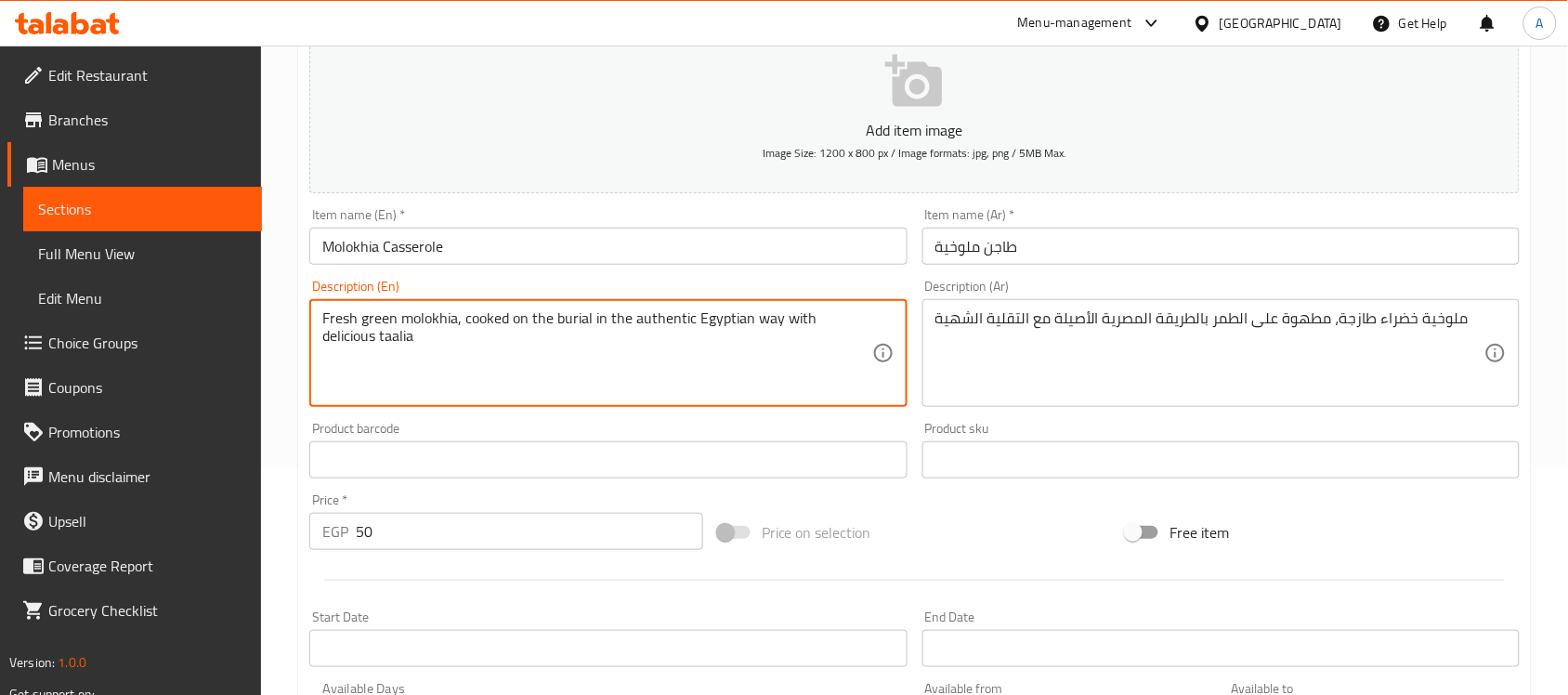
type textarea "Fresh green molokhia, cooked on the burial in the authentic Egyptian way with d…"
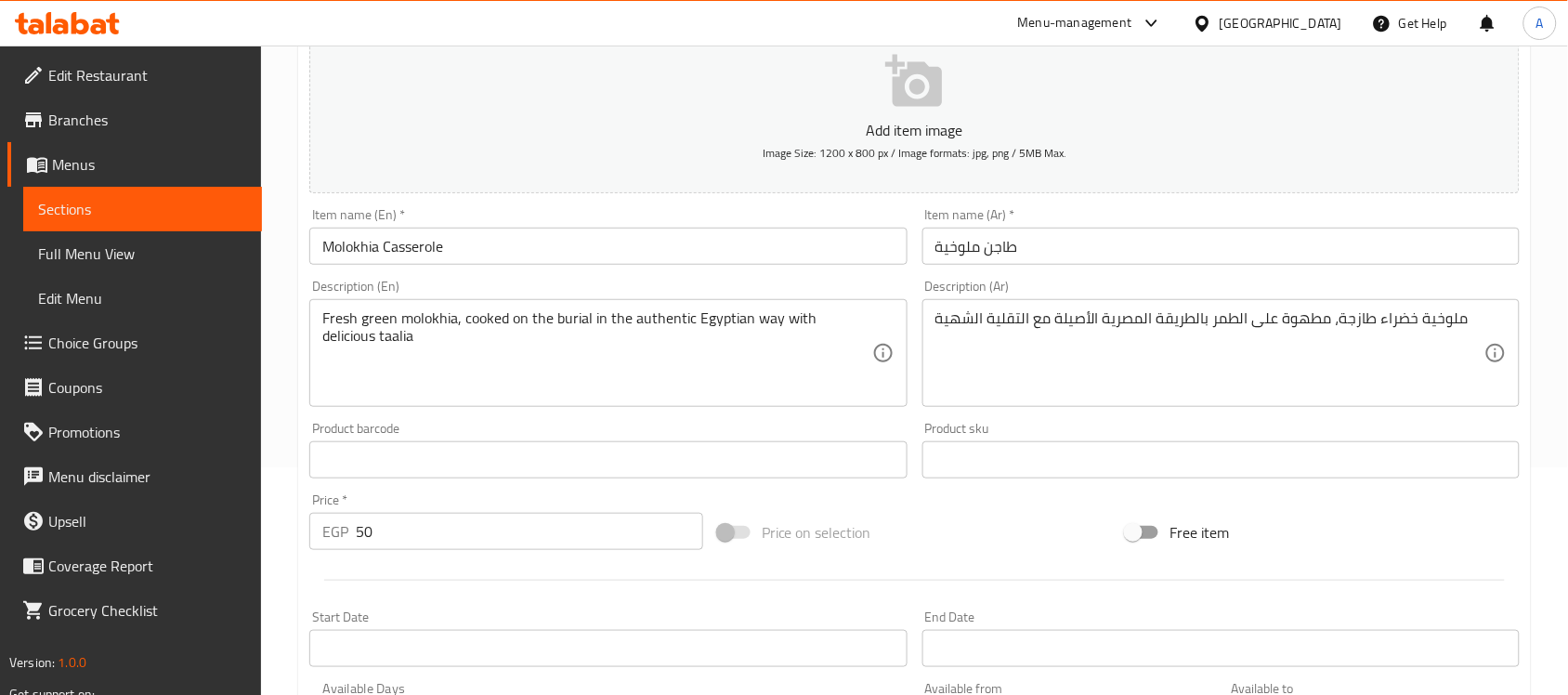
click at [894, 523] on div "Price on selection" at bounding box center [915, 532] width 409 height 50
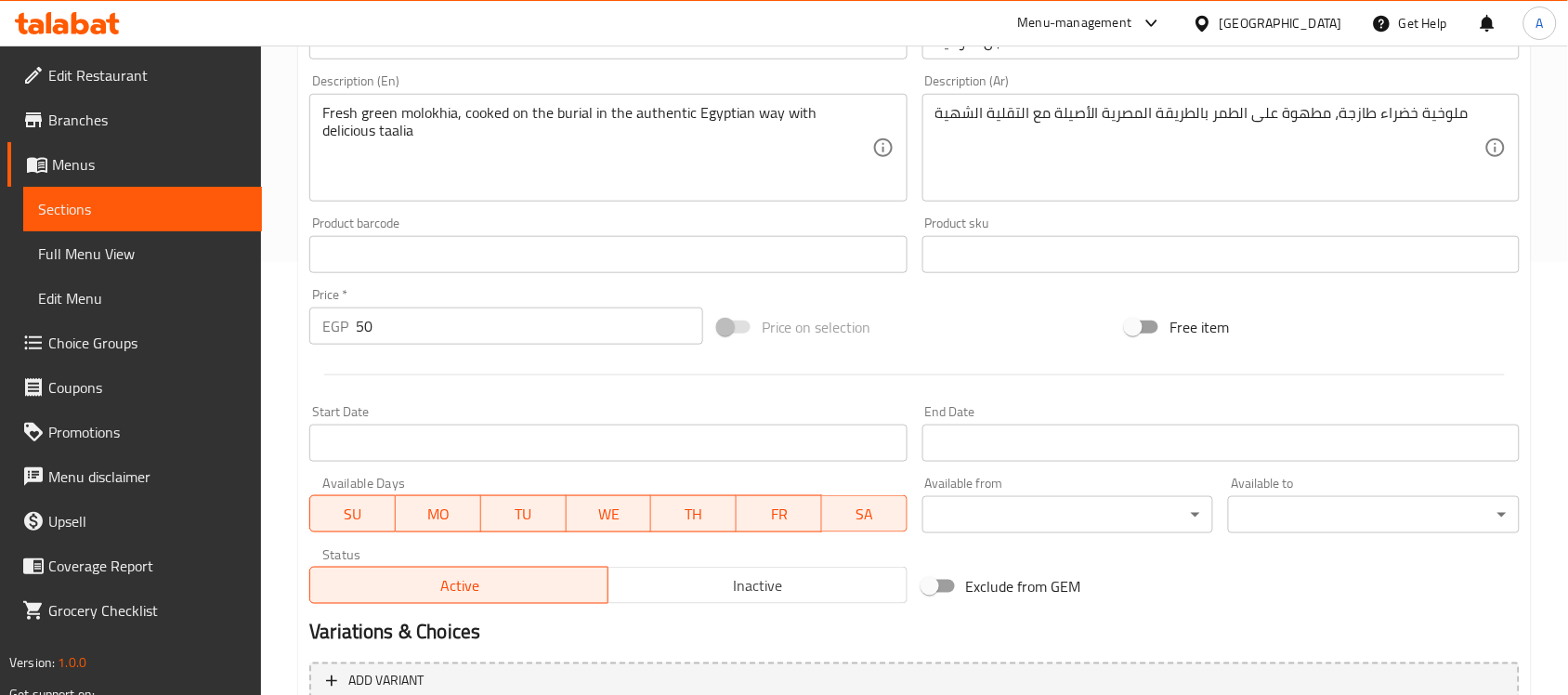
scroll to position [614, 0]
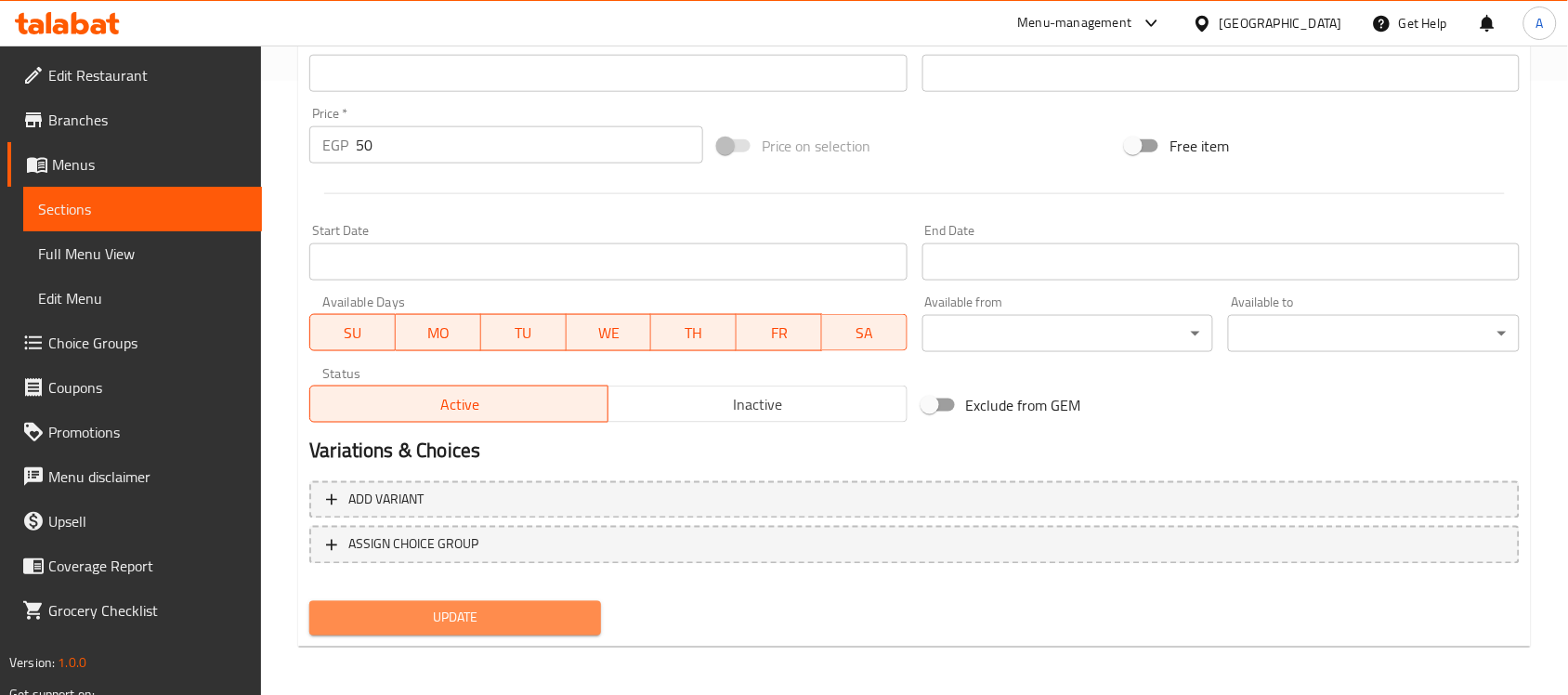
click at [520, 620] on span "Update" at bounding box center [455, 618] width 262 height 23
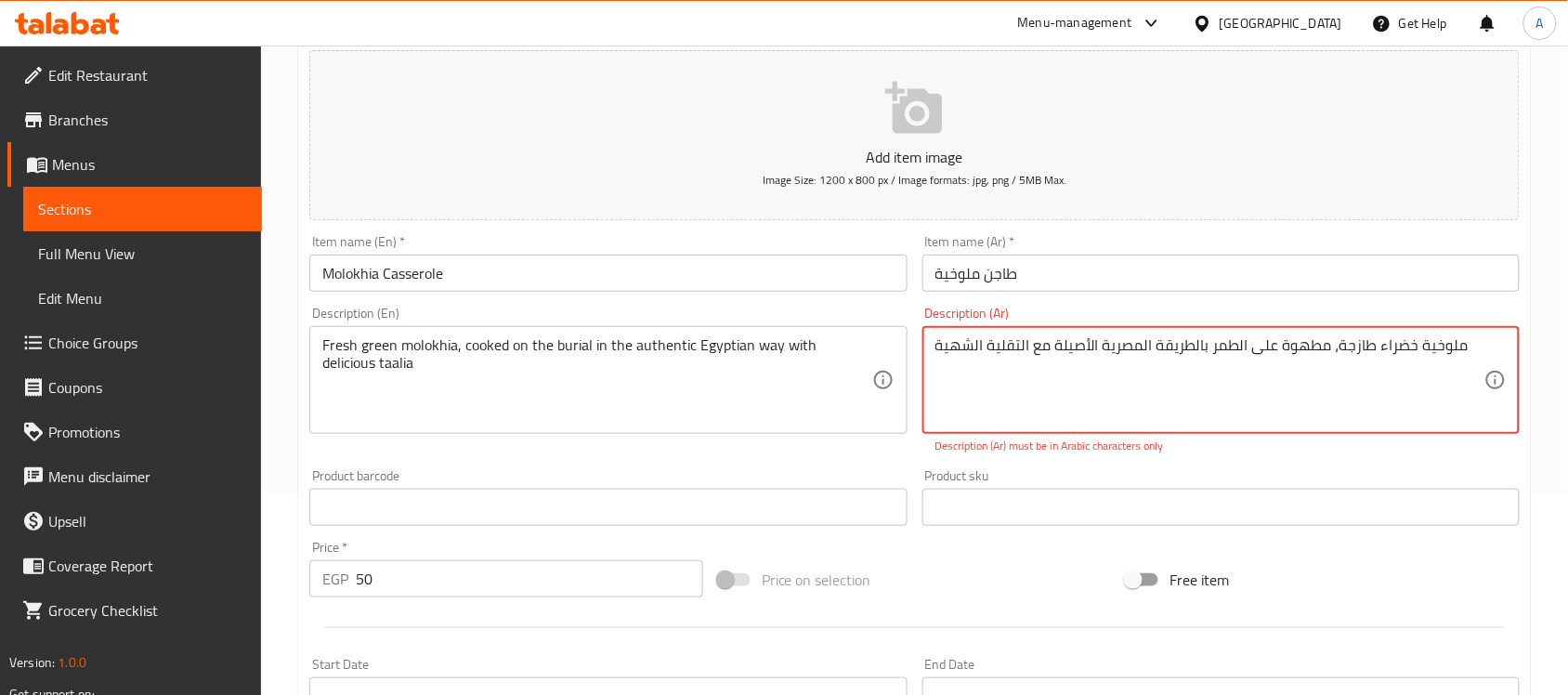
click at [1133, 465] on div "Product sku Product sku" at bounding box center [1221, 498] width 612 height 72
click at [1335, 354] on textarea "ملوخیة خضراء طازجة، مطھوة على الطمر بالطریقة المصریة الأصیلة مع التقلیة الشھیة" at bounding box center [1210, 379] width 549 height 88
click at [1335, 354] on textarea "ملوخية خضراء طازجة، مطھوة على الطمر بالطریقة المصریة الأصیلة مع التقلیة الشھیة" at bounding box center [1210, 379] width 549 height 88
click at [1335, 342] on textarea "ملوخية خضراء طازجة، مطھوة على الطمر بالطریقة المصریة الأصیلة مع التقلیة الشھیة" at bounding box center [1210, 379] width 549 height 88
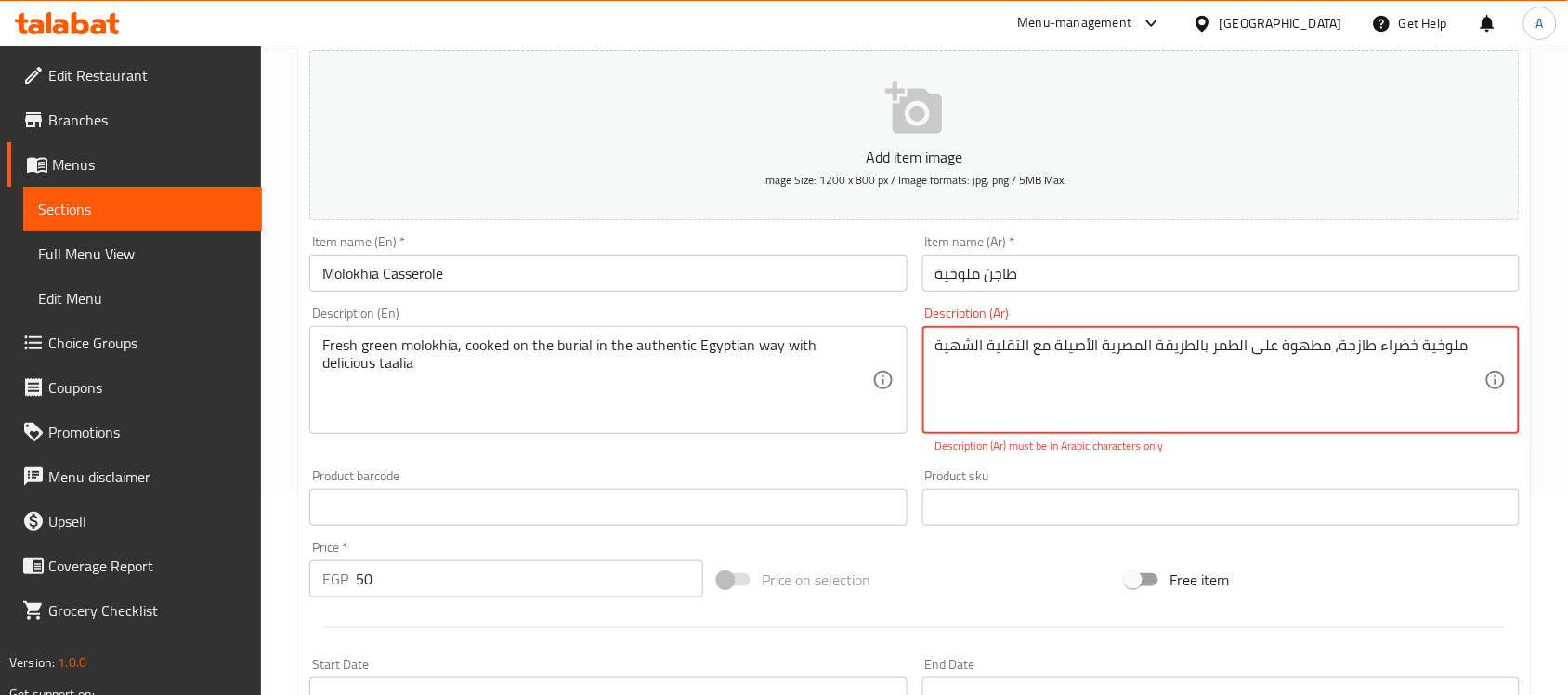
click at [1335, 342] on textarea "ملوخية خضراء طازجة، مطھوة على الطمر بالطریقة المصریة الأصیلة مع التقلیة الشھیة" at bounding box center [1210, 379] width 549 height 88
click at [1335, 446] on p "Description (Ar) must be in Arabic characters only" at bounding box center [1221, 445] width 571 height 16
click at [1307, 345] on textarea "ملوخية خضراء طازجة، مطھوة على الطمر بالطریقة المصریة الأصیلة مع التقلیة الشھیة" at bounding box center [1210, 379] width 549 height 88
click at [1293, 467] on div "Product sku Product sku" at bounding box center [1221, 498] width 612 height 72
click at [1267, 353] on textarea "ملوخية خضراء طازجة، مطهوة على الطمر بالطریقة المصریة الأصیلة مع التقلیة الشھیة" at bounding box center [1210, 379] width 549 height 88
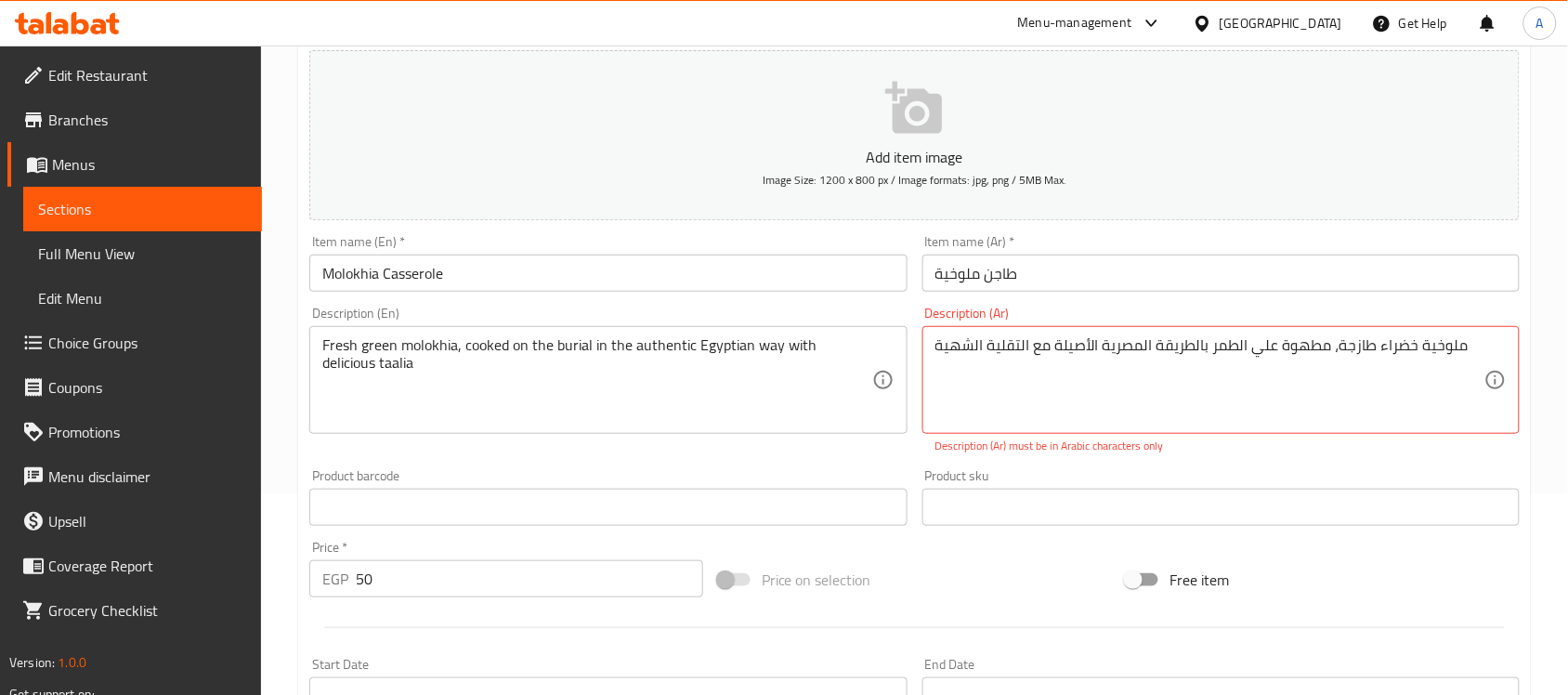
click at [1259, 468] on div "Product sku Product sku" at bounding box center [1221, 497] width 598 height 57
click at [1231, 348] on textarea "ملوخية خضراء طازجة، مطهوة علي الطمر بالطریقة المصریة الأصیلة مع التقلیة الشھیة" at bounding box center [1210, 379] width 549 height 88
click at [1181, 348] on textarea "ملوخية خضراء طازجة، مطهوة علي الطمر بالطریقة المصریة الأصیلة مع التقلیة الشھیة" at bounding box center [1210, 379] width 549 height 88
click at [1194, 448] on p "Description (Ar) must be in Arabic characters only" at bounding box center [1221, 445] width 571 height 16
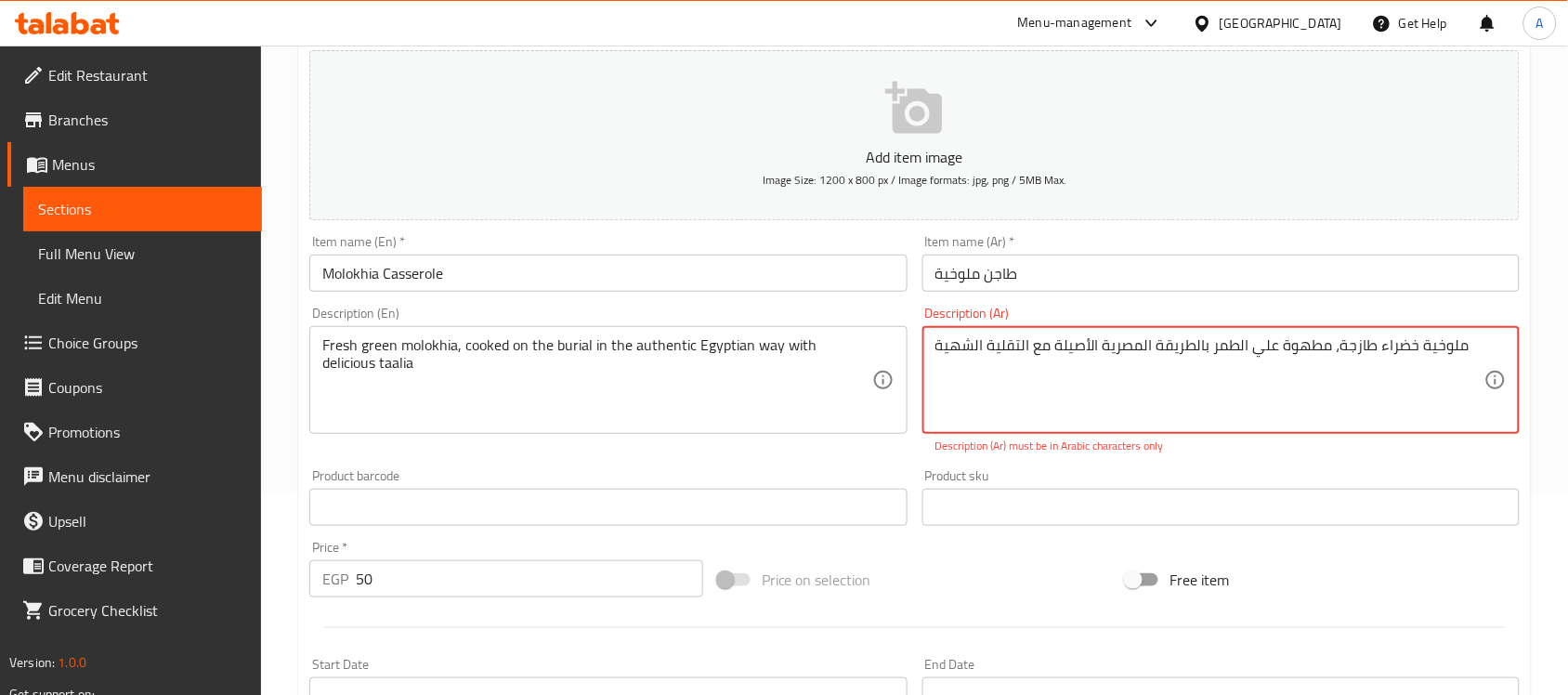
click at [1113, 354] on textarea "ملوخية خضراء طازجة، مطهوة علي الطمر بالطريقة المصریة الأصیلة مع التقلیة الشھیة" at bounding box center [1210, 379] width 549 height 88
click at [1182, 462] on div "Product sku Product sku" at bounding box center [1221, 498] width 612 height 72
click at [1076, 348] on textarea "ملوخية خضراء طازجة، مطهوة علي الطمر بالطريقة المصرية الأصیلة مع التقلیة الشھیة" at bounding box center [1210, 379] width 549 height 88
click at [1226, 466] on div "Product sku Product sku" at bounding box center [1221, 498] width 612 height 72
click at [1034, 347] on textarea "ملوخية خضراء طازجة، مطهوة علي الطمر بالطريقة المصرية الاصيلة مع التقلیة الشھیة" at bounding box center [1210, 379] width 549 height 88
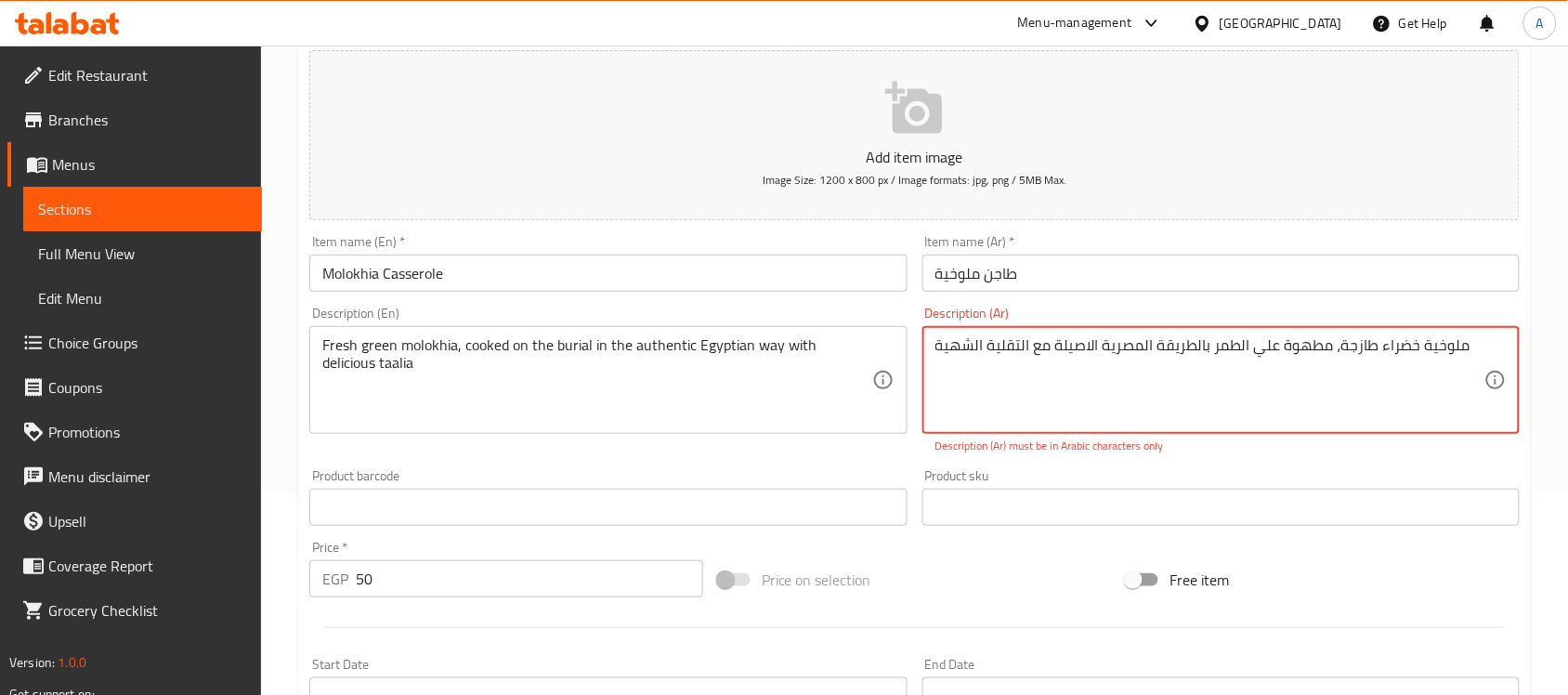
click at [1043, 348] on textarea "ملوخية خضراء طازجة، مطهوة علي الطمر بالطريقة المصرية الاصيلة مع التقلیة الشھیة" at bounding box center [1210, 379] width 549 height 88
click at [991, 340] on textarea "ملوخية خضراء طازجة، مطهوة علي الطمر بالطريقة المصرية الاصيلة مع التقلیة الشھیة" at bounding box center [1210, 379] width 549 height 88
click at [1010, 347] on textarea "ملوخية خضراء طازجة، مطهوة علي الطمر بالطريقة المصرية الاصيلة مع التقلیة الشھیة" at bounding box center [1210, 379] width 549 height 88
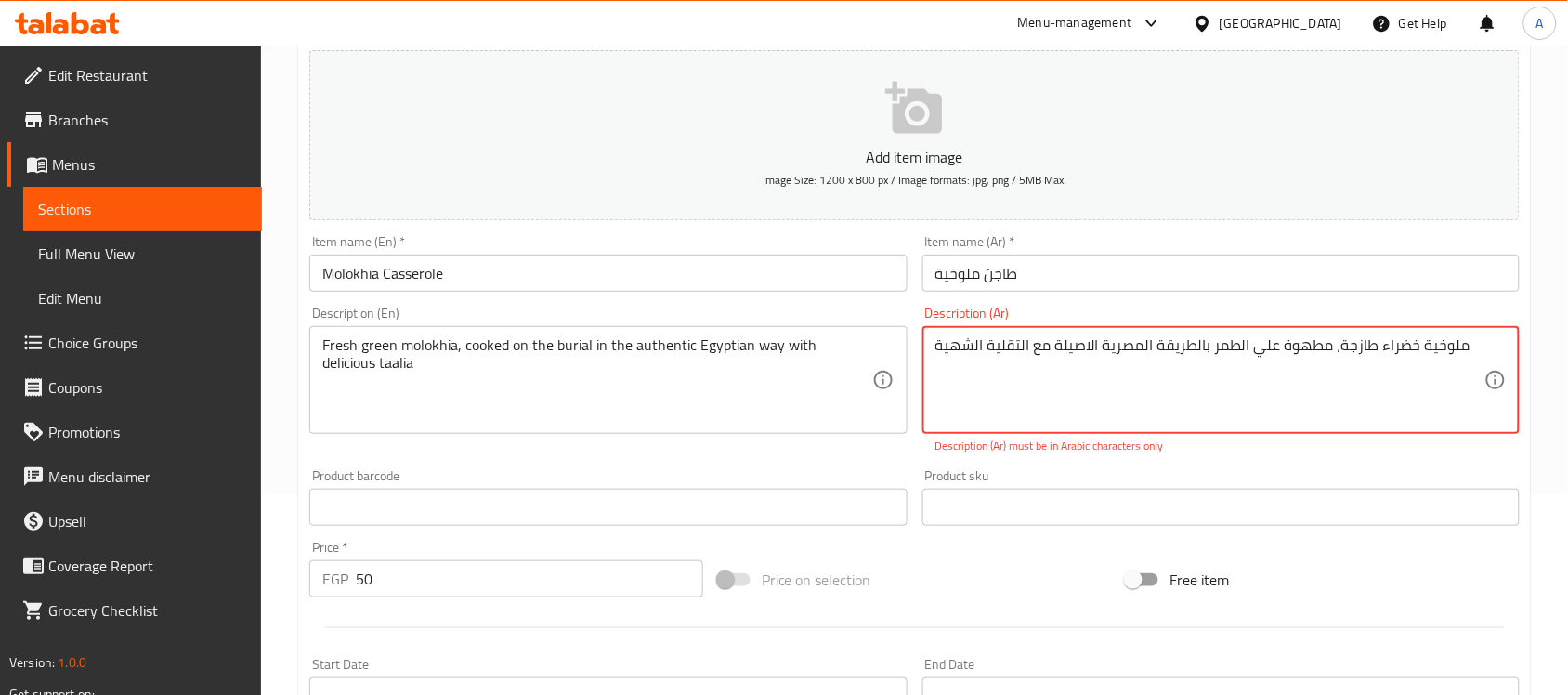
click at [1010, 347] on textarea "ملوخية خضراء طازجة، مطهوة علي الطمر بالطريقة المصرية الاصيلة مع التقلیة الشھیة" at bounding box center [1210, 379] width 549 height 88
click at [943, 347] on textarea "ملوخية خضراء طازجة، مطهوة علي الطمر بالطريقة المصرية الاصيلة مع التقلية الشھیة" at bounding box center [1210, 379] width 549 height 88
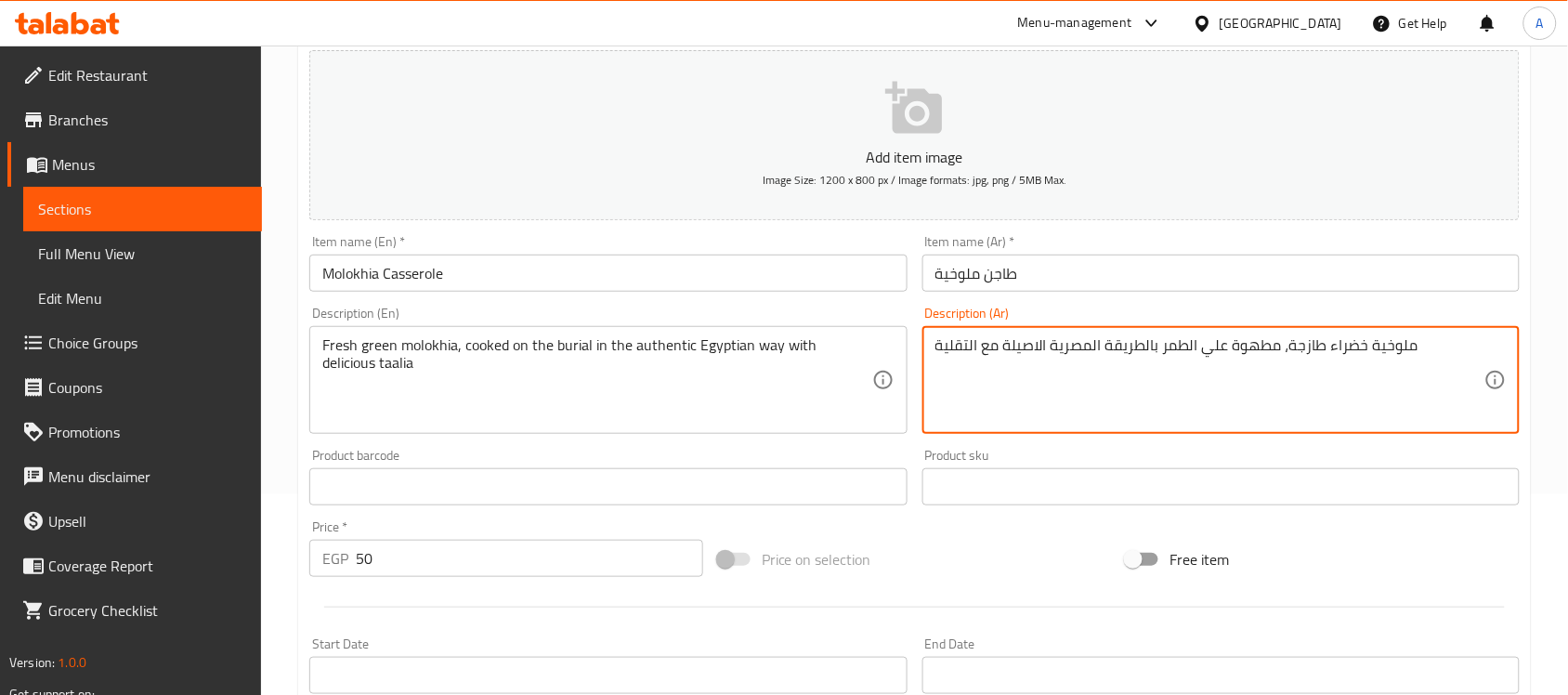
type textarea "ملوخية خضراء طازجة، مطهوة علي الطمر بالطريقة المصرية الاصيلة مع التقلية"
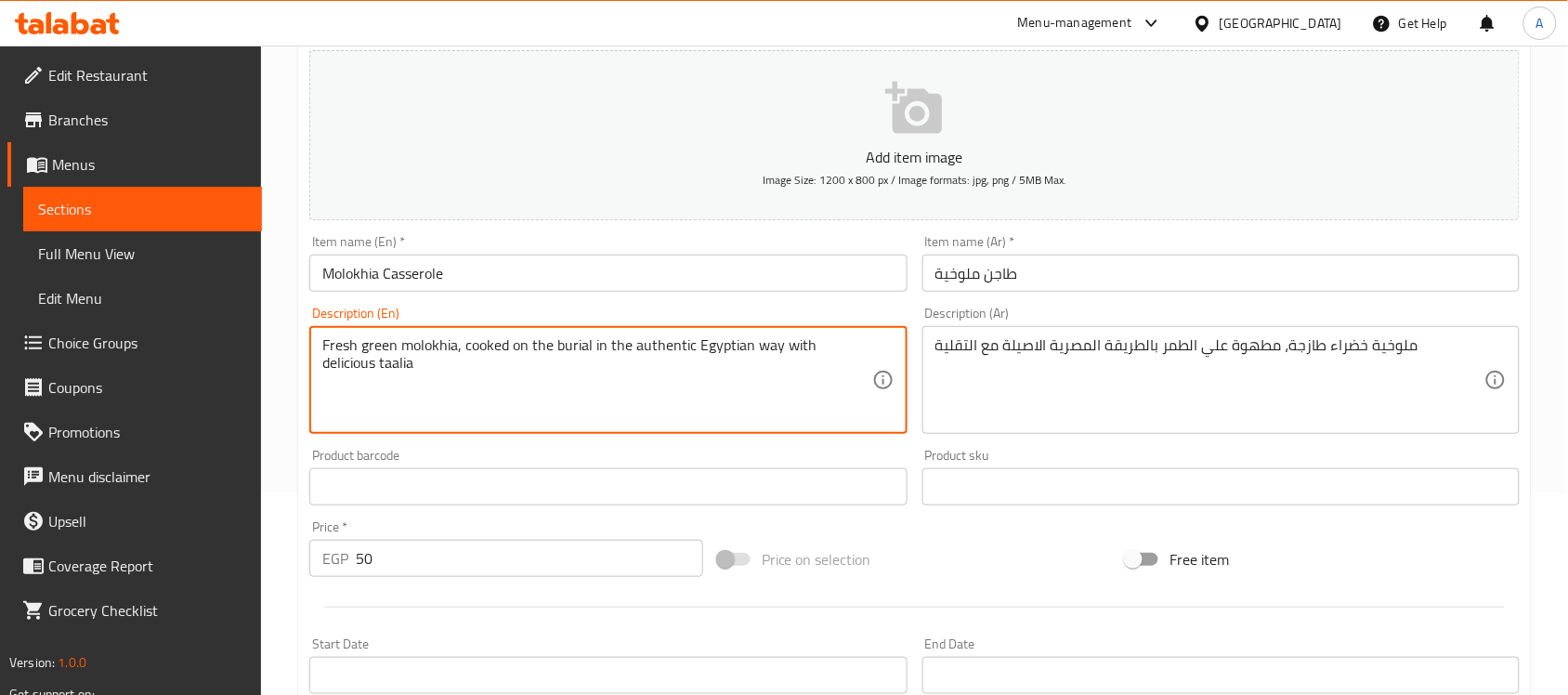
click at [832, 345] on textarea "Fresh green molokhia, cooked on the burial in the authentic Egyptian way with d…" at bounding box center [597, 379] width 549 height 88
type textarea "Fresh green molokhia, cooked on the burial in the authentic Egyptian way with t…"
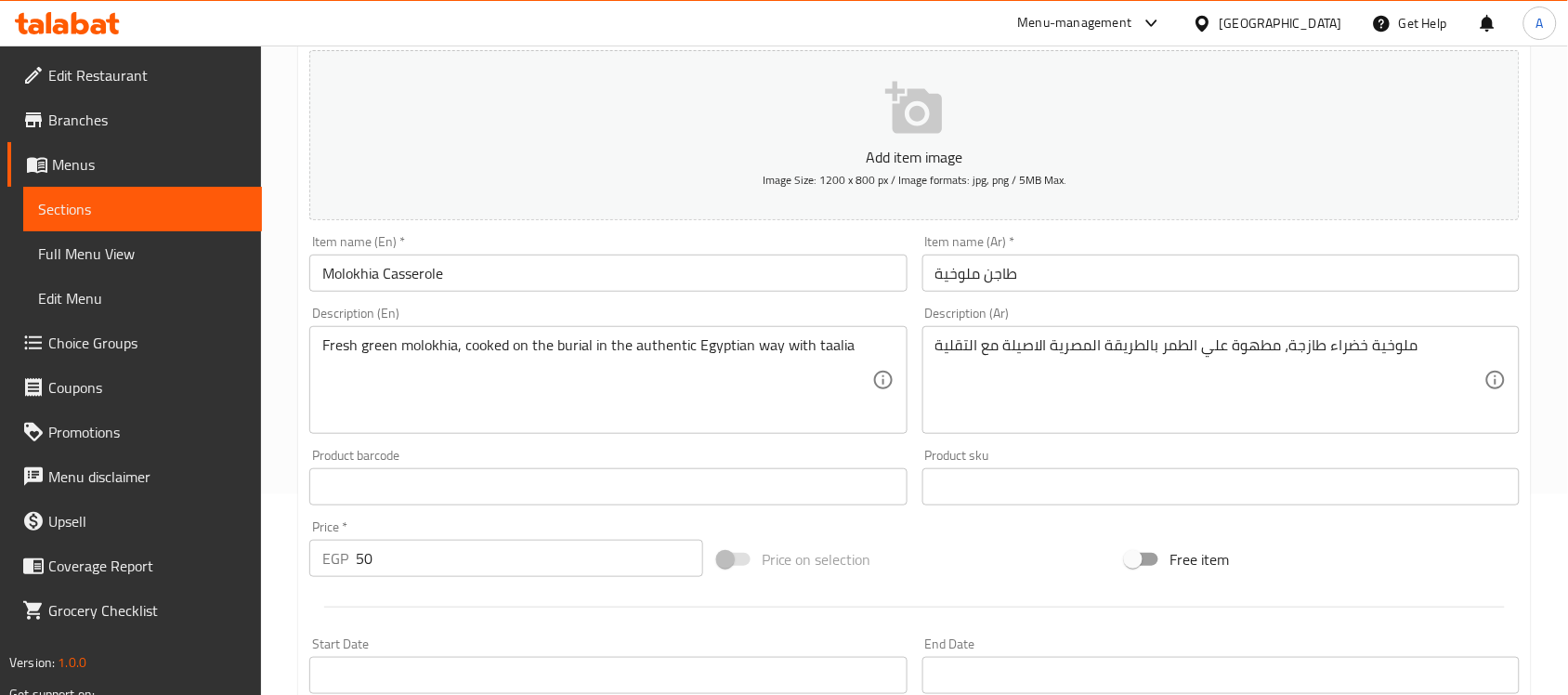
click at [1335, 362] on div "Home / Restaurants management / Menus / Sections / item / update various sectio…" at bounding box center [915, 478] width 1307 height 1267
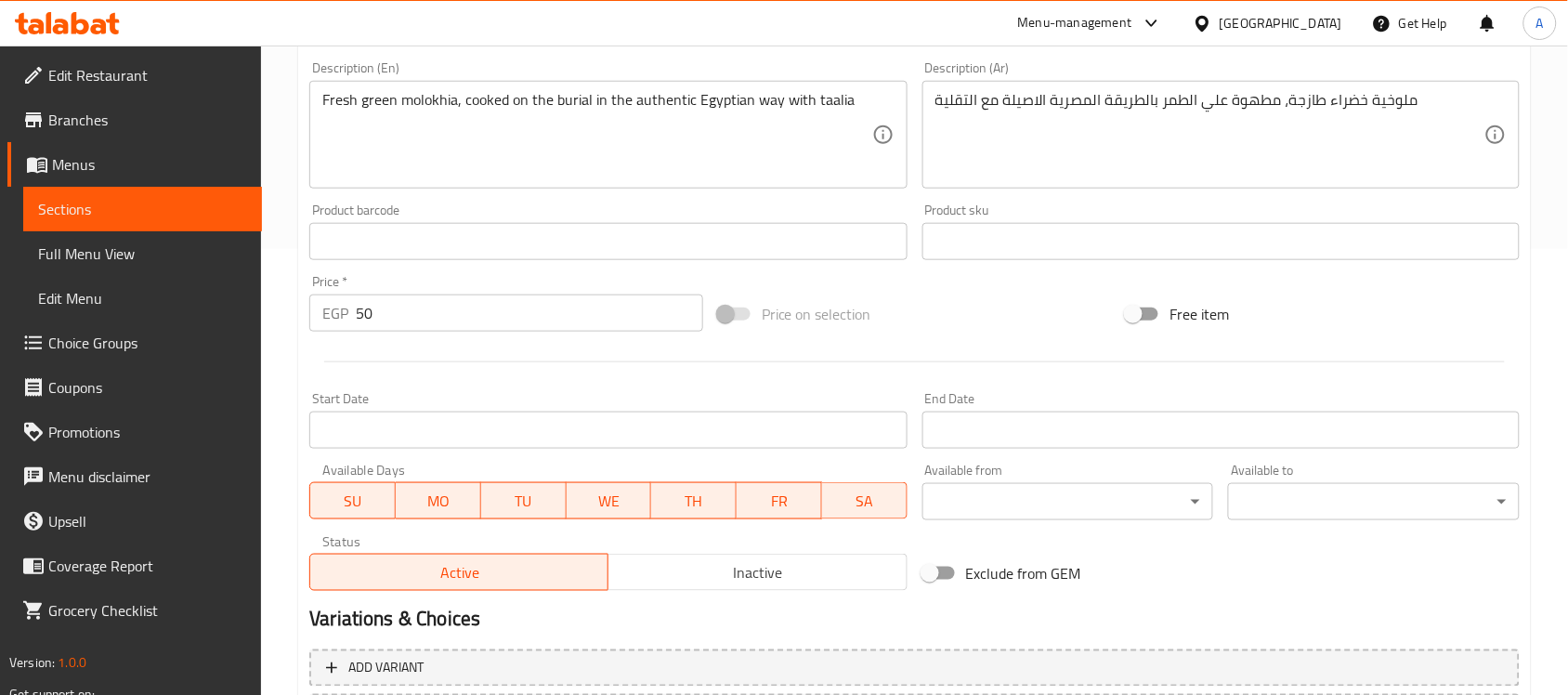
scroll to position [614, 0]
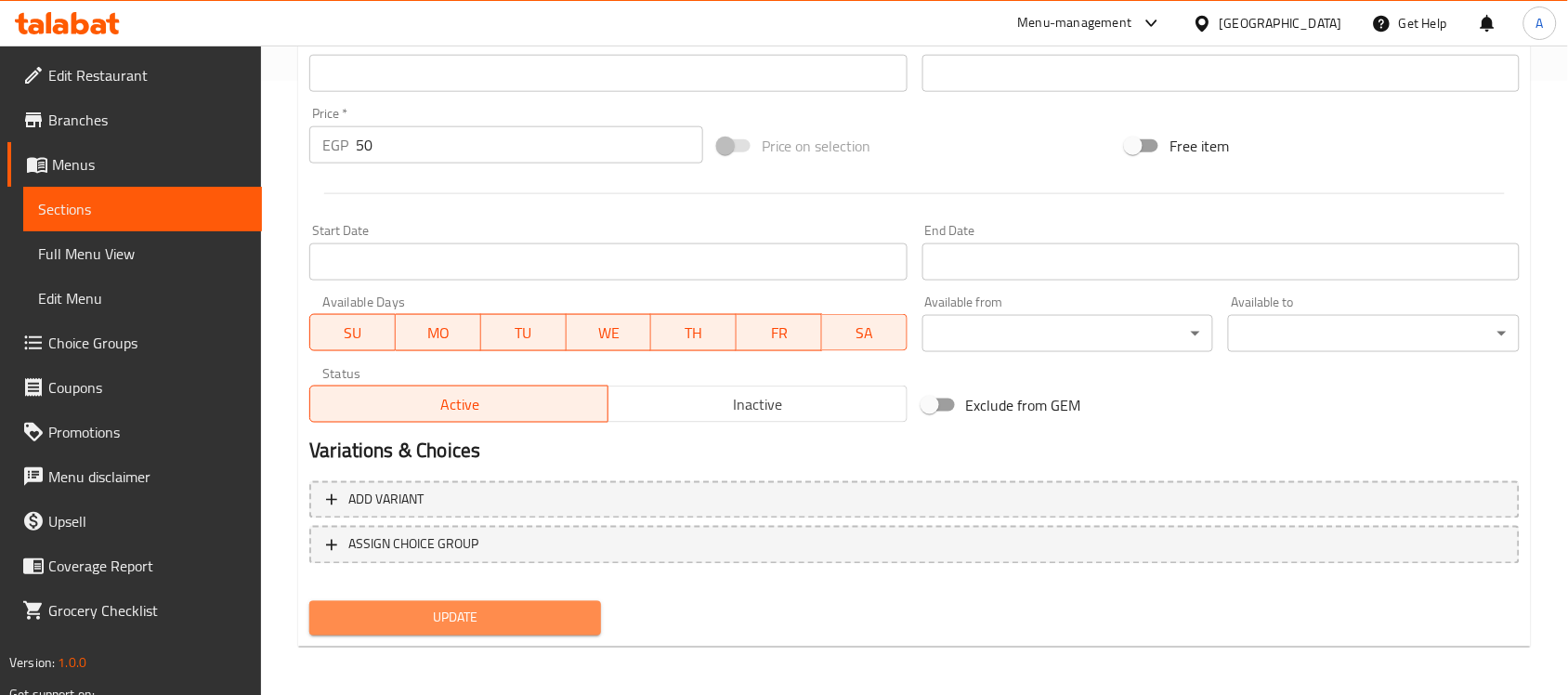
click at [538, 615] on span "Update" at bounding box center [455, 618] width 262 height 23
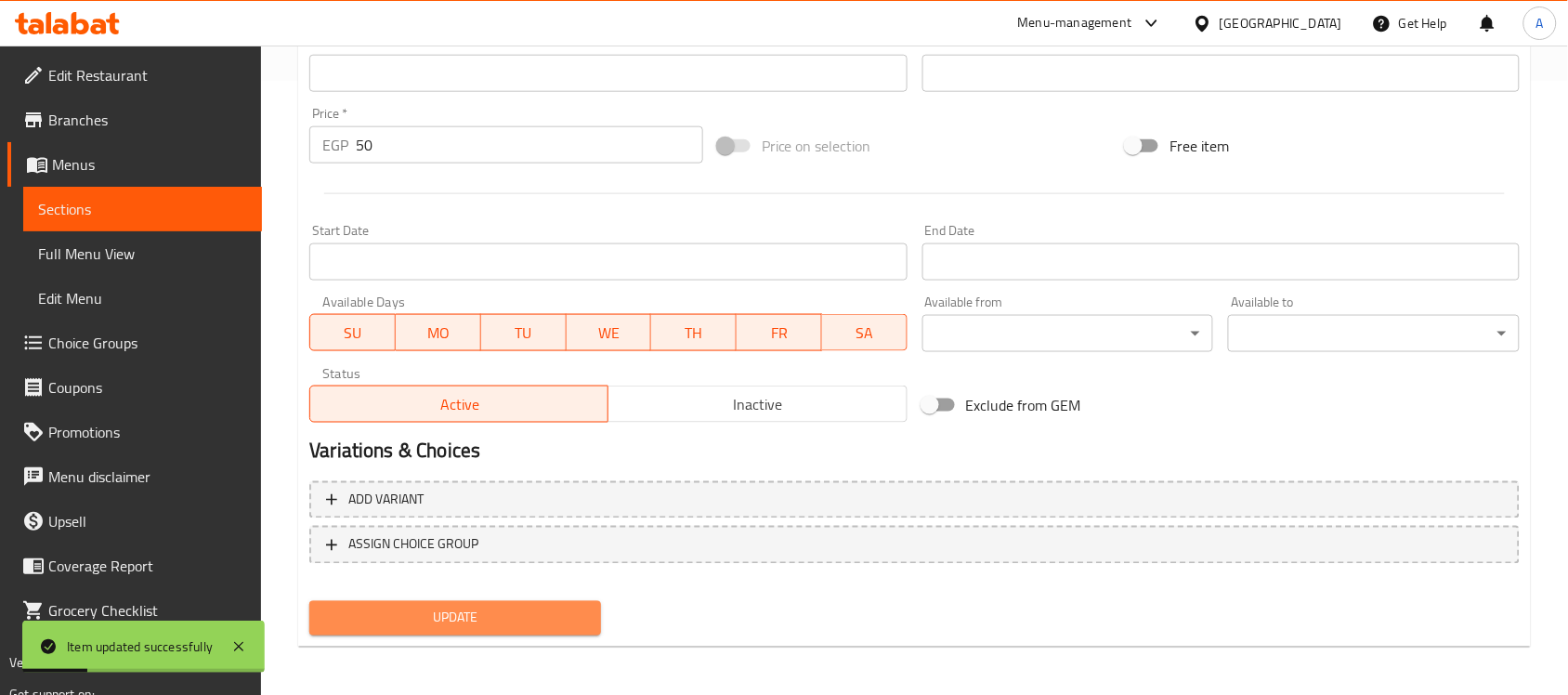
click at [538, 615] on span "Update" at bounding box center [455, 618] width 262 height 23
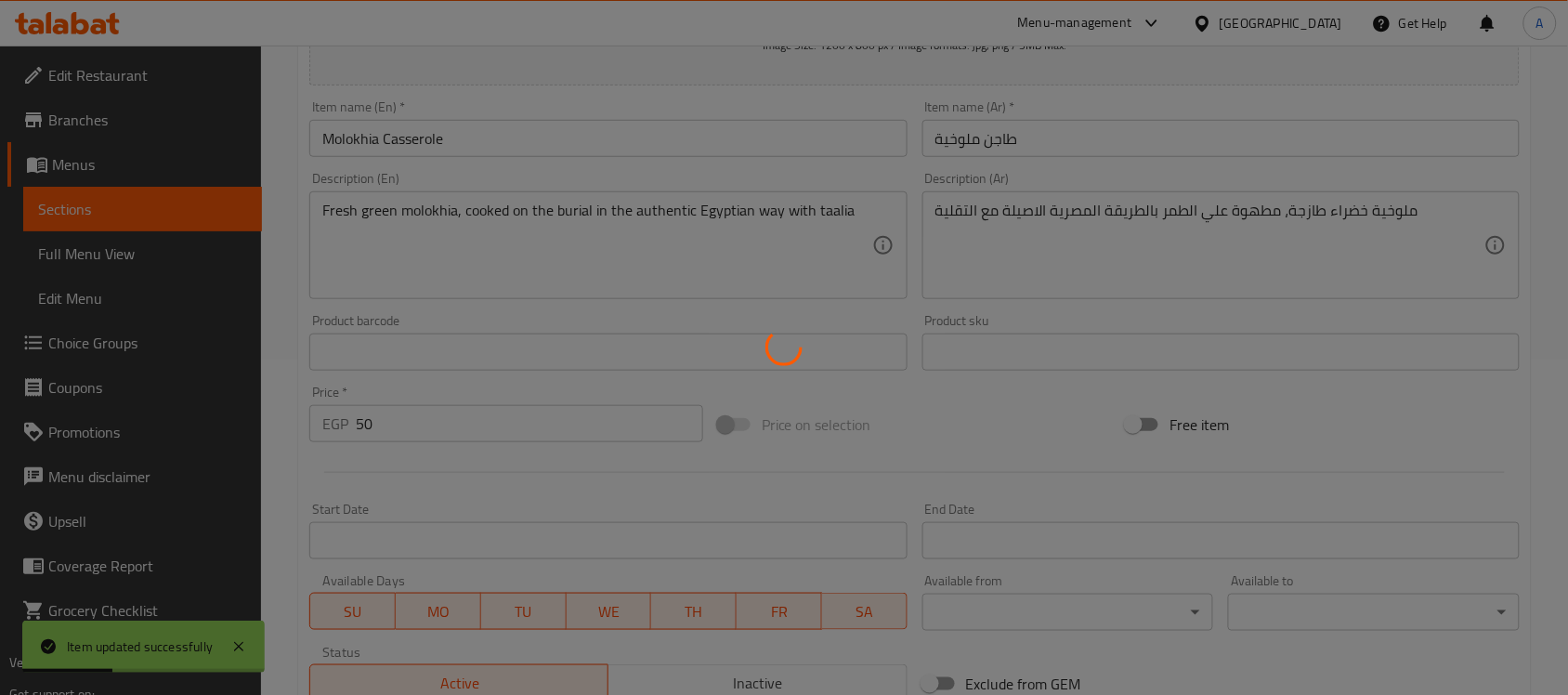
scroll to position [0, 0]
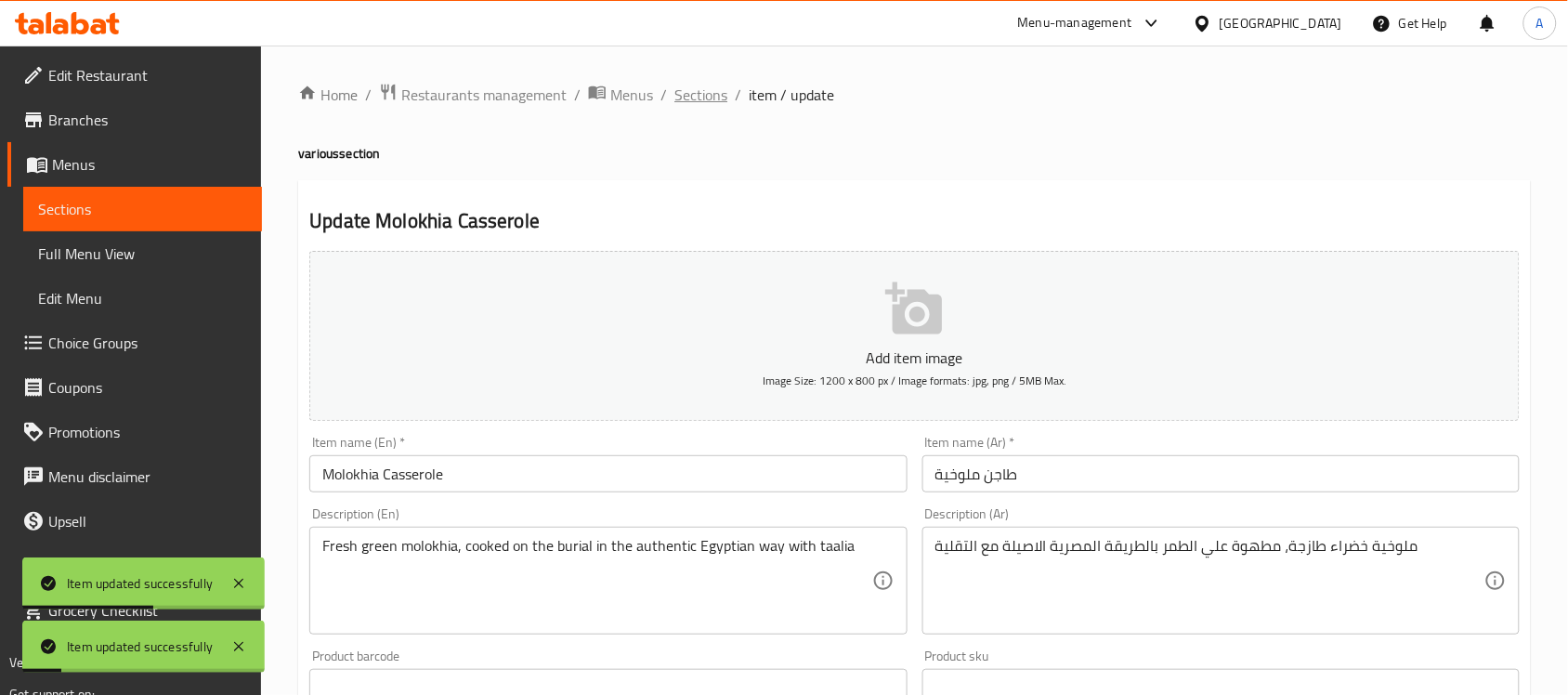
click at [697, 100] on span "Sections" at bounding box center [700, 94] width 53 height 22
